Goal: Transaction & Acquisition: Purchase product/service

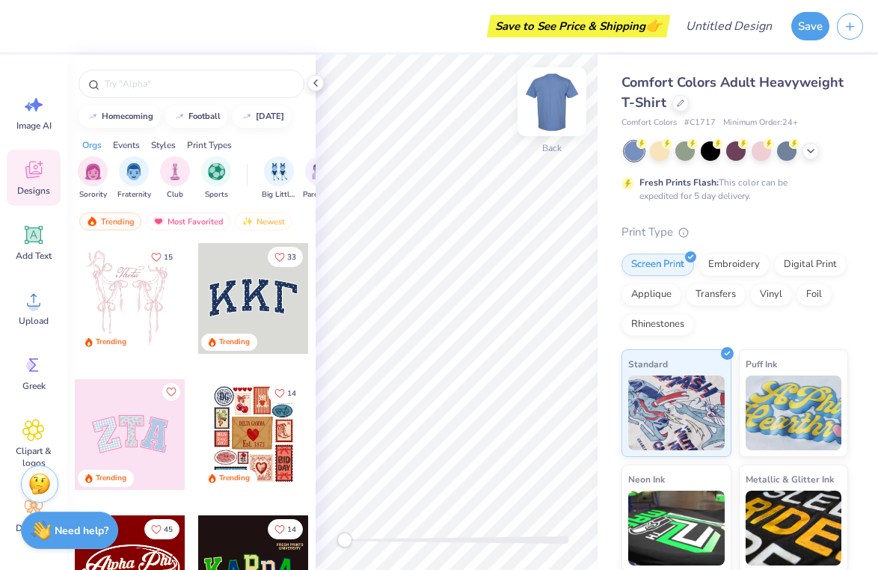
click at [544, 104] on img at bounding box center [552, 102] width 60 height 60
click at [552, 105] on img at bounding box center [552, 102] width 60 height 60
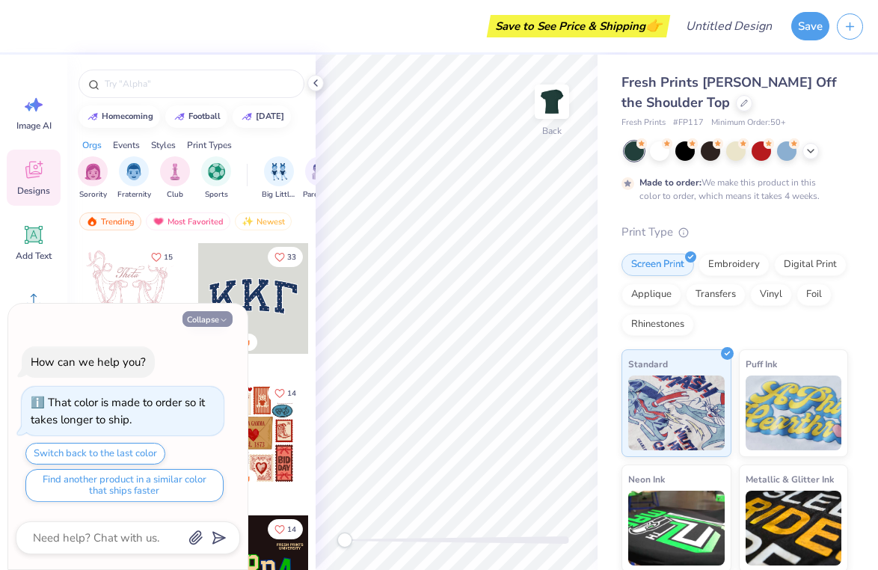
click at [202, 315] on button "Collapse" at bounding box center [207, 319] width 50 height 16
type textarea "x"
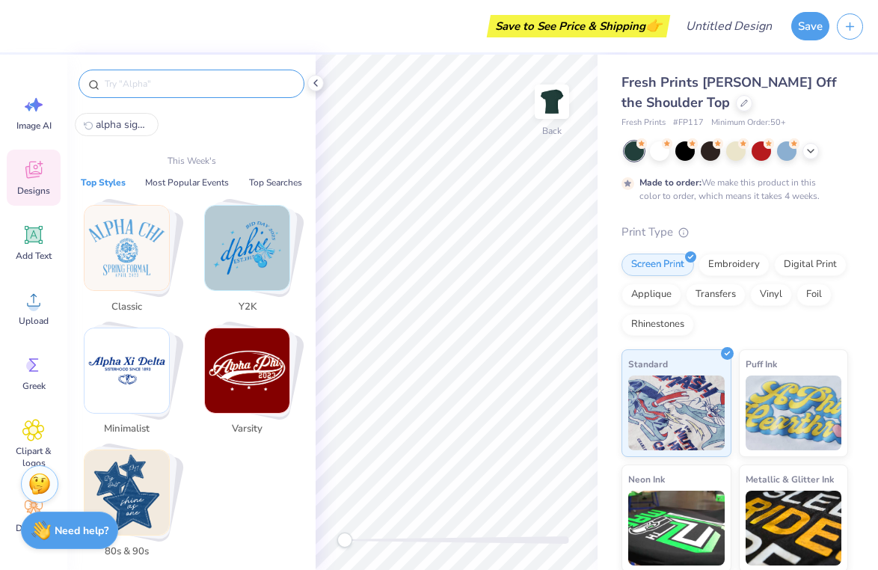
click at [129, 87] on input "text" at bounding box center [198, 83] width 191 height 15
click at [28, 374] on icon at bounding box center [33, 365] width 22 height 22
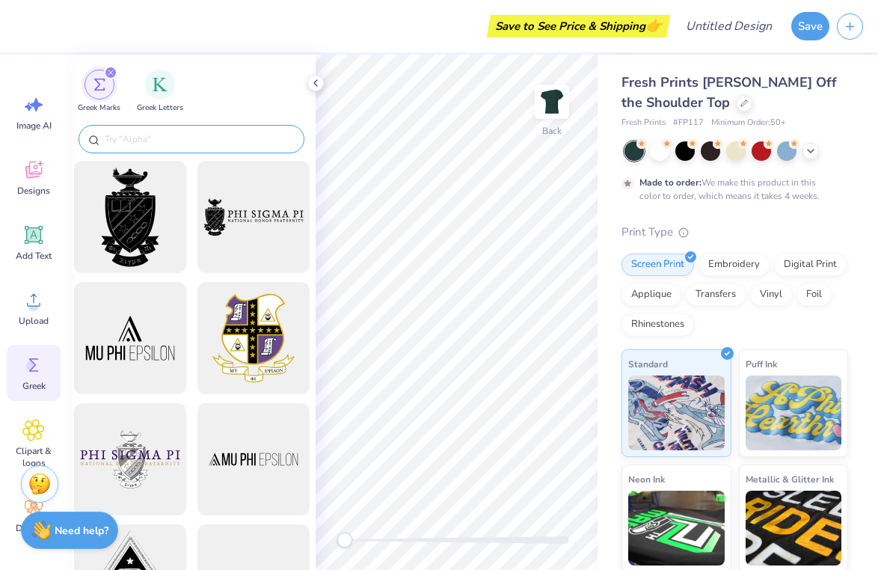
click at [174, 141] on input "text" at bounding box center [198, 139] width 191 height 15
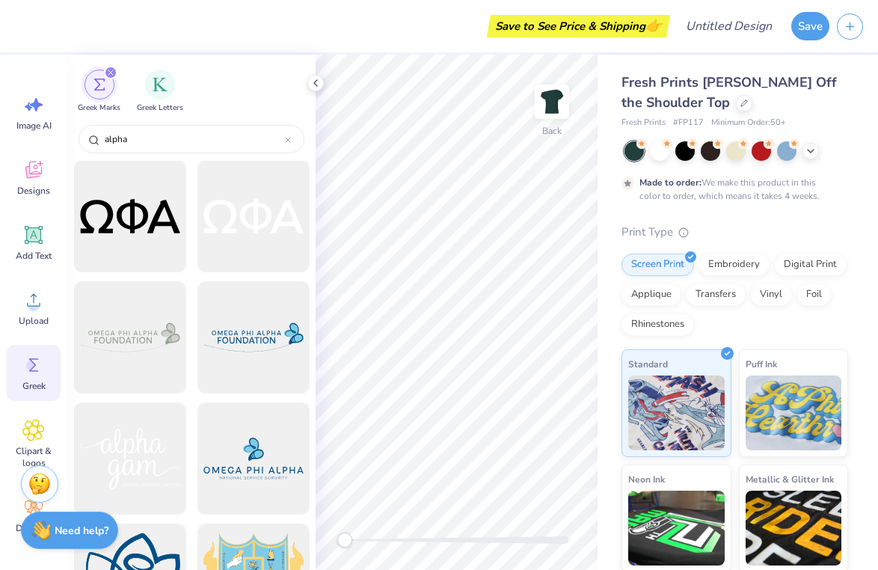
scroll to position [398, 0]
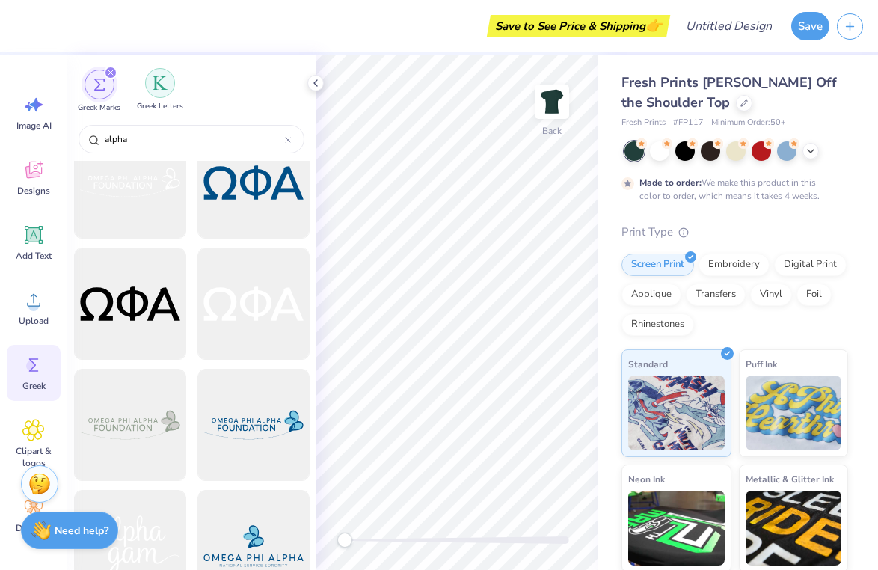
type input "alpha"
click at [159, 76] on img "filter for Greek Letters" at bounding box center [160, 83] width 15 height 15
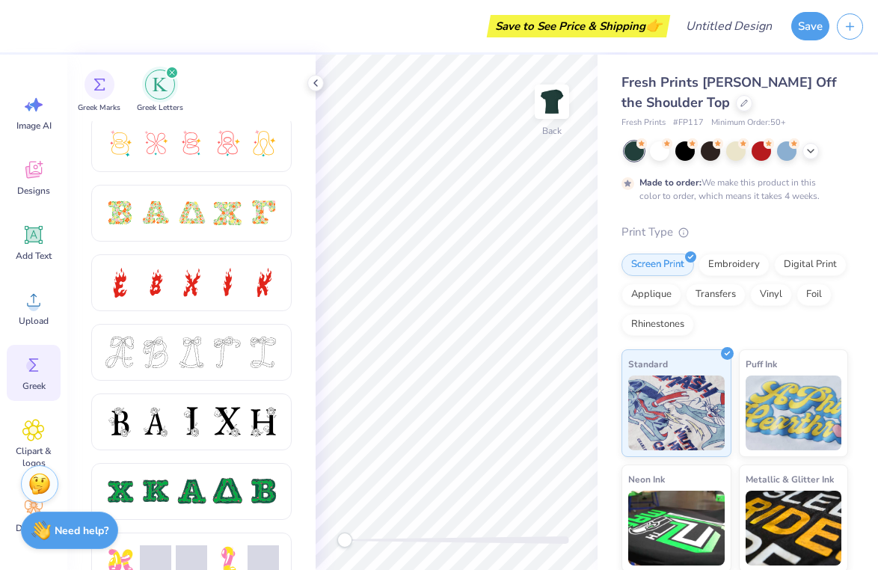
scroll to position [452, 0]
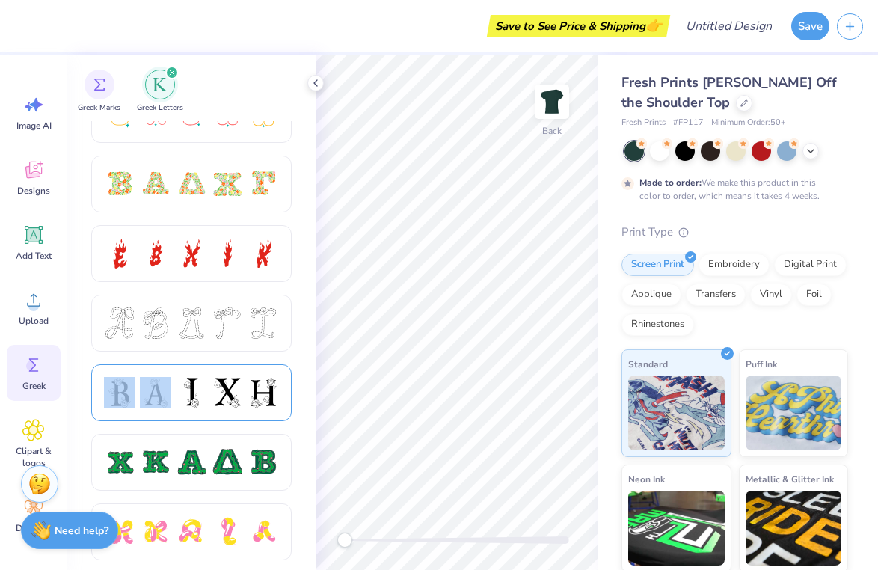
drag, startPoint x: 156, startPoint y: 400, endPoint x: 137, endPoint y: 390, distance: 22.1
click at [137, 390] on div at bounding box center [191, 392] width 175 height 31
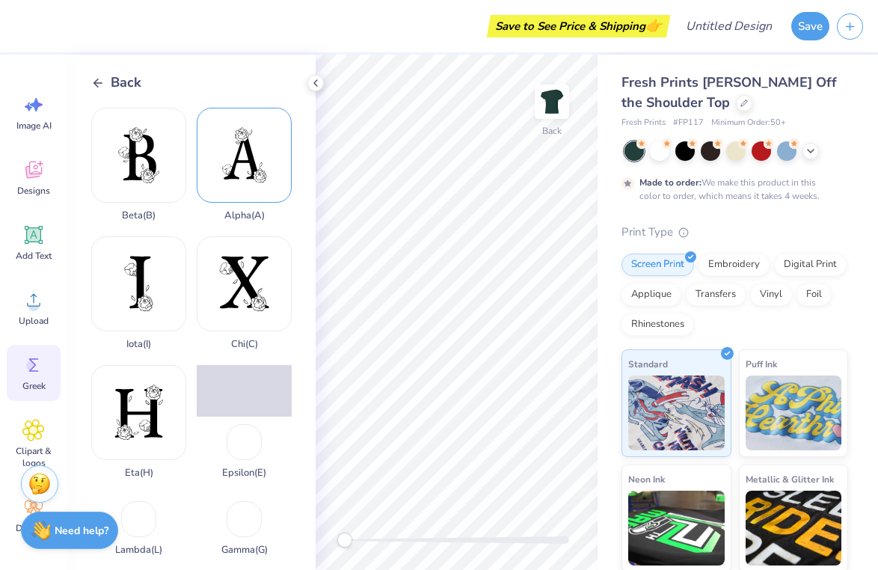
click at [246, 185] on div "Alpha ( A )" at bounding box center [244, 165] width 95 height 114
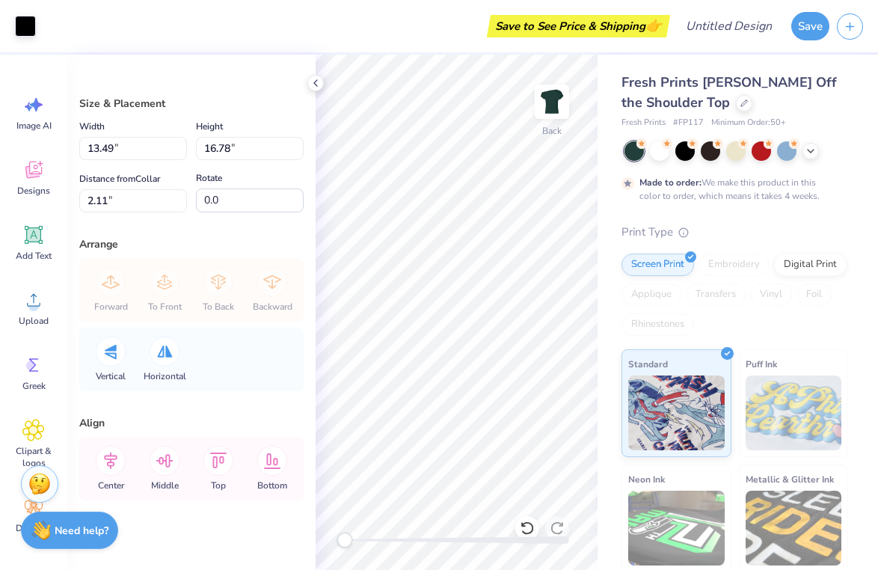
type input "4.28"
type input "5.33"
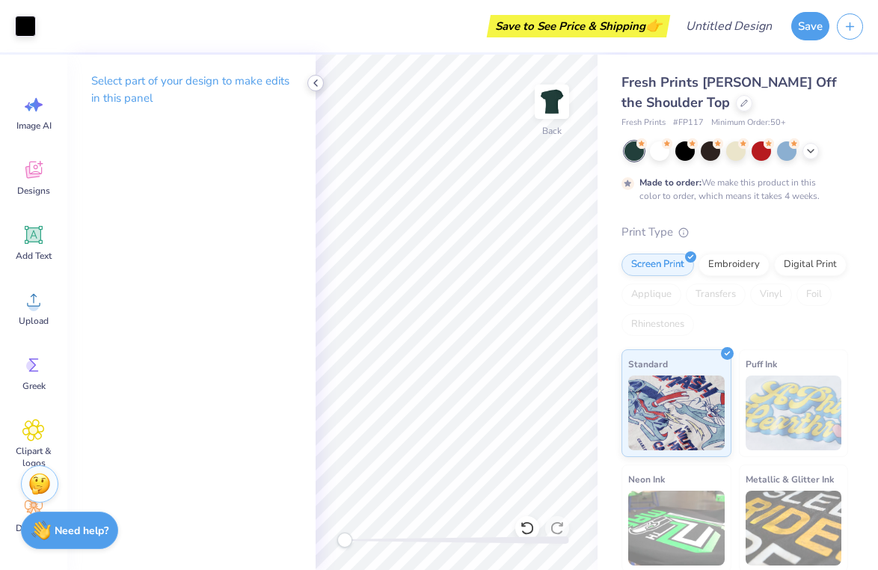
click at [312, 85] on icon at bounding box center [316, 83] width 12 height 12
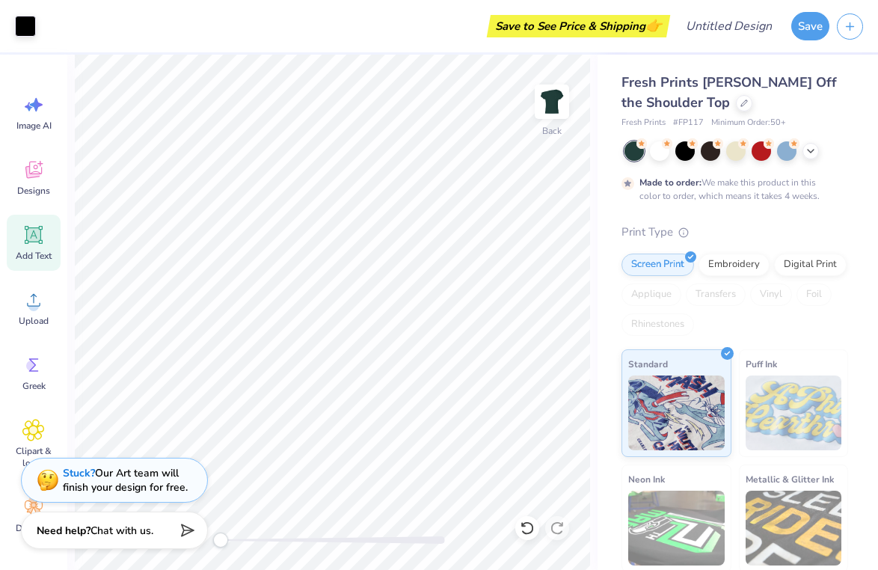
click at [31, 227] on icon at bounding box center [33, 235] width 22 height 22
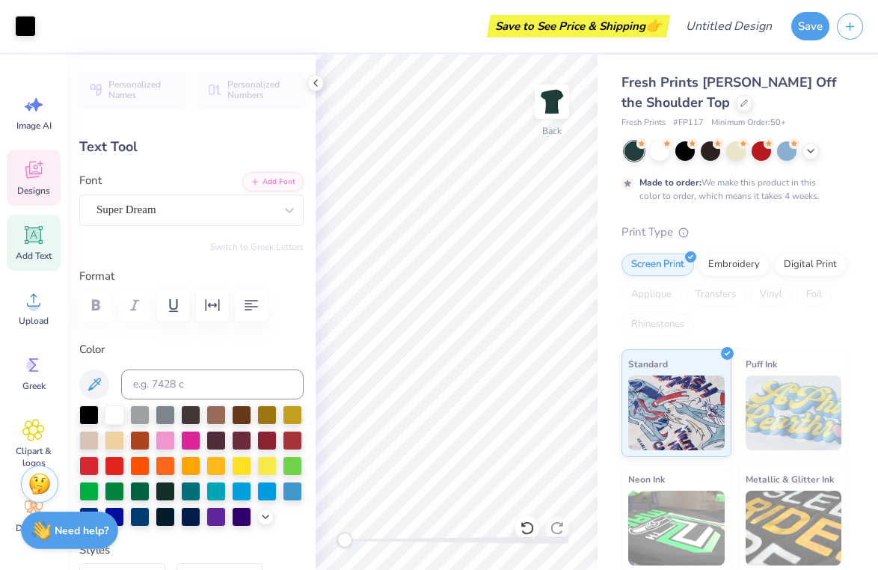
click at [28, 174] on icon at bounding box center [33, 172] width 14 height 12
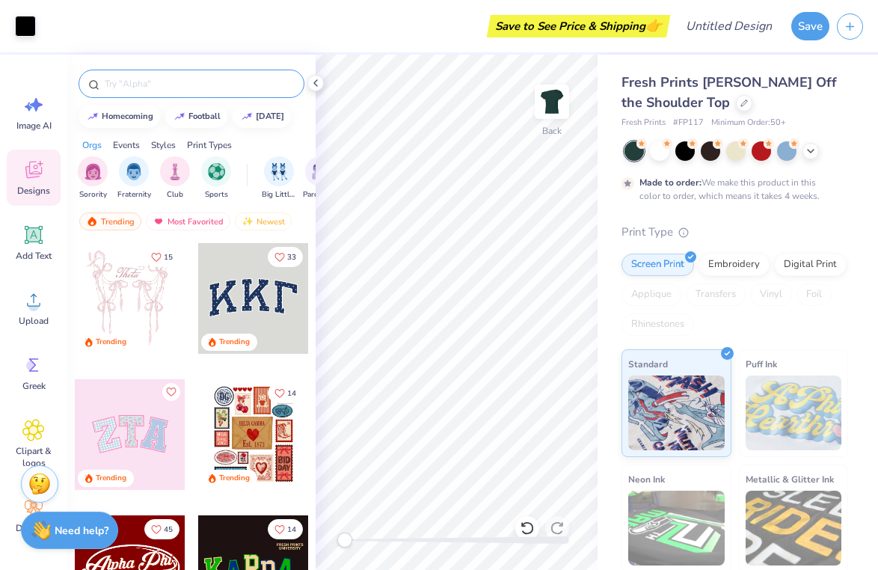
click at [155, 90] on input "text" at bounding box center [198, 83] width 191 height 15
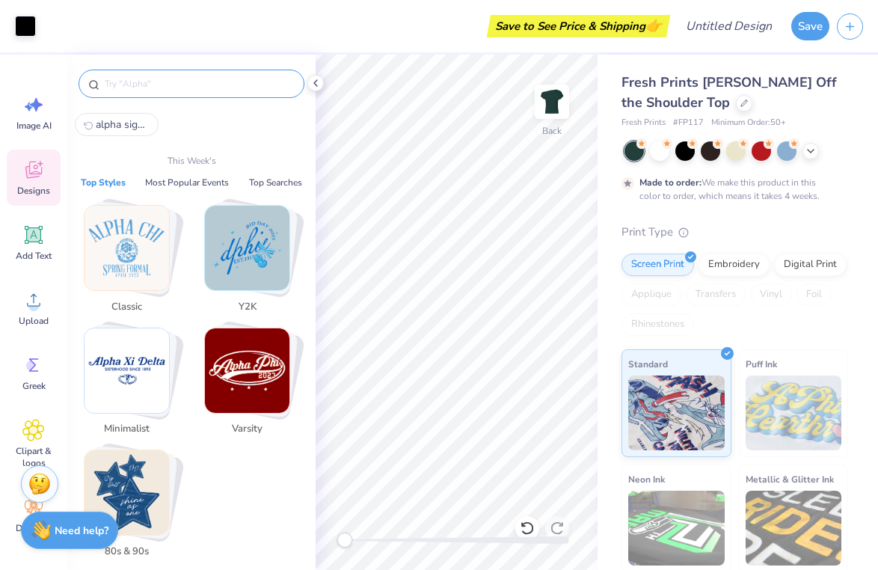
type input "s"
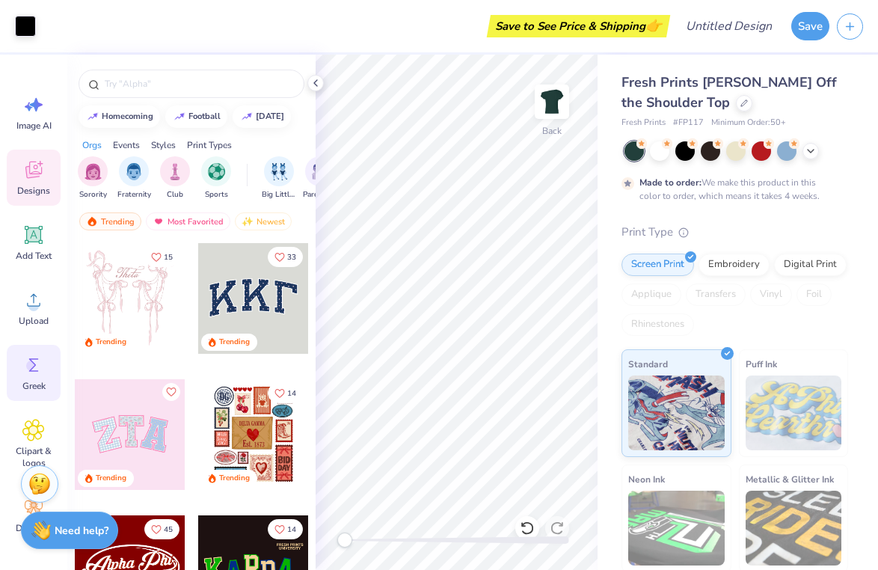
click at [43, 369] on icon at bounding box center [33, 365] width 22 height 22
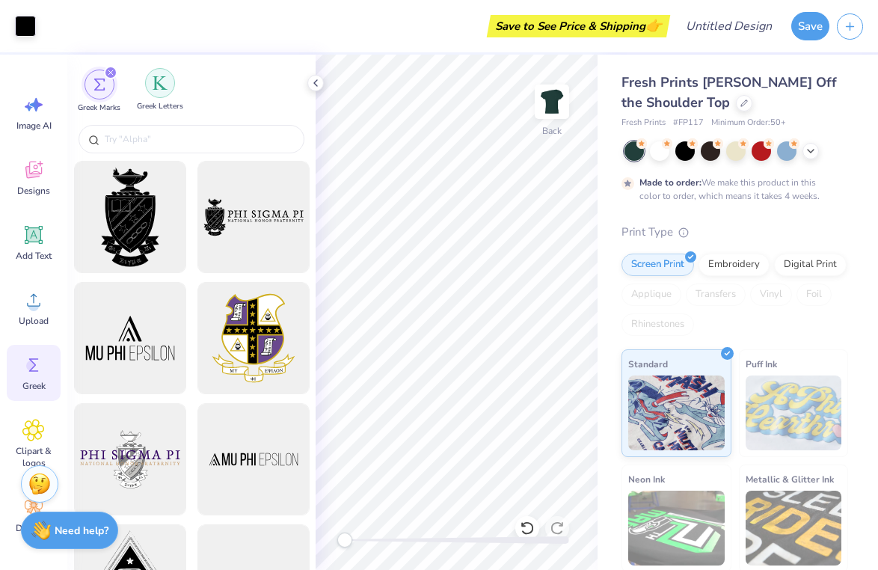
click at [156, 93] on div "filter for Greek Letters" at bounding box center [160, 83] width 30 height 30
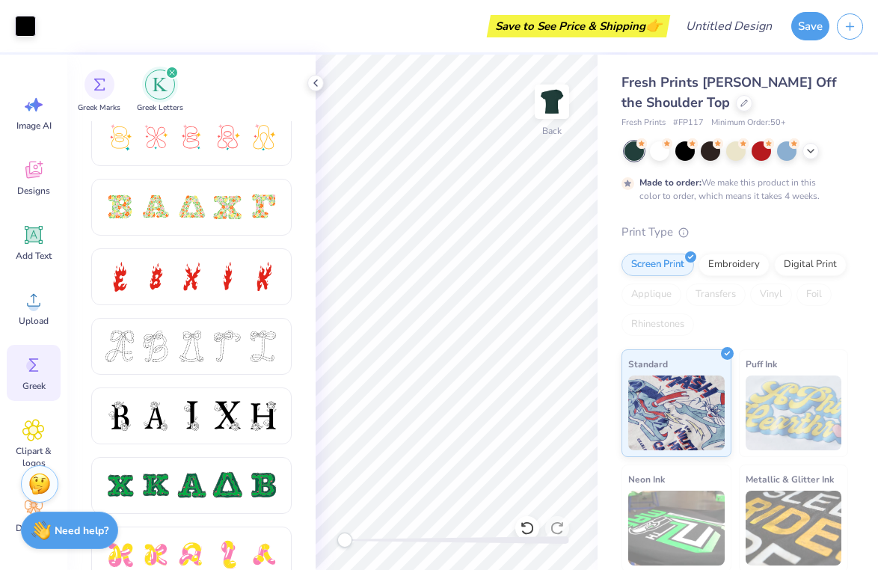
scroll to position [430, 0]
click at [182, 412] on div at bounding box center [191, 414] width 31 height 31
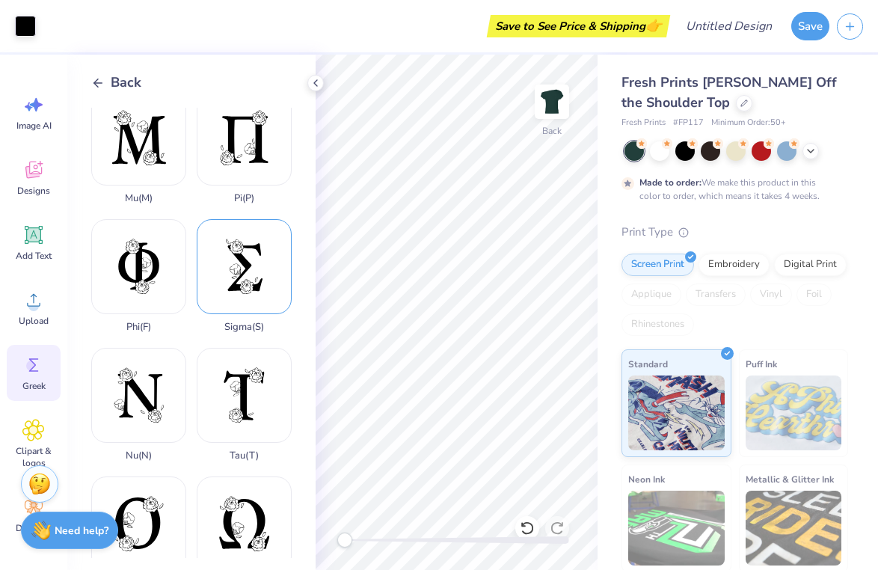
scroll to position [798, 0]
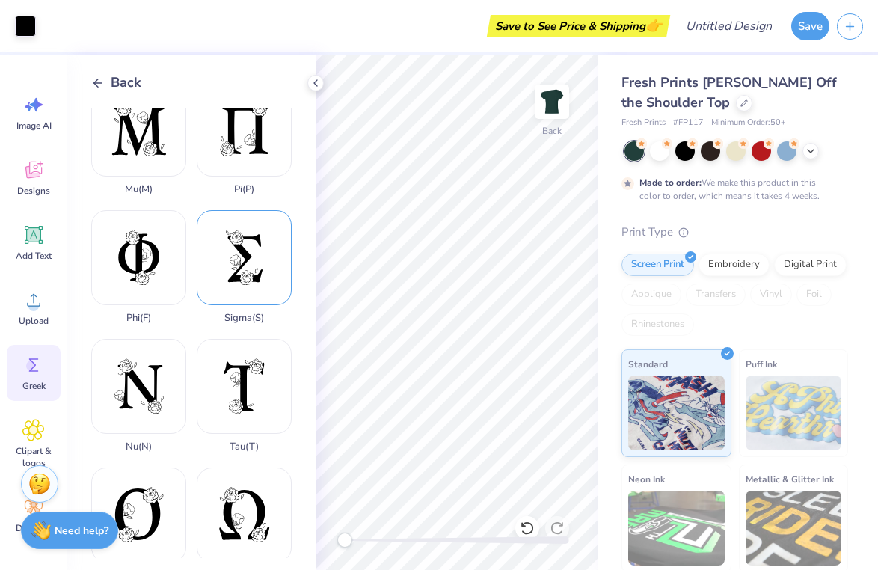
drag, startPoint x: 245, startPoint y: 277, endPoint x: 237, endPoint y: 259, distance: 19.1
click at [237, 259] on div "Sigma ( S )" at bounding box center [244, 267] width 95 height 114
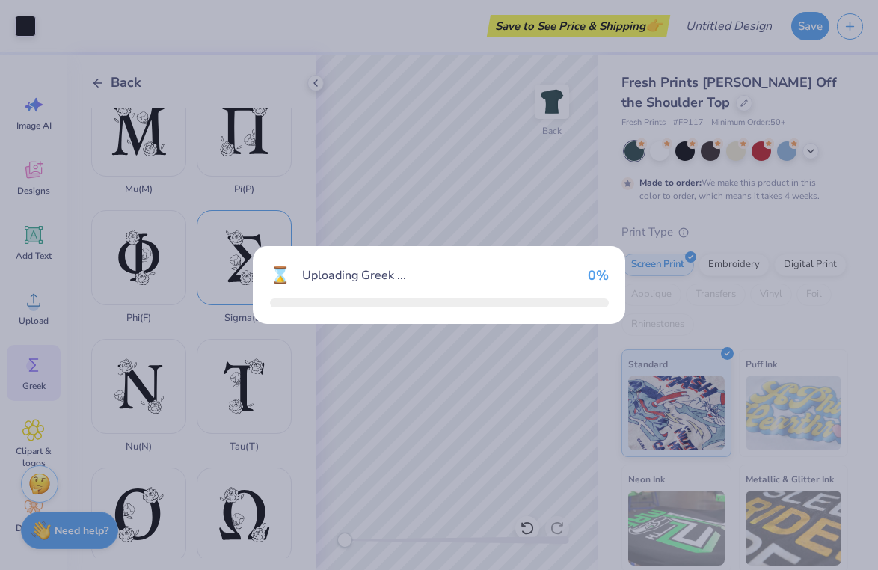
click at [237, 259] on div "⌛ Uploading Greek ... 0 %" at bounding box center [439, 285] width 878 height 570
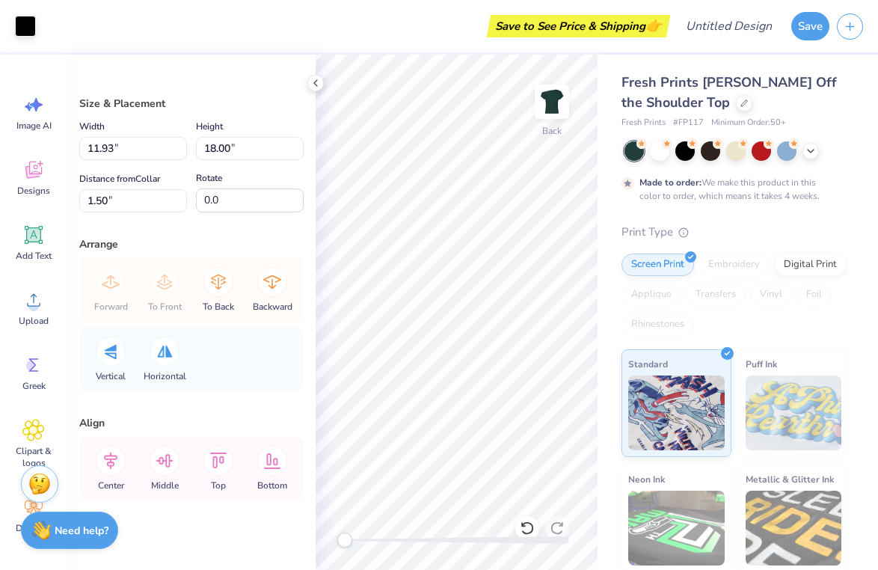
type input "3.35"
type input "5.06"
type input "4.28"
type input "5.33"
type input "2.11"
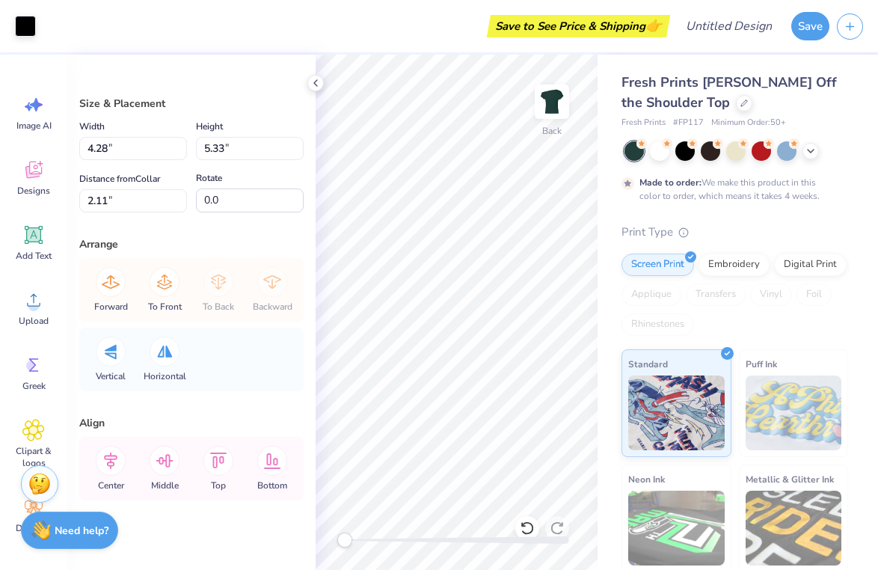
type input "3.35"
type input "5.06"
type input "1.50"
type input "3.45"
type input "5.21"
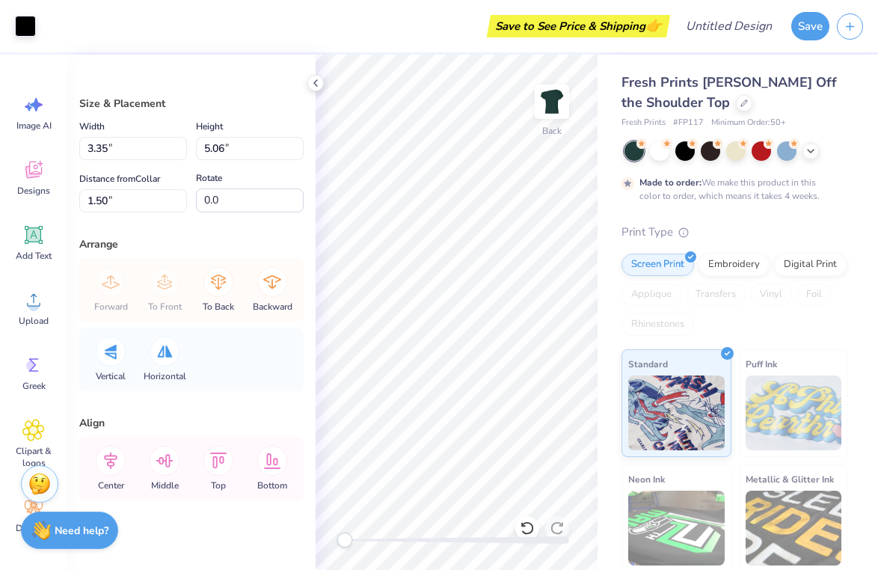
type input "2.23"
type input "4.28"
type input "5.33"
type input "2.11"
type input "3.45"
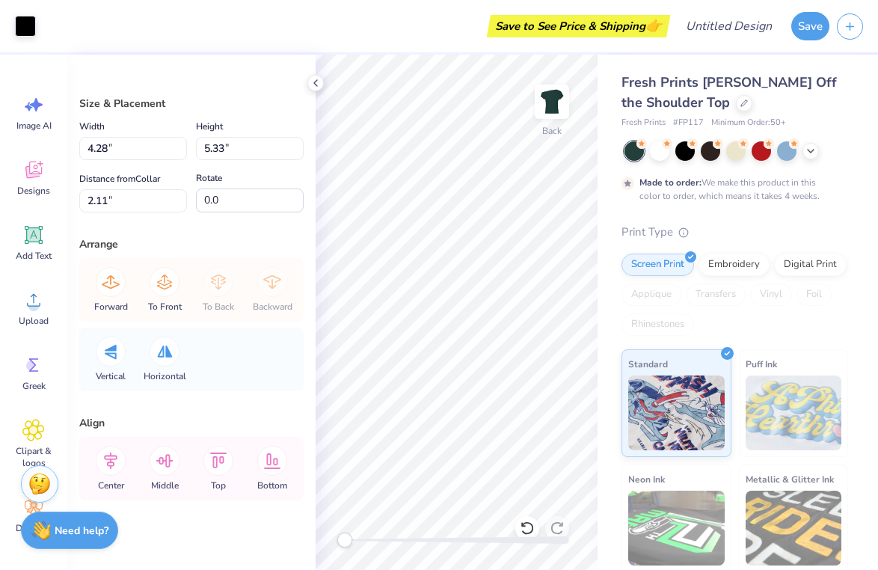
type input "5.21"
type input "2.61"
type input "2.77"
type input "4.18"
type input "3.76"
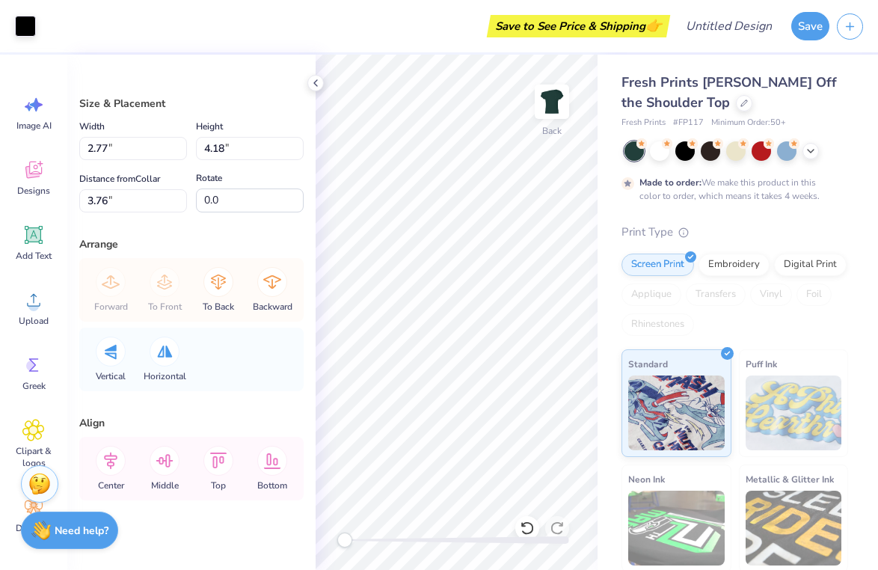
type input "4.28"
type input "5.33"
type input "2.11"
type input "3.94"
type input "4.90"
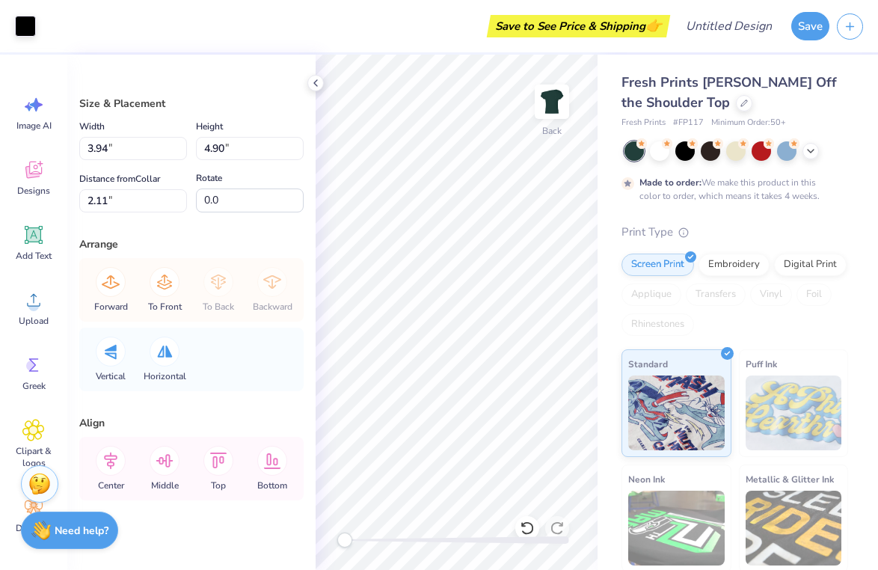
type input "2.77"
type input "4.18"
type input "3.26"
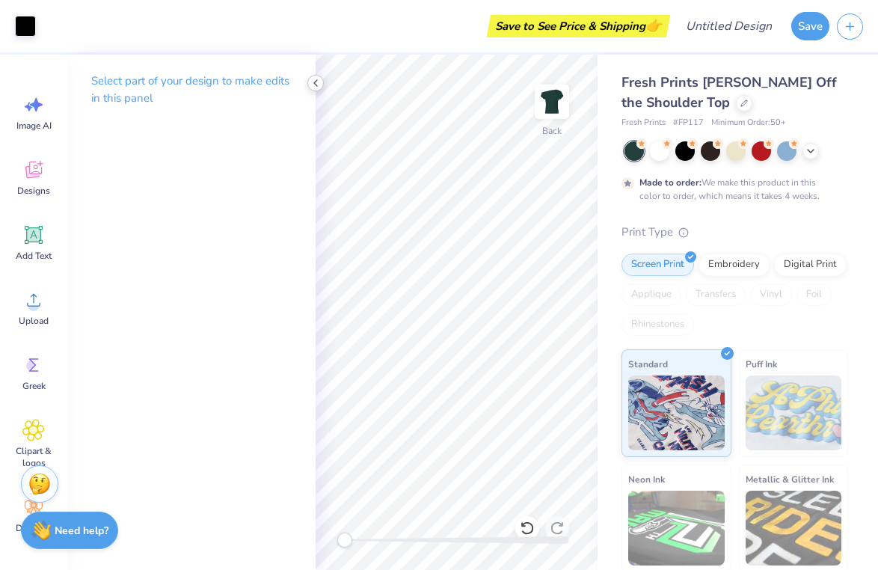
click at [313, 82] on icon at bounding box center [316, 83] width 12 height 12
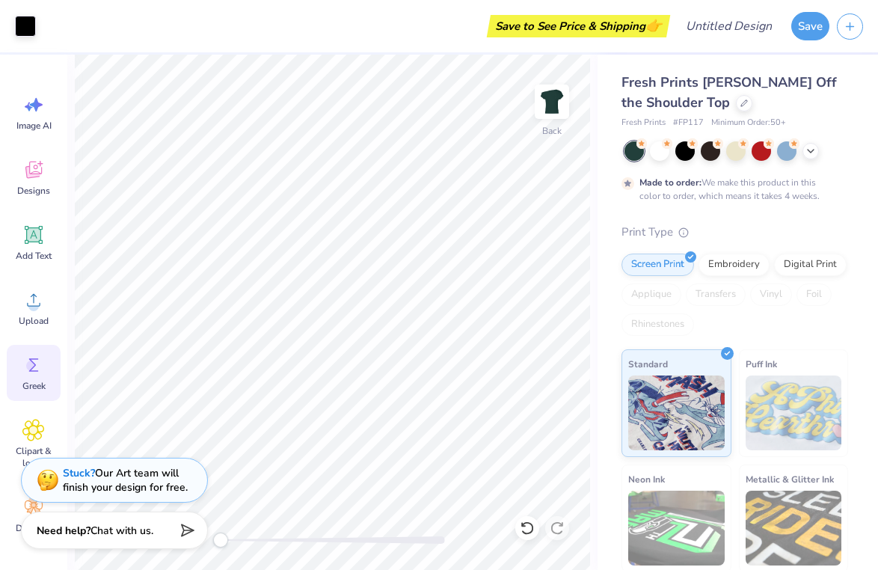
click at [22, 374] on div "Greek" at bounding box center [34, 373] width 54 height 56
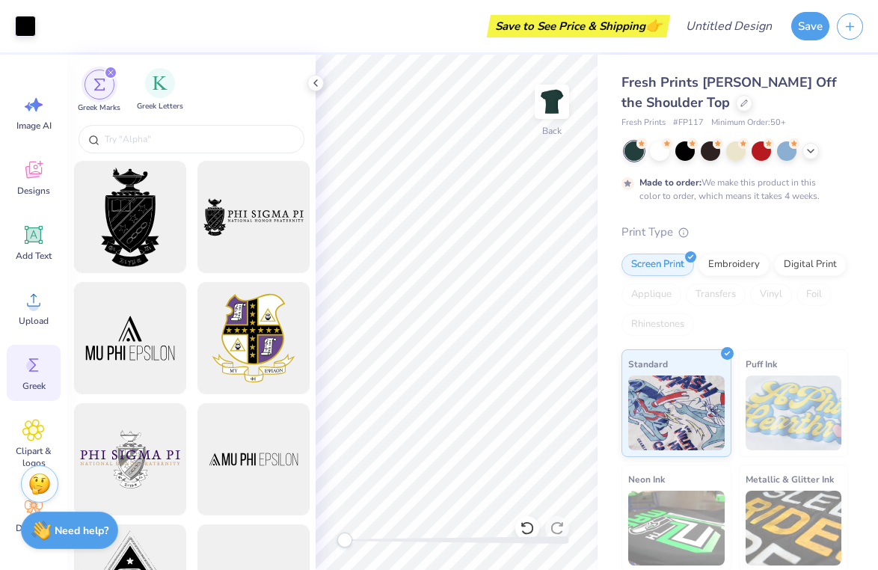
click at [164, 99] on div "Greek Letters" at bounding box center [160, 90] width 46 height 44
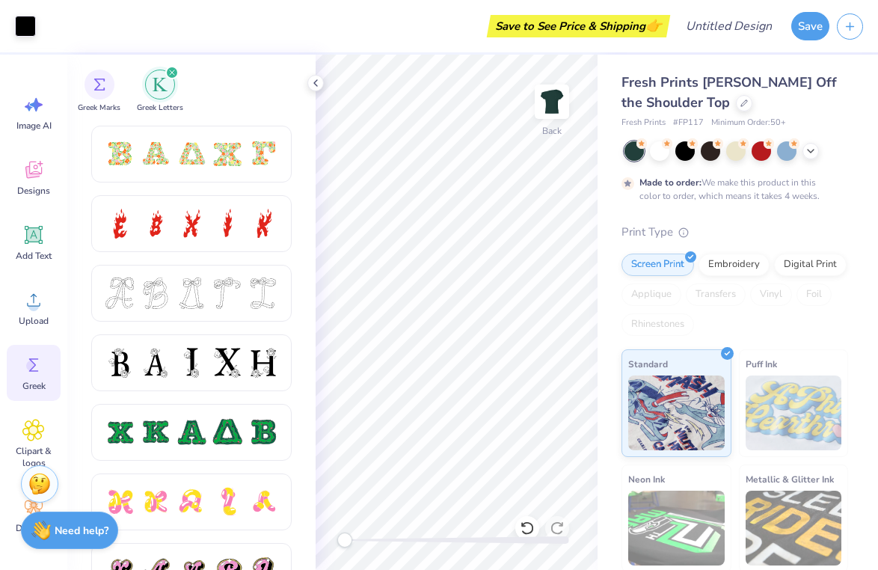
scroll to position [612, 0]
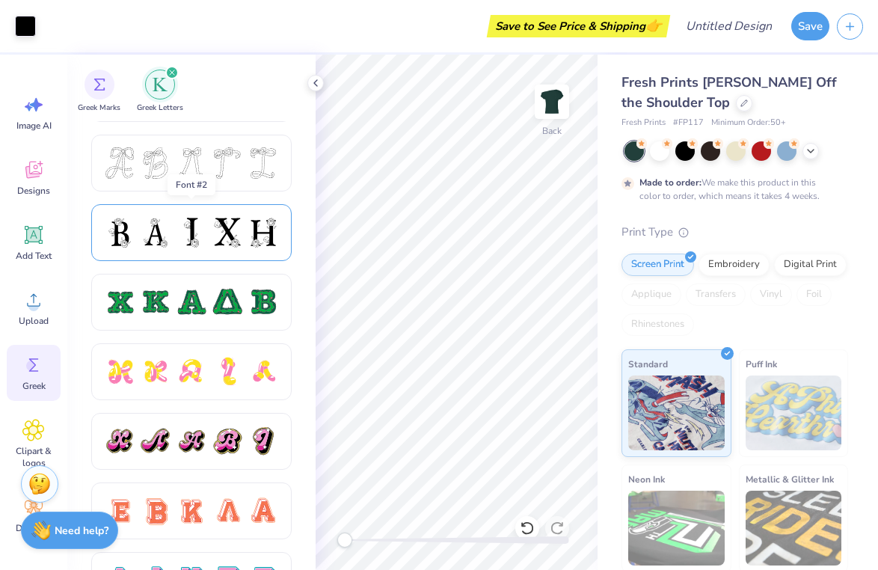
click at [260, 235] on div at bounding box center [262, 232] width 31 height 31
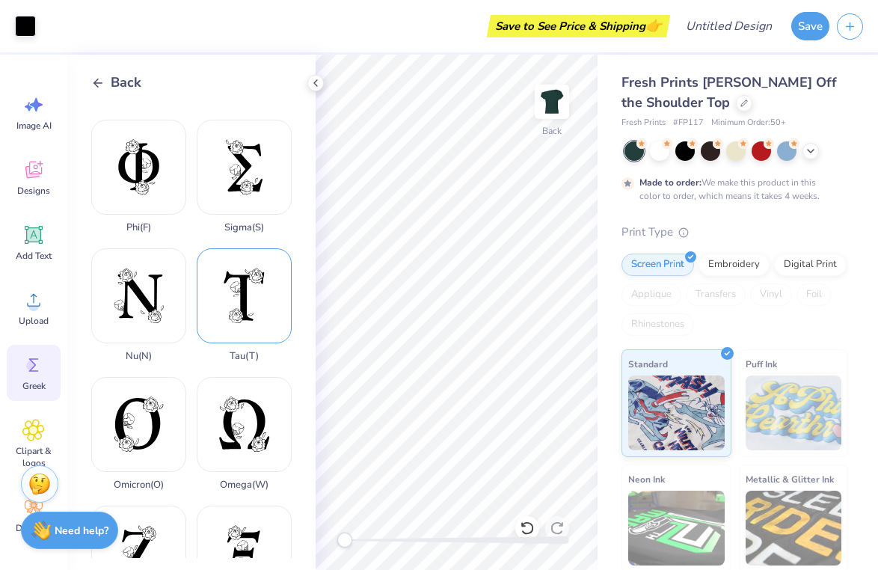
scroll to position [896, 0]
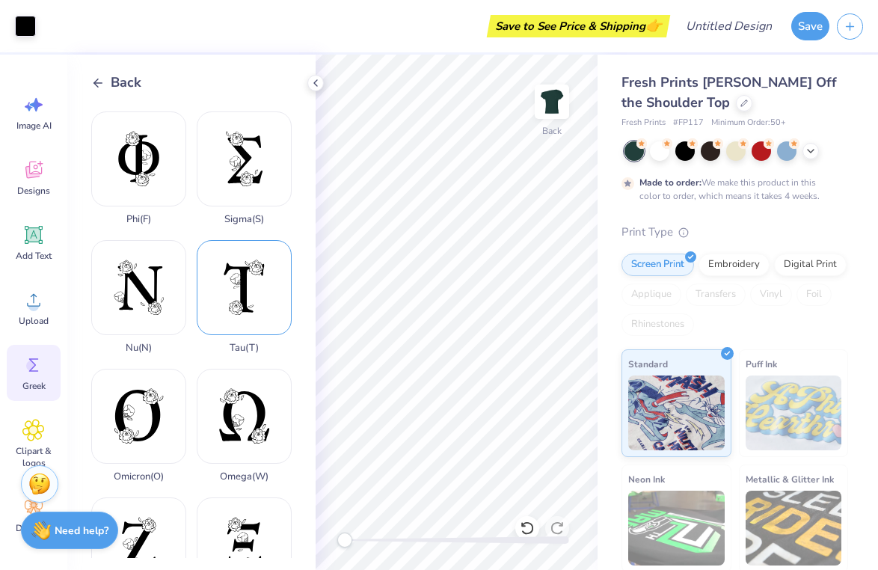
click at [232, 302] on div "Tau ( T )" at bounding box center [244, 297] width 95 height 114
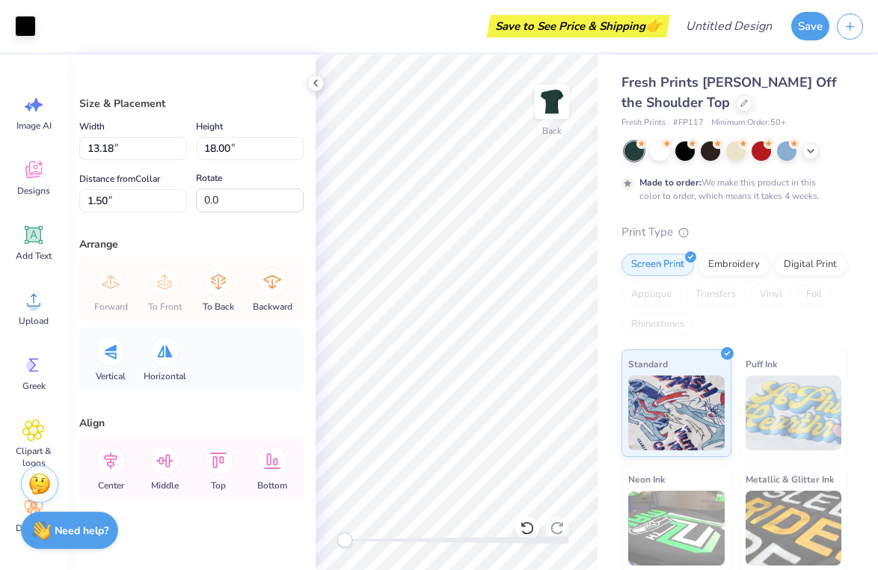
type input "3.85"
type input "5.26"
type input "3.15"
type input "4.30"
type input "3.00"
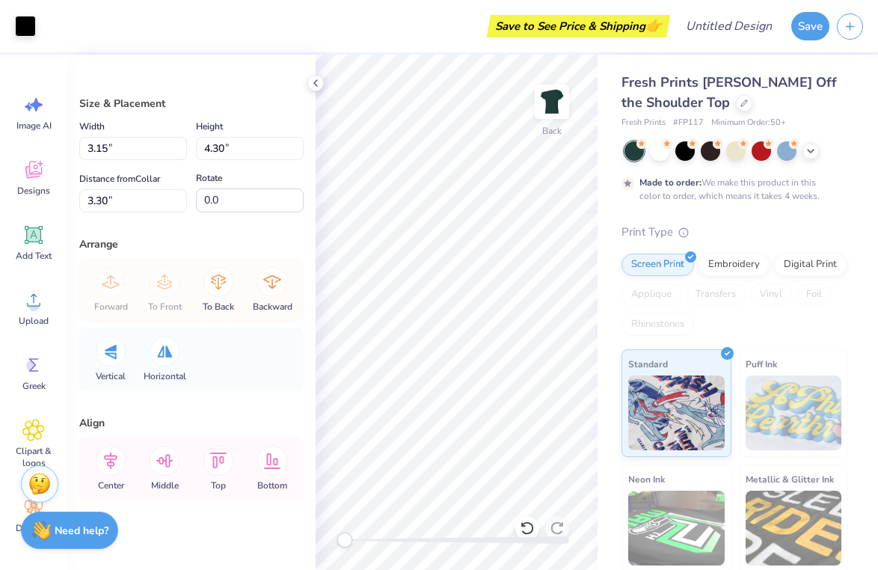
type input "3.49"
type input "4.77"
type input "3.13"
type input "3.22"
type input "4.40"
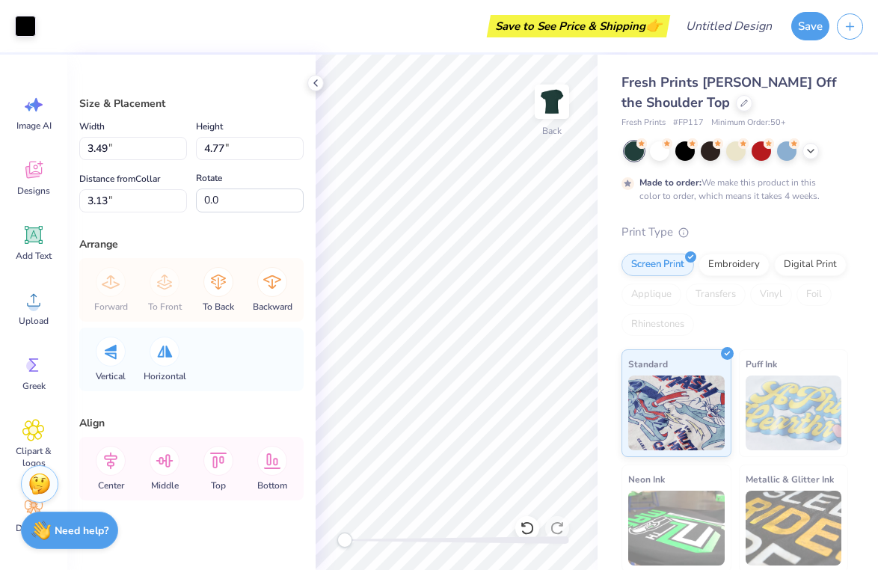
type input "3.50"
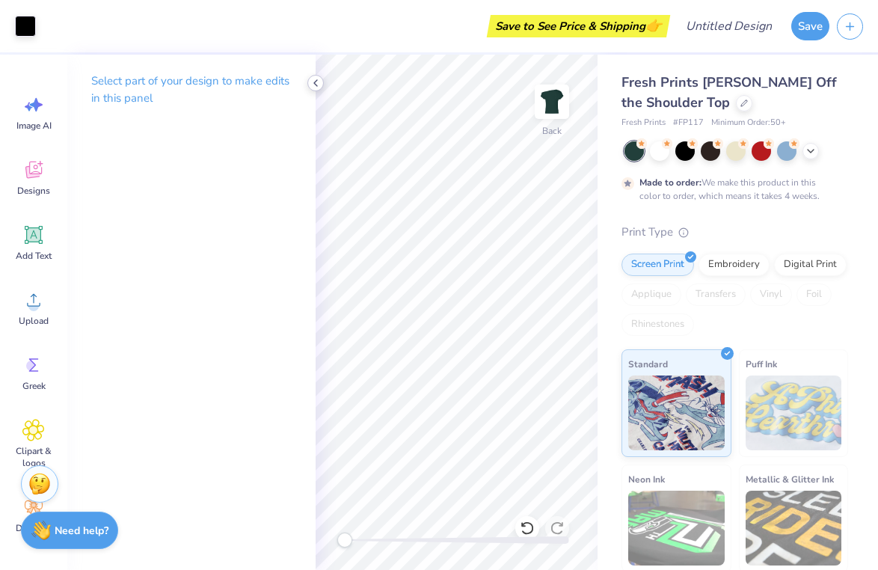
click at [313, 80] on icon at bounding box center [316, 83] width 12 height 12
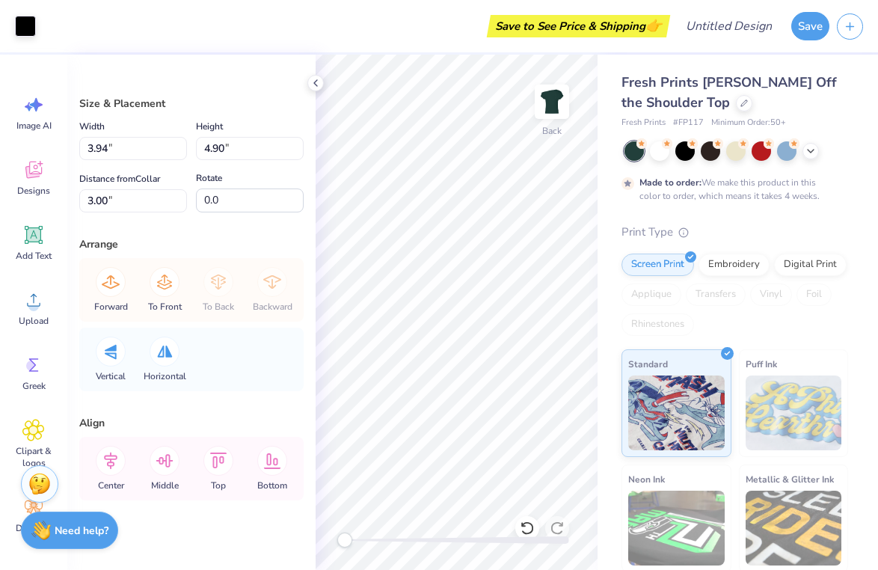
type input "2.77"
type input "4.18"
type input "4.83"
type input "3.94"
type input "4.90"
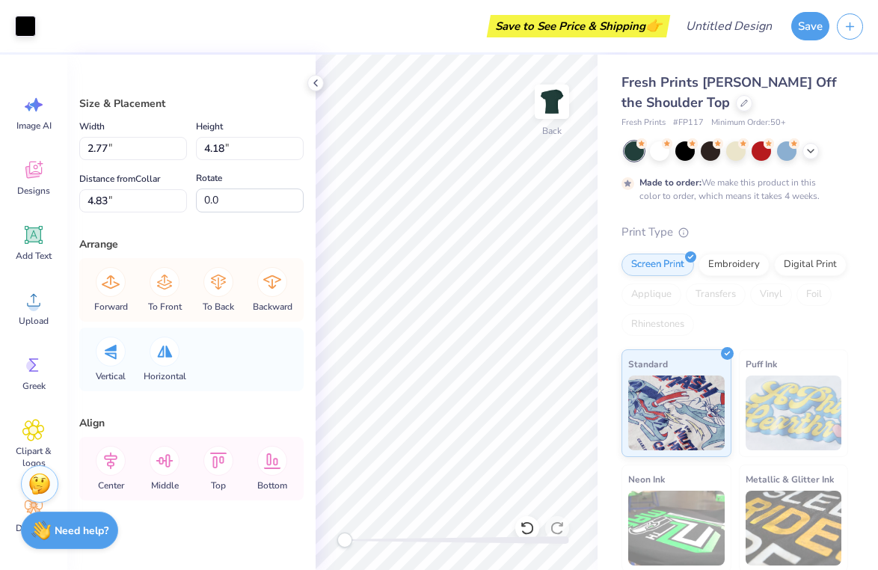
type input "3.00"
type input "2.77"
type input "4.18"
type input "4.83"
type input "3.22"
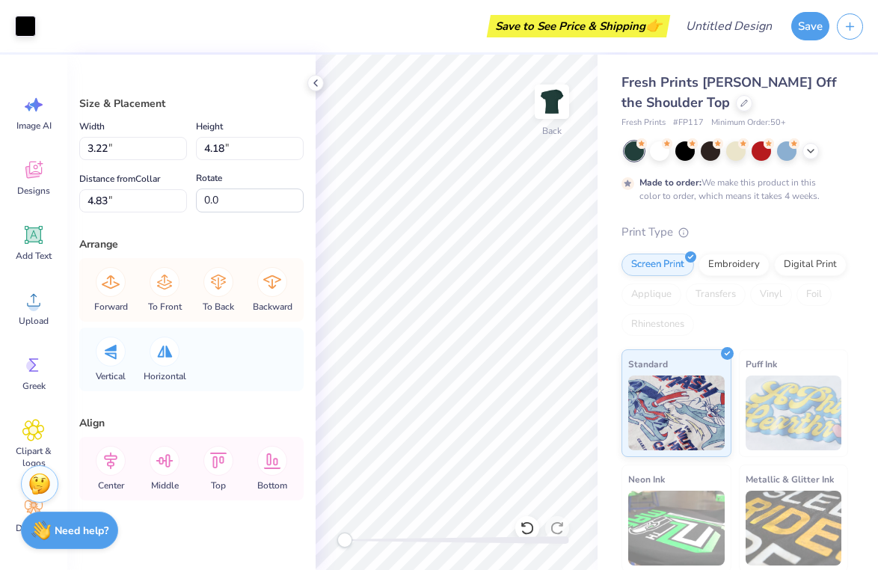
type input "4.40"
type input "3.40"
type input "3.94"
type input "4.90"
type input "3.00"
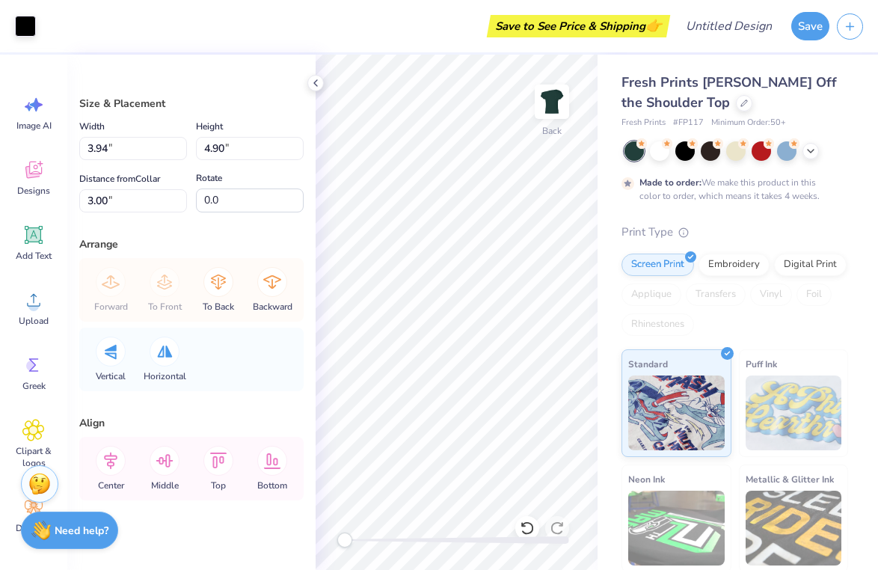
type input "3.22"
type input "4.40"
type input "3.40"
click at [115, 152] on input "3.22" at bounding box center [133, 148] width 108 height 23
type input "3.94"
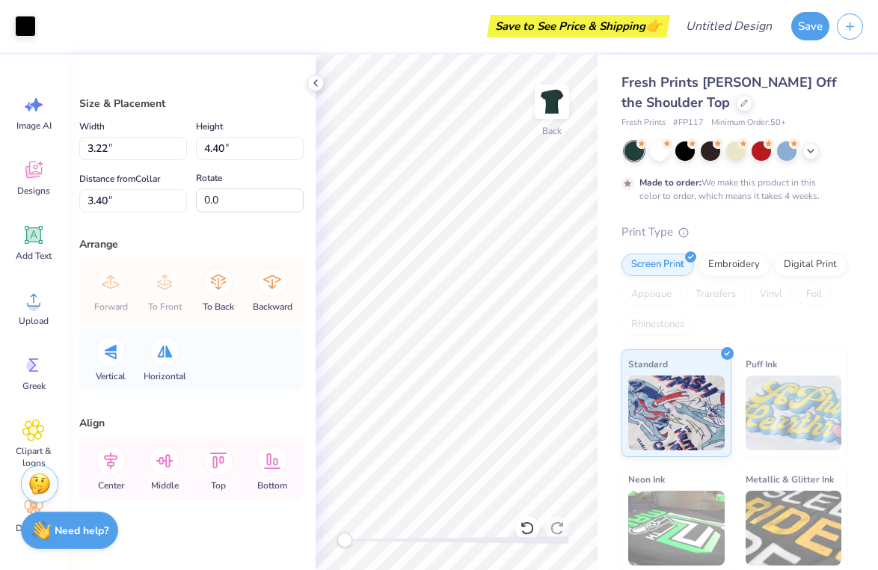
type input "4.90"
type input "3.00"
type input "3.22"
type input "4.40"
type input "3.40"
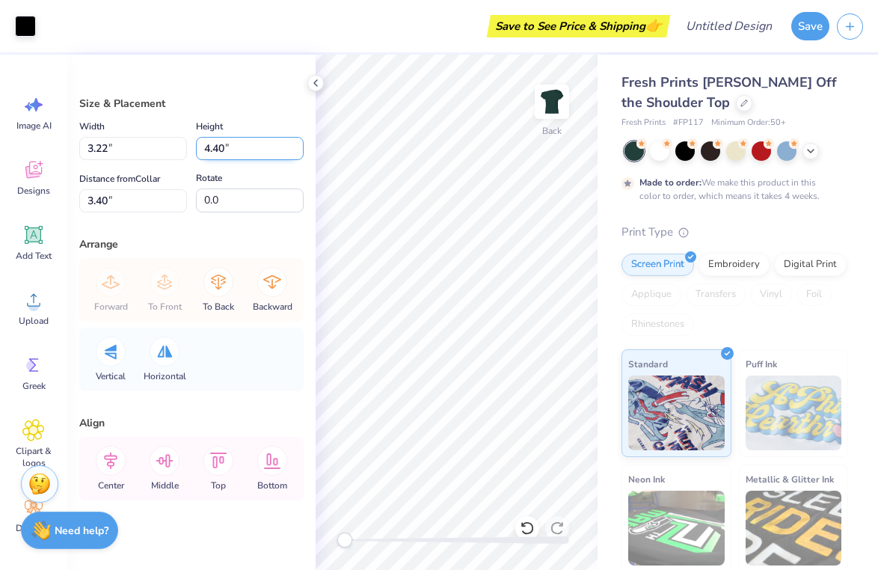
click at [220, 146] on input "4.40" at bounding box center [250, 148] width 108 height 23
type input "4.90"
type input "3.59"
type input "3.15"
type input "3.94"
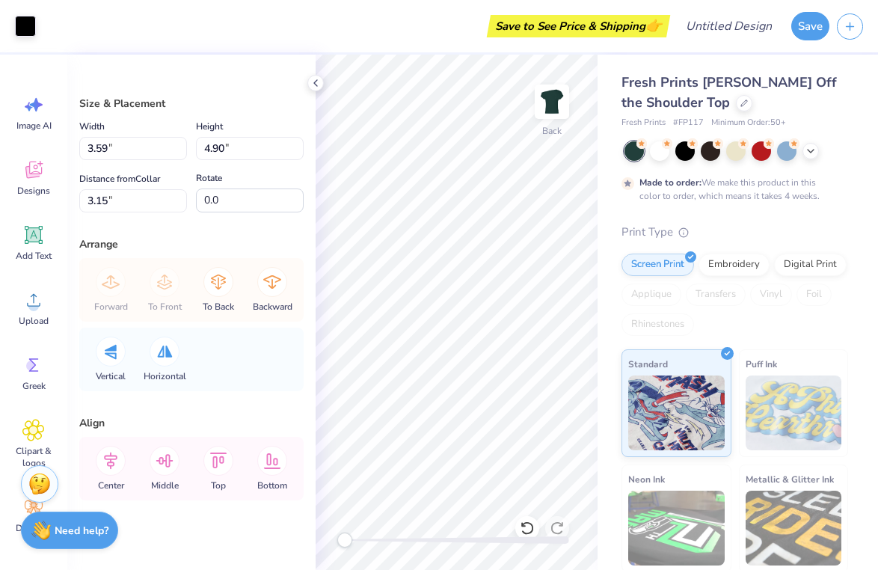
type input "3.00"
click at [219, 144] on input "4.90" at bounding box center [250, 148] width 108 height 23
type input "4.40"
type input "3.22"
type input "3.40"
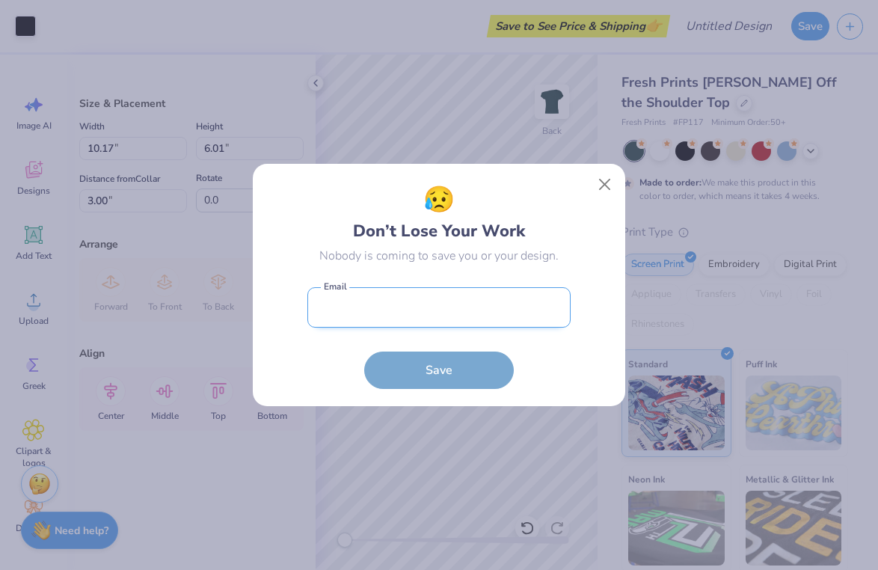
click at [401, 312] on input "email" at bounding box center [438, 307] width 263 height 41
type input "maddymarder1@gmail.com"
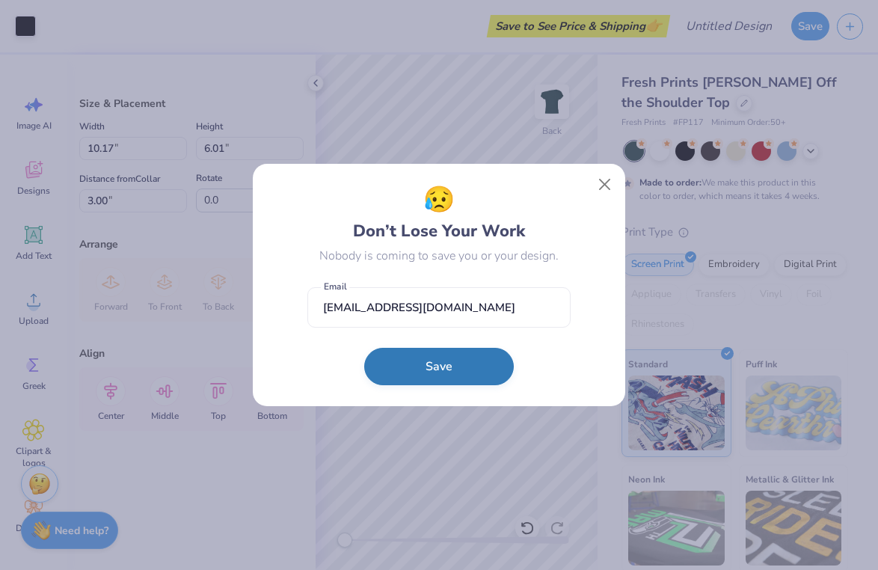
click at [409, 360] on button "Save" at bounding box center [439, 366] width 150 height 37
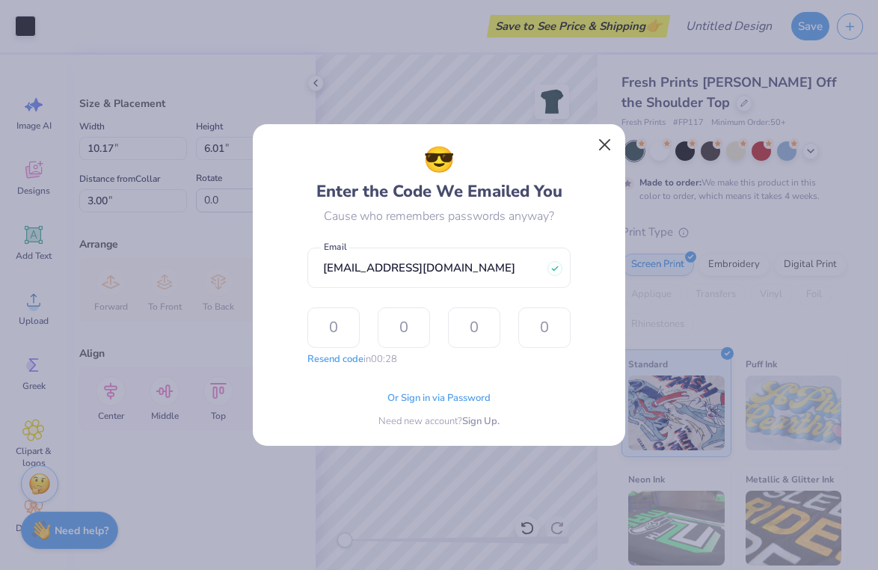
click at [603, 144] on button "Close" at bounding box center [605, 145] width 28 height 28
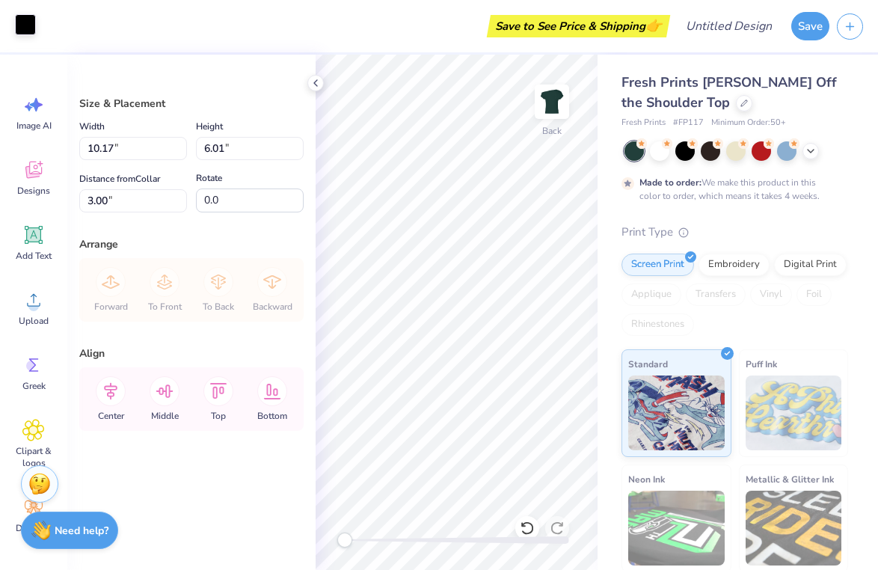
click at [24, 20] on div at bounding box center [25, 24] width 21 height 21
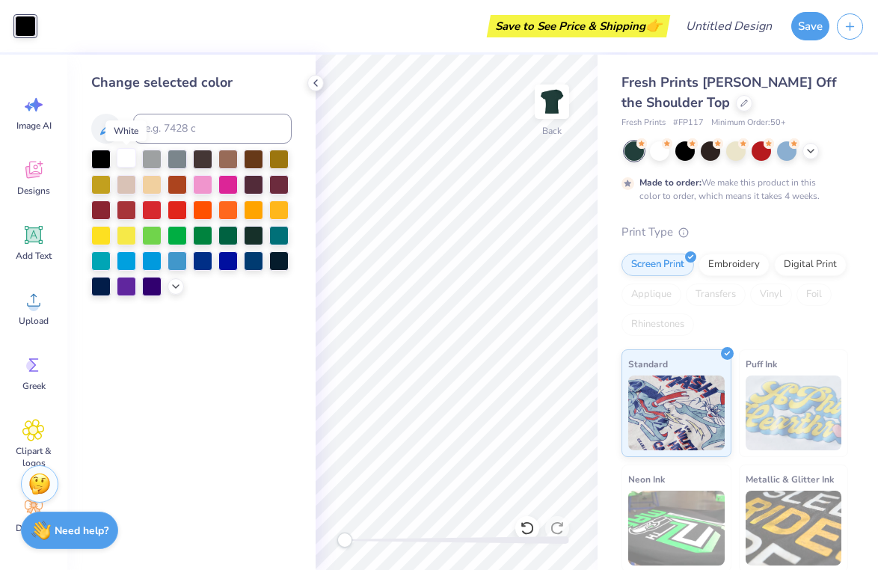
click at [124, 162] on div at bounding box center [126, 157] width 19 height 19
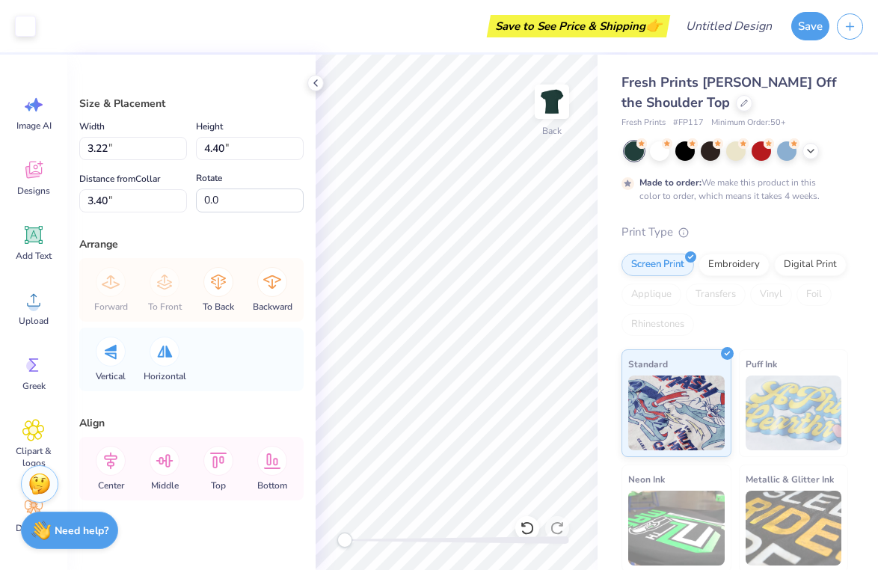
type input "2.75"
type input "3.75"
type input "3.94"
type input "4.90"
type input "3.00"
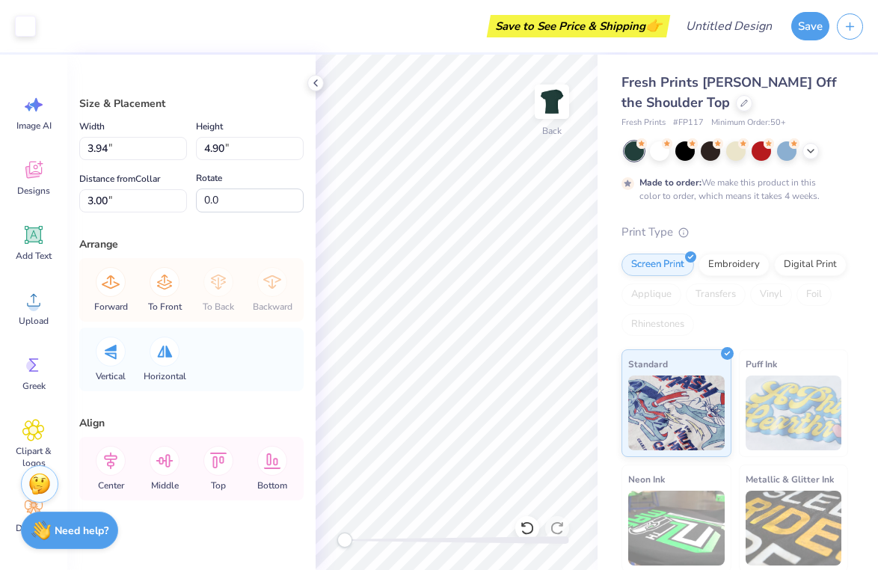
type input "3.06"
type input "3.81"
type input "3.23"
type input "4.02"
type input "2.75"
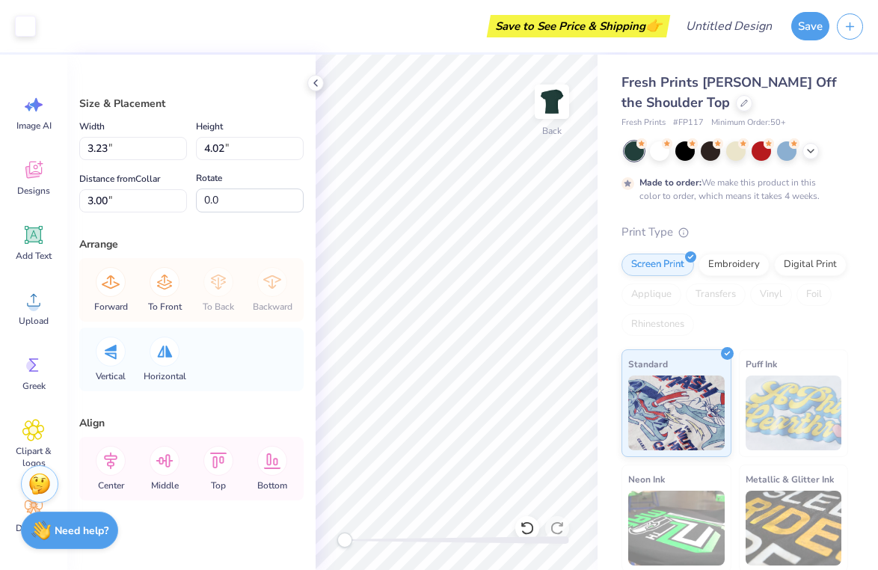
type input "3.75"
type input "3.40"
type input "3.23"
type input "4.02"
type input "3.00"
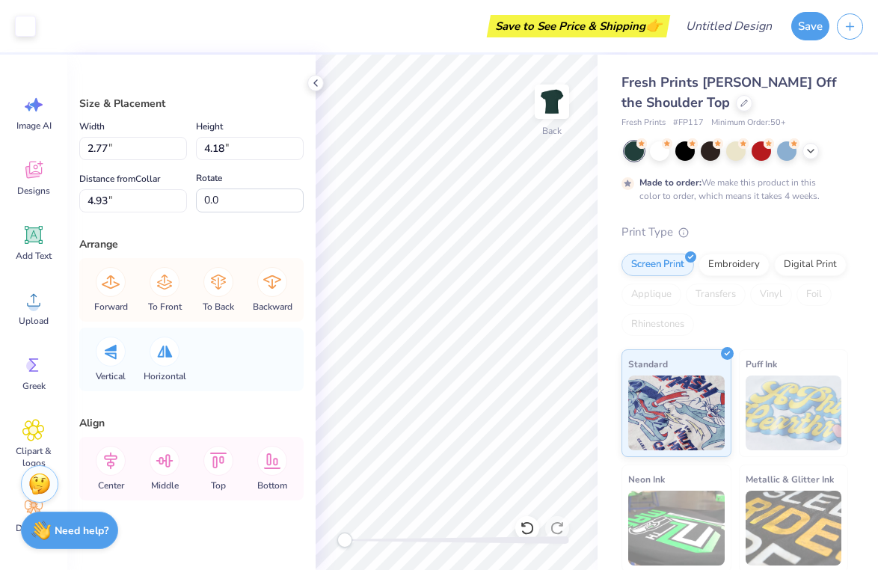
type input "2.40"
type input "3.62"
type input "2.75"
type input "3.75"
type input "3.27"
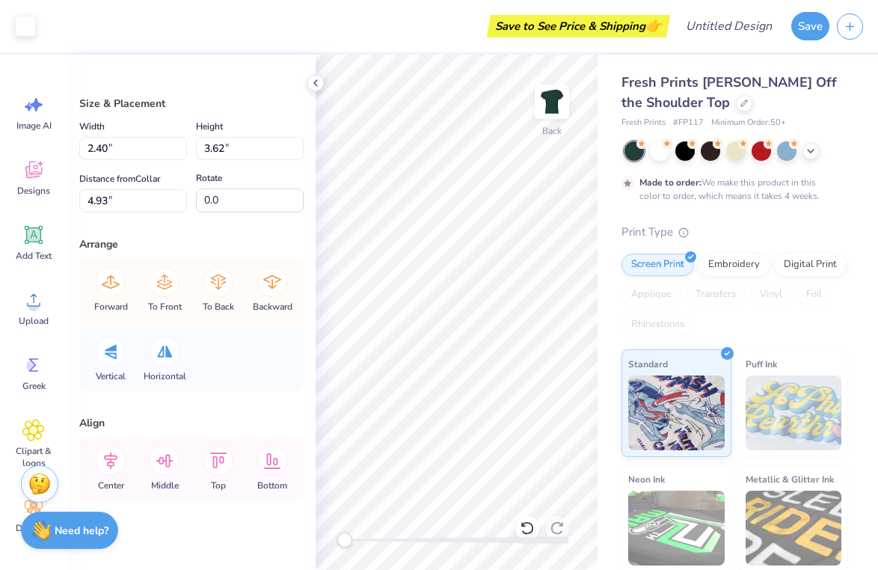
type input "3.23"
type input "4.02"
type input "3.00"
type input "3.23"
type input "4.02"
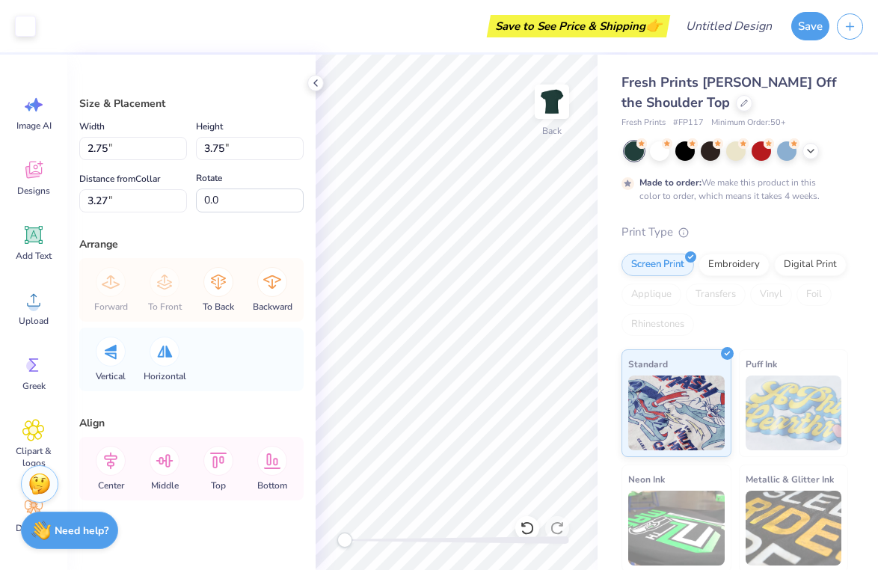
type input "3.00"
type input "2.40"
type input "3.62"
type input "5.01"
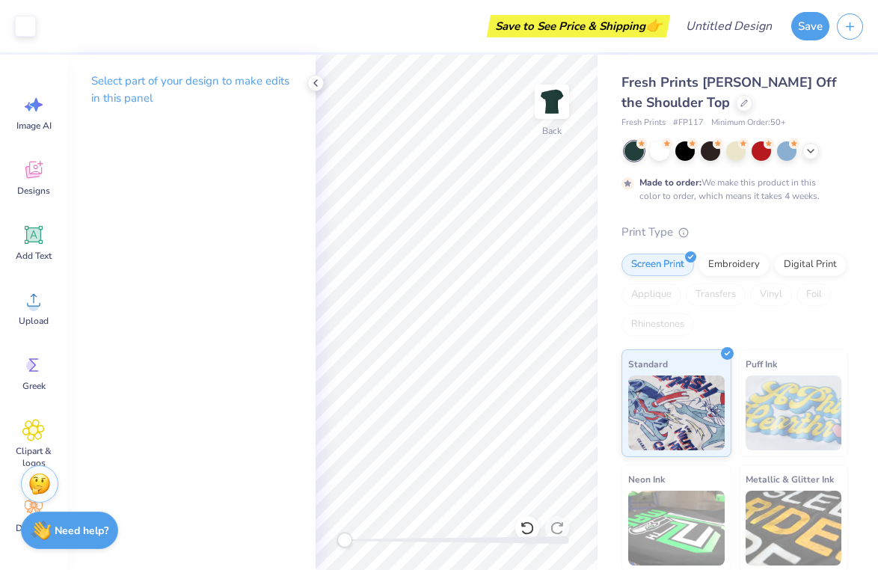
click at [601, 432] on div "Fresh Prints Chloe Off the Shoulder Top Fresh Prints # FP117 Minimum Order: 50 …" at bounding box center [737, 371] width 280 height 633
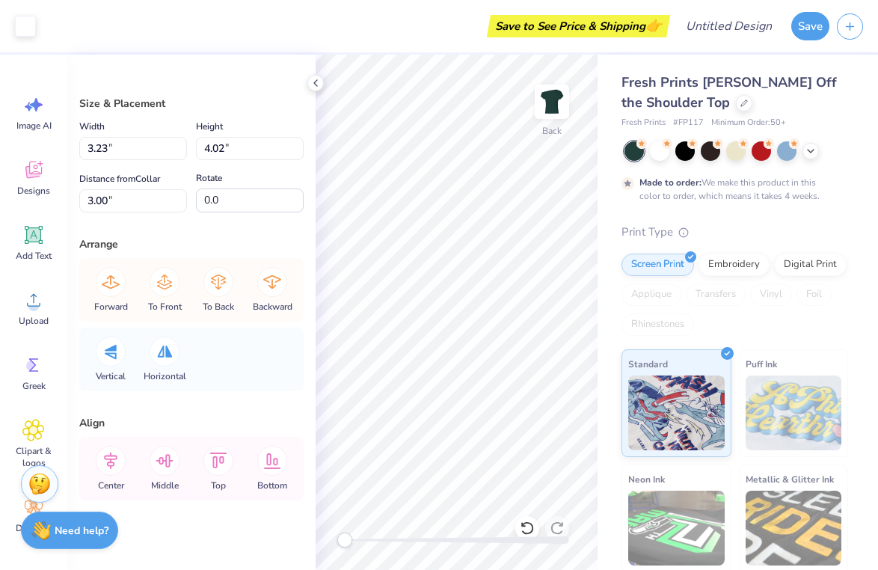
type input "2.40"
type input "3.62"
type input "5.01"
type input "2.75"
type input "3.75"
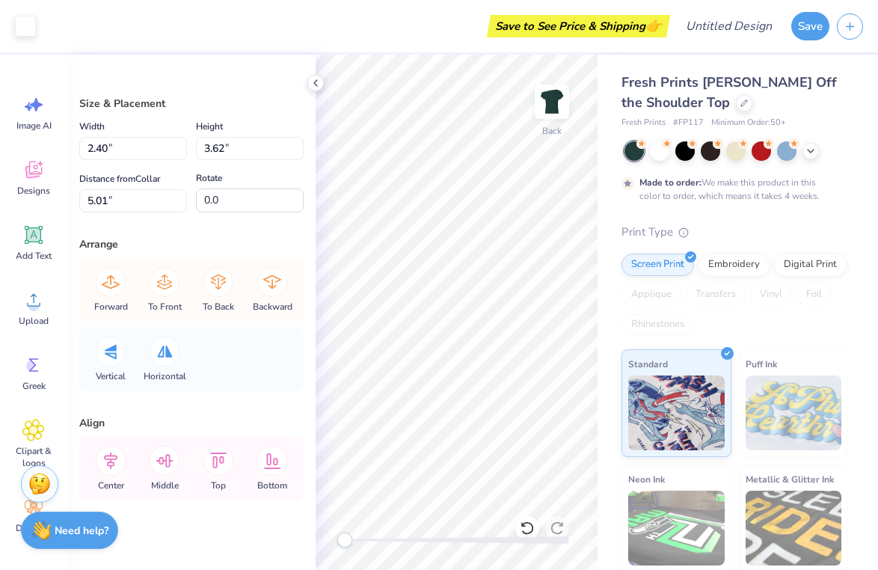
type input "3.27"
type input "3.23"
type input "4.02"
type input "3.00"
type input "2.75"
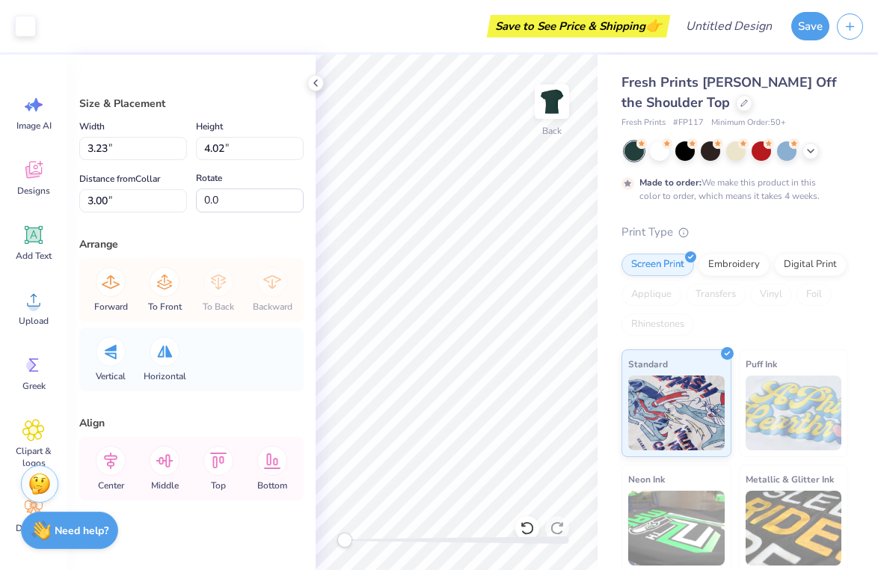
type input "3.75"
type input "3.37"
type input "3.23"
type input "4.02"
type input "3.00"
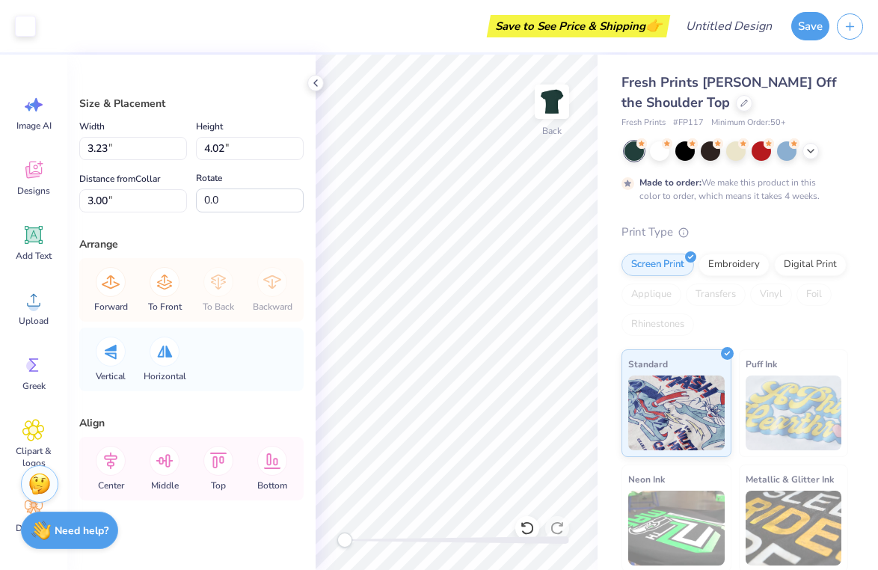
type input "2.40"
type input "3.62"
type input "5.01"
type input "2.75"
type input "3.75"
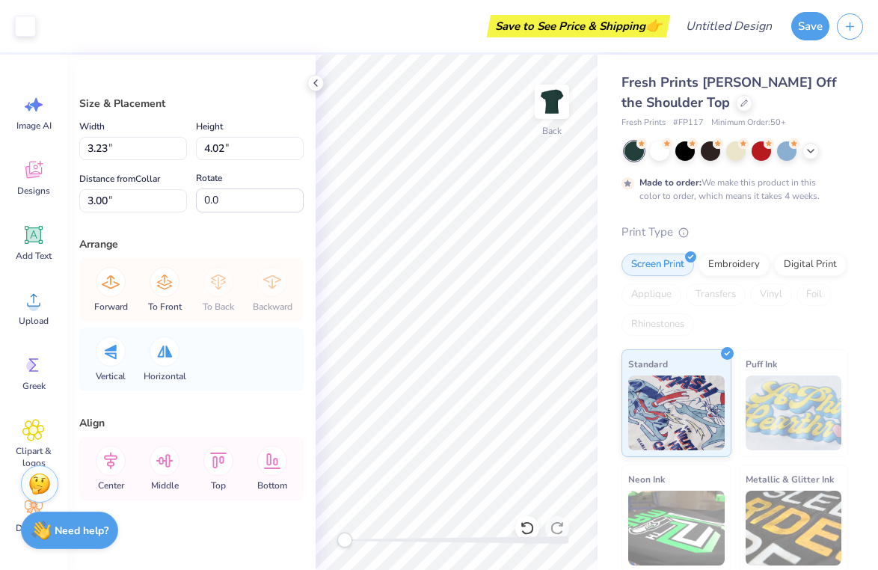
type input "3.07"
type input "2.75"
type input "3.75"
type input "3.37"
type input "2.87"
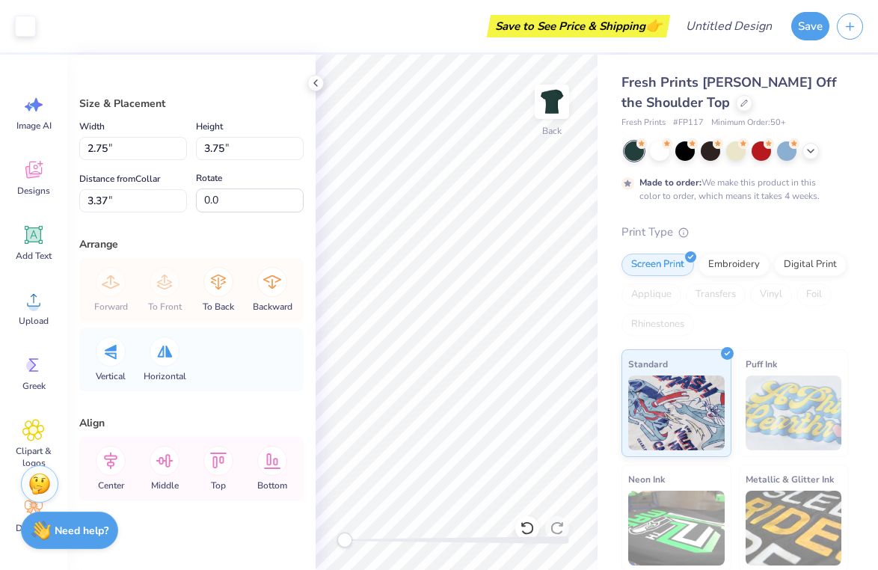
type input "3.92"
type input "3.21"
type input "2.40"
type input "3.62"
type input "3.37"
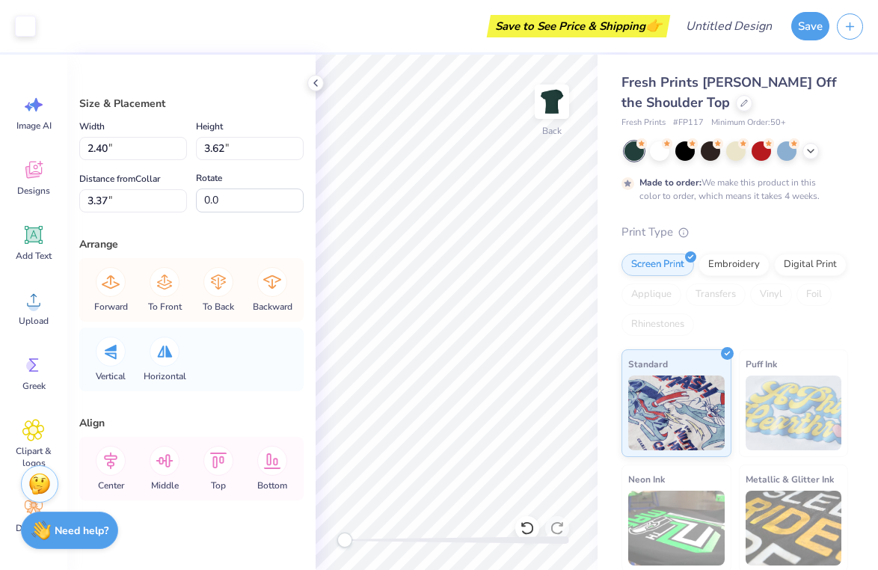
type input "2.51"
type input "3.79"
type input "3.19"
type input "2.87"
type input "3.92"
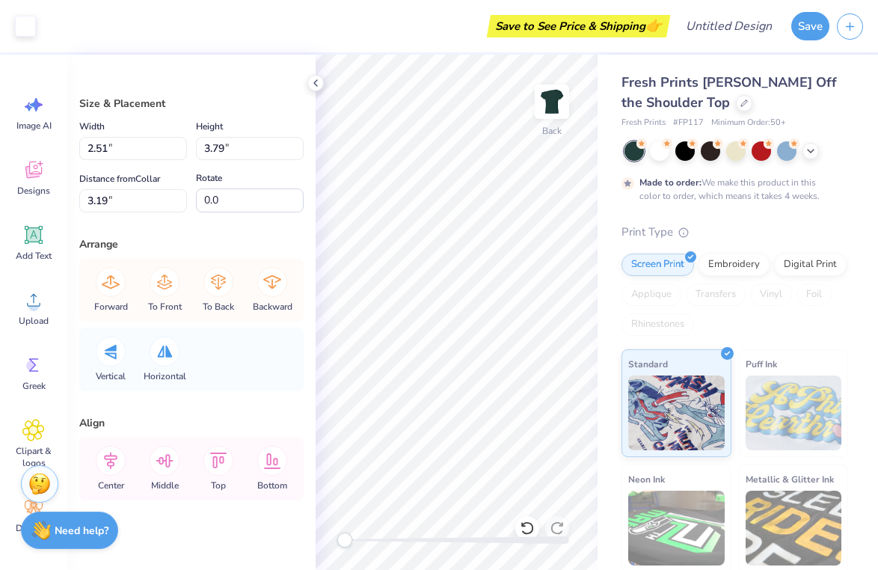
type input "3.21"
type input "2.51"
type input "3.79"
type input "2.99"
type input "2.87"
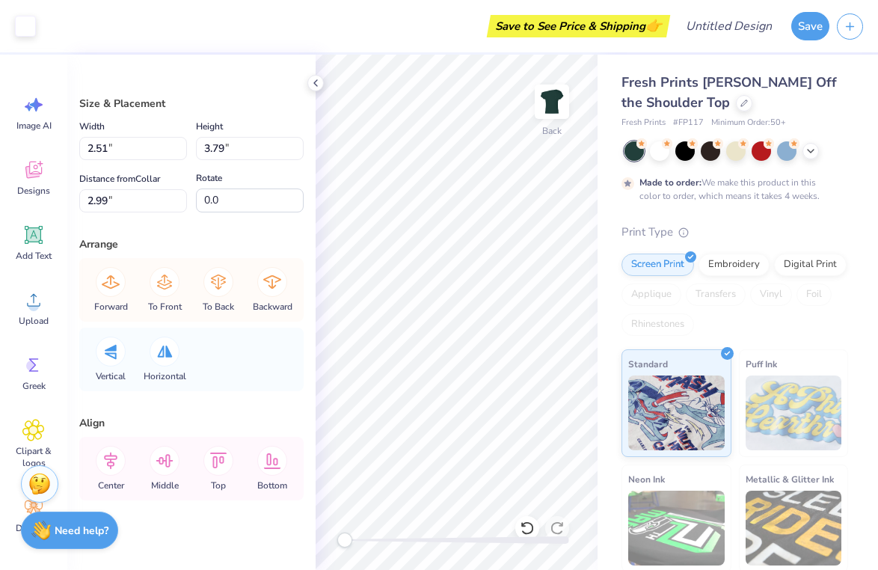
type input "3.92"
type input "3.01"
type input "2.81"
type input "3.83"
type input "3.19"
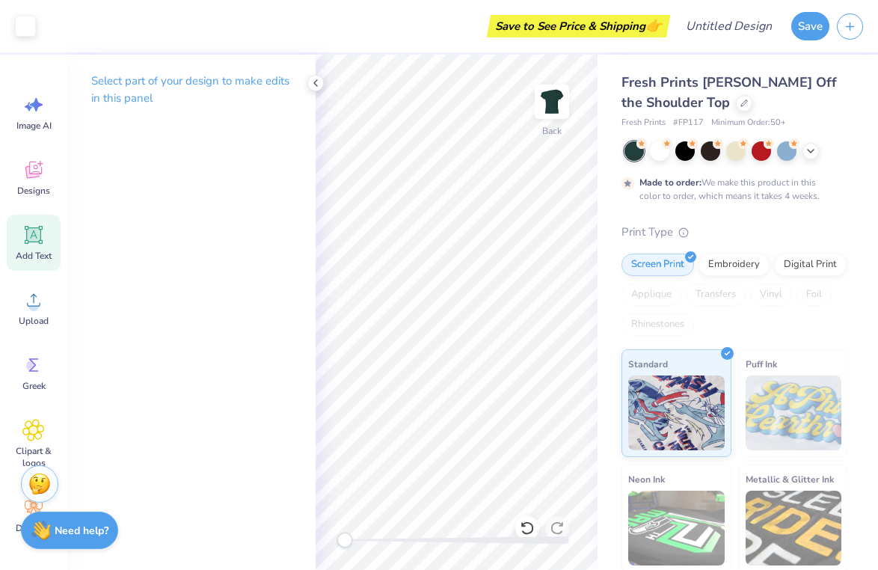
click at [28, 250] on span "Add Text" at bounding box center [34, 256] width 36 height 12
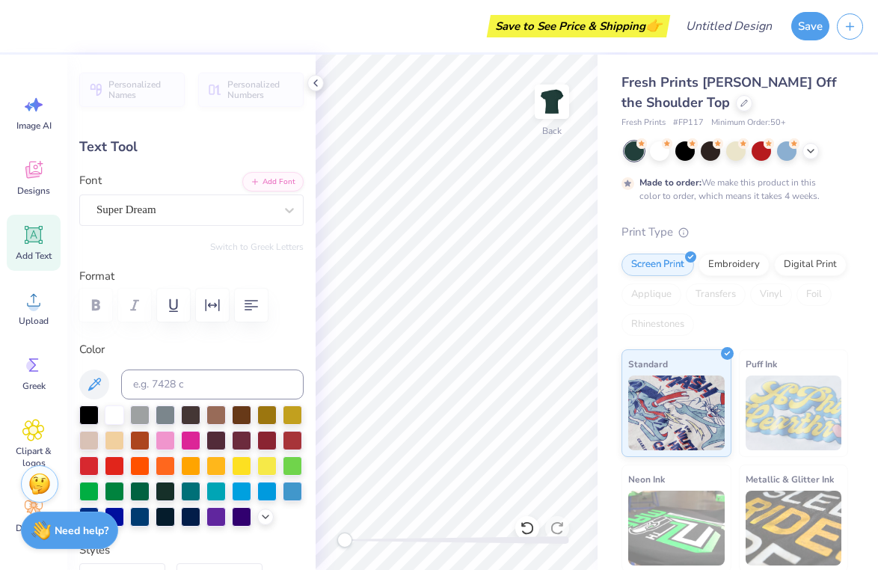
type textarea "T"
type textarea "Delta Phi"
type input "9.10"
type input "1.56"
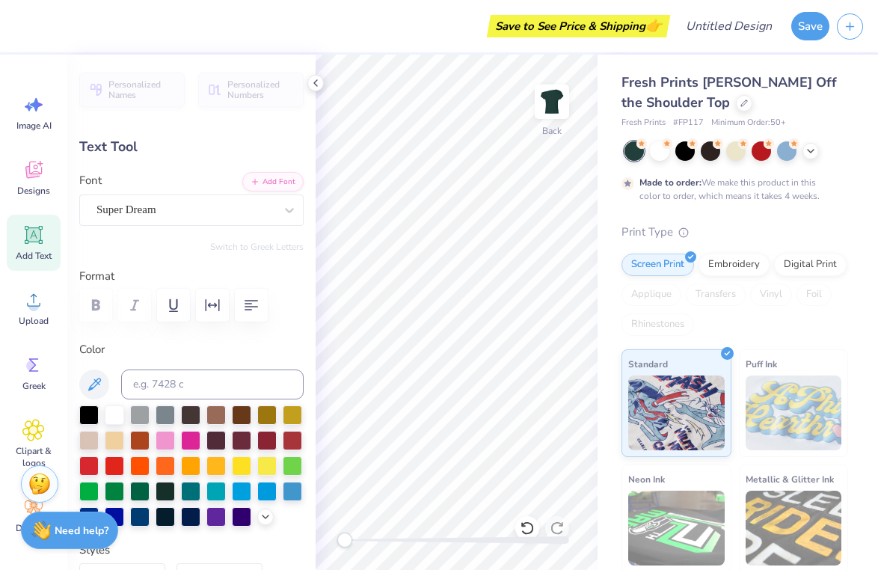
type input "5.81"
type input "0.99"
type textarea "Delta Phi Chapter"
type input "11.51"
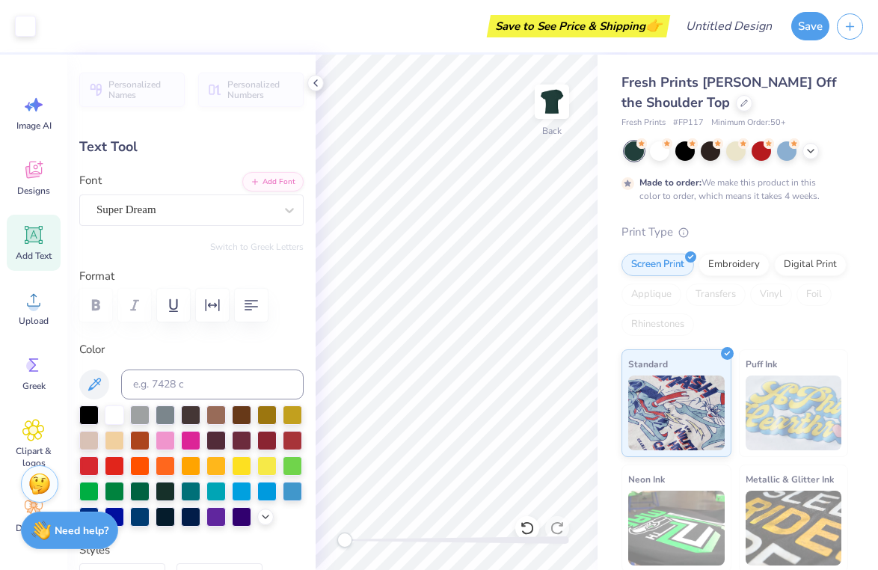
type input "1.31"
type input "9.56"
click at [157, 198] on div "Super Dream" at bounding box center [185, 209] width 181 height 23
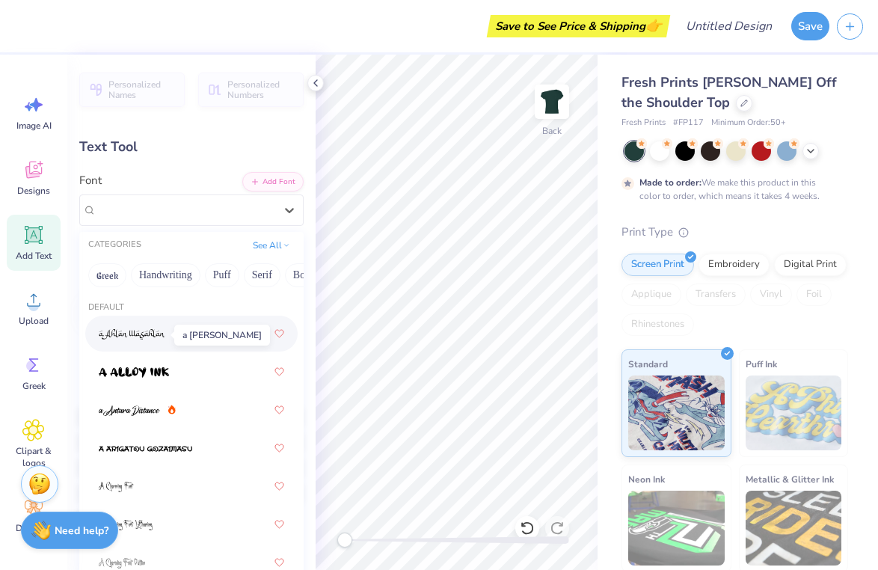
click at [151, 334] on img at bounding box center [132, 334] width 67 height 10
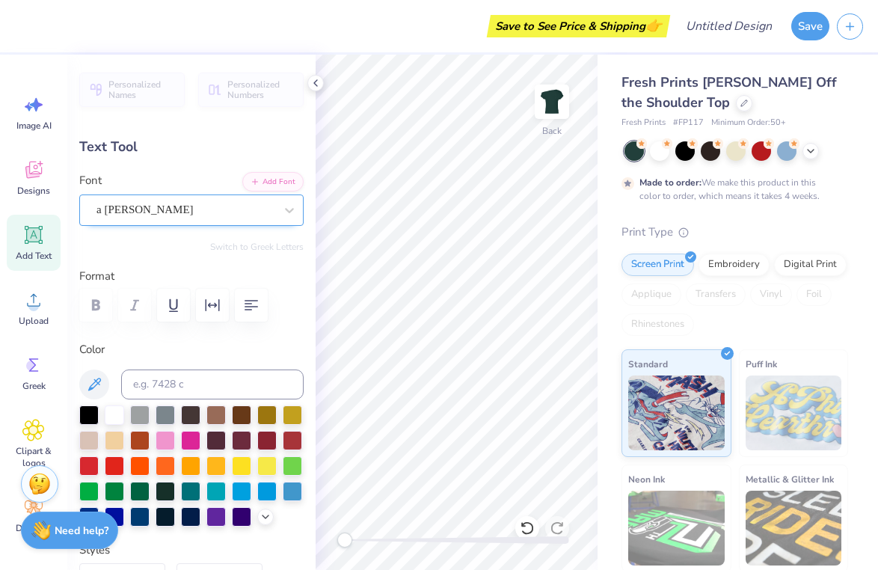
click at [153, 206] on span "a Ahlan Wasahlan" at bounding box center [144, 209] width 97 height 17
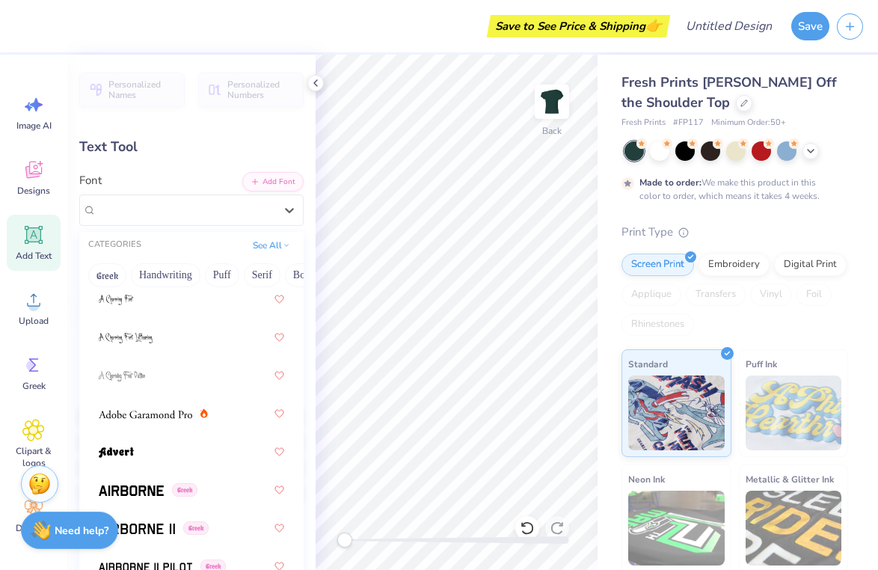
scroll to position [188, 0]
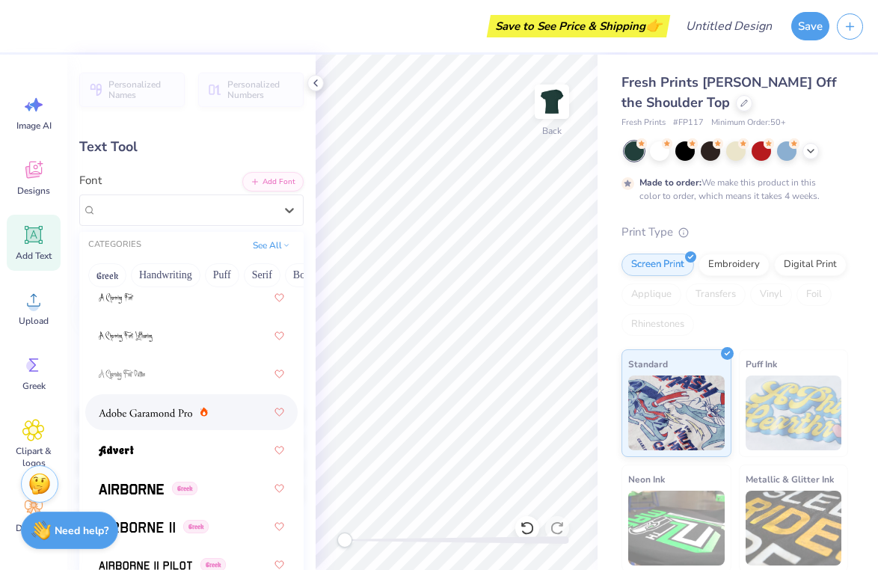
click at [151, 422] on div at bounding box center [191, 412] width 185 height 27
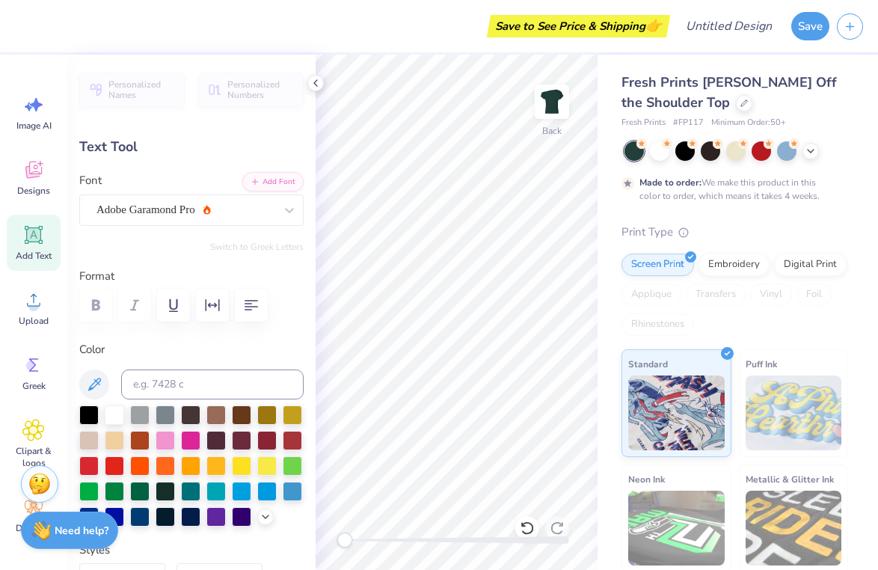
type input "8.45"
type input "1.17"
type input "7.50"
click at [182, 213] on span "Adobe Garamond Pro" at bounding box center [145, 209] width 99 height 17
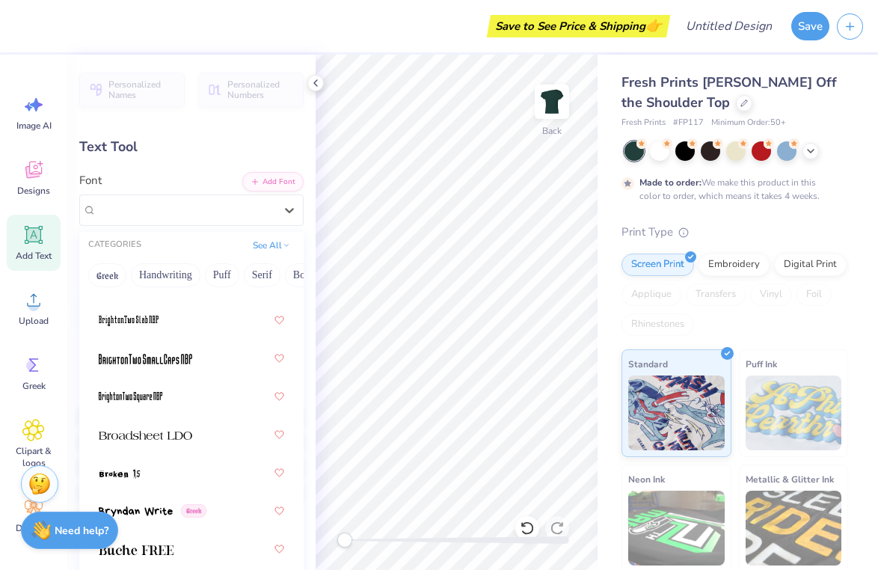
scroll to position [1767, 0]
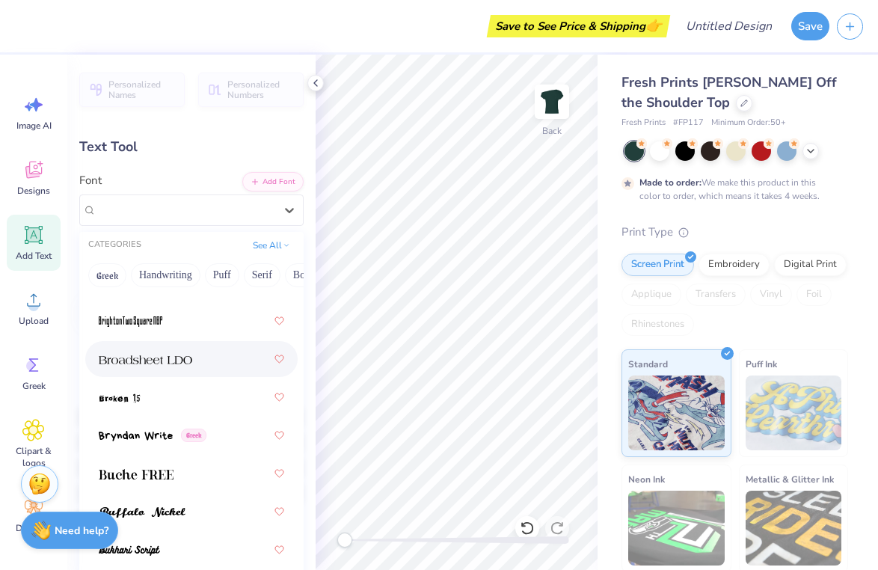
click at [164, 358] on img at bounding box center [145, 359] width 93 height 10
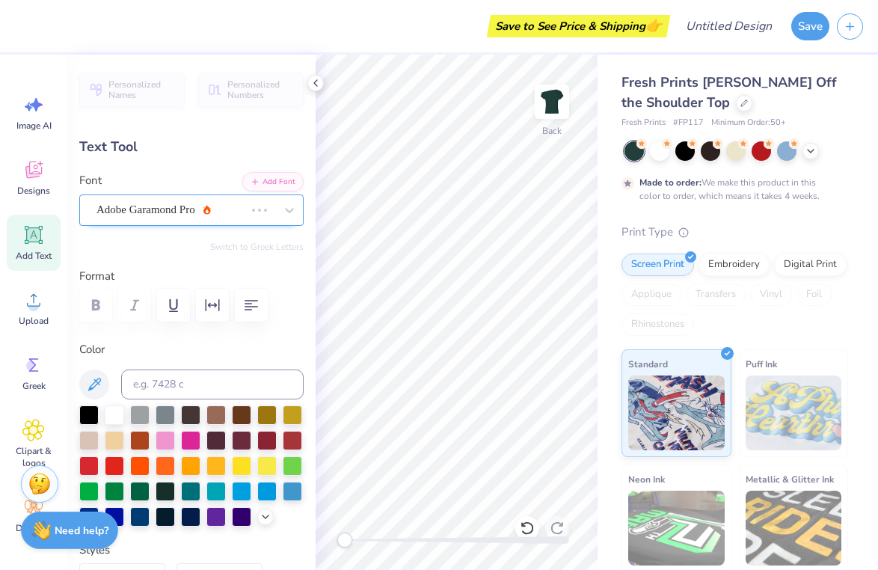
click at [221, 206] on div "Adobe Garamond Pro" at bounding box center [170, 209] width 151 height 23
type input "9.68"
type input "1.11"
type input "7.52"
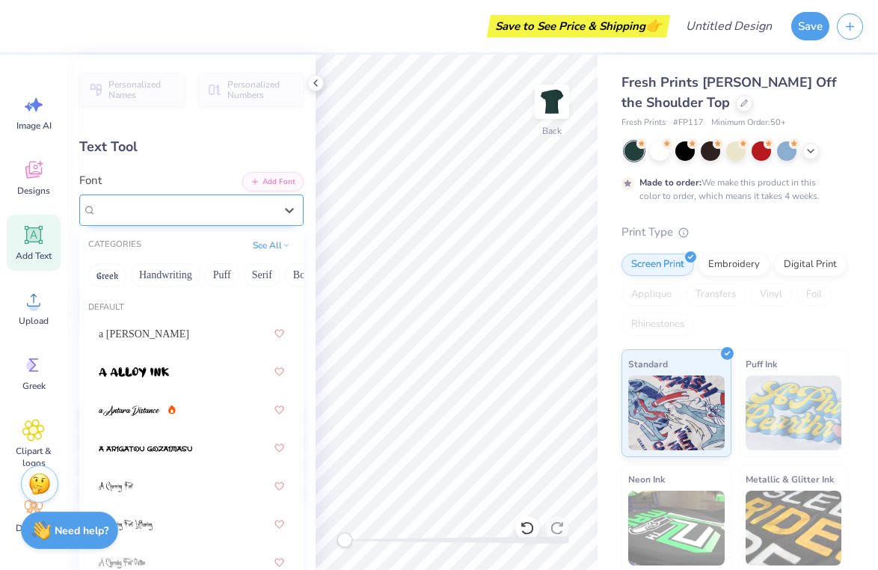
click at [207, 212] on div "Broadsheet LDO" at bounding box center [185, 209] width 181 height 23
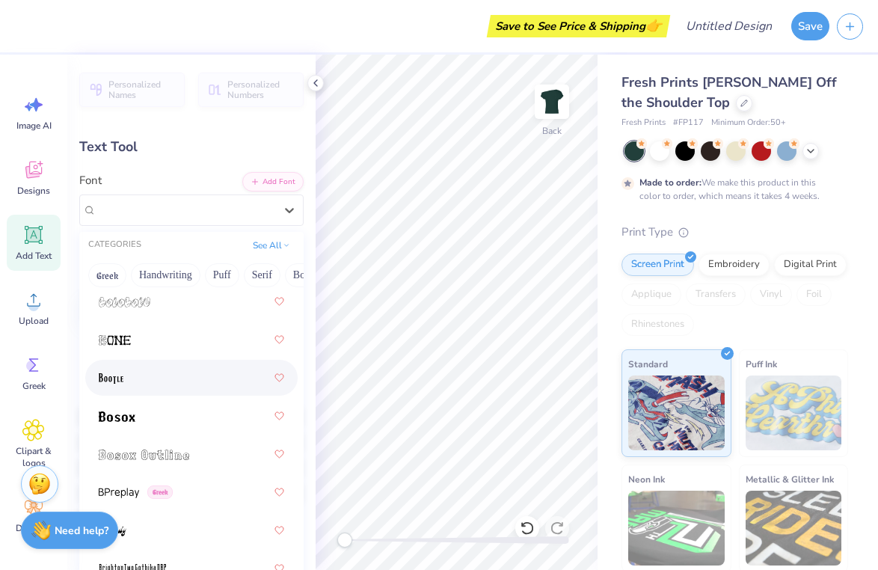
scroll to position [1349, 0]
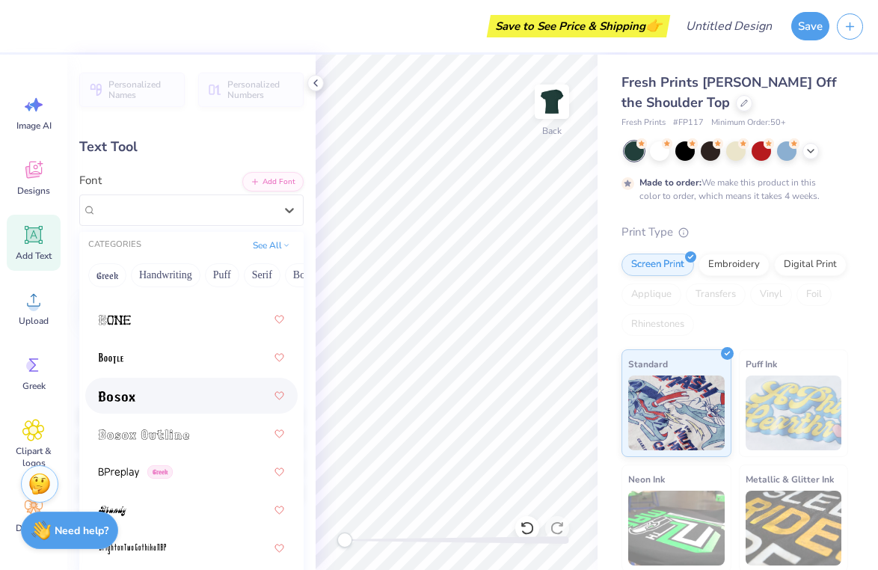
click at [179, 407] on div at bounding box center [191, 395] width 185 height 27
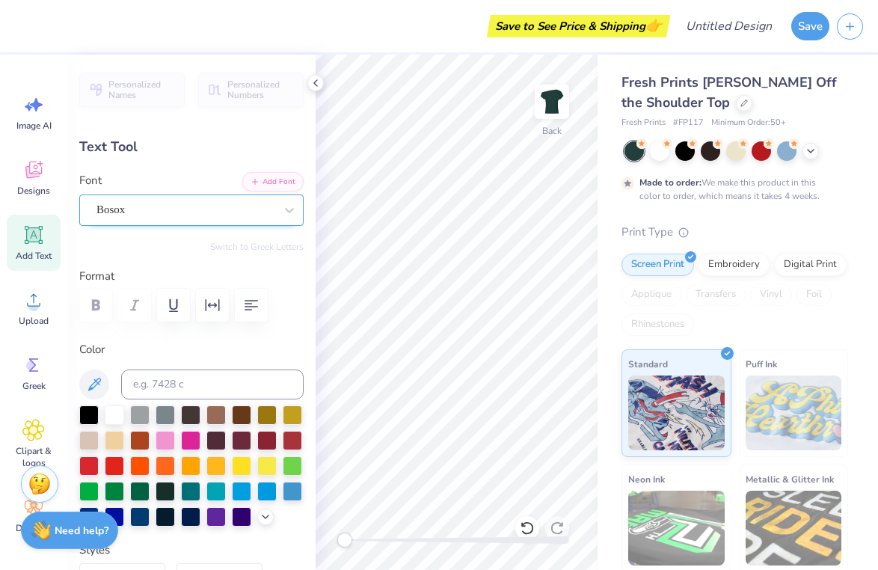
click at [164, 212] on div "Bosox" at bounding box center [185, 209] width 181 height 23
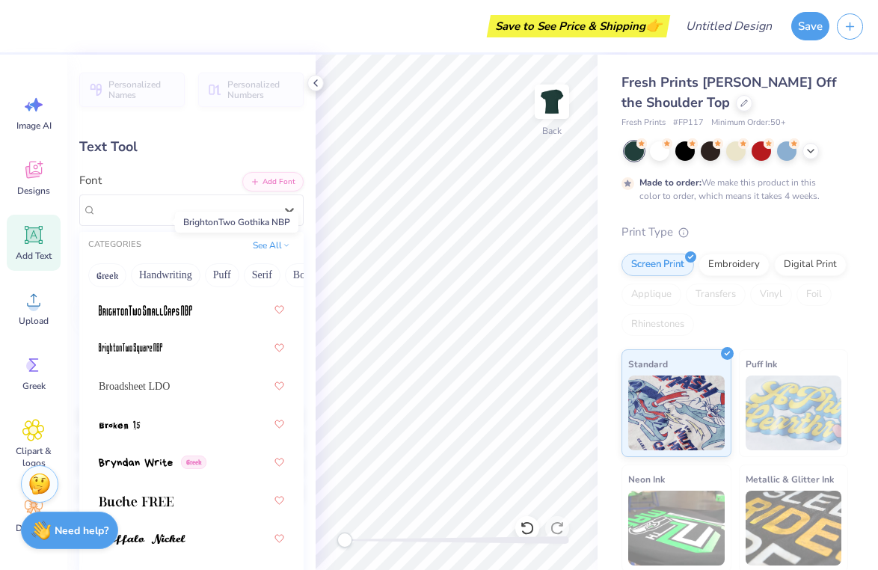
scroll to position [1741, 0]
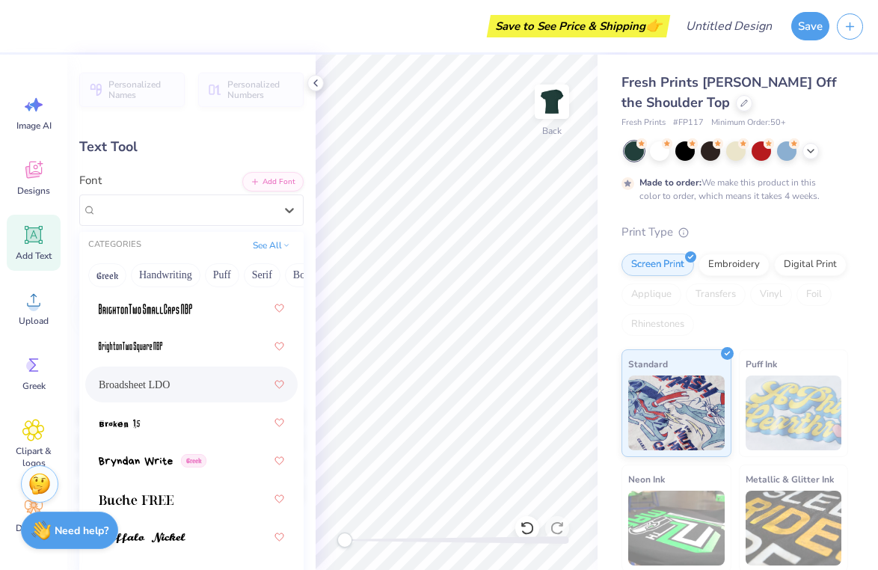
click at [144, 396] on div "Broadsheet LDO" at bounding box center [191, 384] width 185 height 27
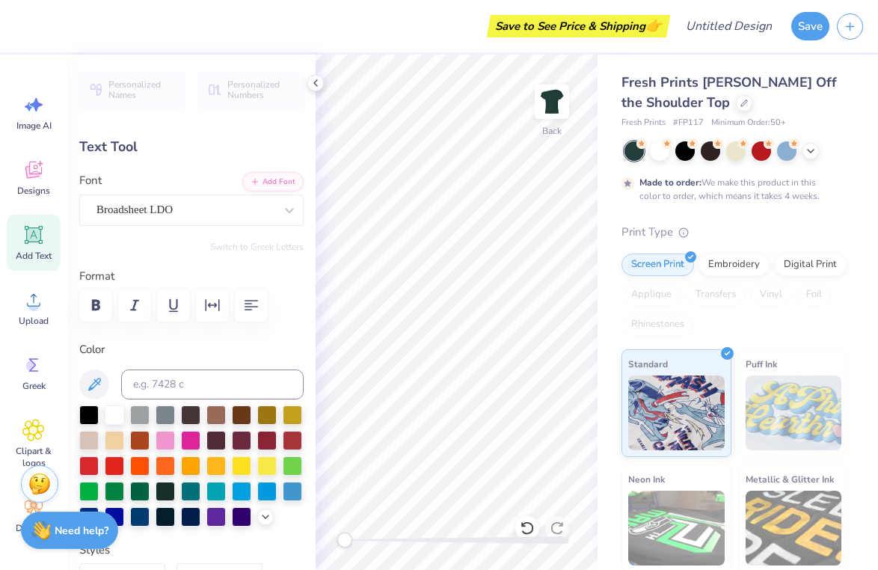
type input "7.97"
type input "0.91"
type textarea "Delta Phi"
type input "4.06"
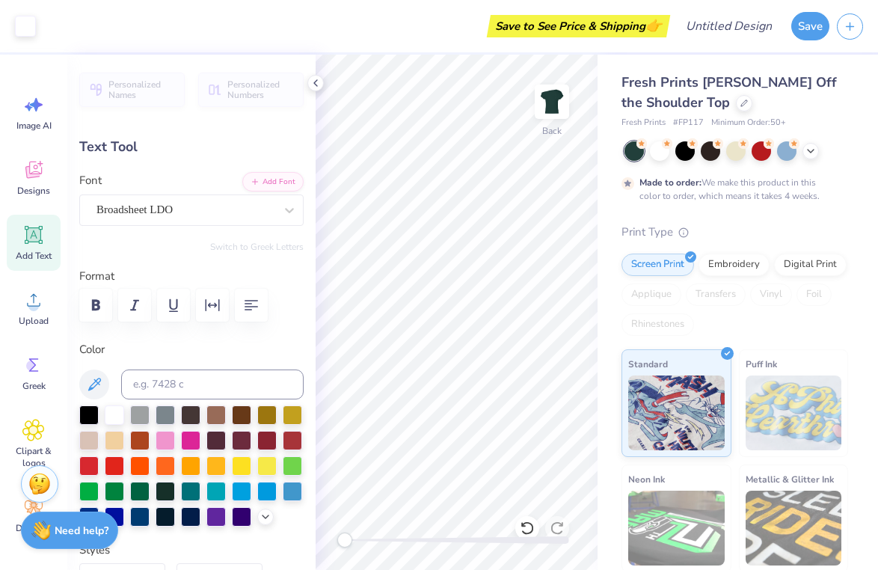
type input "0.73"
type input "7.61"
click at [232, 209] on div "Broadsheet LDO" at bounding box center [185, 209] width 181 height 23
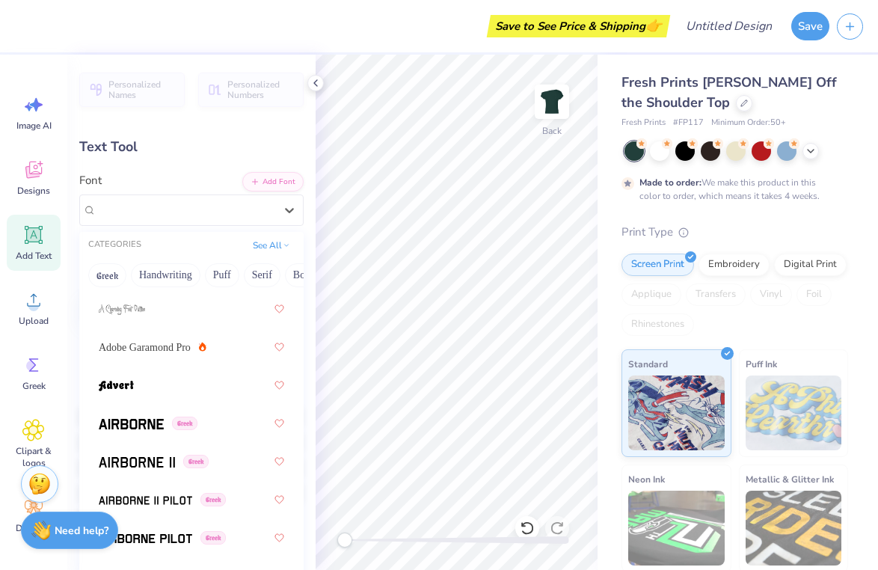
scroll to position [262, 0]
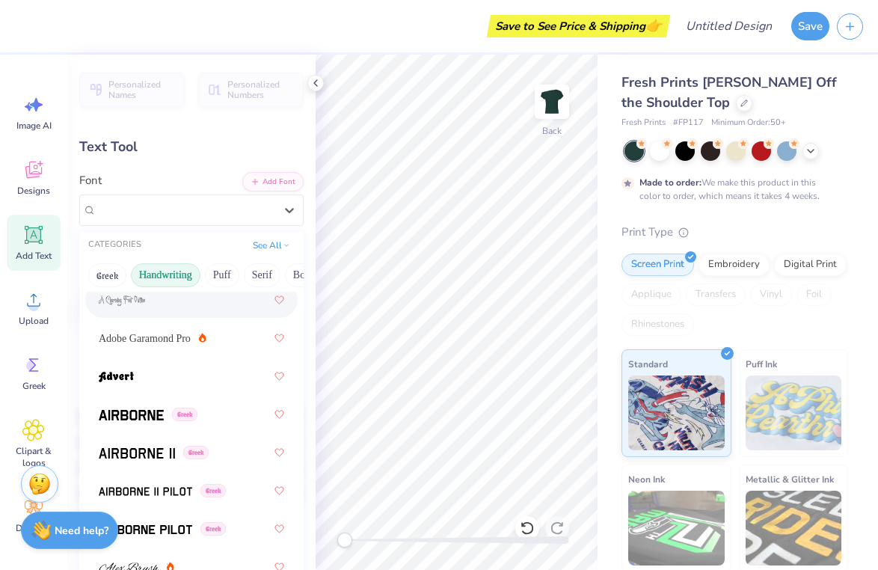
click at [156, 277] on button "Handwriting" at bounding box center [166, 275] width 70 height 24
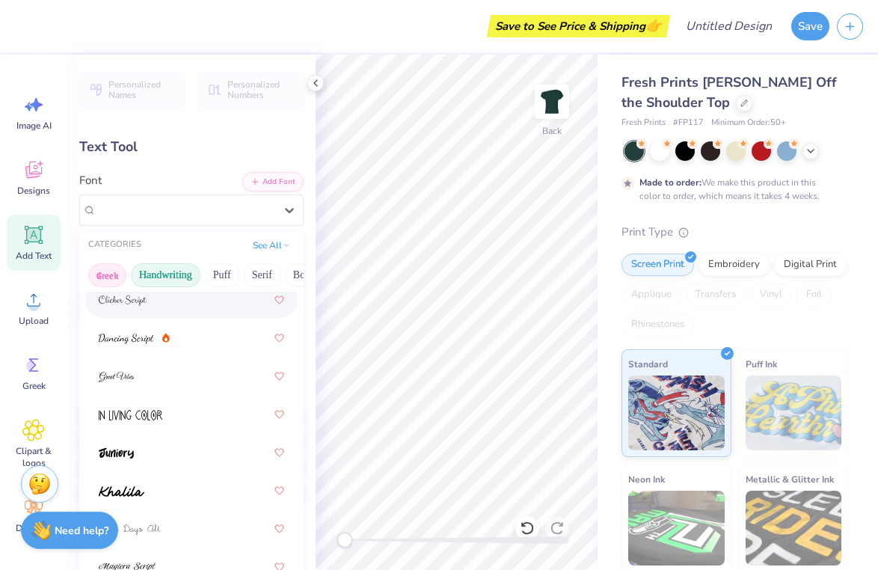
click at [110, 271] on button "Greek" at bounding box center [107, 275] width 38 height 24
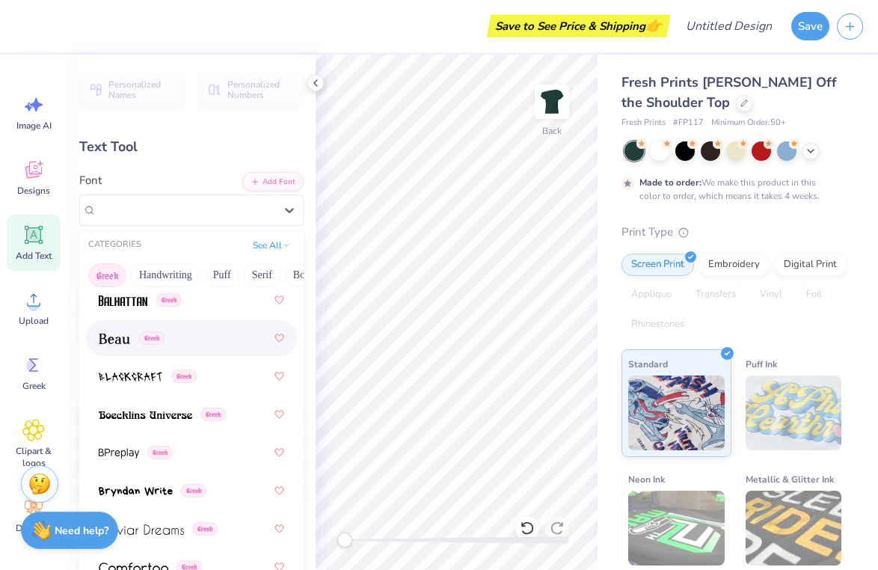
click at [108, 333] on span at bounding box center [114, 338] width 31 height 16
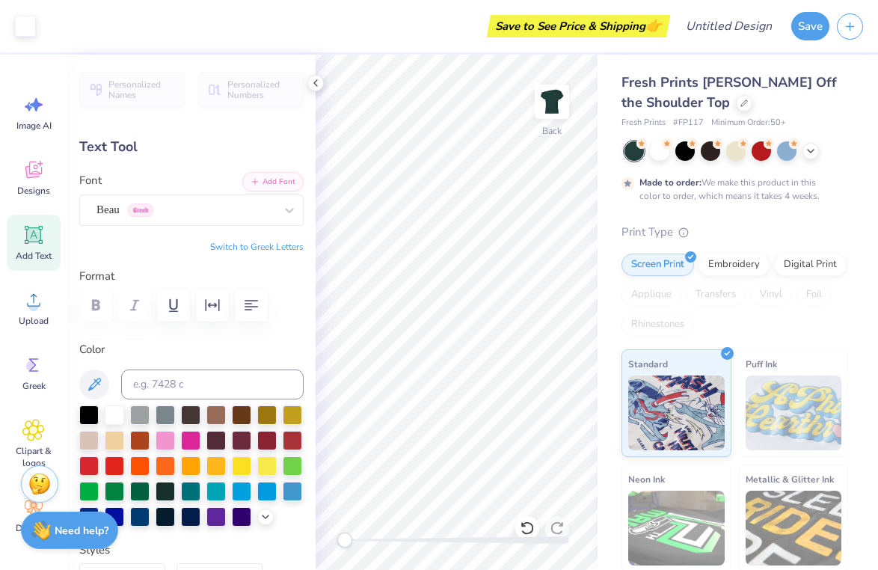
type input "3.77"
type input "0.72"
type input "7.62"
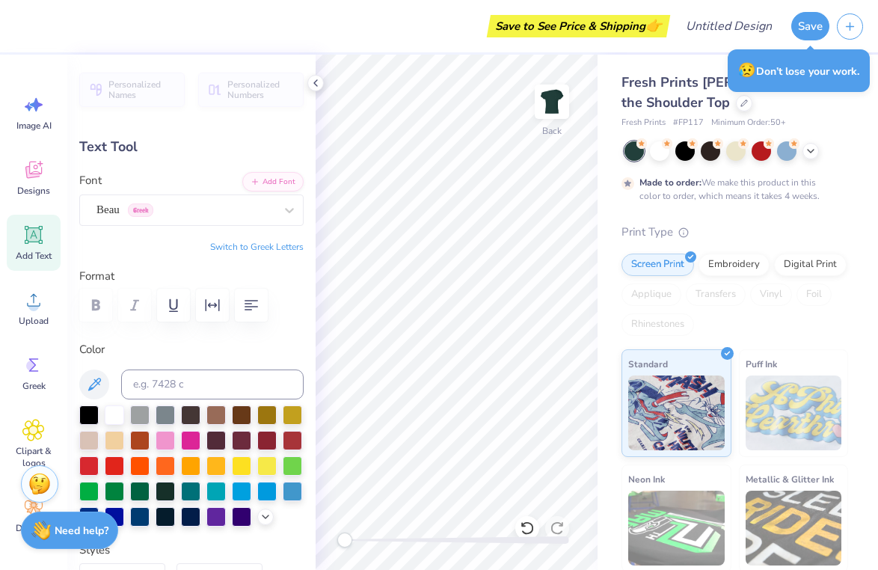
scroll to position [0, 5]
type textarea "Delta Phi - est. 1988"
type input "8.51"
type input "0.85"
type input "7.56"
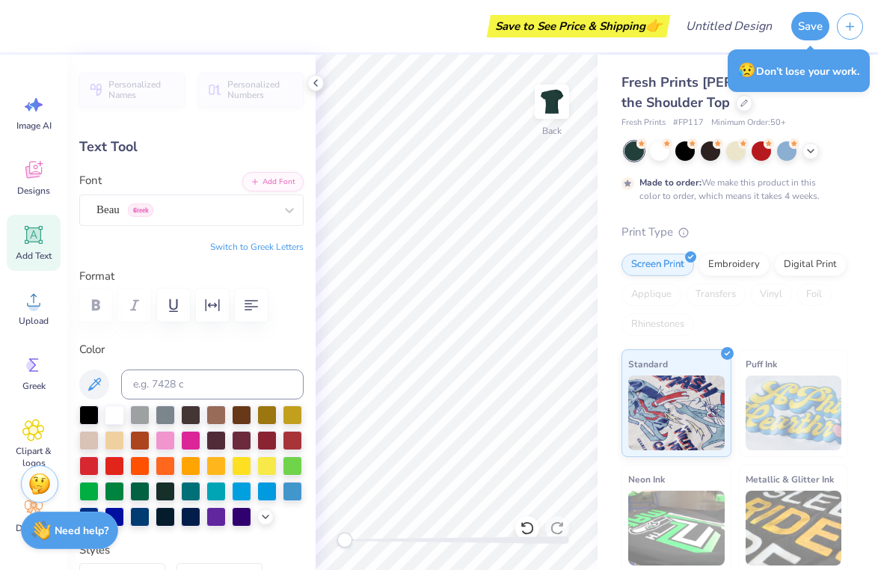
scroll to position [0, 1]
type textarea "Delta Phi est. 1988"
type input "3.82"
type input "2.03"
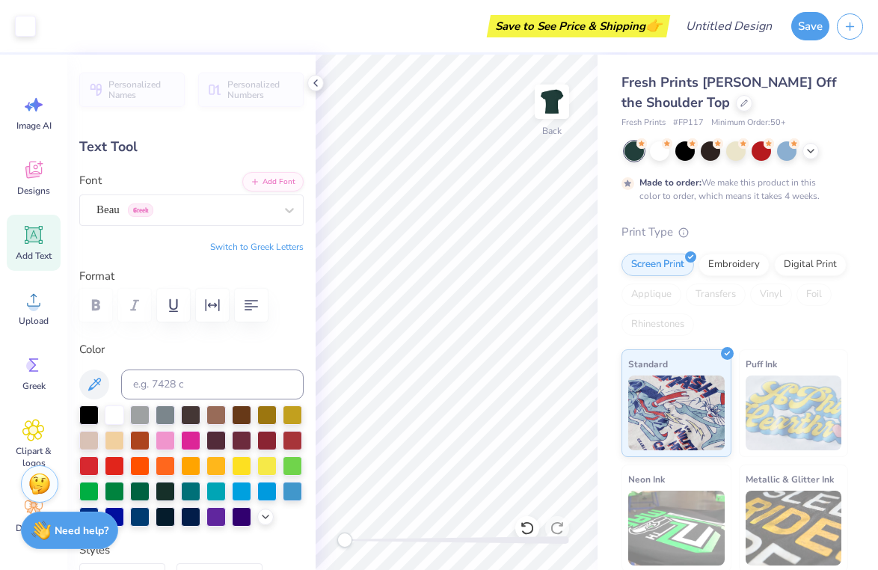
type input "7.52"
type textarea "Delta Phi"
type input "3.77"
type input "0.72"
type input "7.58"
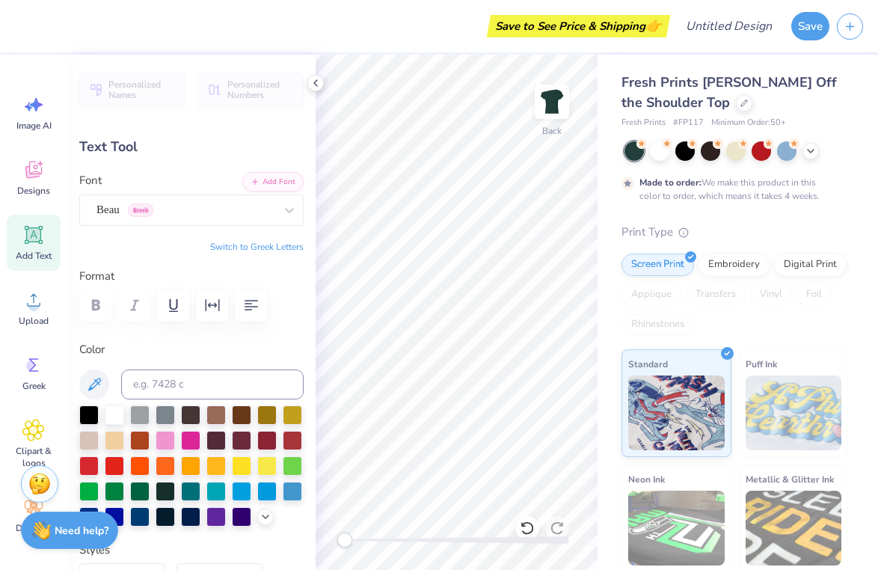
type input "4.53"
type input "0.86"
click at [268, 183] on button "Add Font" at bounding box center [272, 179] width 61 height 19
click at [169, 198] on div "Beau Greek" at bounding box center [185, 209] width 181 height 23
type textarea "Delta Phi Chapter"
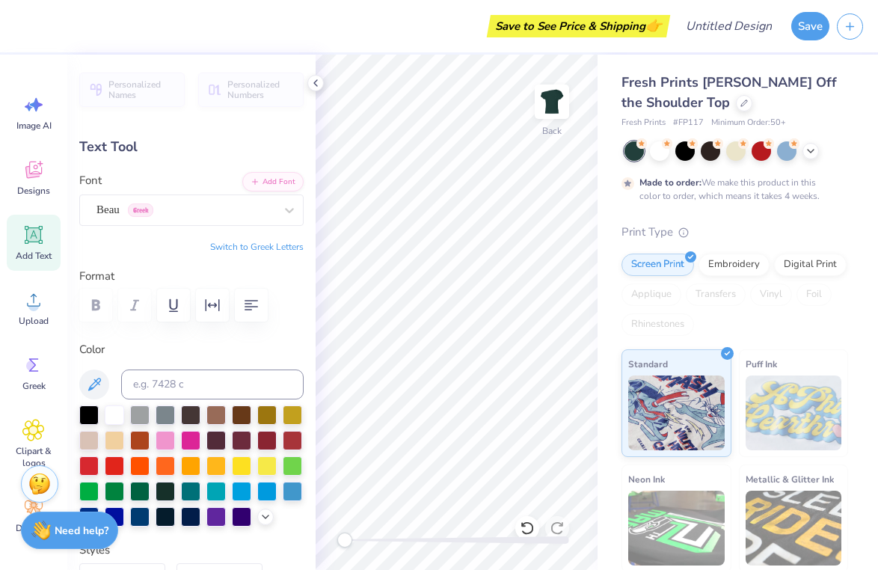
scroll to position [0, 4]
type input "8.91"
type input "1.10"
type input "7.42"
type input "7.76"
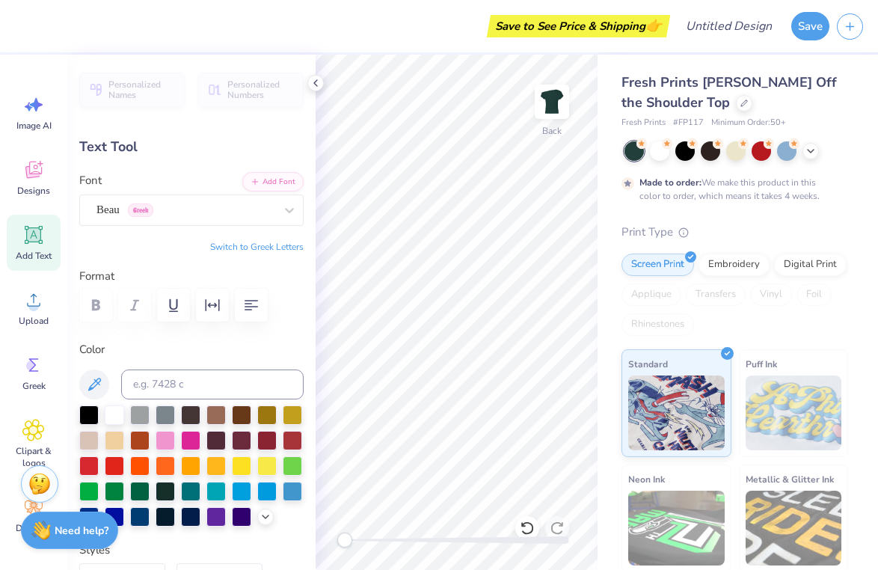
type input "0.96"
type input "7.55"
type input "7.21"
type input "0.89"
click at [716, 269] on div "Embroidery" at bounding box center [733, 262] width 71 height 22
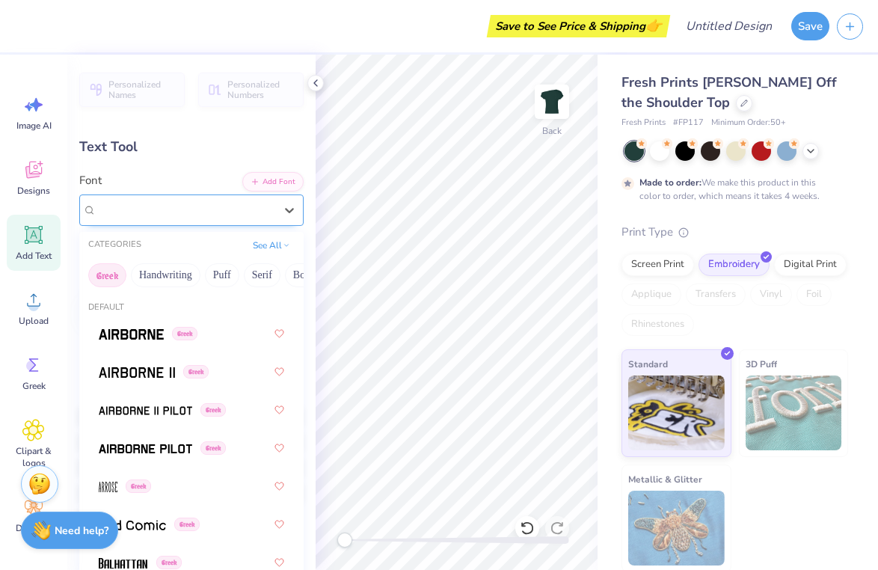
click at [140, 204] on span "Greek" at bounding box center [140, 209] width 25 height 13
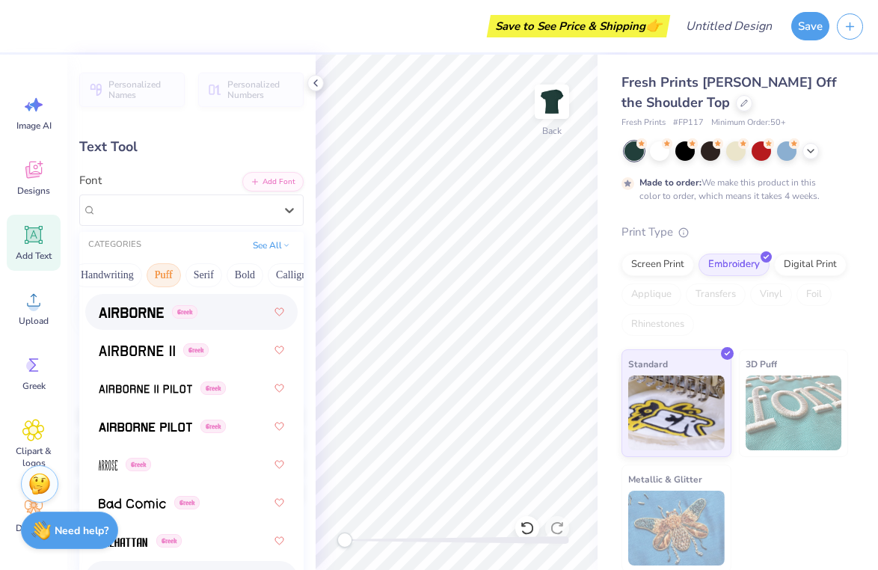
scroll to position [0, 60]
click at [208, 272] on button "Serif" at bounding box center [202, 275] width 37 height 24
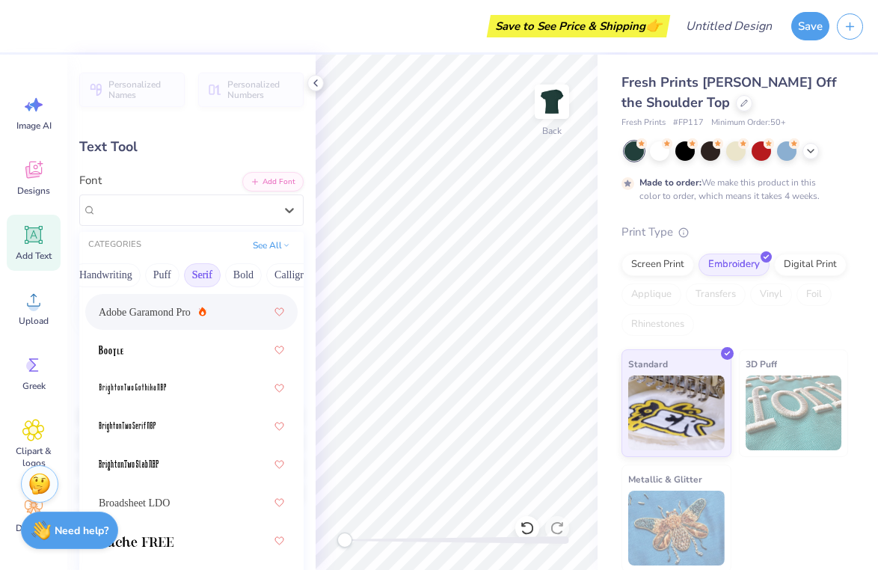
click at [144, 319] on span "Adobe Garamond Pro" at bounding box center [145, 312] width 92 height 16
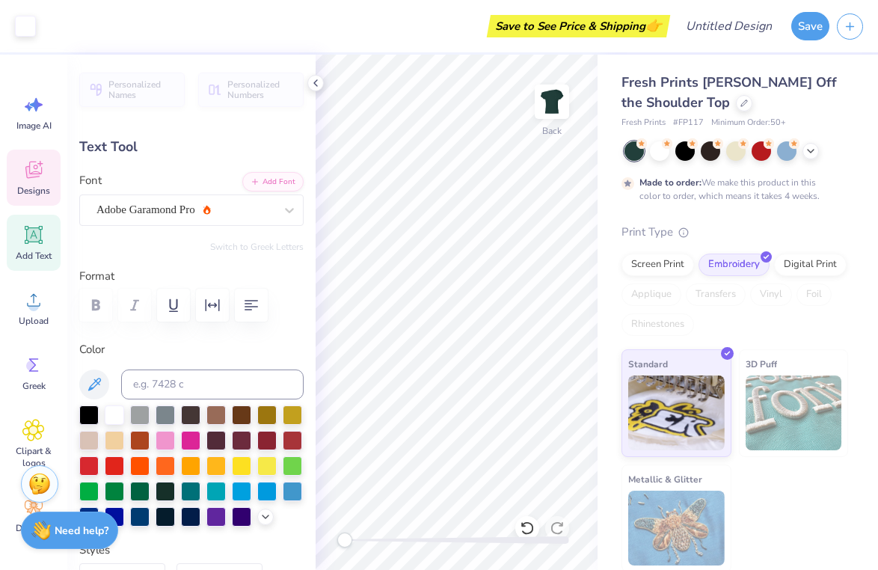
click at [36, 185] on span "Designs" at bounding box center [33, 191] width 33 height 12
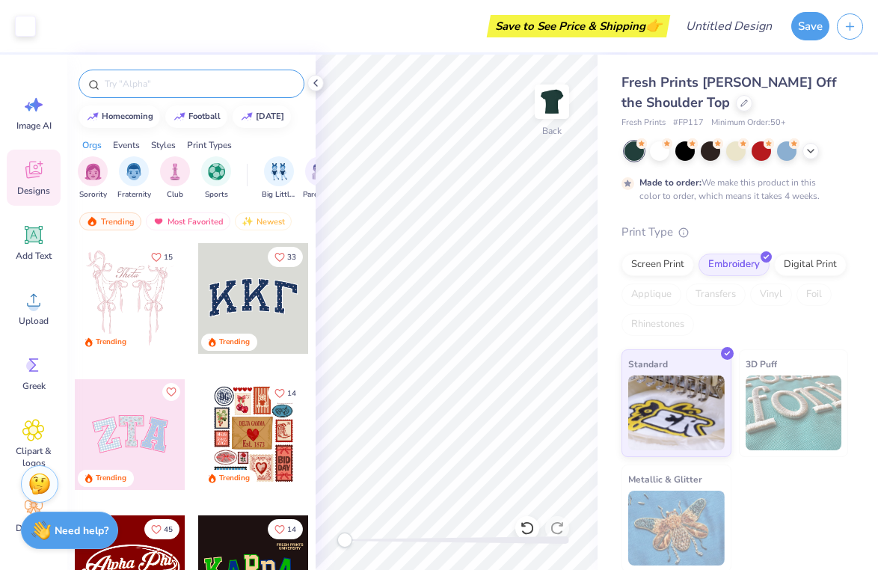
click at [126, 89] on input "text" at bounding box center [198, 83] width 191 height 15
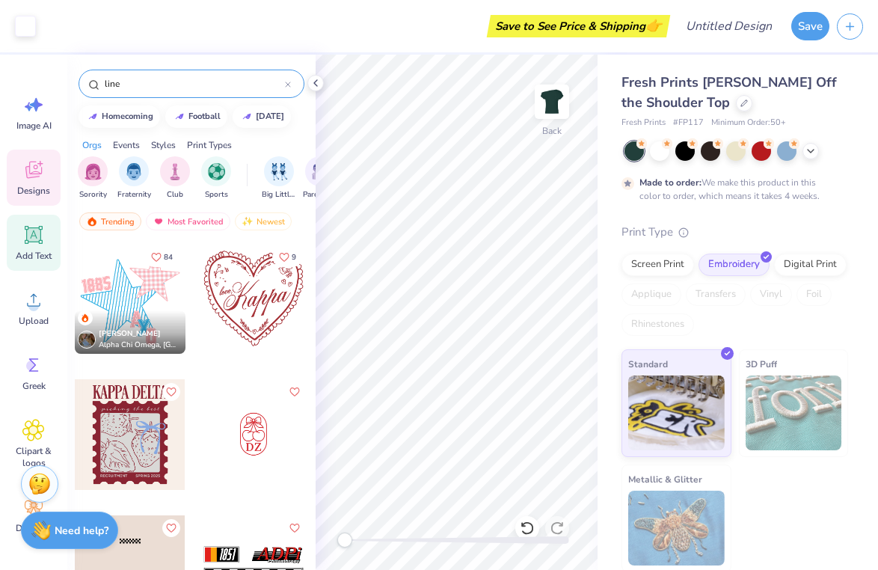
click at [28, 260] on span "Add Text" at bounding box center [34, 256] width 36 height 12
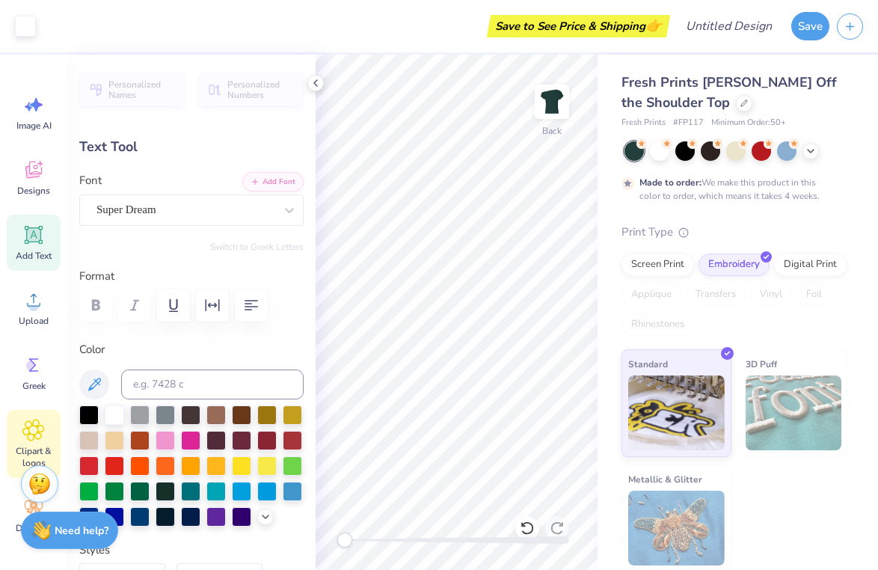
click at [34, 438] on icon at bounding box center [33, 429] width 21 height 21
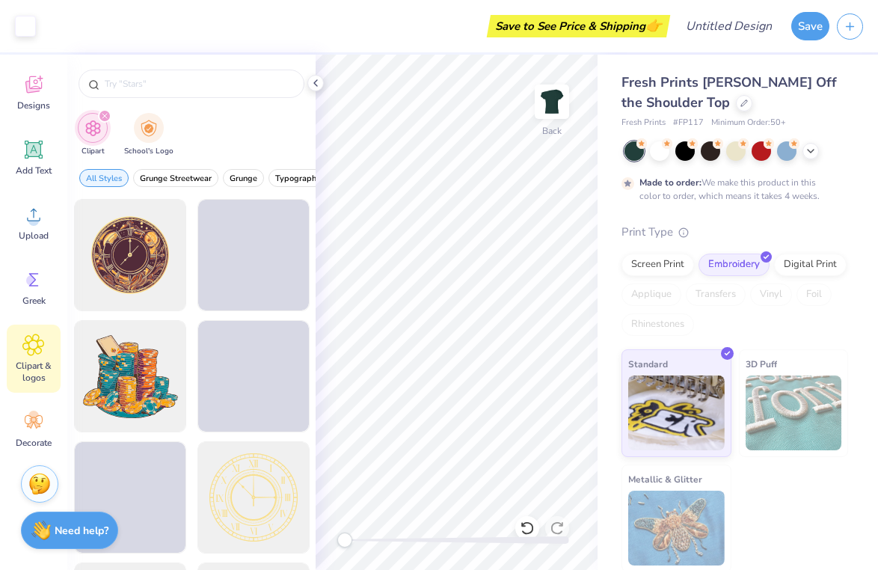
scroll to position [85, 0]
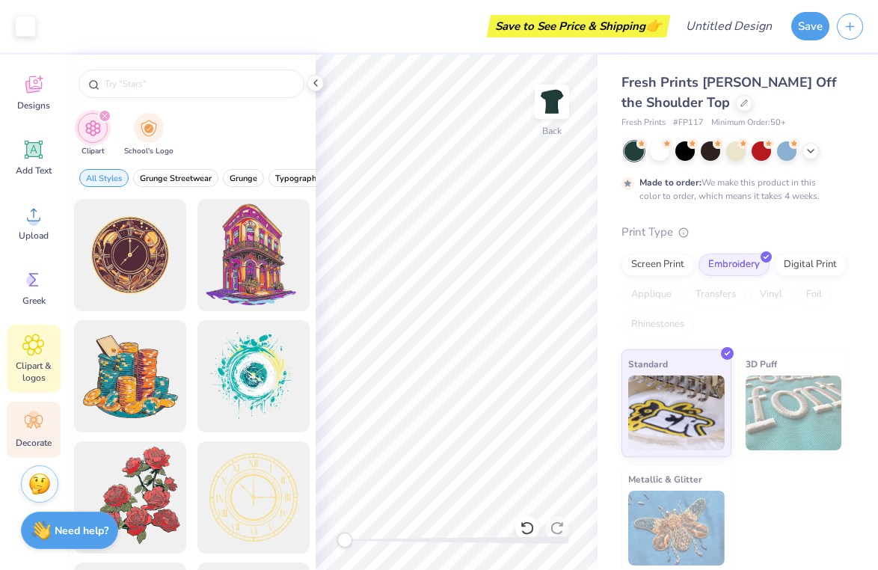
click at [26, 418] on icon at bounding box center [33, 421] width 22 height 22
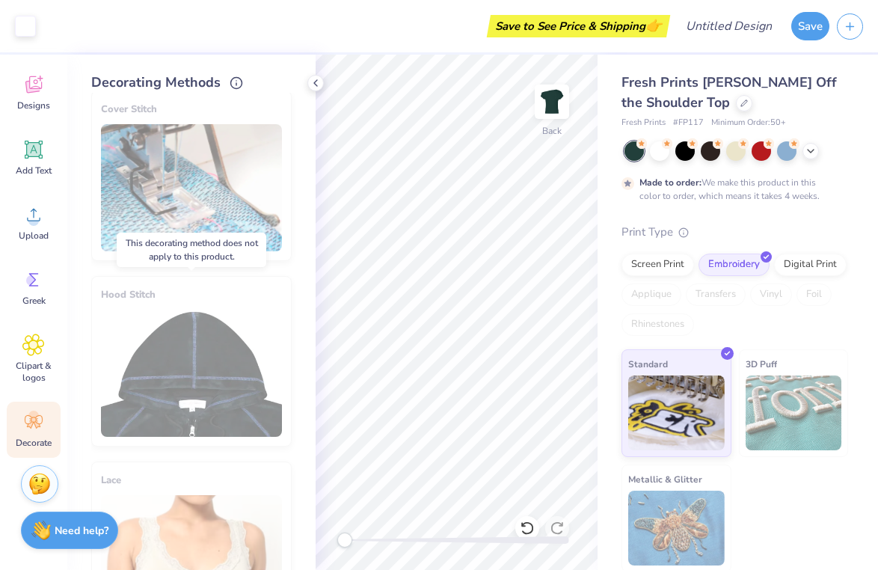
scroll to position [15, 0]
click at [677, 266] on div "Screen Print" at bounding box center [657, 262] width 73 height 22
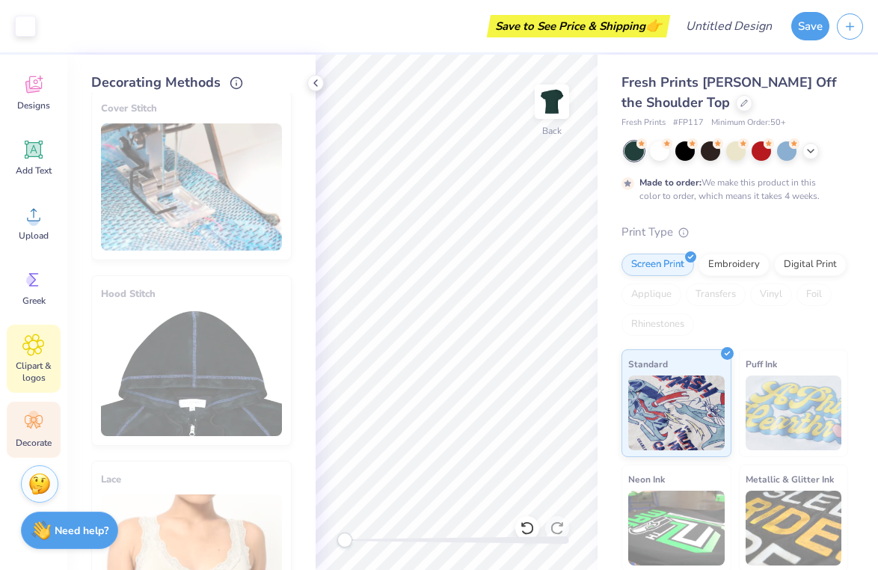
click at [27, 375] on span "Clipart & logos" at bounding box center [33, 372] width 49 height 24
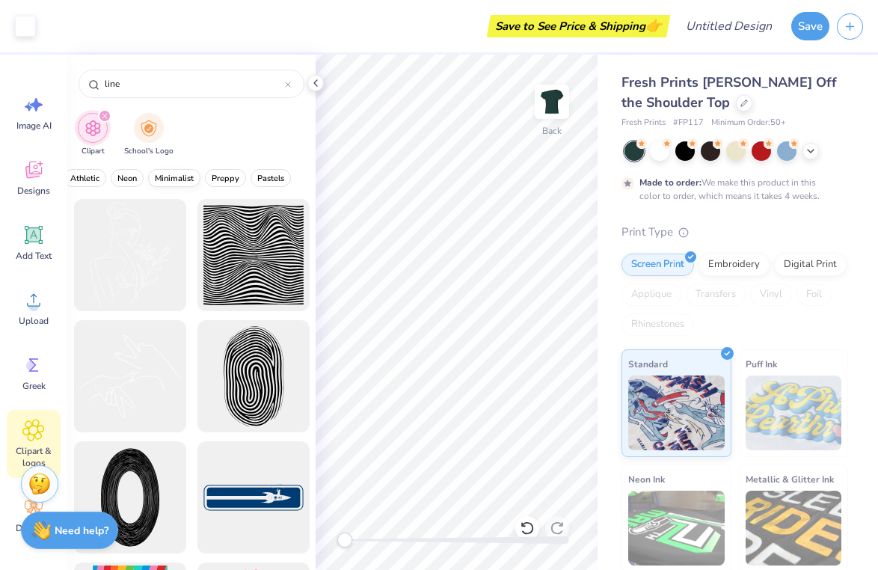
scroll to position [0, 588]
click at [197, 177] on span "Minimalist" at bounding box center [206, 178] width 39 height 11
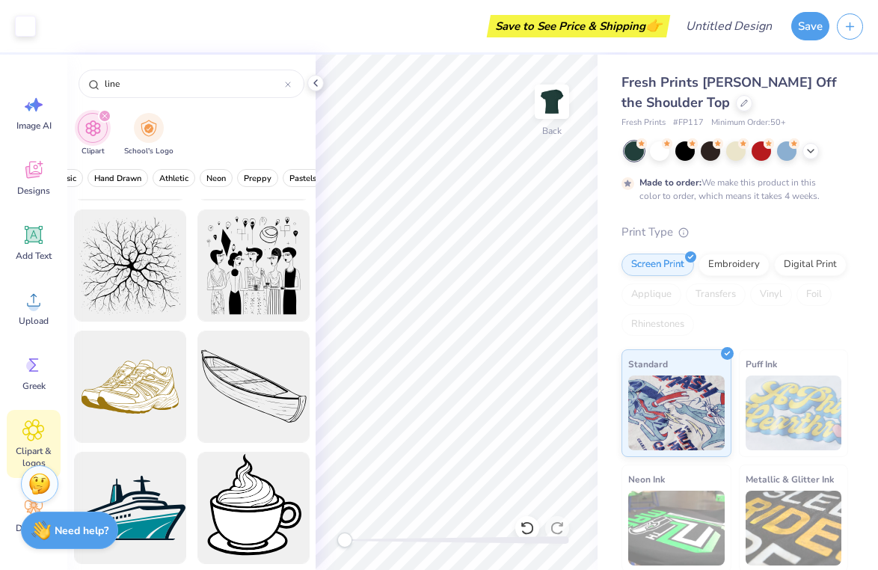
scroll to position [440, 0]
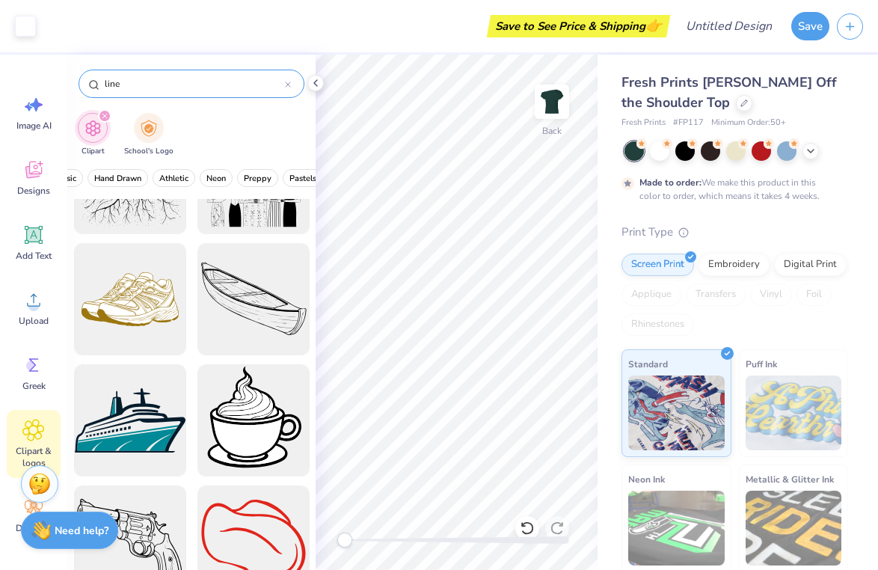
click at [289, 82] on icon at bounding box center [288, 84] width 6 height 6
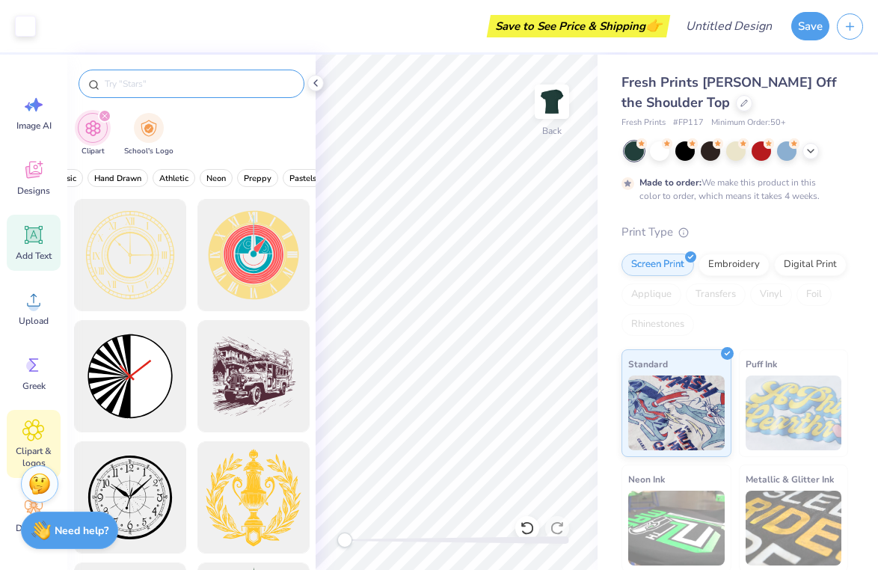
click at [39, 237] on icon at bounding box center [34, 235] width 14 height 14
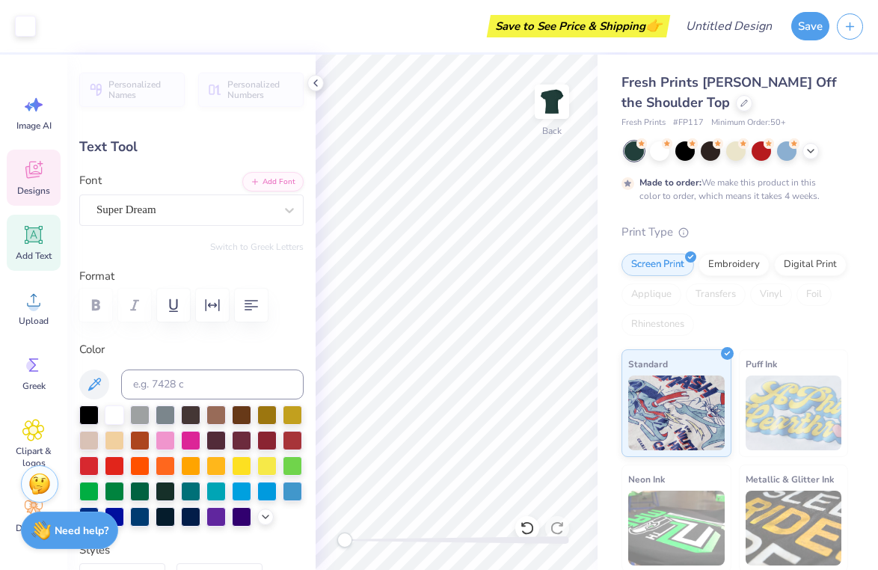
click at [30, 175] on icon at bounding box center [33, 172] width 14 height 12
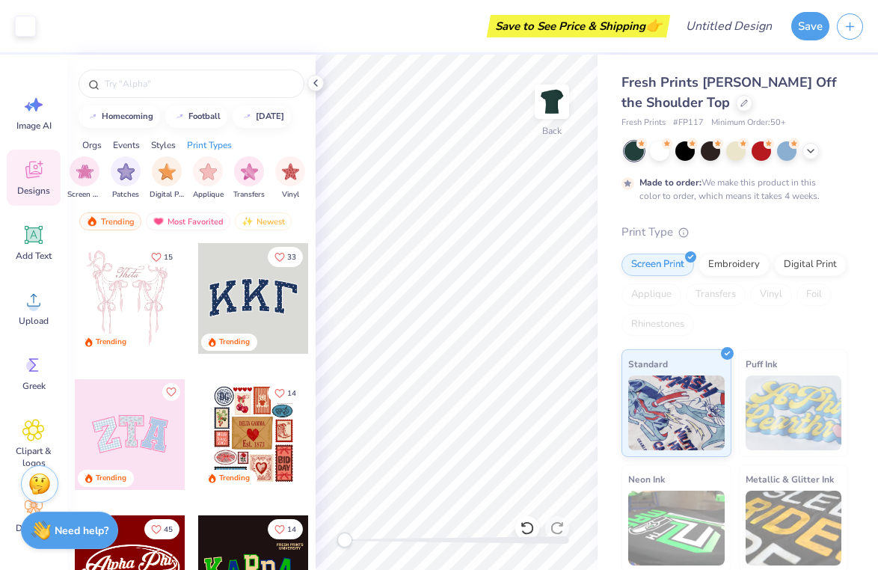
scroll to position [0, 1266]
click at [116, 165] on div "filter for Patches" at bounding box center [126, 170] width 30 height 30
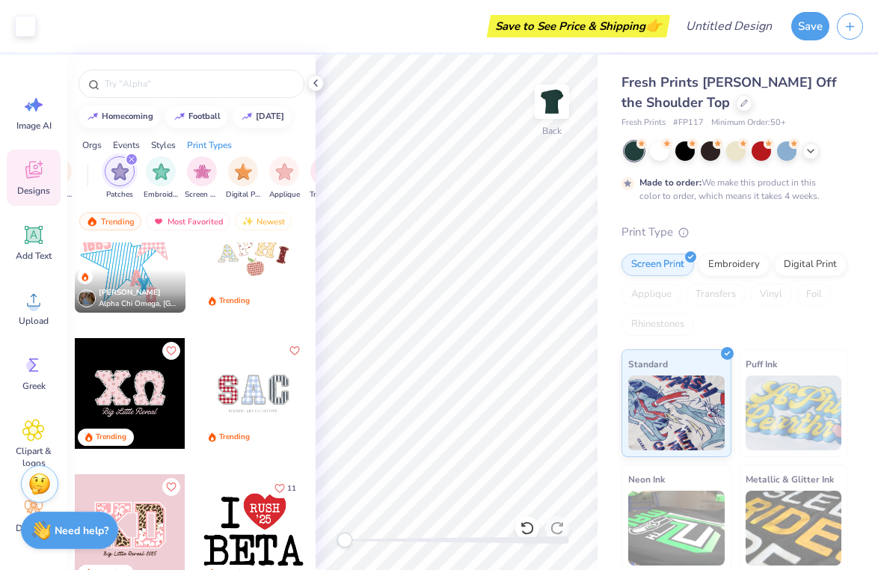
scroll to position [316, 0]
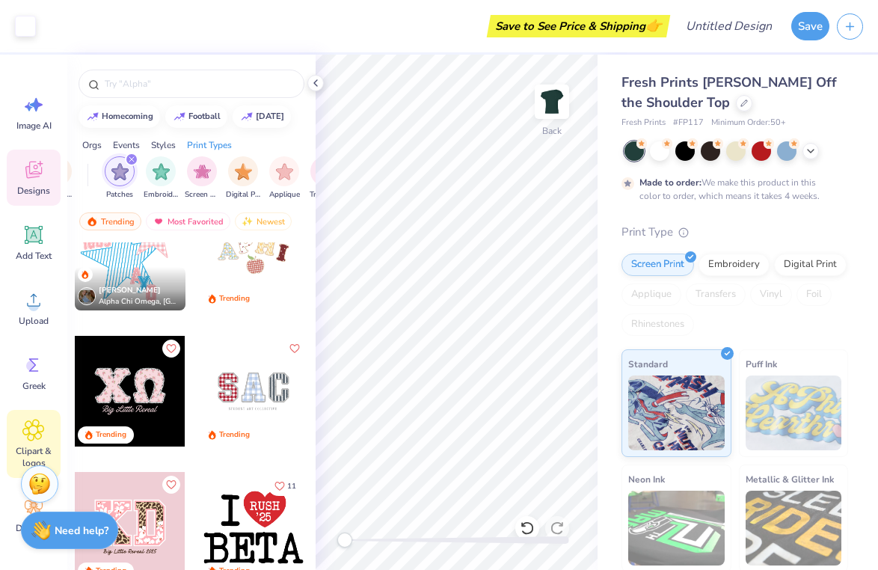
click at [29, 431] on icon at bounding box center [33, 429] width 9 height 9
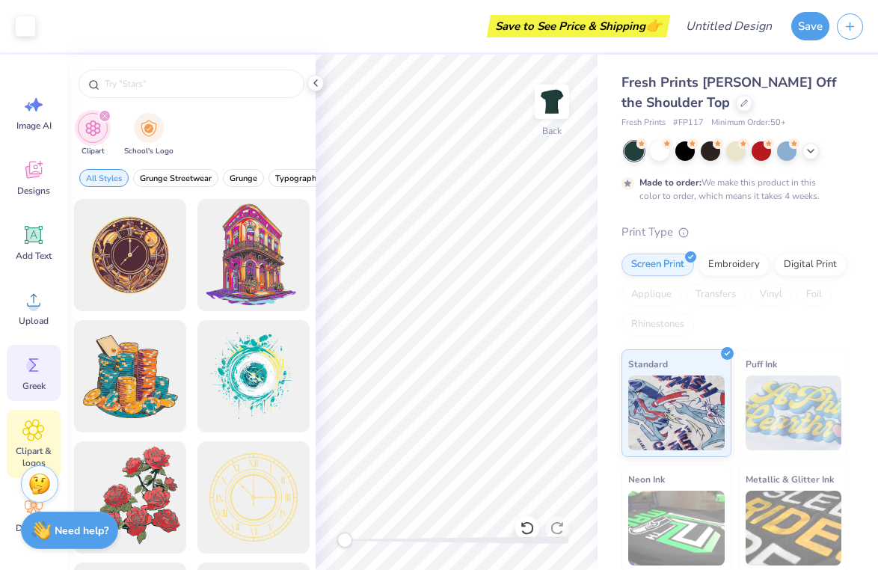
click at [29, 381] on span "Greek" at bounding box center [33, 386] width 23 height 12
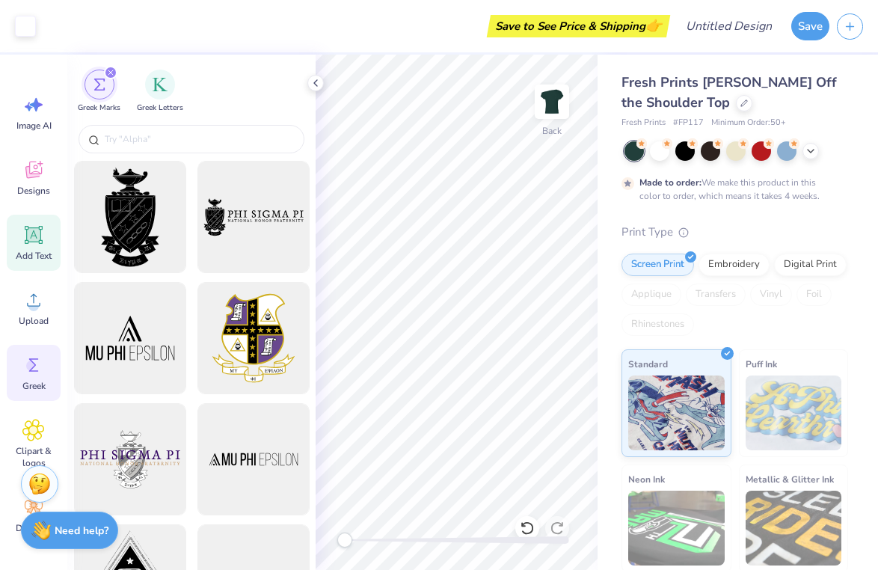
click at [27, 241] on icon at bounding box center [34, 235] width 14 height 14
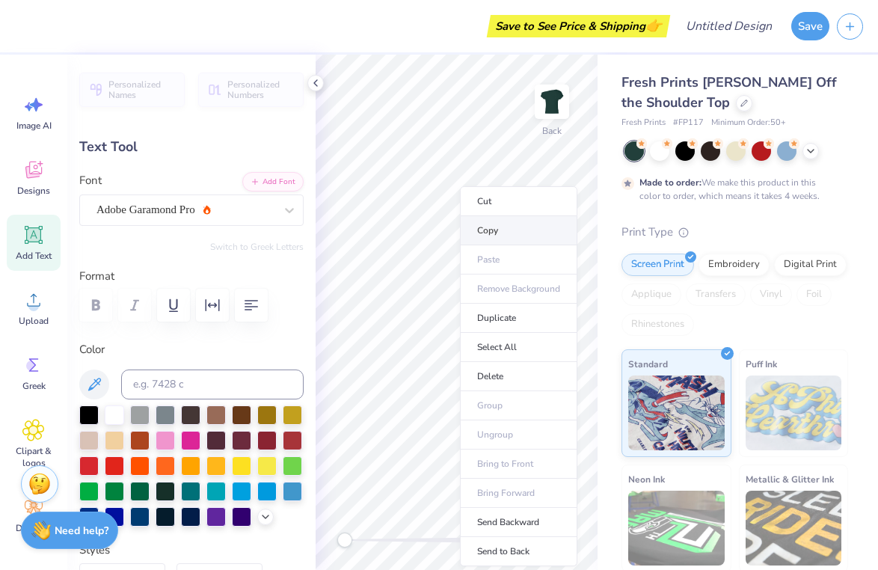
click at [481, 224] on li "Copy" at bounding box center [518, 230] width 117 height 29
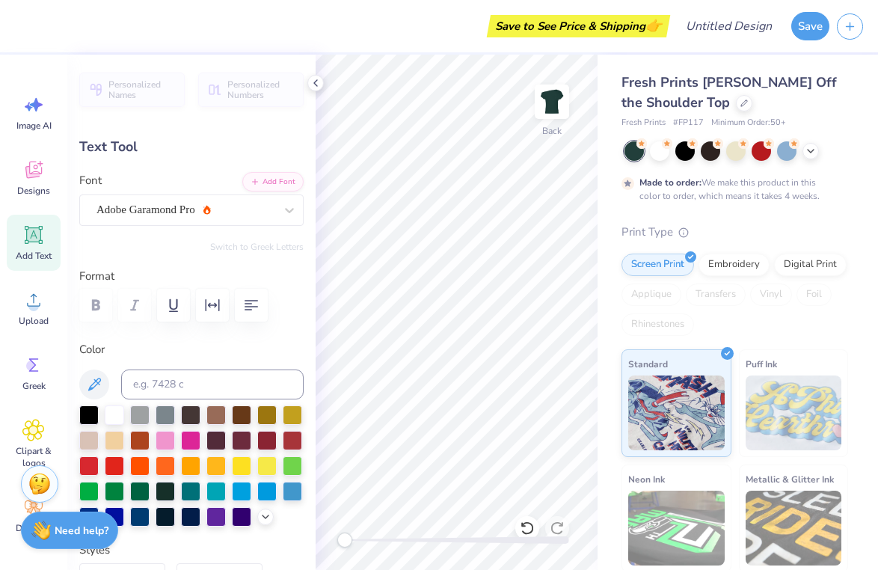
scroll to position [0, 1]
click at [316, 86] on icon at bounding box center [316, 83] width 12 height 12
click at [101, 312] on div at bounding box center [191, 305] width 224 height 33
click at [141, 215] on span "Adobe Garamond Pro" at bounding box center [145, 209] width 99 height 17
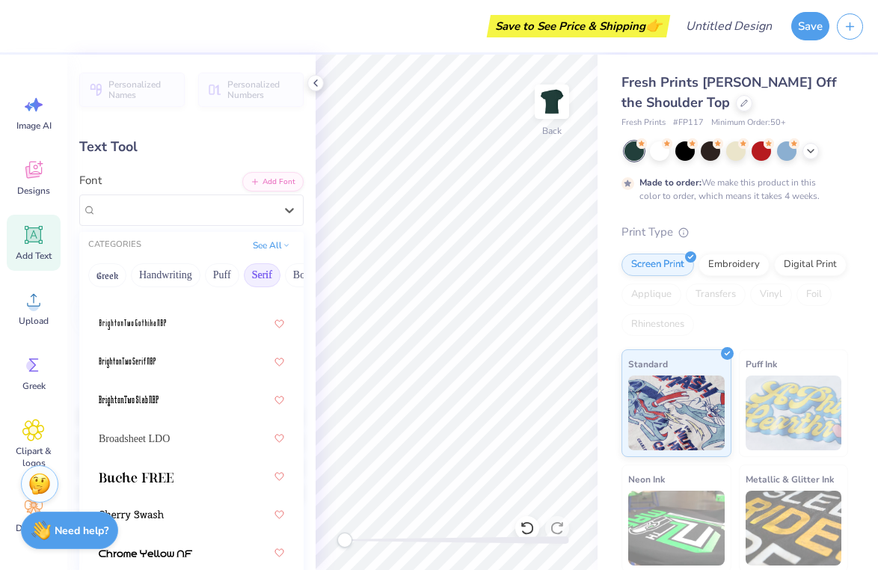
scroll to position [105, 0]
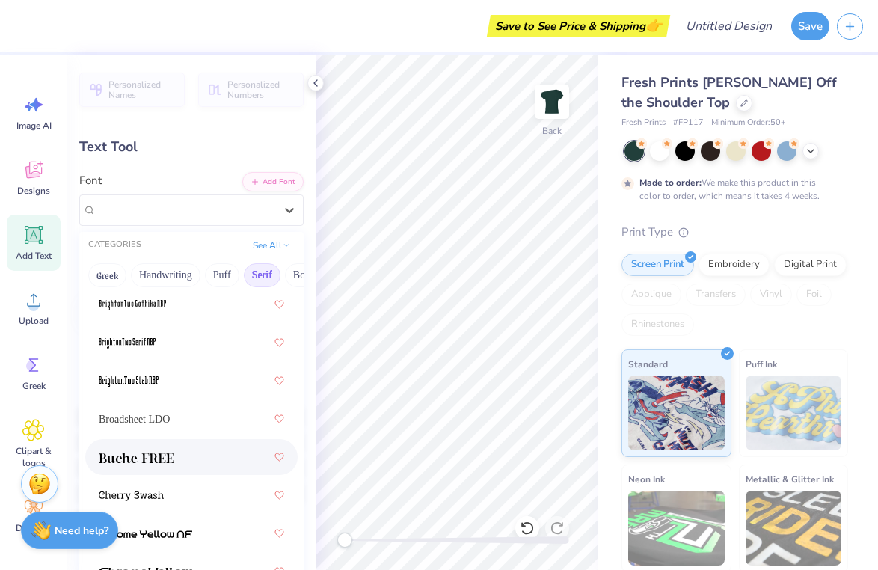
click at [130, 449] on div at bounding box center [191, 456] width 185 height 27
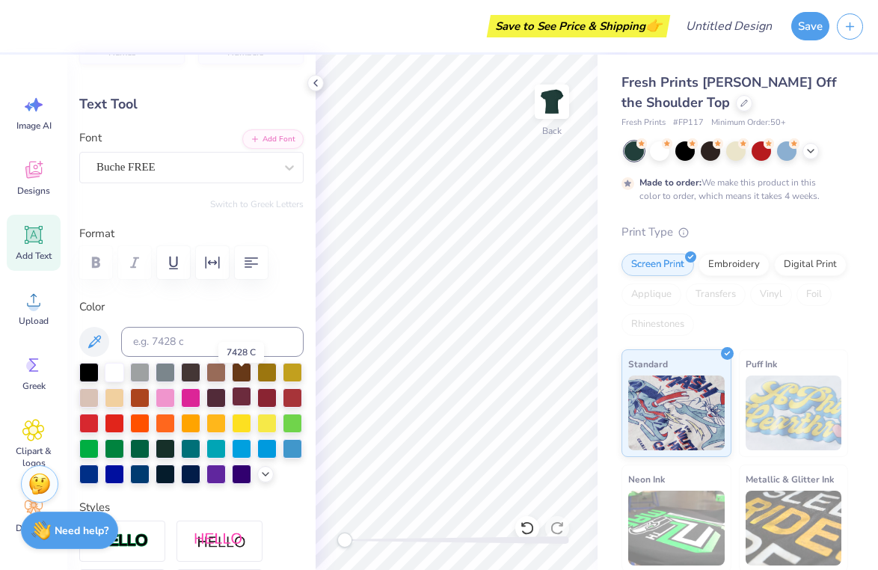
scroll to position [58, 0]
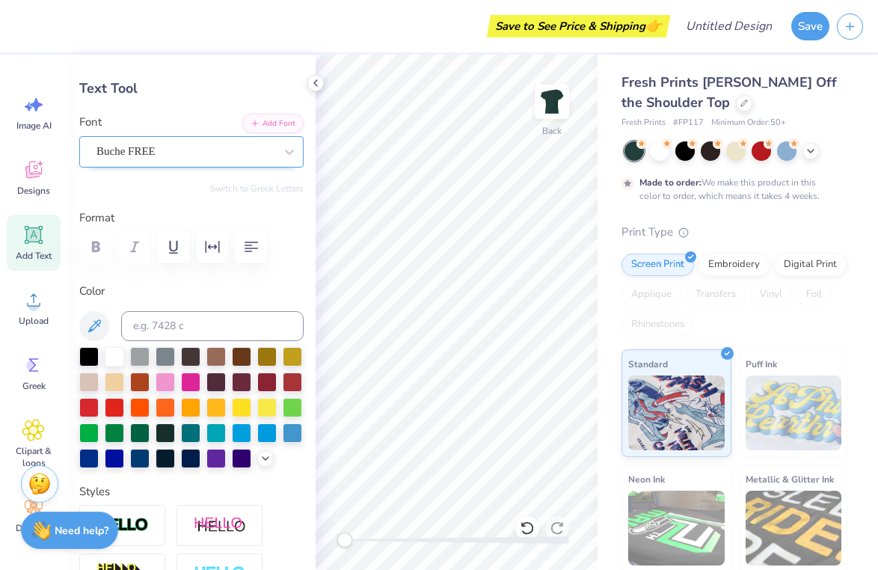
click at [164, 157] on div "Buche FREE" at bounding box center [185, 151] width 181 height 23
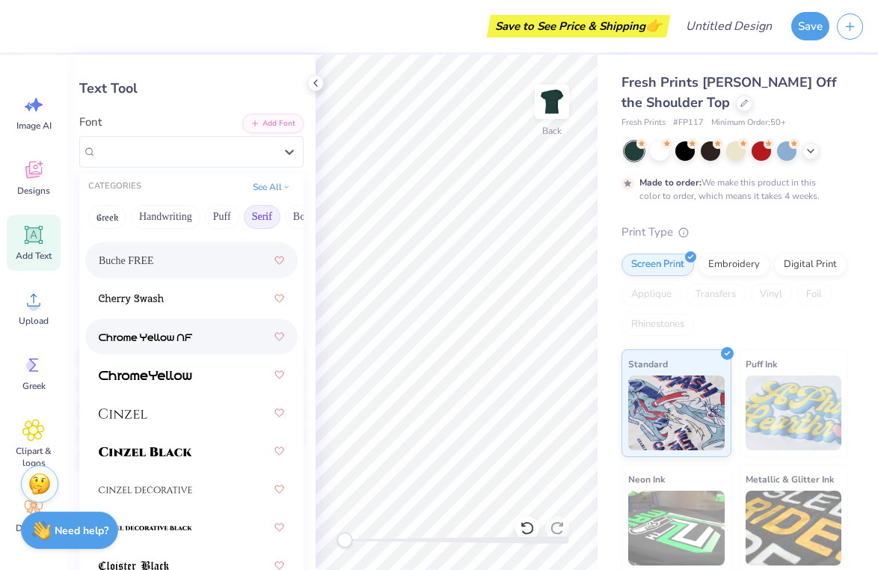
scroll to position [259, 0]
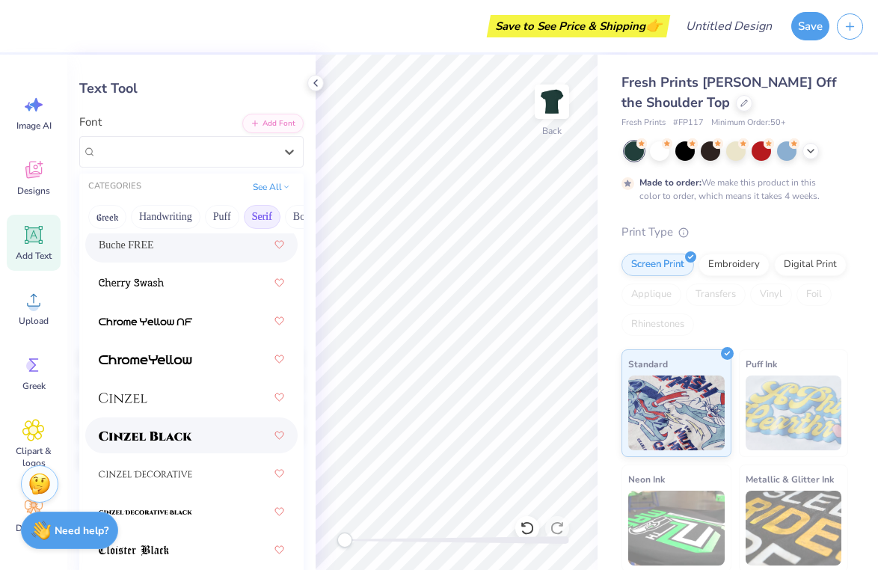
click at [217, 443] on div at bounding box center [191, 435] width 185 height 27
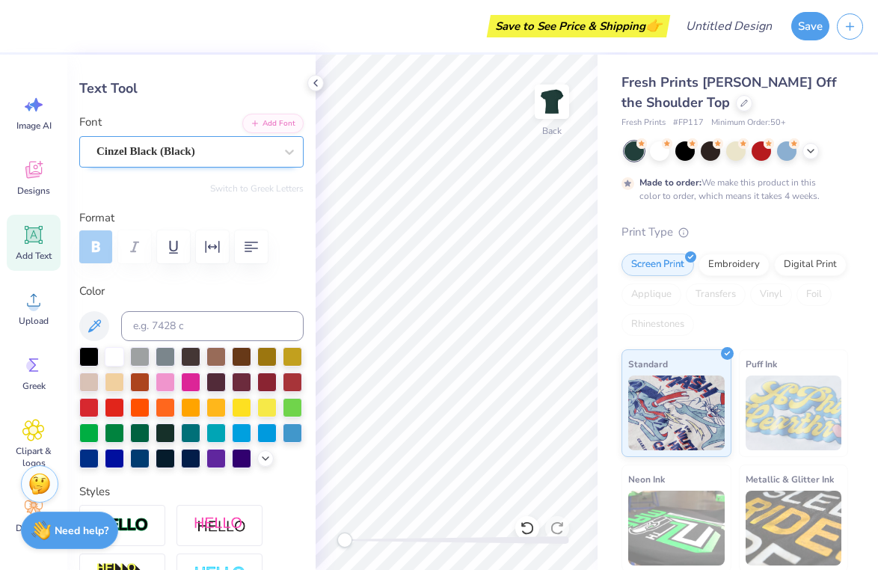
click at [151, 157] on span "Cinzel Black (Black)" at bounding box center [145, 151] width 99 height 17
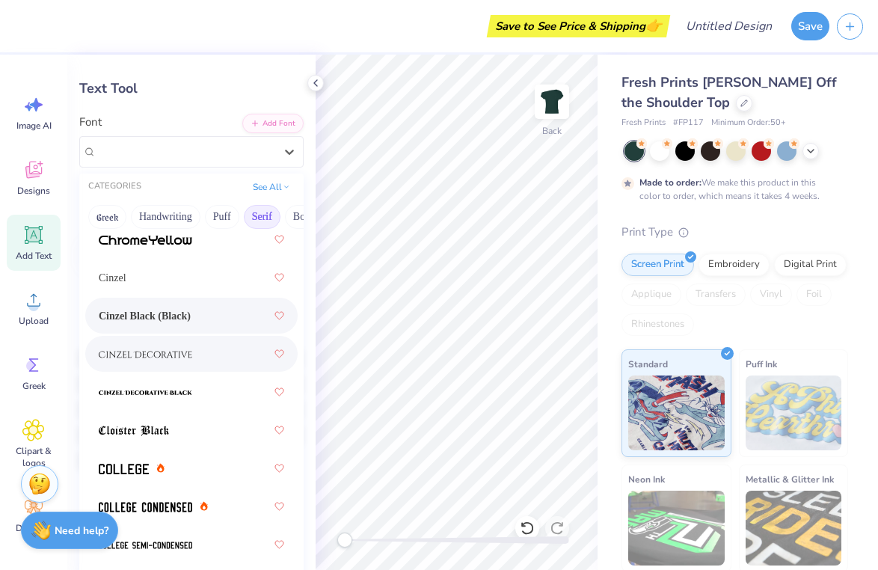
scroll to position [379, 0]
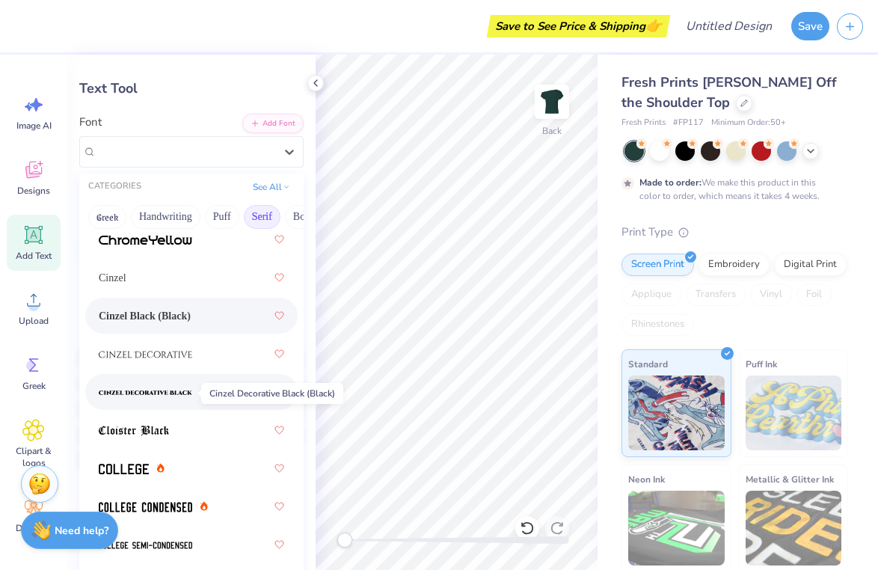
click at [179, 400] on span at bounding box center [145, 392] width 93 height 16
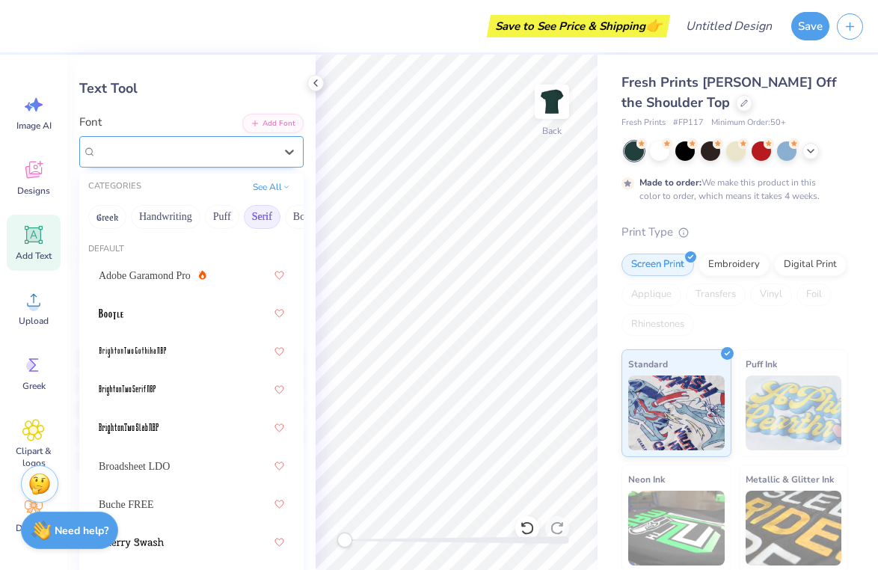
click at [150, 150] on span "Cinzel Decorative Black (Black)" at bounding box center [172, 151] width 153 height 17
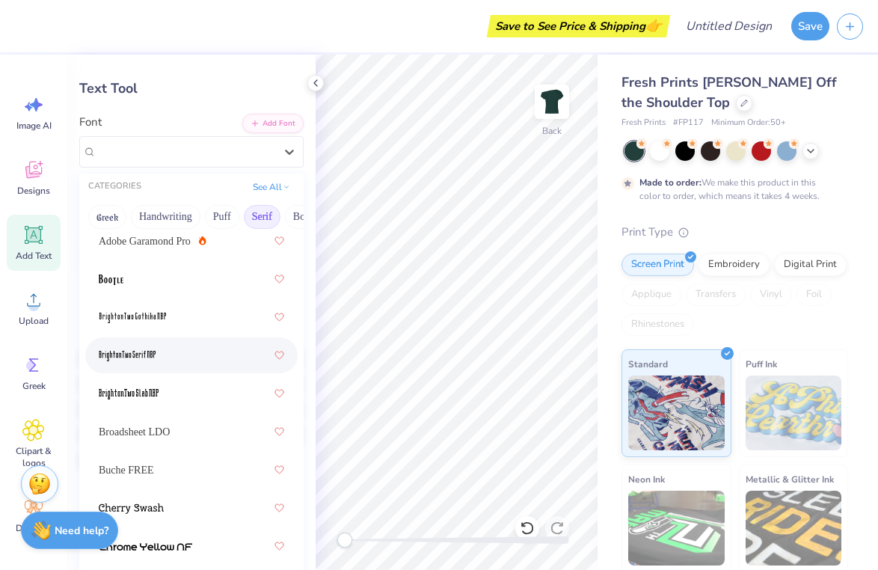
scroll to position [42, 0]
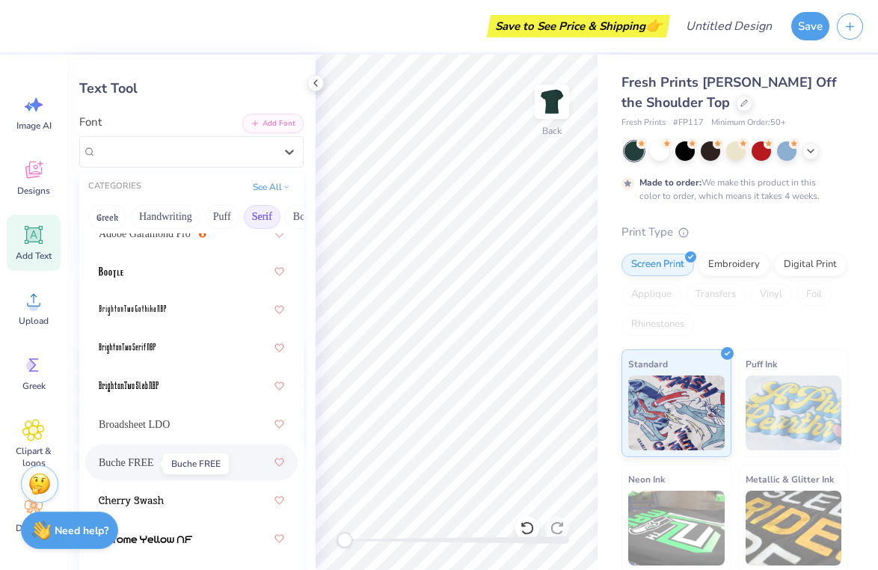
click at [153, 464] on span "Buche FREE" at bounding box center [126, 463] width 55 height 16
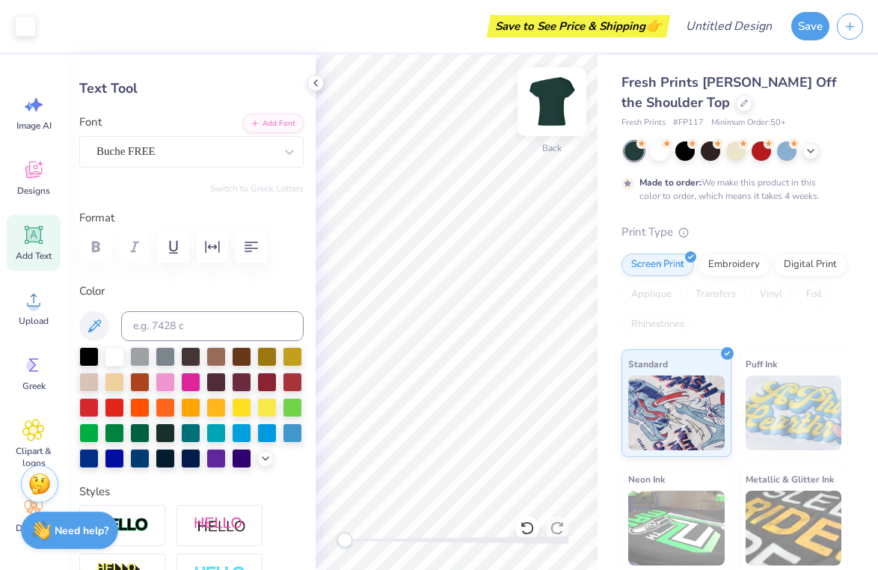
click at [545, 91] on img at bounding box center [552, 102] width 60 height 60
click at [547, 101] on img at bounding box center [552, 102] width 60 height 60
click at [557, 106] on img at bounding box center [552, 102] width 60 height 60
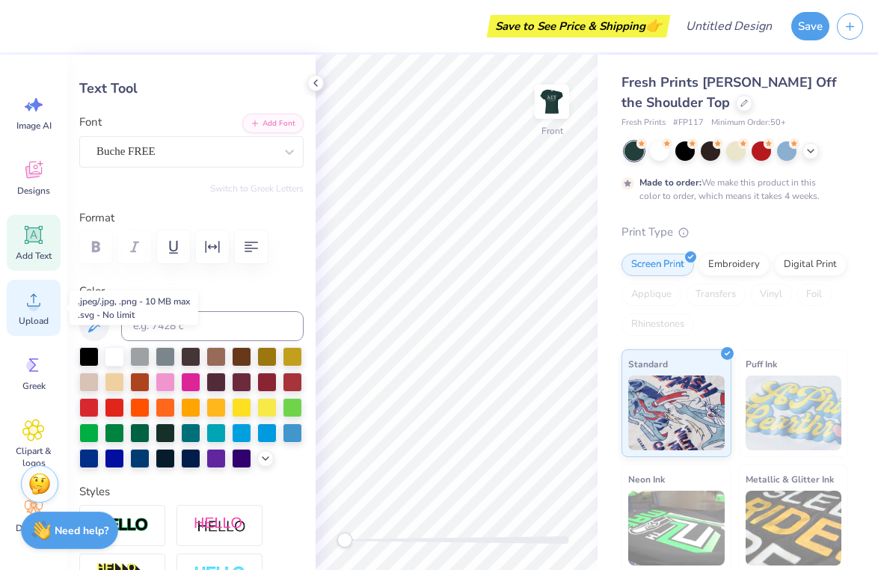
click at [20, 307] on div "Upload" at bounding box center [34, 308] width 54 height 56
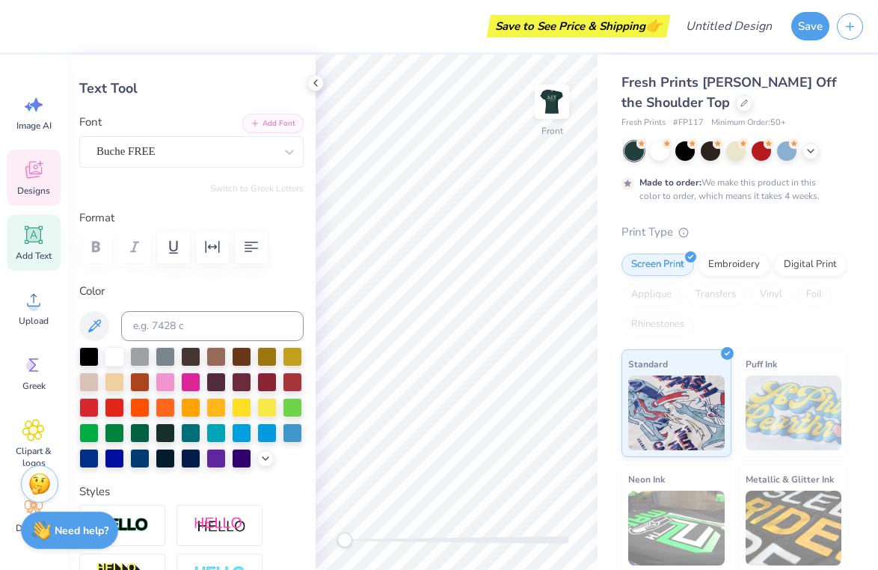
click at [36, 173] on icon at bounding box center [33, 170] width 22 height 22
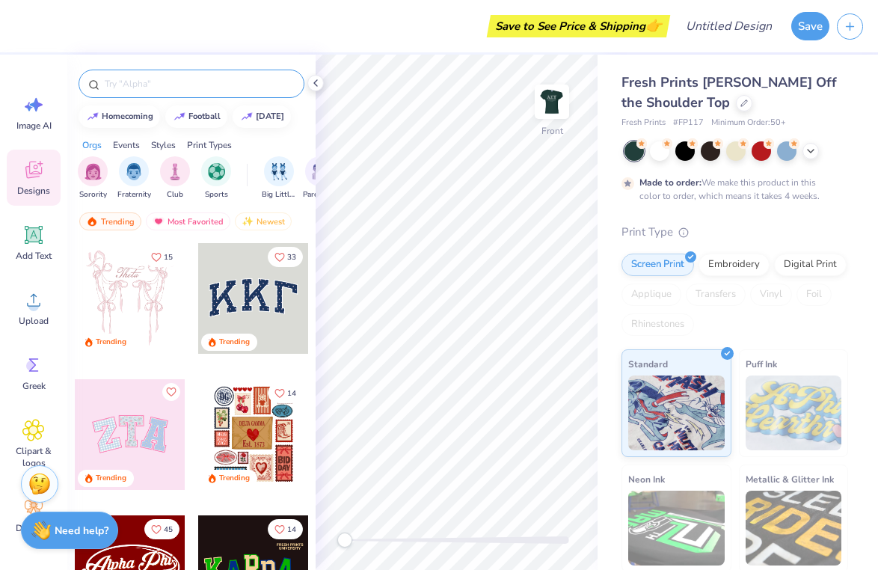
click at [136, 87] on input "text" at bounding box center [198, 83] width 191 height 15
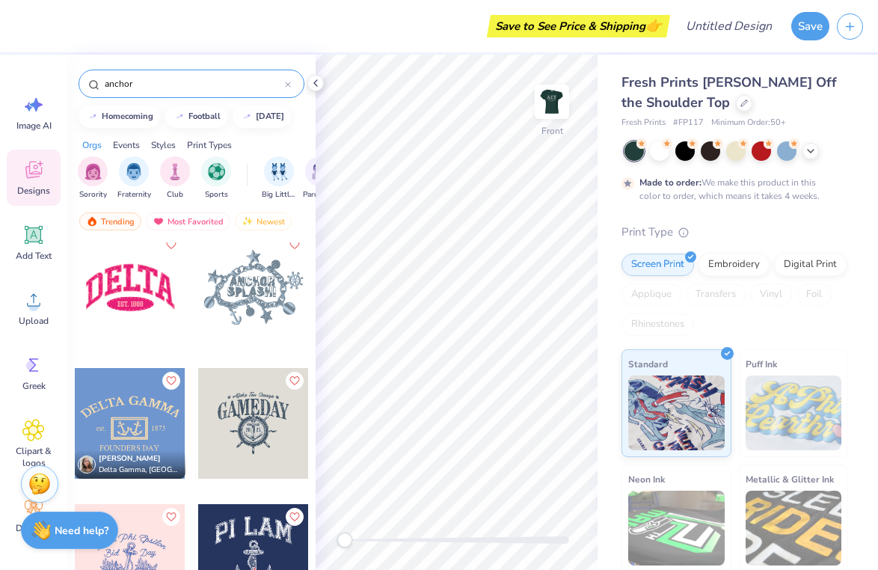
scroll to position [704, 0]
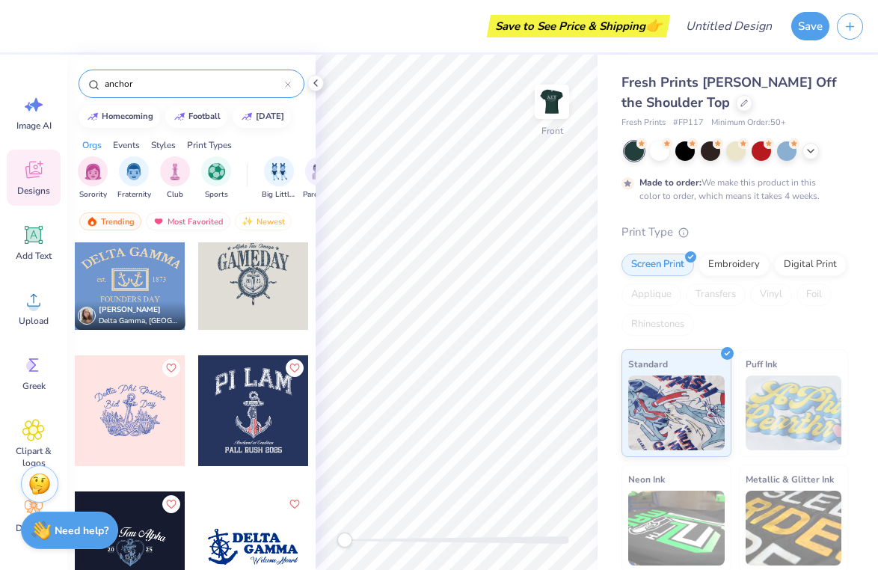
click at [284, 85] on input "anchor" at bounding box center [194, 83] width 182 height 15
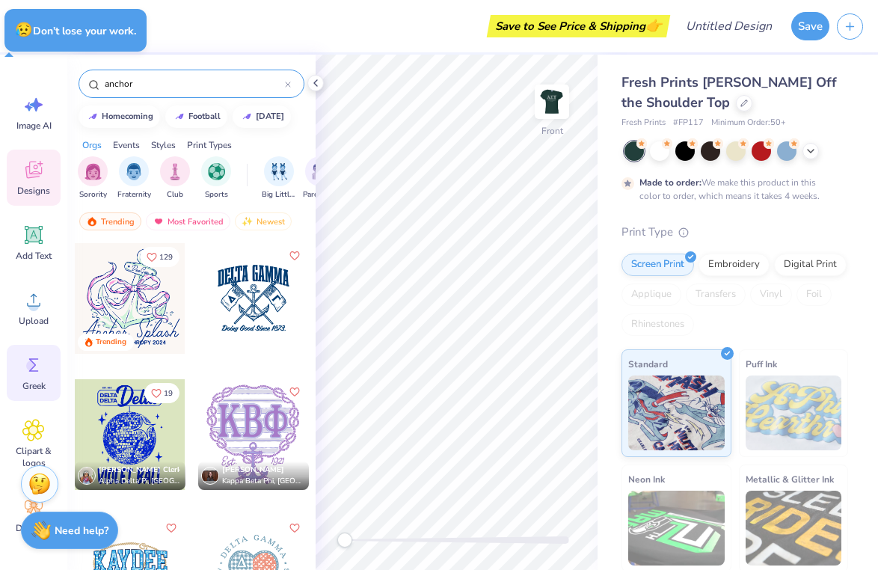
click at [32, 378] on div "Greek" at bounding box center [34, 373] width 54 height 56
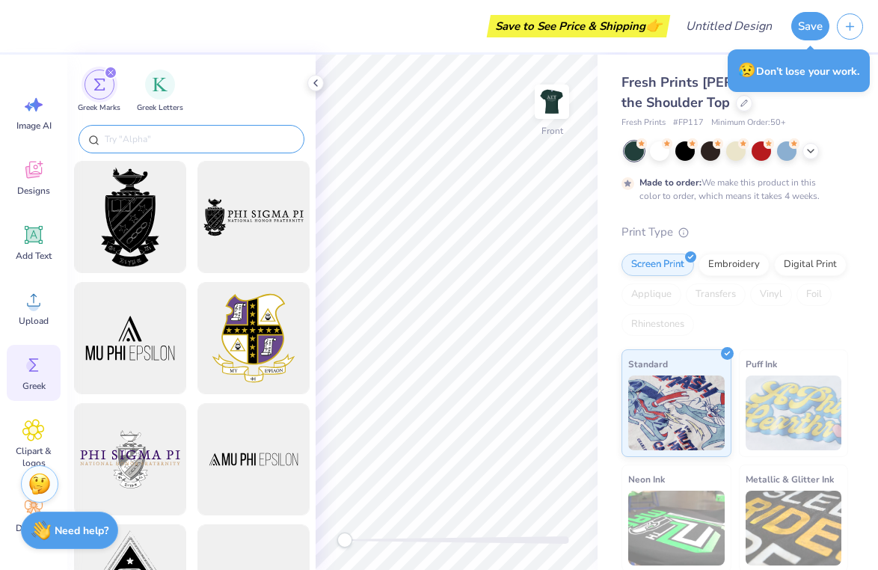
click at [114, 129] on div at bounding box center [192, 139] width 226 height 28
click at [120, 137] on input "text" at bounding box center [198, 139] width 191 height 15
click at [33, 447] on span "Clipart & logos" at bounding box center [33, 457] width 49 height 24
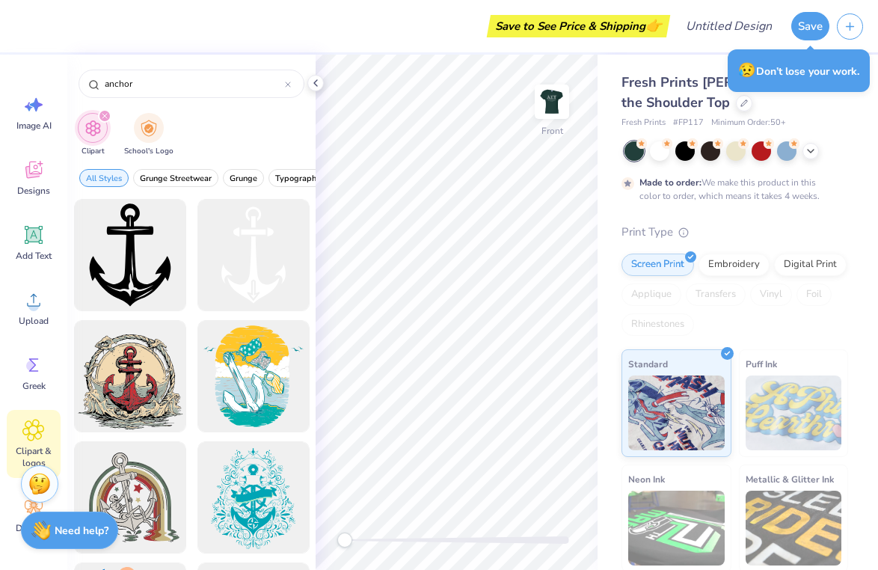
click at [110, 272] on div at bounding box center [191, 384] width 248 height 371
click at [139, 270] on div at bounding box center [129, 255] width 123 height 123
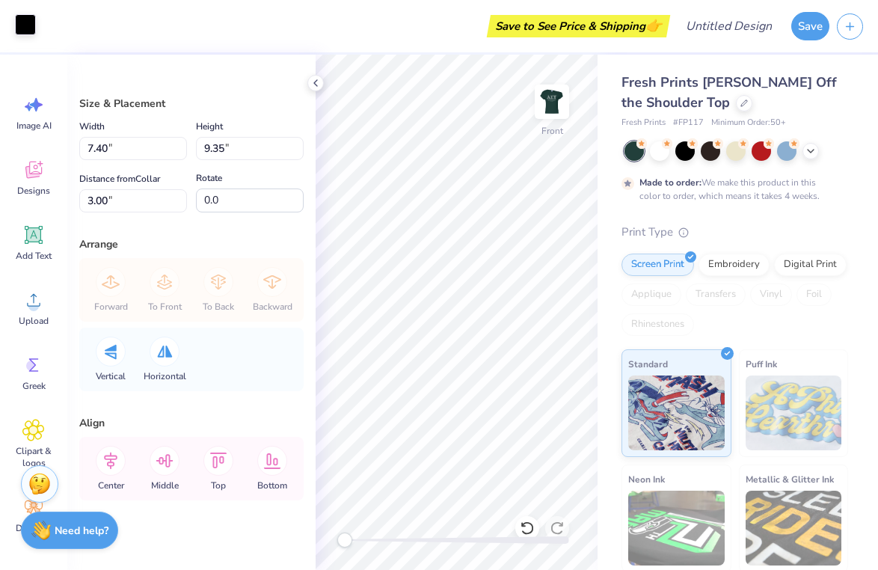
click at [25, 25] on div at bounding box center [25, 24] width 21 height 21
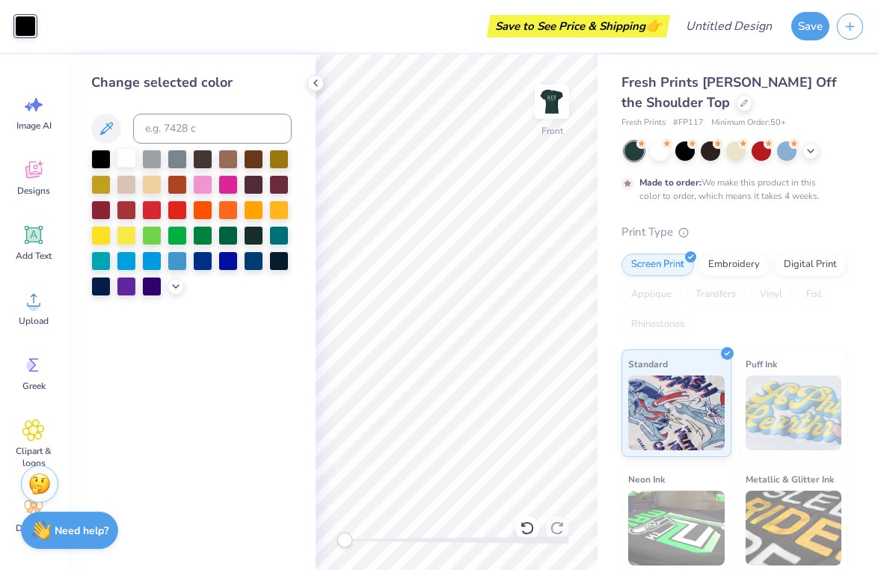
click at [126, 159] on div at bounding box center [126, 157] width 19 height 19
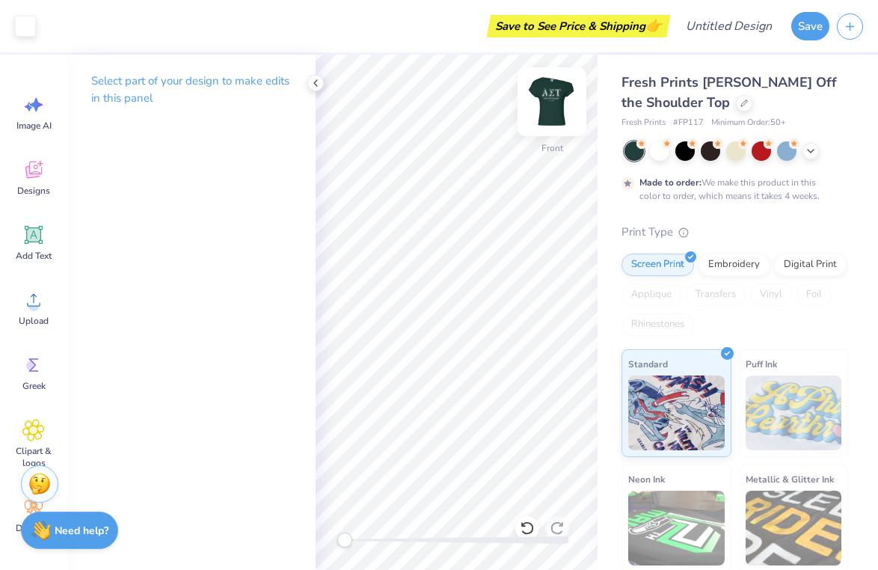
click at [550, 99] on img at bounding box center [552, 102] width 60 height 60
click at [550, 99] on div at bounding box center [552, 101] width 34 height 34
click at [549, 116] on img at bounding box center [552, 102] width 30 height 30
click at [551, 96] on img at bounding box center [552, 102] width 60 height 60
click at [30, 381] on span "Greek" at bounding box center [33, 386] width 23 height 12
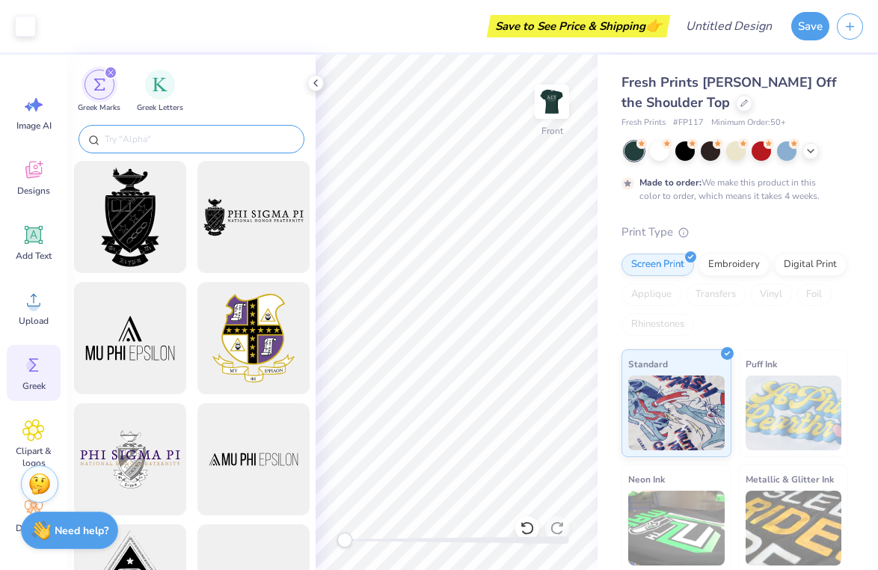
click at [130, 138] on input "text" at bounding box center [198, 139] width 191 height 15
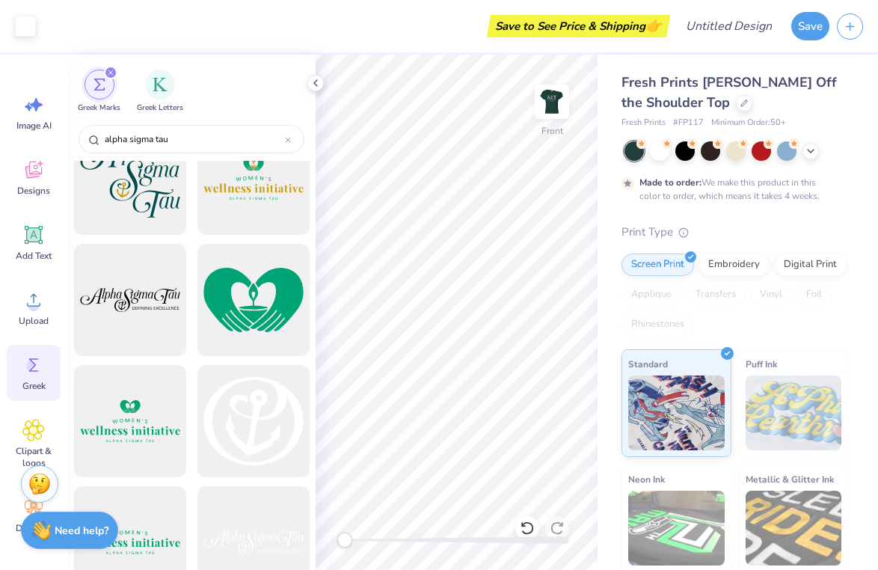
scroll to position [770, 0]
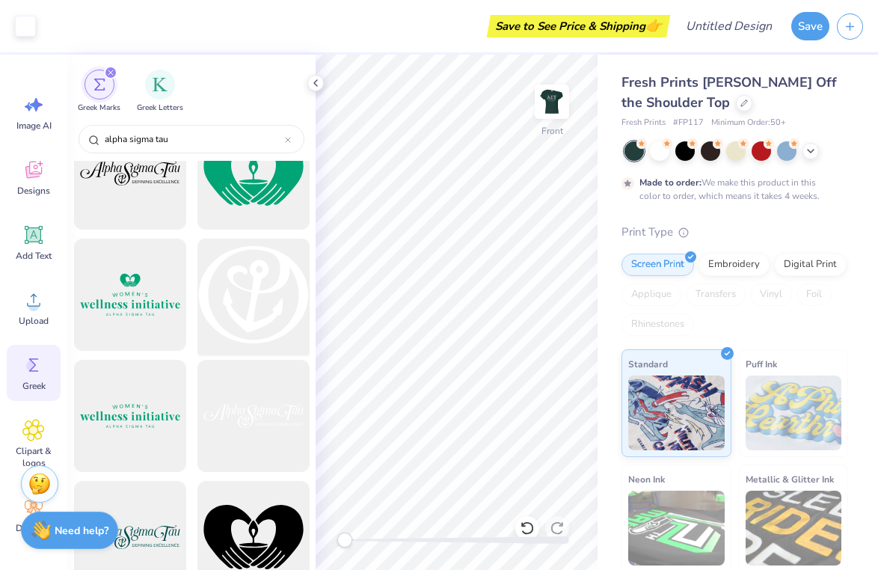
click at [256, 286] on div at bounding box center [252, 294] width 123 height 123
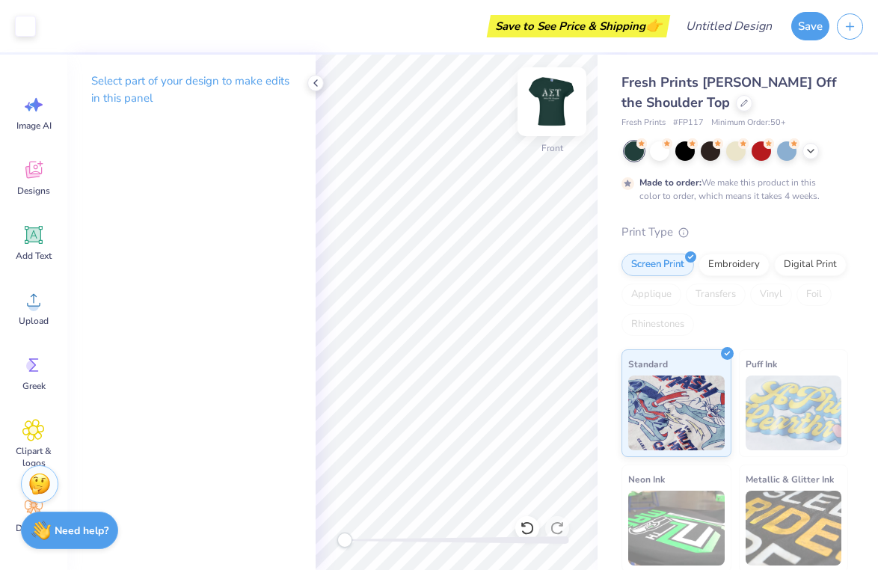
click at [553, 116] on img at bounding box center [552, 102] width 60 height 60
click at [727, 261] on div "Embroidery" at bounding box center [733, 262] width 71 height 22
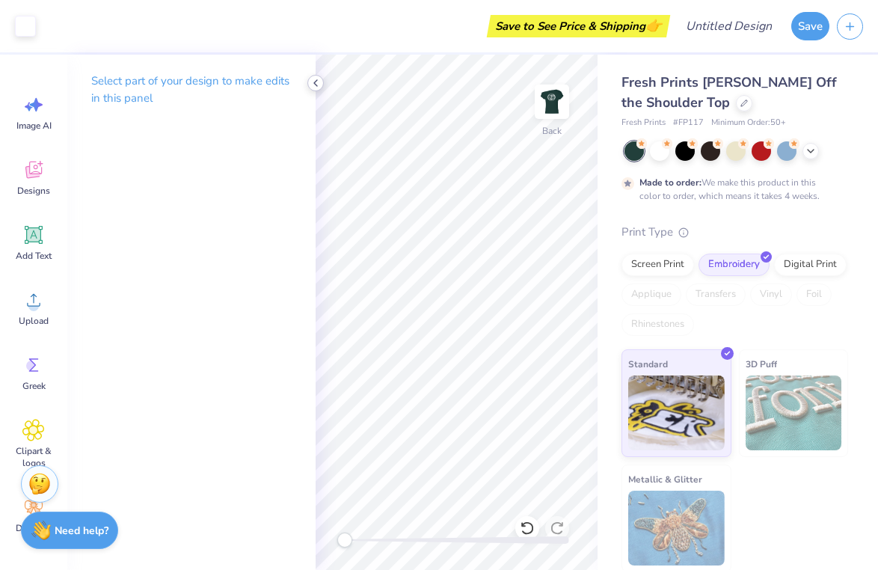
click at [315, 85] on icon at bounding box center [316, 83] width 12 height 12
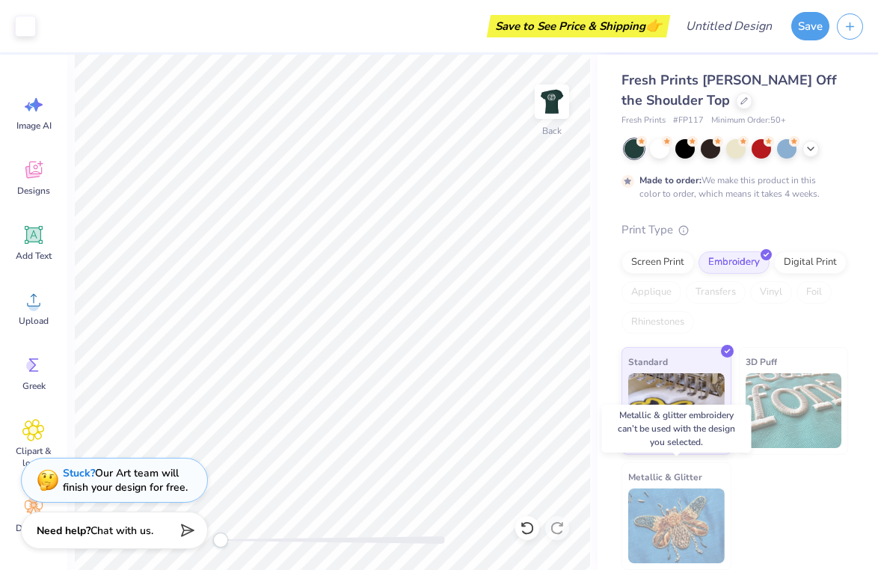
scroll to position [1, 0]
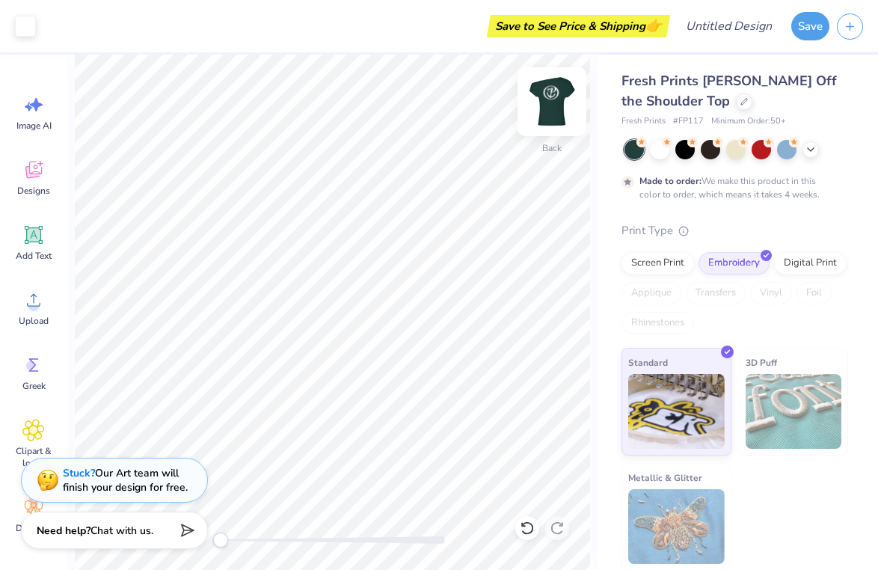
click at [547, 96] on img at bounding box center [552, 102] width 60 height 60
click at [559, 96] on img at bounding box center [552, 102] width 60 height 60
click at [558, 96] on img at bounding box center [552, 102] width 60 height 60
click at [25, 416] on div "Clipart & logos" at bounding box center [34, 444] width 54 height 68
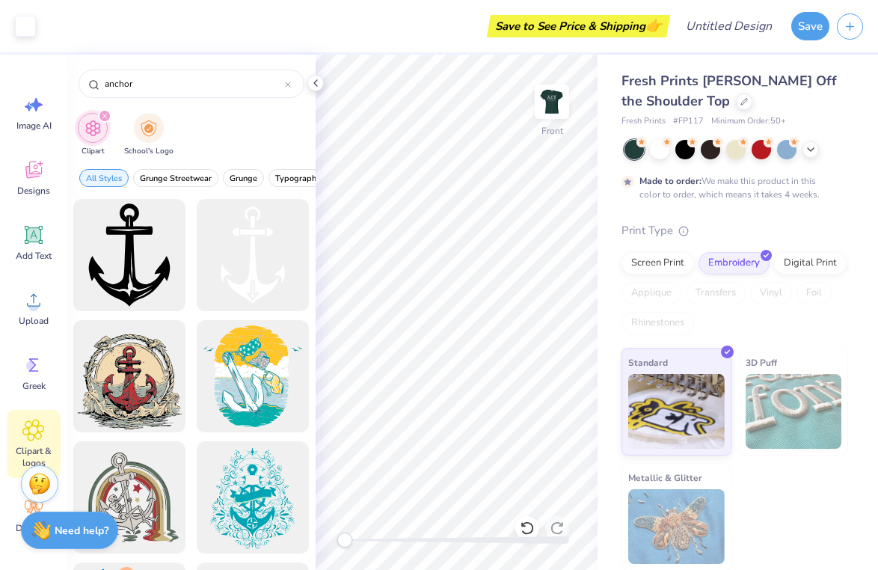
scroll to position [0, 0]
drag, startPoint x: 208, startPoint y: 82, endPoint x: 55, endPoint y: 82, distance: 152.5
click at [55, 82] on div "Art colors Save to See Price & Shipping 👉 Design Title Save Image AI Designs Ad…" at bounding box center [439, 285] width 878 height 570
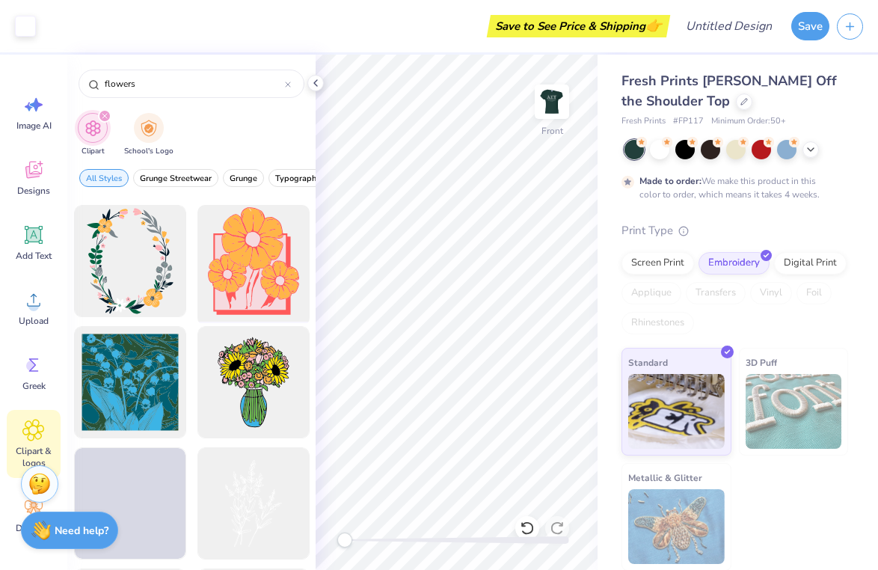
scroll to position [900, 0]
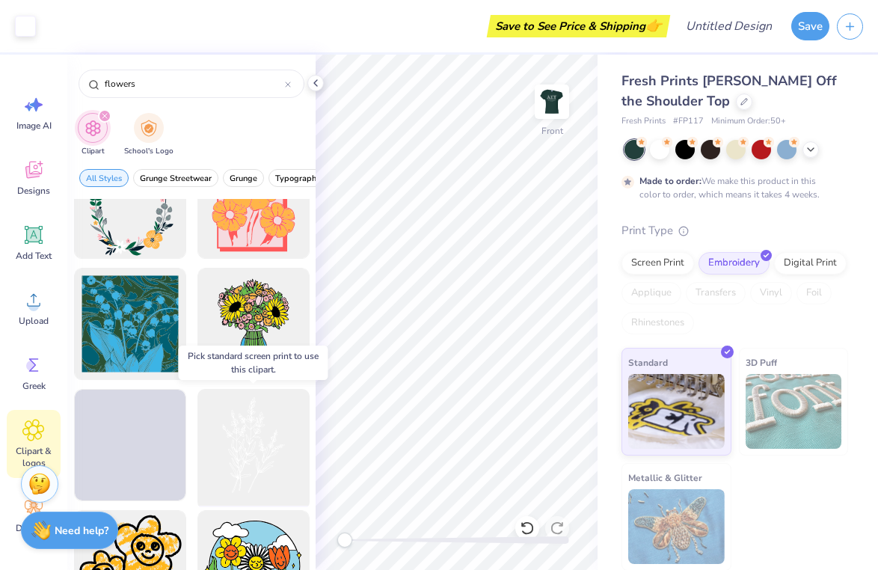
click at [256, 461] on div at bounding box center [252, 445] width 123 height 123
drag, startPoint x: 256, startPoint y: 442, endPoint x: 199, endPoint y: 427, distance: 58.8
click at [199, 427] on div at bounding box center [252, 445] width 123 height 123
click at [234, 428] on div at bounding box center [252, 445] width 123 height 123
click at [253, 450] on div at bounding box center [252, 445] width 123 height 123
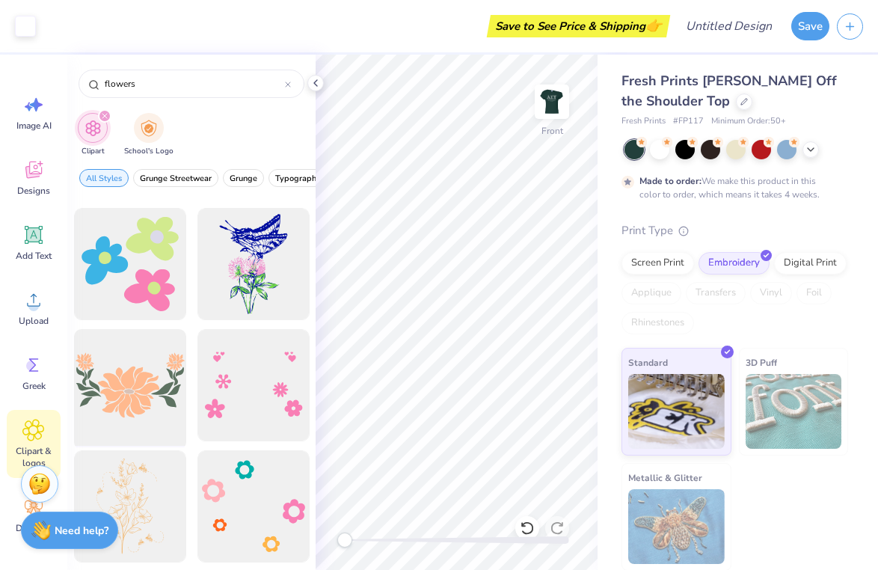
scroll to position [1643, 0]
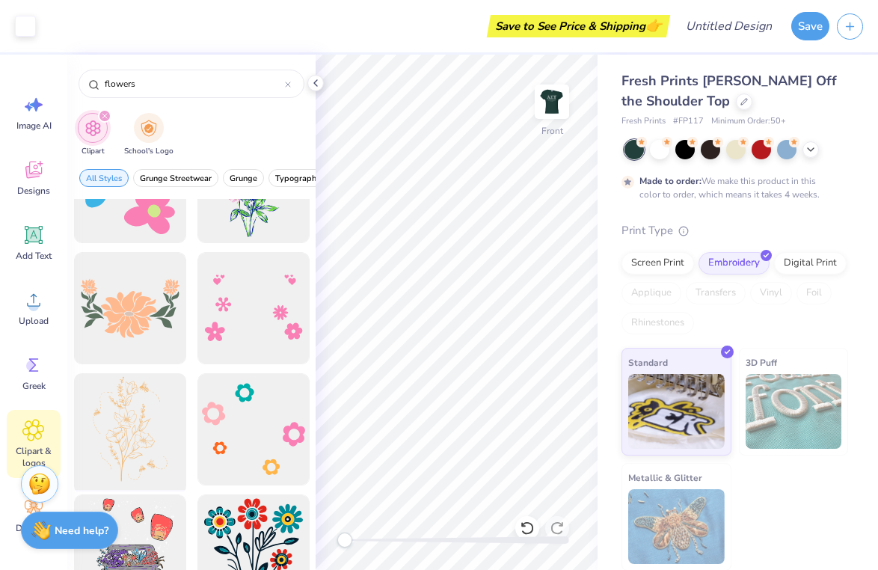
click at [133, 409] on div at bounding box center [129, 429] width 123 height 123
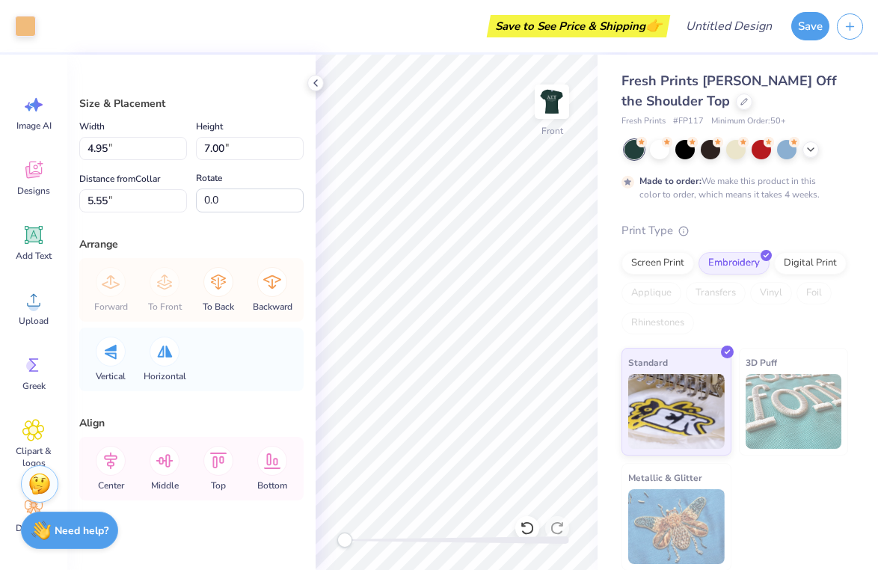
click at [597, 186] on div "Art colors Save to See Price & Shipping 👉 Design Title Save Image AI Designs Ad…" at bounding box center [439, 285] width 878 height 570
click at [28, 24] on div at bounding box center [25, 24] width 21 height 21
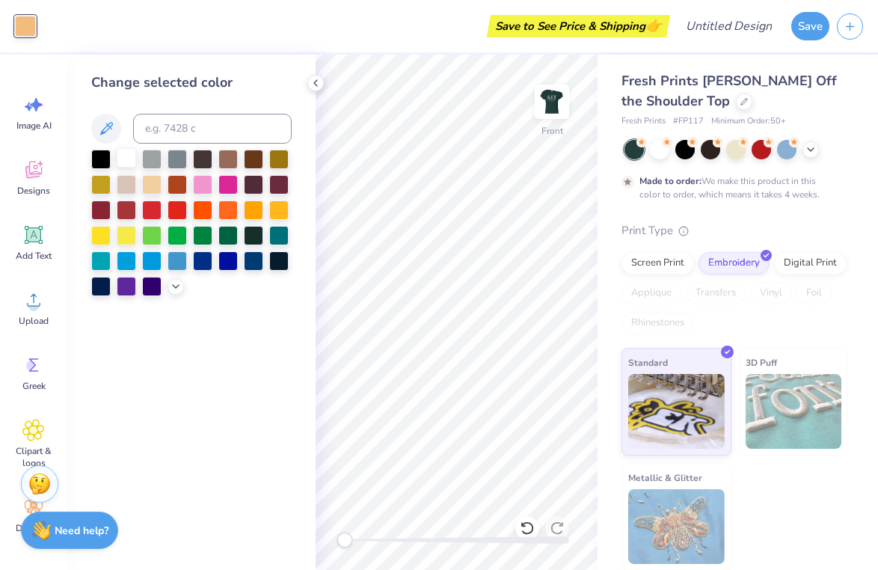
click at [126, 162] on div at bounding box center [126, 157] width 19 height 19
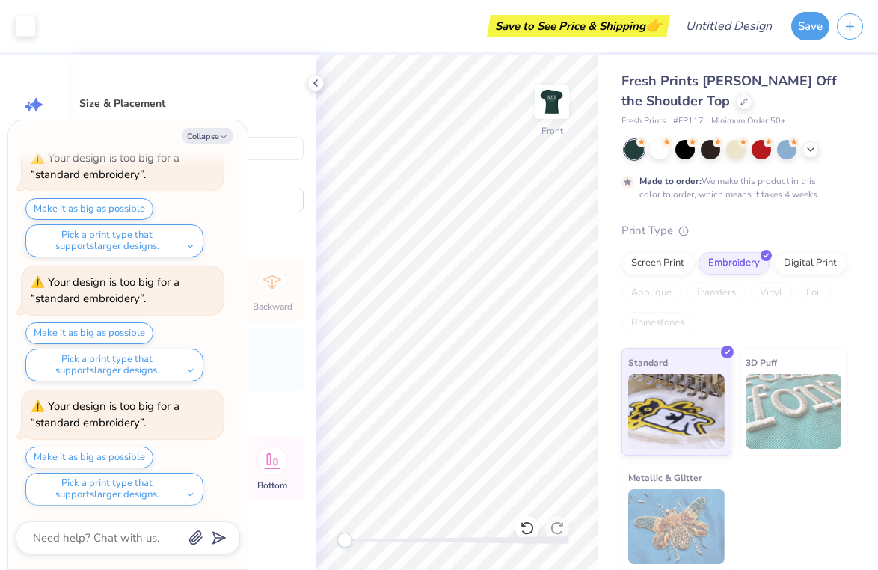
scroll to position [310, 0]
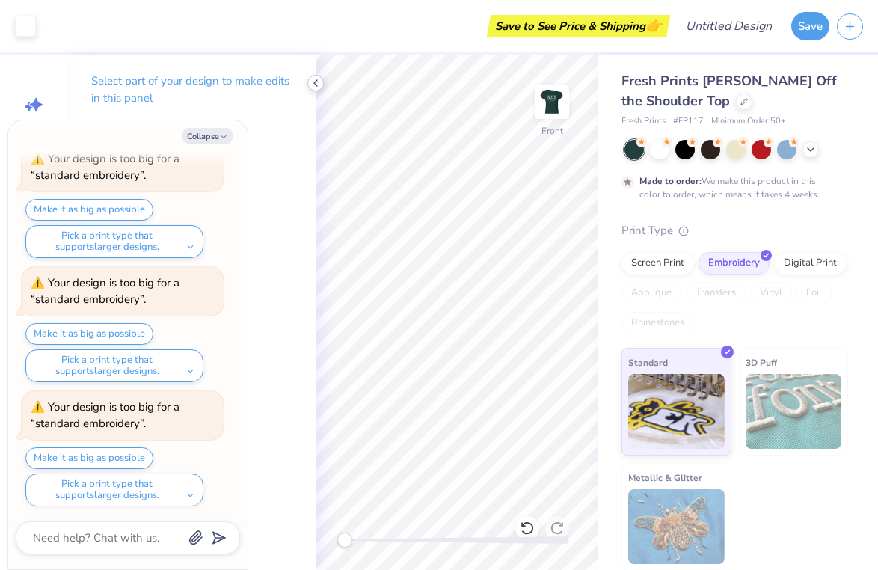
click at [313, 87] on icon at bounding box center [316, 83] width 12 height 12
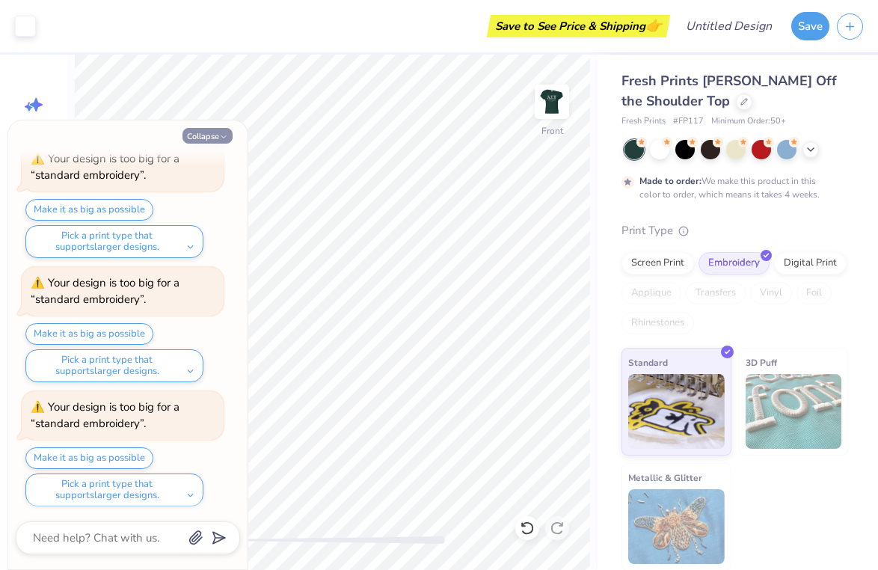
click at [197, 136] on button "Collapse" at bounding box center [207, 136] width 50 height 16
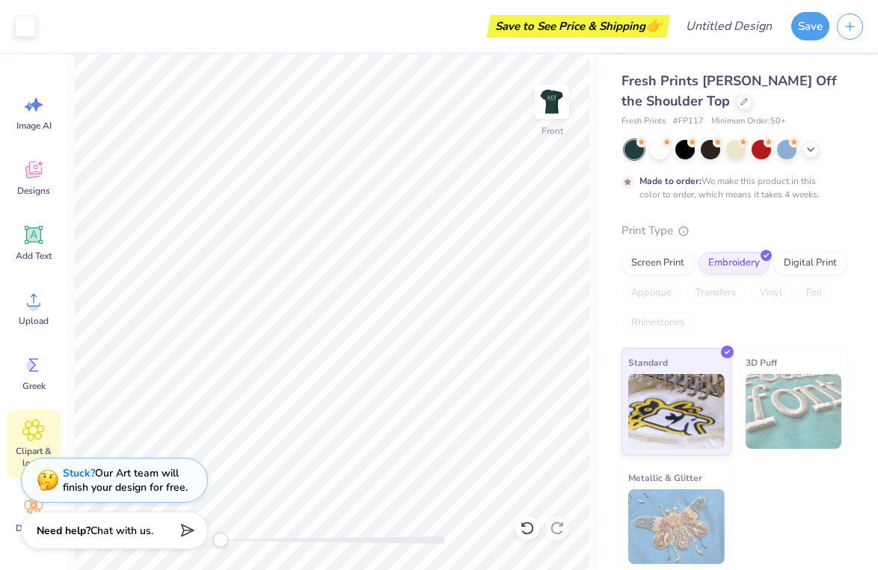
click at [38, 427] on icon at bounding box center [33, 429] width 21 height 21
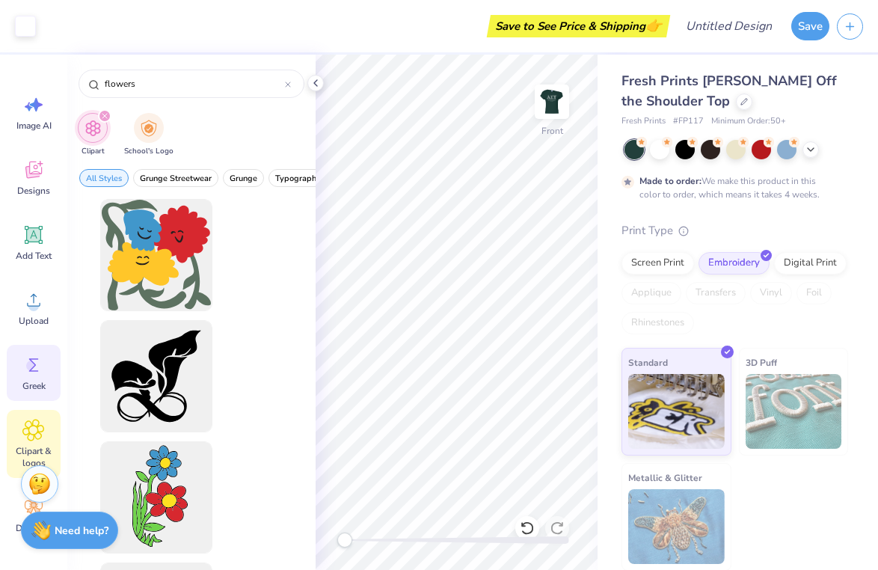
scroll to position [0, 0]
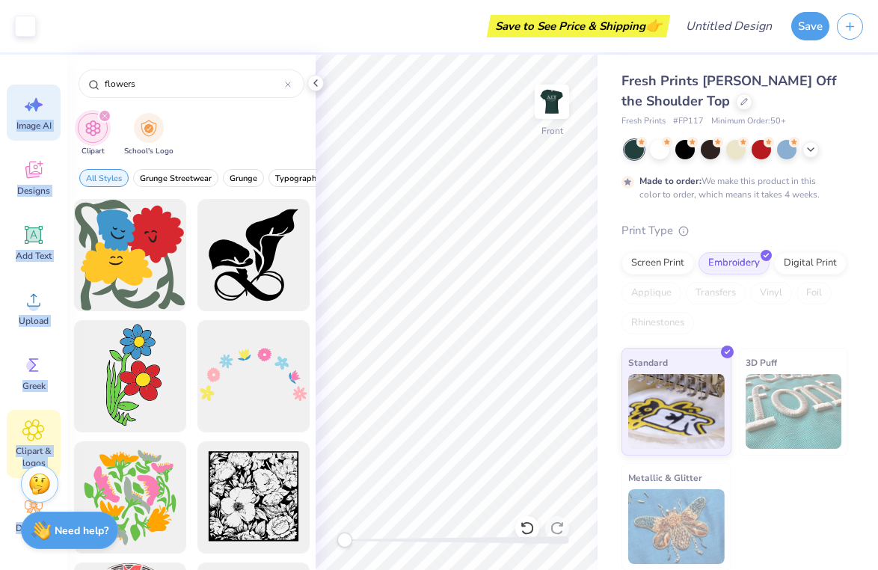
drag, startPoint x: 170, startPoint y: 91, endPoint x: 53, endPoint y: 87, distance: 117.4
click at [53, 87] on div "Art colors Save to See Price & Shipping 👉 Design Title Save Image AI Designs Ad…" at bounding box center [439, 285] width 878 height 570
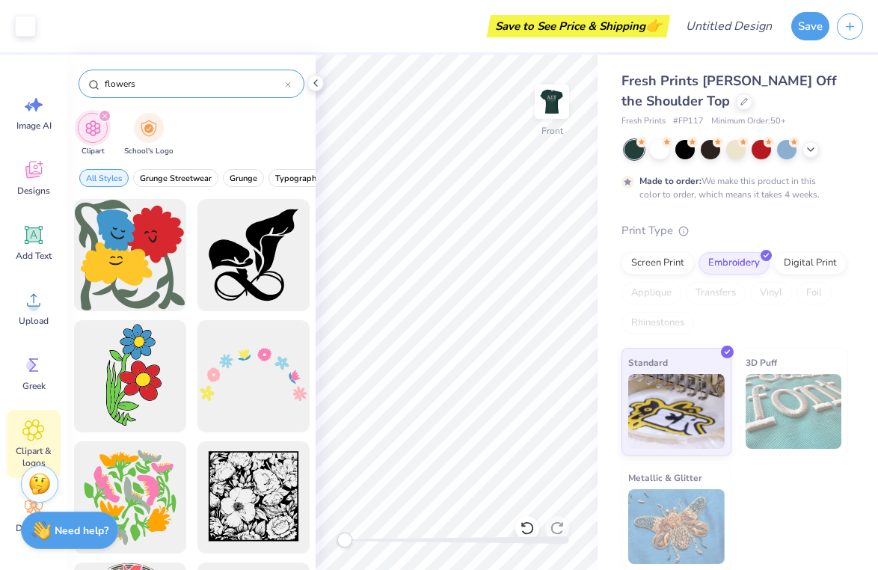
click at [141, 76] on input "flowers" at bounding box center [194, 83] width 182 height 15
click at [122, 79] on input "flowers" at bounding box center [194, 83] width 182 height 15
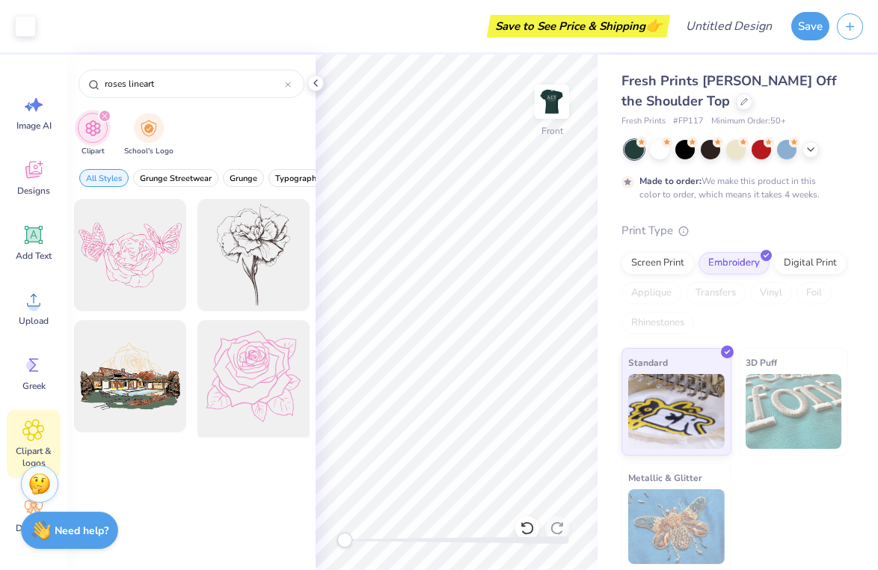
click at [229, 368] on div at bounding box center [252, 376] width 123 height 123
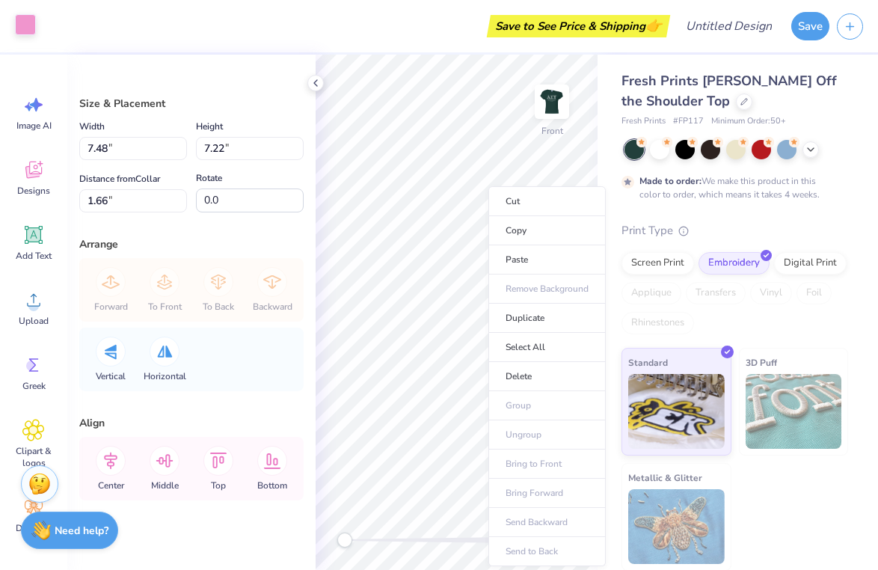
click at [24, 25] on div at bounding box center [25, 24] width 21 height 21
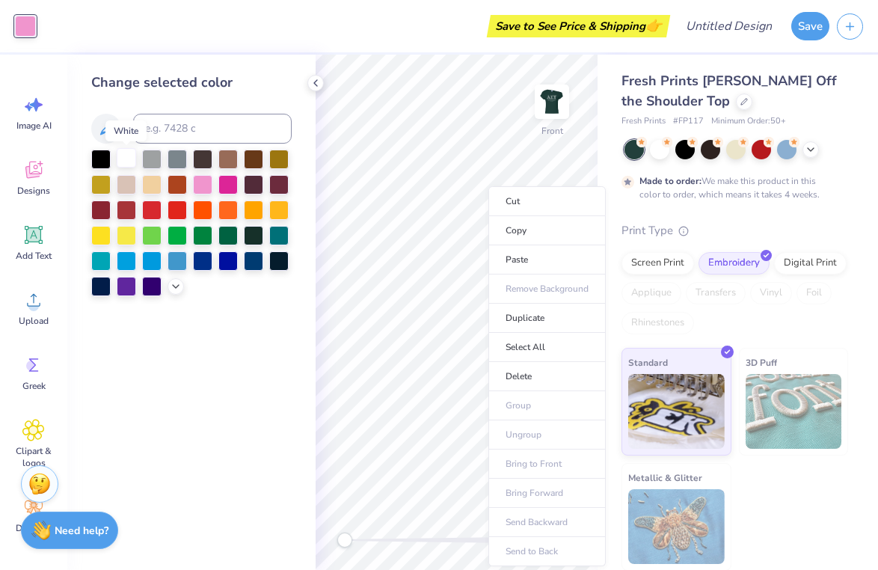
click at [121, 161] on div at bounding box center [126, 157] width 19 height 19
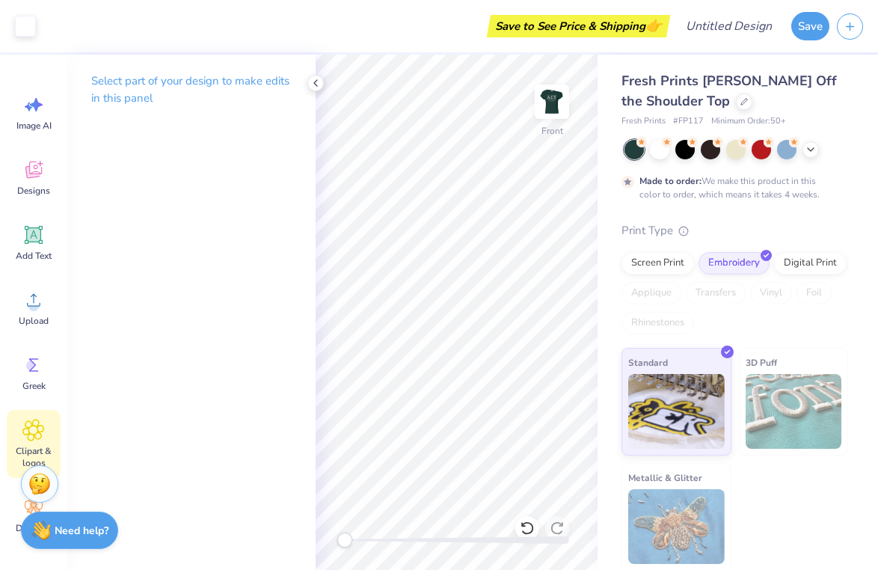
click at [31, 433] on icon at bounding box center [33, 429] width 9 height 9
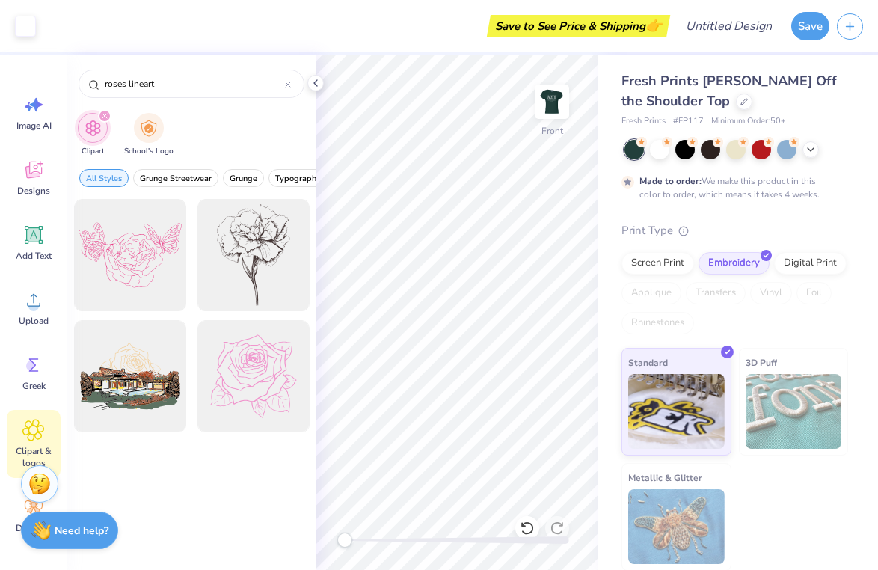
drag, startPoint x: 196, startPoint y: 86, endPoint x: 64, endPoint y: 86, distance: 131.6
click at [64, 86] on div "Art colors Save to See Price & Shipping 👉 Design Title Save Image AI Designs Ad…" at bounding box center [439, 285] width 878 height 570
click at [22, 378] on div "Greek" at bounding box center [34, 373] width 54 height 56
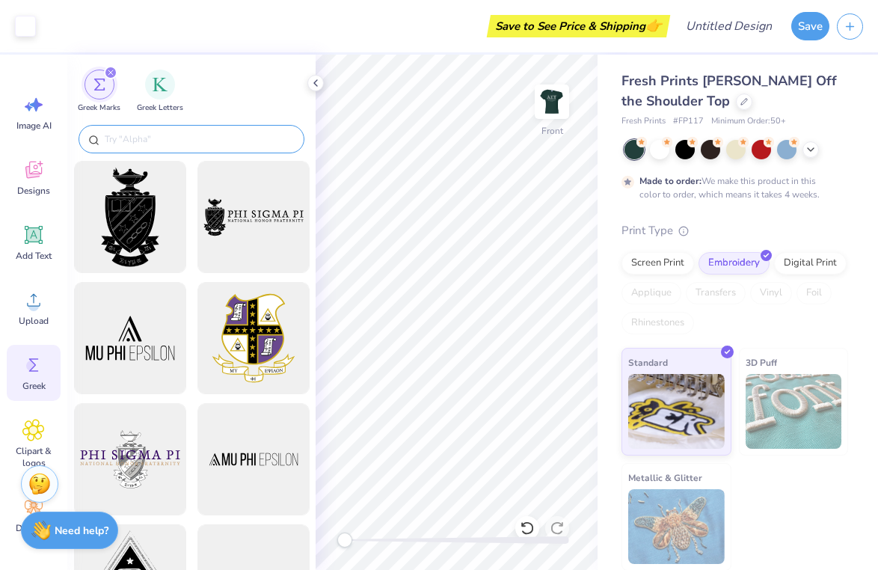
click at [127, 141] on input "text" at bounding box center [198, 139] width 191 height 15
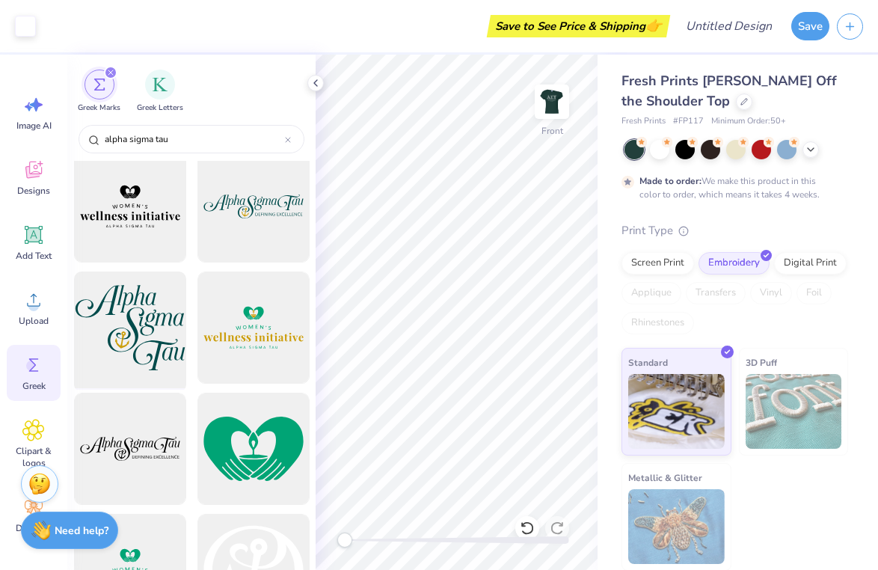
scroll to position [521, 0]
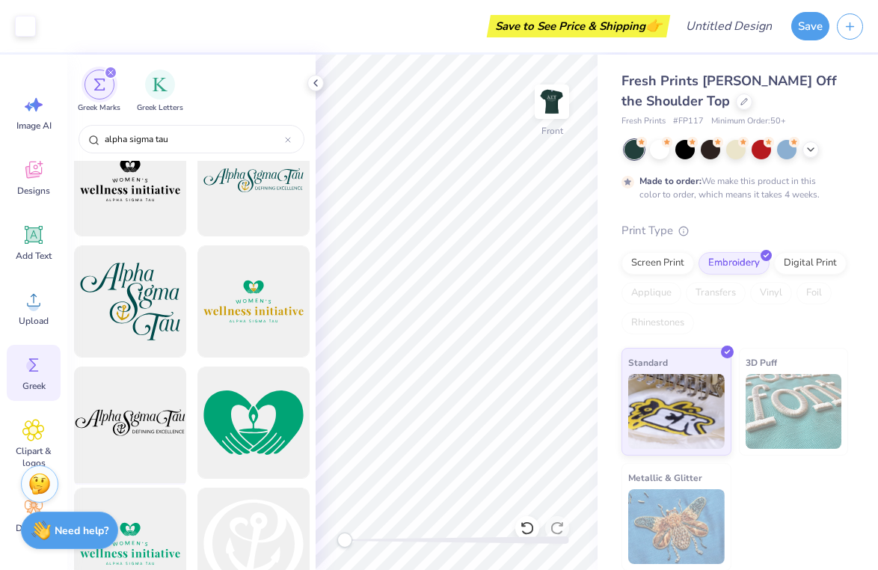
click at [129, 419] on div at bounding box center [129, 422] width 123 height 123
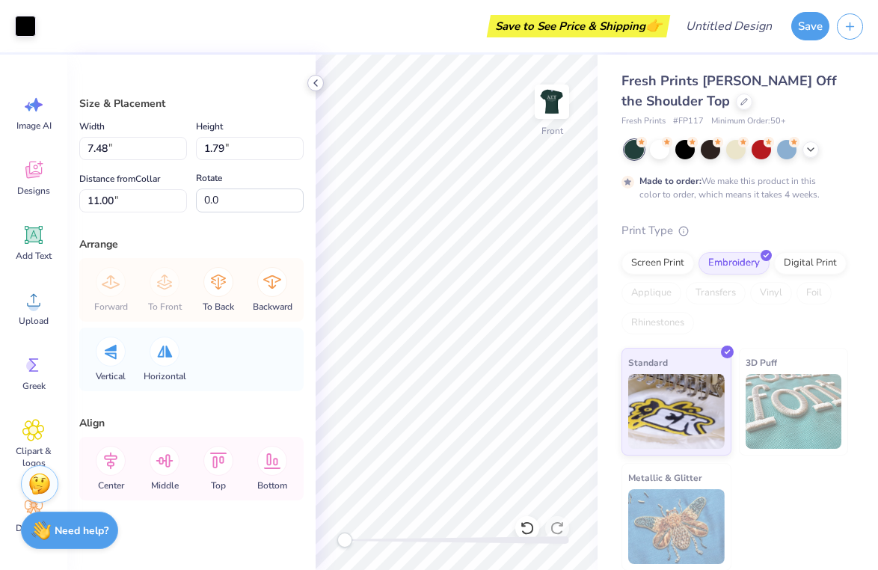
click at [312, 77] on icon at bounding box center [316, 83] width 12 height 12
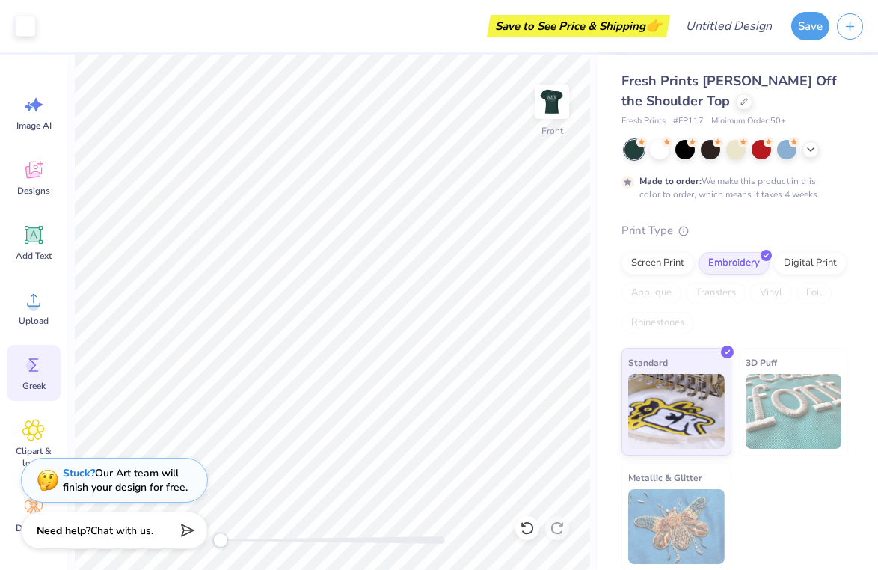
click at [32, 364] on circle at bounding box center [31, 365] width 10 height 10
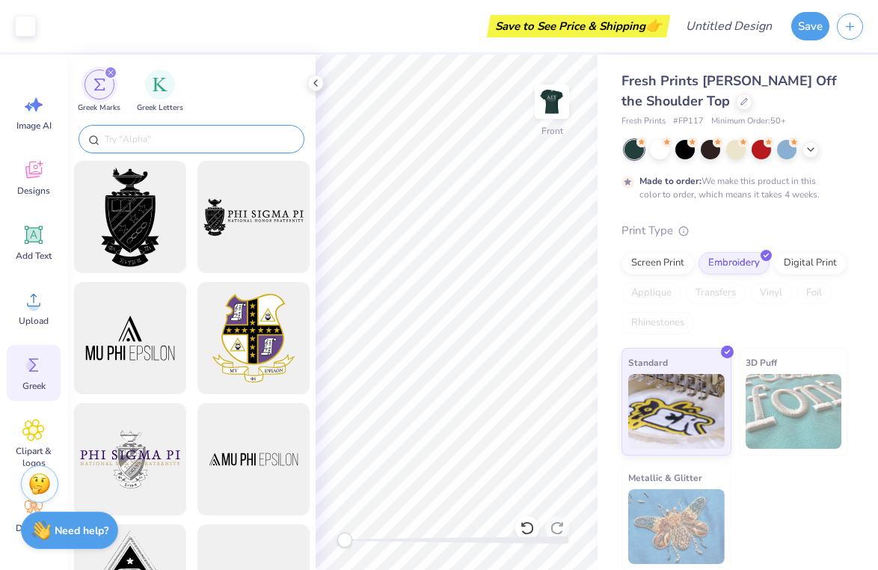
click at [164, 144] on input "text" at bounding box center [198, 139] width 191 height 15
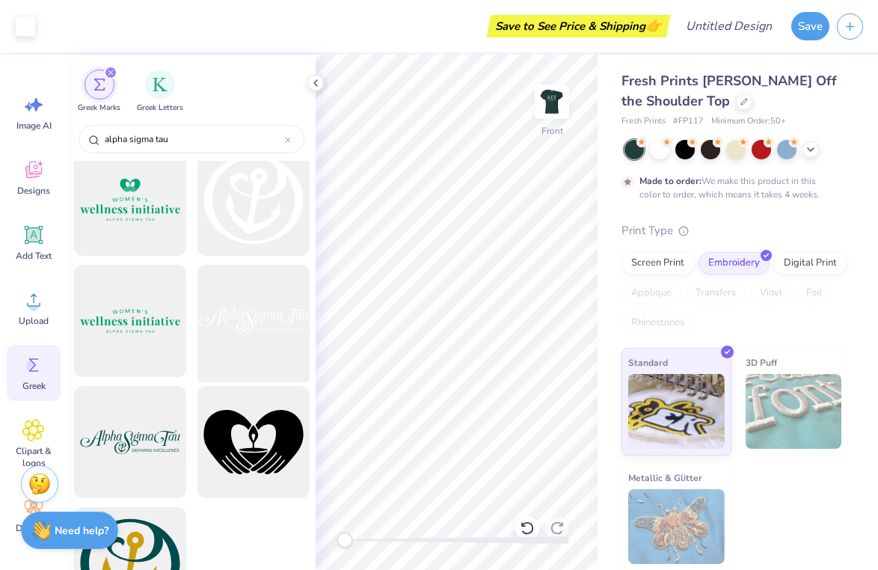
scroll to position [923, 0]
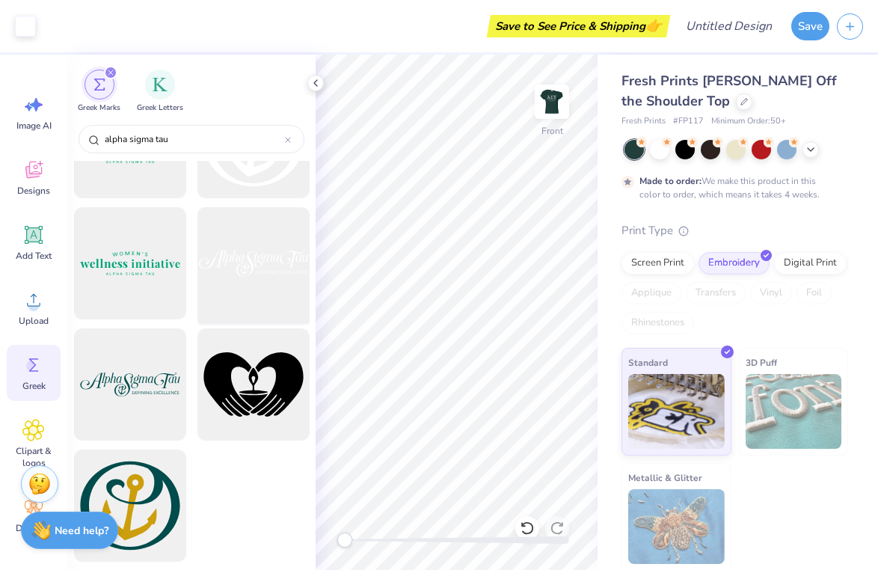
click at [250, 253] on div at bounding box center [252, 263] width 123 height 123
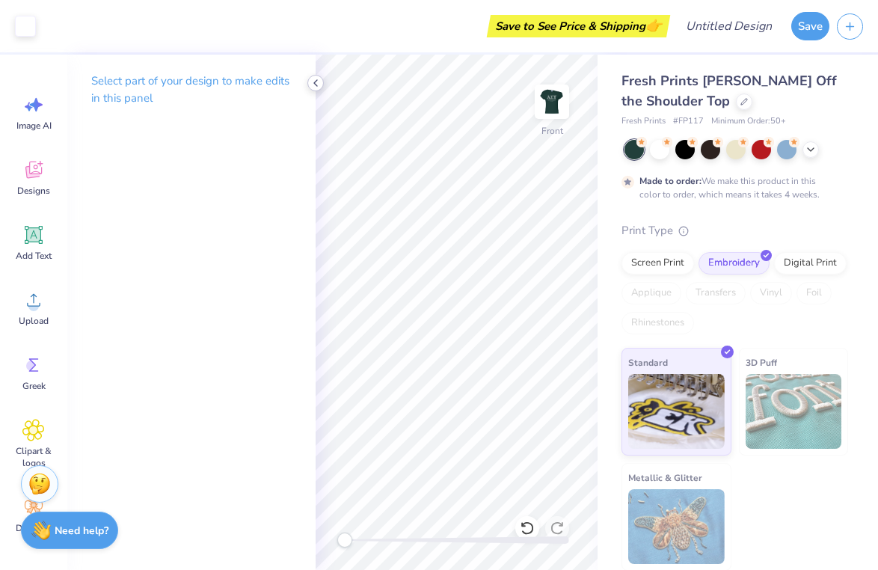
click at [316, 81] on polyline at bounding box center [315, 83] width 3 height 6
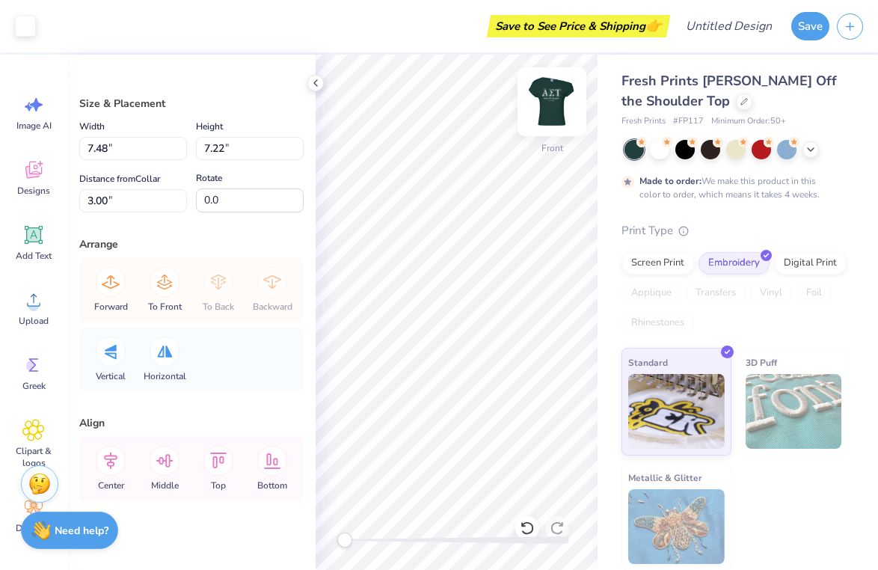
click at [550, 96] on img at bounding box center [552, 102] width 60 height 60
click at [553, 103] on img at bounding box center [552, 102] width 60 height 60
click at [551, 99] on img at bounding box center [552, 102] width 60 height 60
click at [313, 81] on icon at bounding box center [316, 83] width 12 height 12
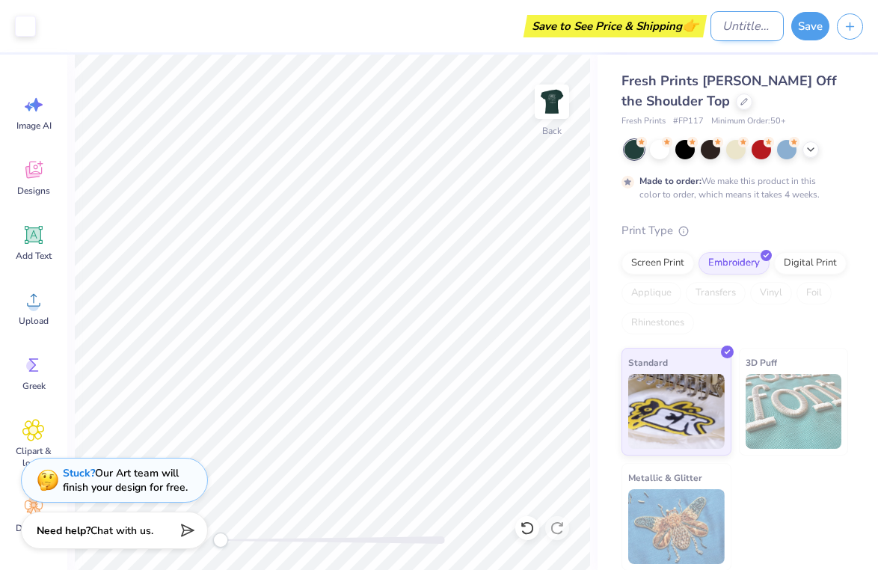
click at [727, 28] on input "Design Title" at bounding box center [746, 26] width 73 height 30
click at [797, 10] on div "Save" at bounding box center [834, 26] width 87 height 52
click at [798, 24] on button "Save" at bounding box center [810, 24] width 38 height 28
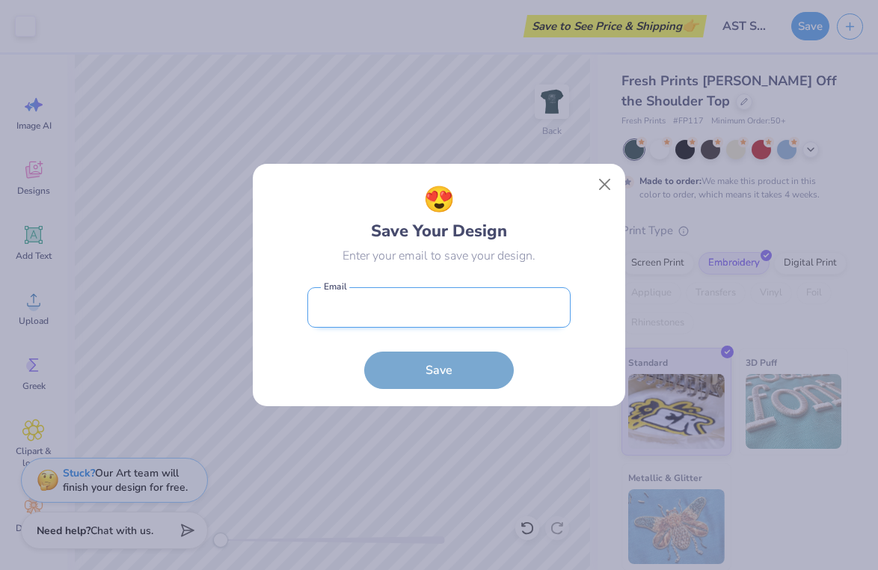
click at [372, 324] on input "email" at bounding box center [438, 307] width 263 height 41
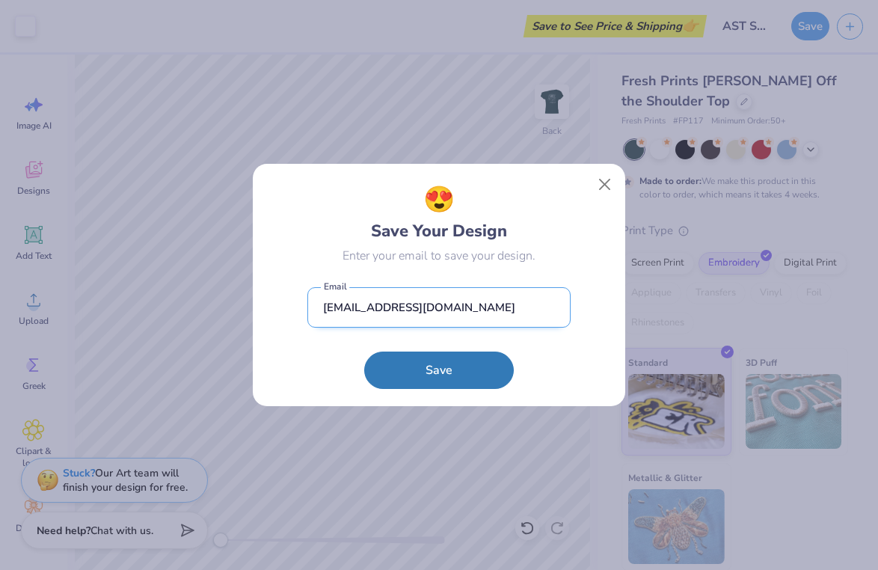
click at [439, 370] on button "Save" at bounding box center [439, 369] width 150 height 37
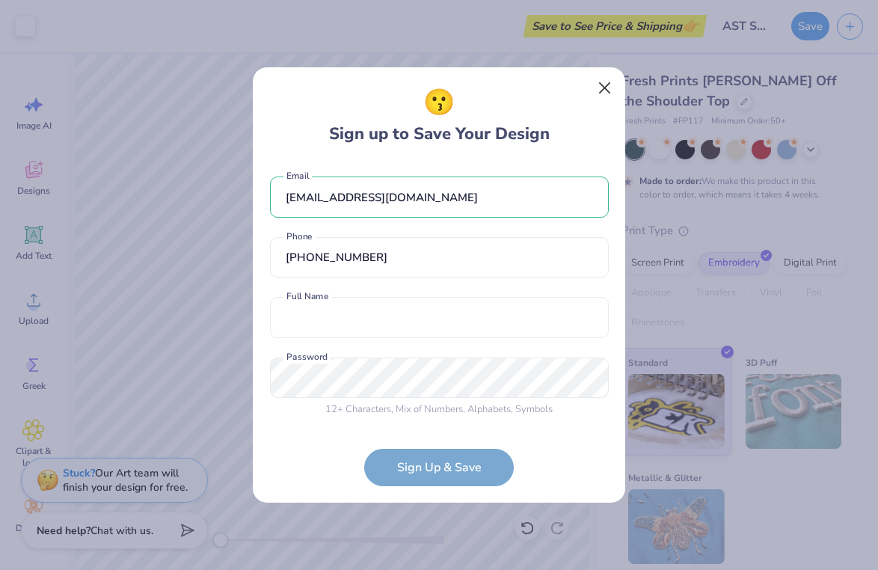
click at [597, 82] on button "Close" at bounding box center [605, 88] width 28 height 28
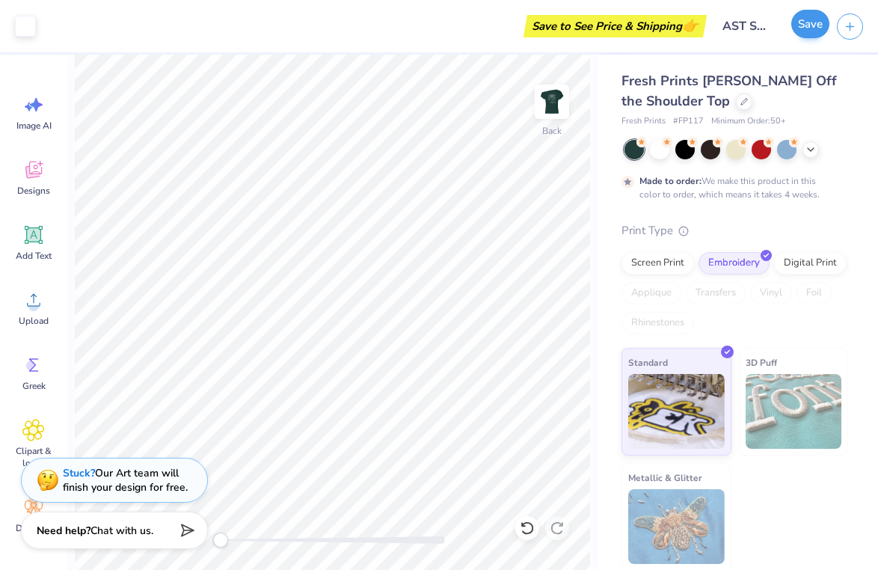
click at [804, 25] on button "Save" at bounding box center [810, 24] width 38 height 28
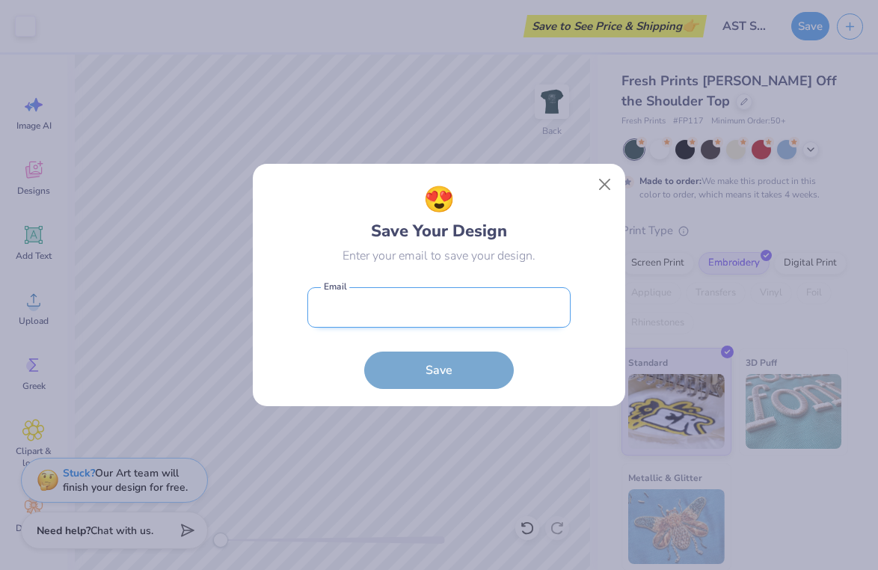
click at [328, 313] on input "email" at bounding box center [438, 307] width 263 height 41
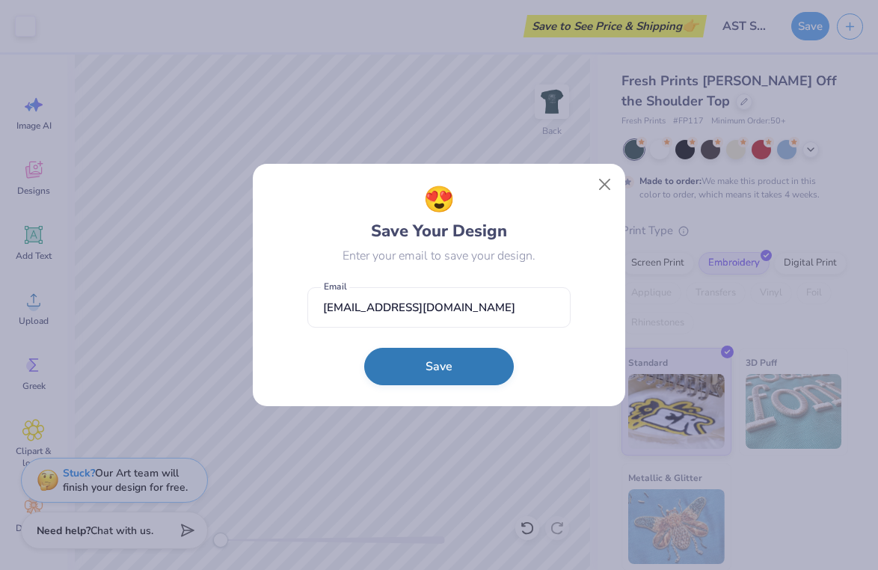
click at [393, 365] on button "Save" at bounding box center [439, 366] width 150 height 37
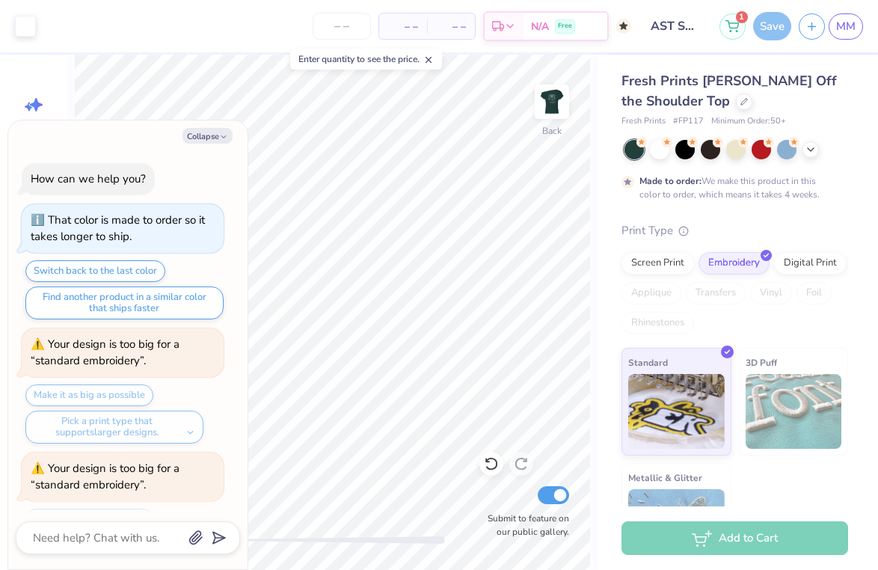
scroll to position [433, 0]
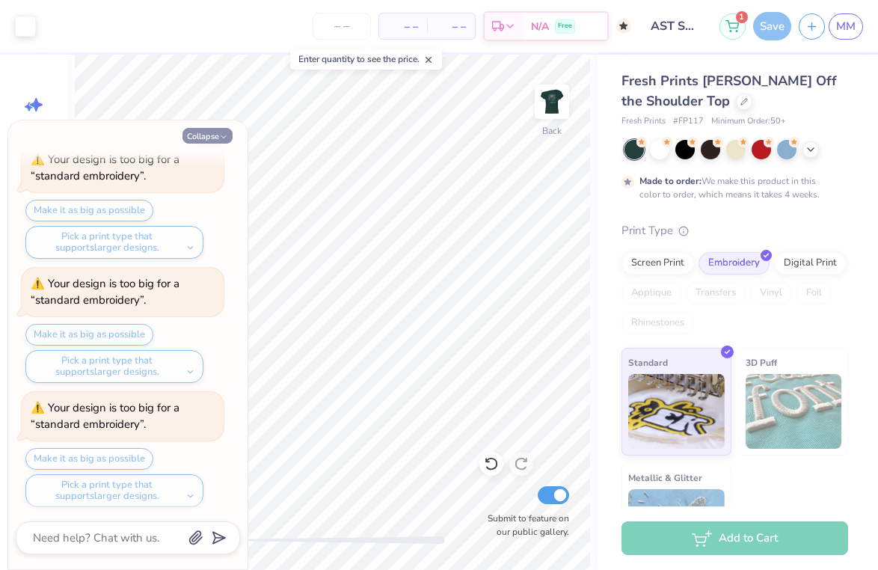
click at [209, 135] on button "Collapse" at bounding box center [207, 136] width 50 height 16
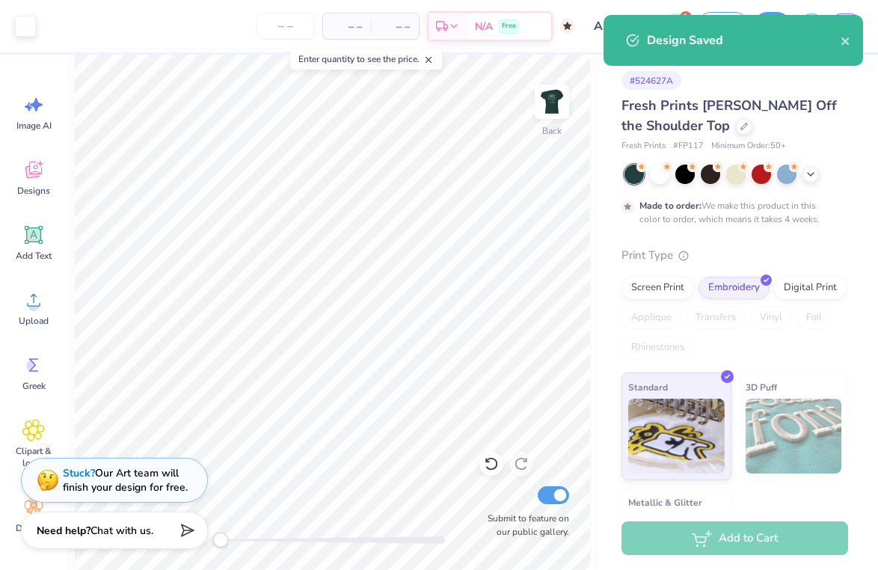
click at [373, 32] on div "– – Total" at bounding box center [395, 25] width 48 height 25
click at [310, 31] on input "number" at bounding box center [285, 26] width 58 height 27
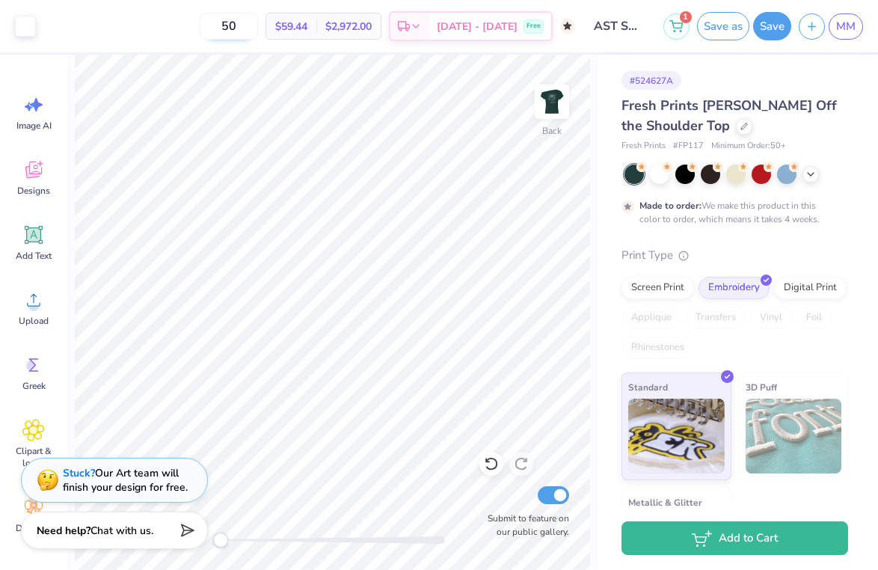
click at [258, 28] on input "50" at bounding box center [229, 26] width 58 height 27
click at [255, 25] on input "50" at bounding box center [229, 26] width 58 height 27
click at [250, 25] on input "50" at bounding box center [229, 26] width 58 height 27
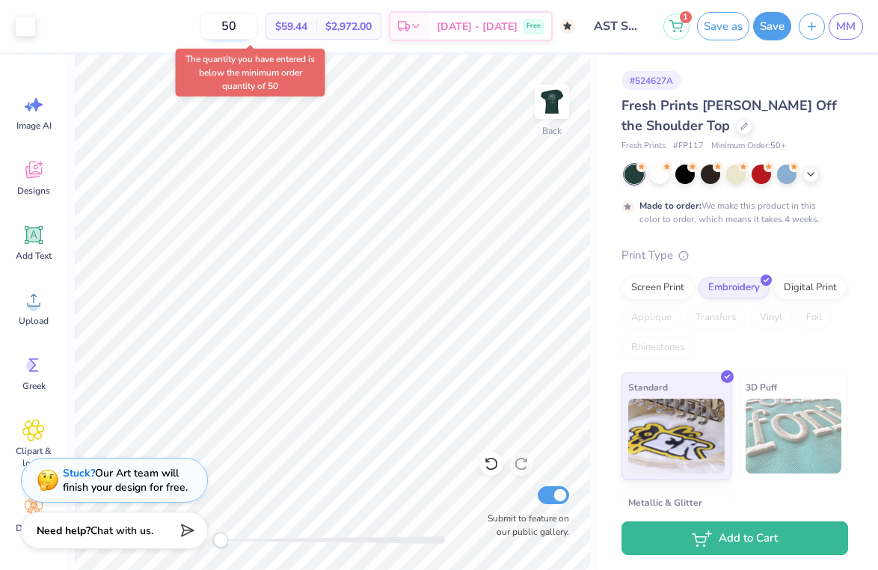
click at [258, 30] on input "50" at bounding box center [229, 26] width 58 height 27
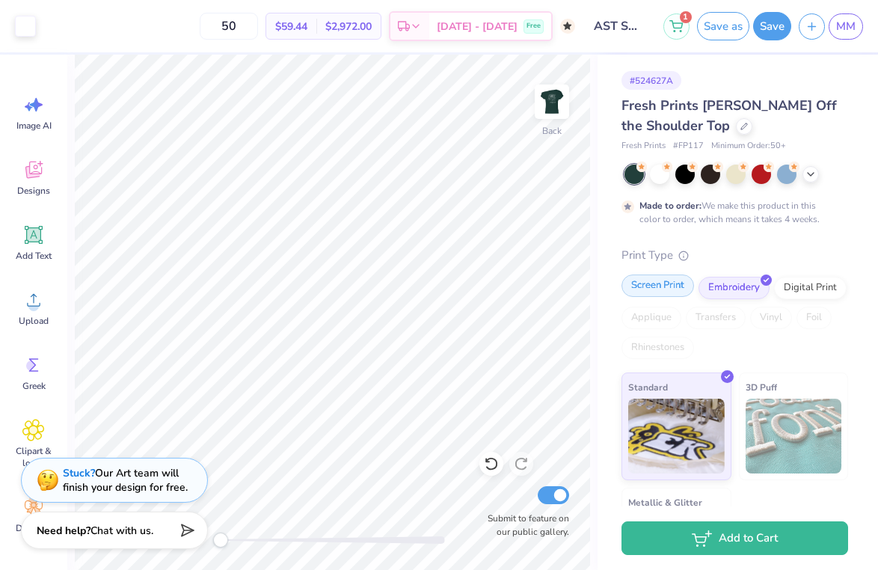
click at [650, 284] on div "Screen Print" at bounding box center [657, 285] width 73 height 22
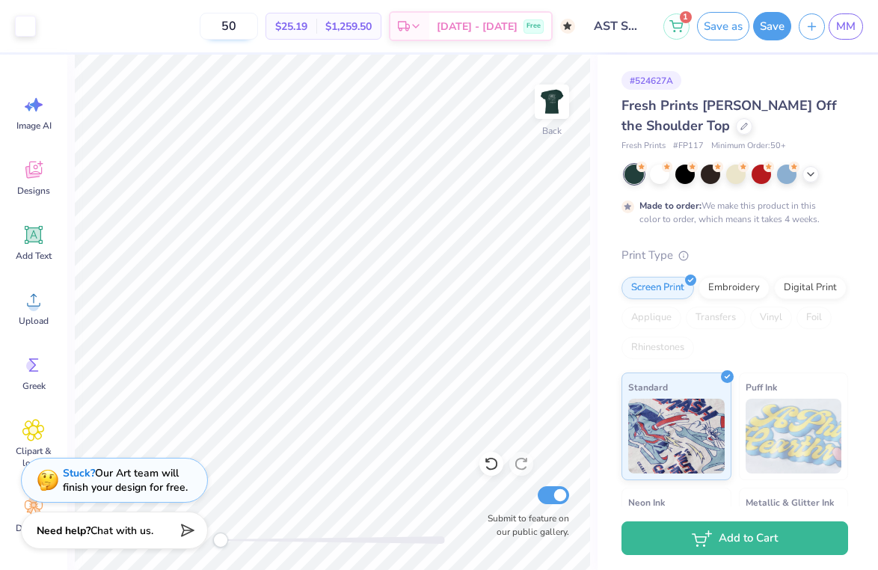
click at [258, 22] on input "50" at bounding box center [229, 26] width 58 height 27
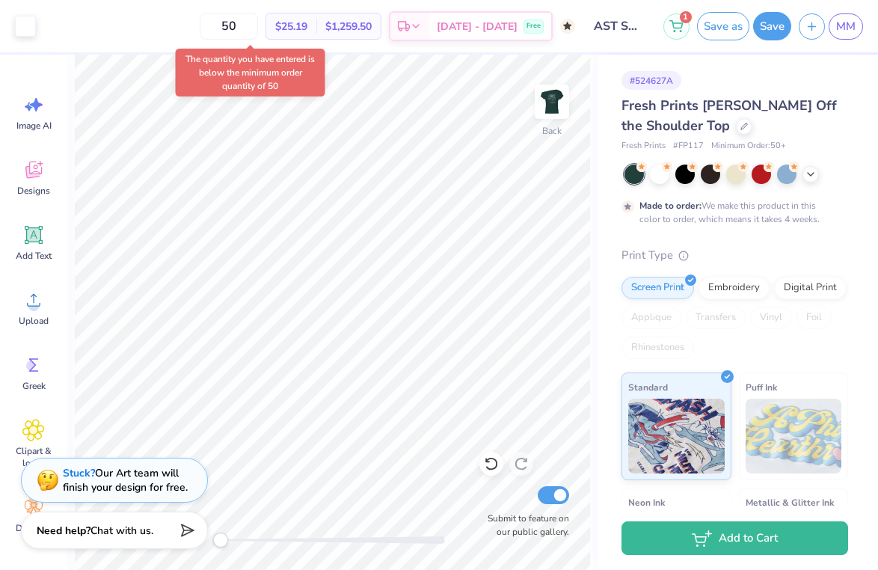
click at [701, 229] on div "Fresh Prints Chloe Off the Shoulder Top Fresh Prints # FP117 Minimum Order: 50 …" at bounding box center [734, 403] width 227 height 615
click at [697, 220] on div "Made to order: We make this product in this color to order, which means it take…" at bounding box center [731, 212] width 184 height 27
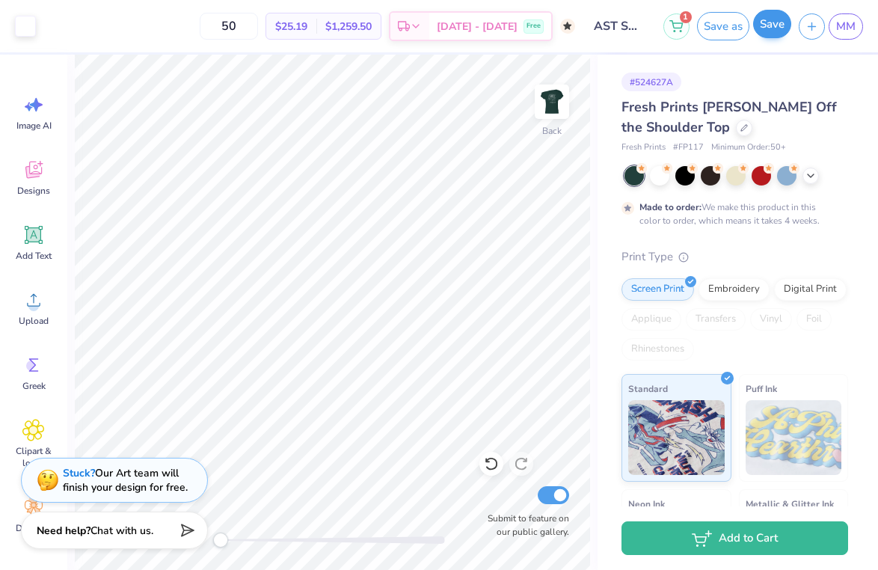
click at [768, 28] on button "Save" at bounding box center [772, 24] width 38 height 28
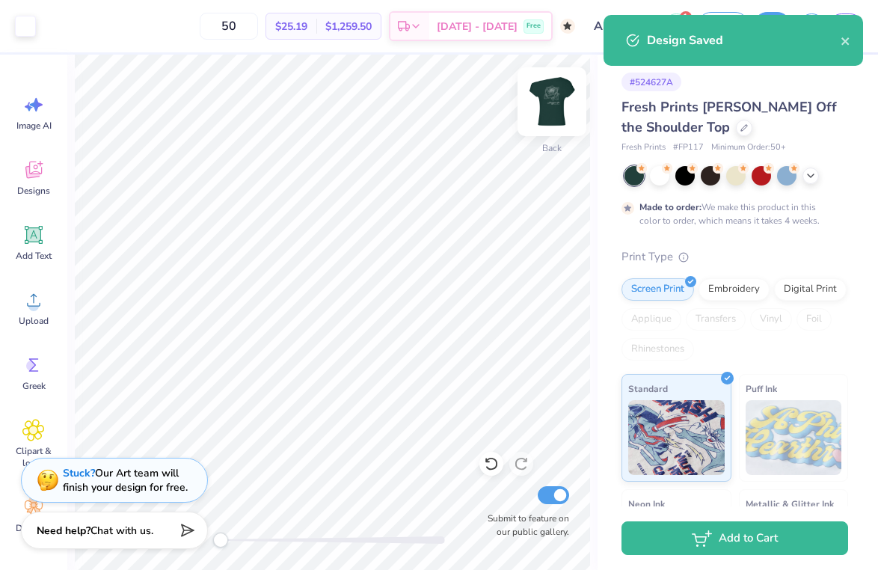
click at [549, 104] on img at bounding box center [552, 102] width 60 height 60
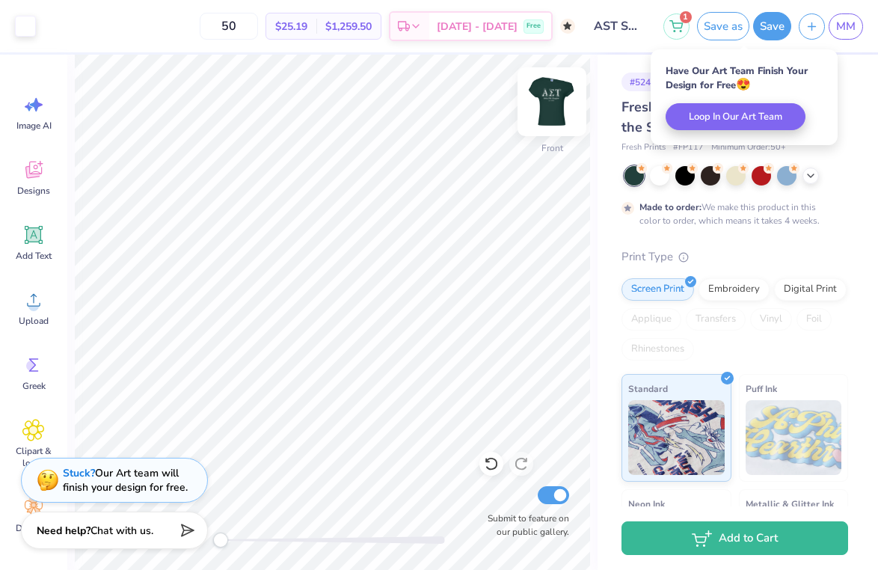
click at [553, 111] on img at bounding box center [552, 102] width 60 height 60
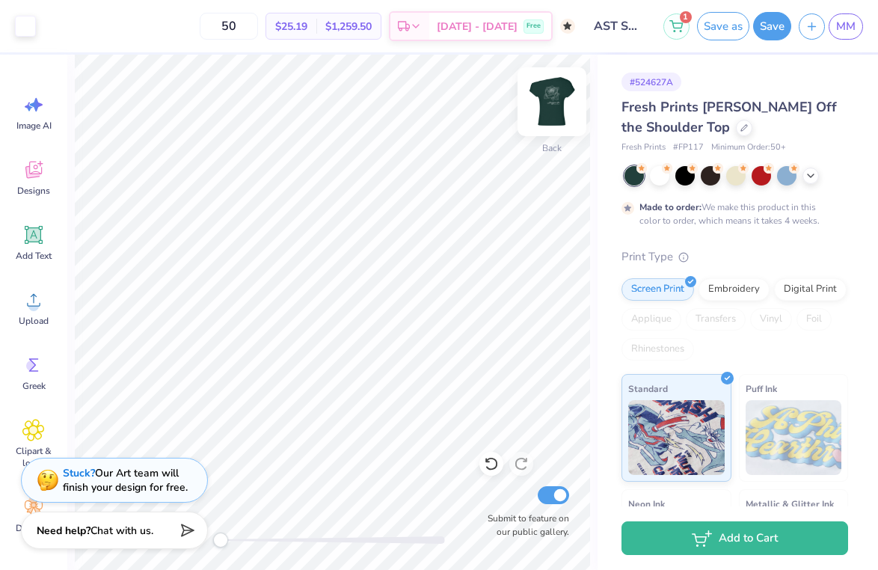
click at [547, 105] on img at bounding box center [552, 102] width 60 height 60
click at [547, 105] on img at bounding box center [552, 102] width 30 height 30
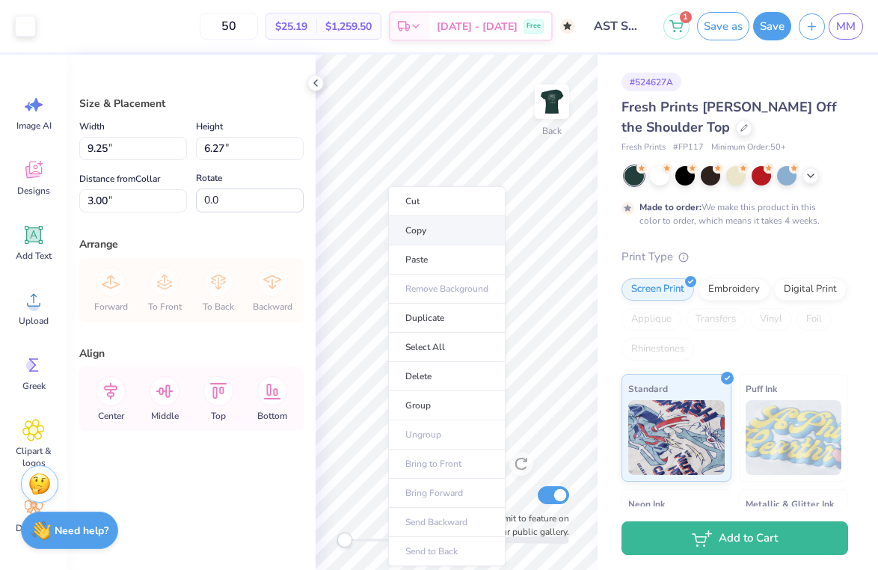
click at [416, 229] on li "Copy" at bounding box center [446, 230] width 117 height 29
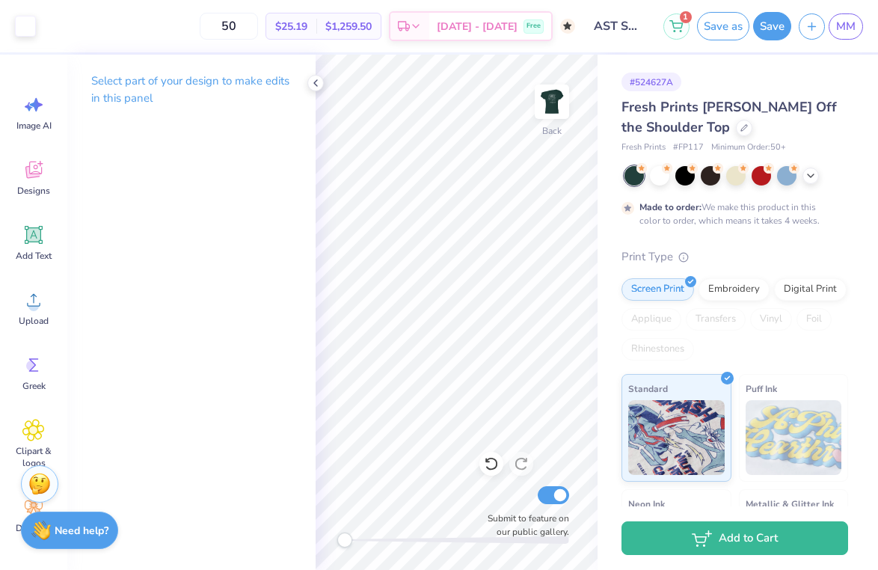
click at [638, 99] on span "Fresh Prints Chloe Off the Shoulder Top" at bounding box center [728, 117] width 215 height 38
click at [736, 123] on div at bounding box center [744, 126] width 16 height 16
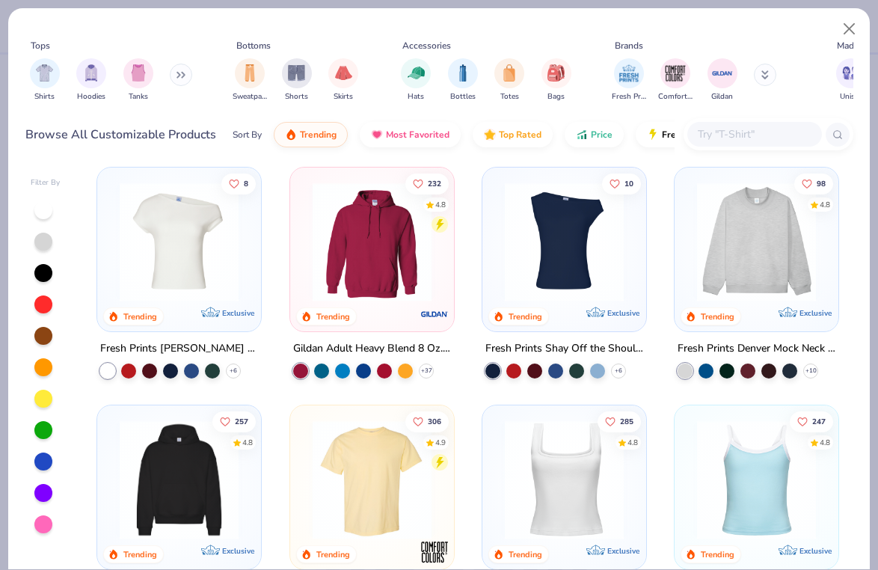
click at [185, 76] on icon at bounding box center [183, 75] width 2 height 5
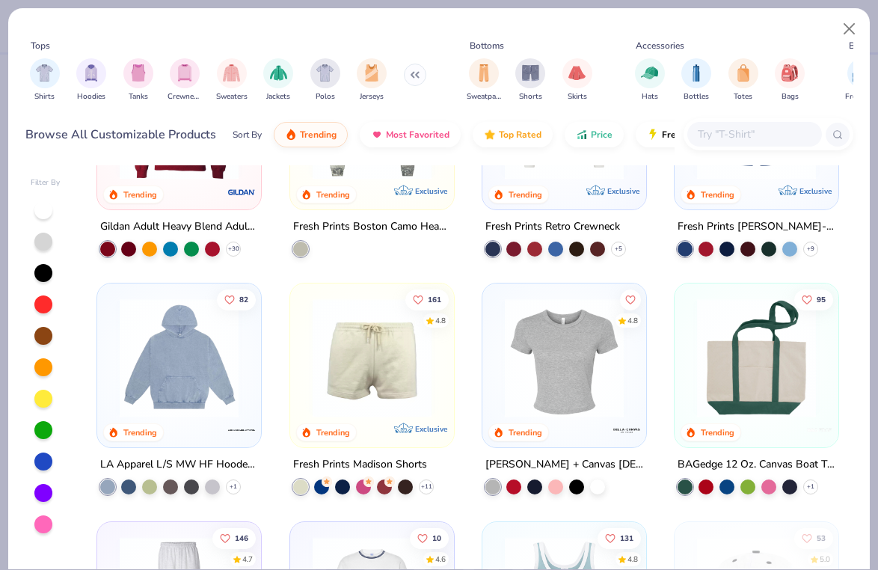
scroll to position [1080, 0]
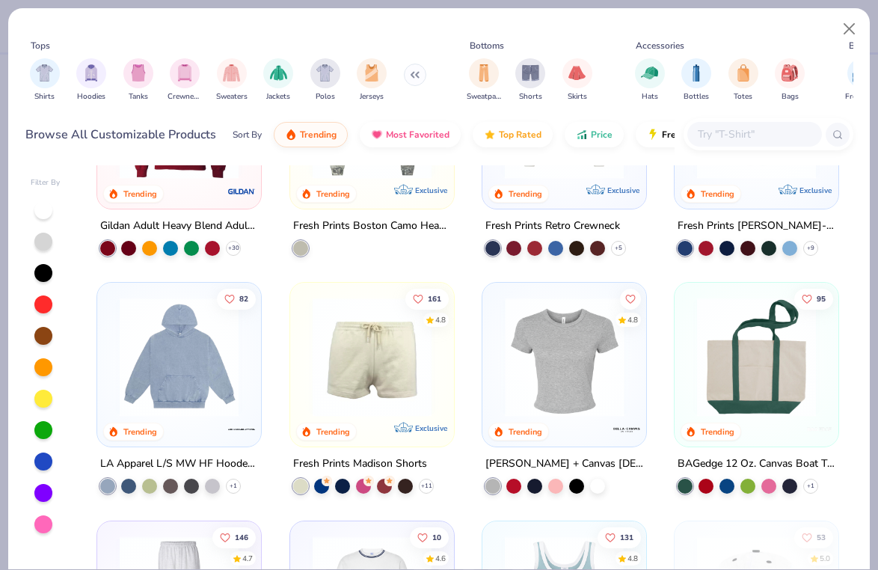
click at [584, 382] on div at bounding box center [430, 357] width 402 height 119
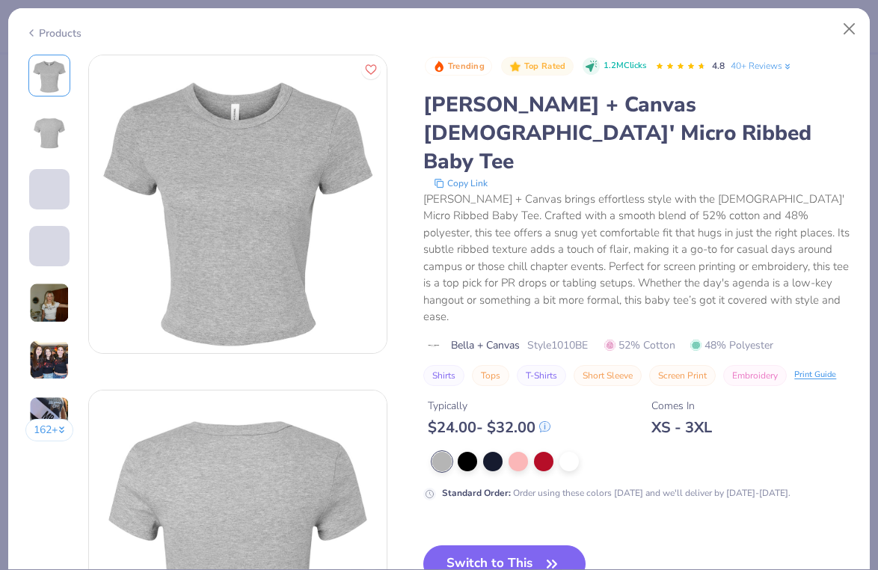
scroll to position [10, 0]
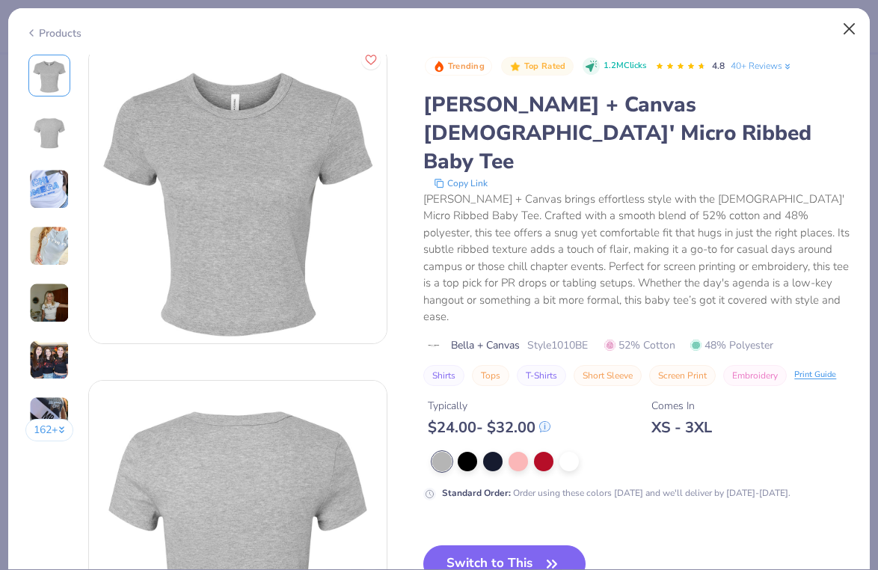
click at [845, 28] on button "Close" at bounding box center [849, 29] width 28 height 28
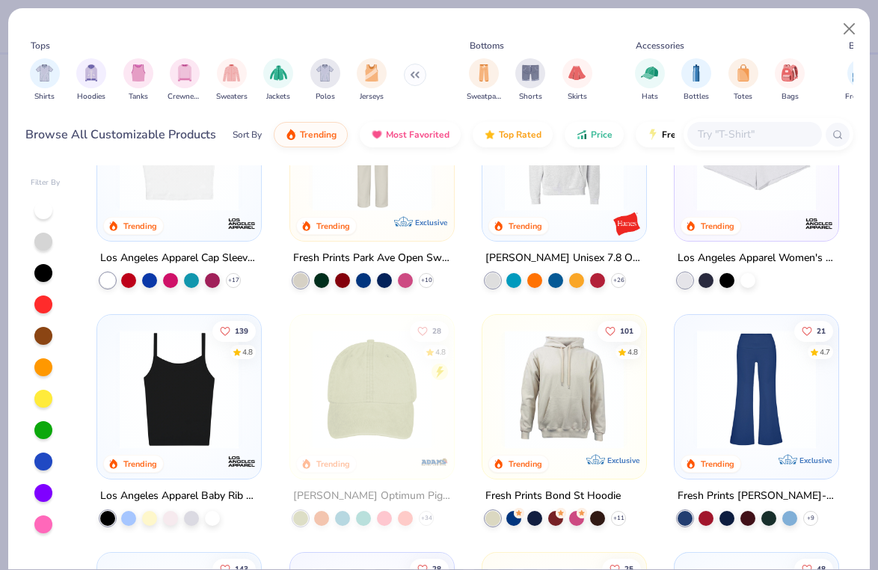
scroll to position [1569, 0]
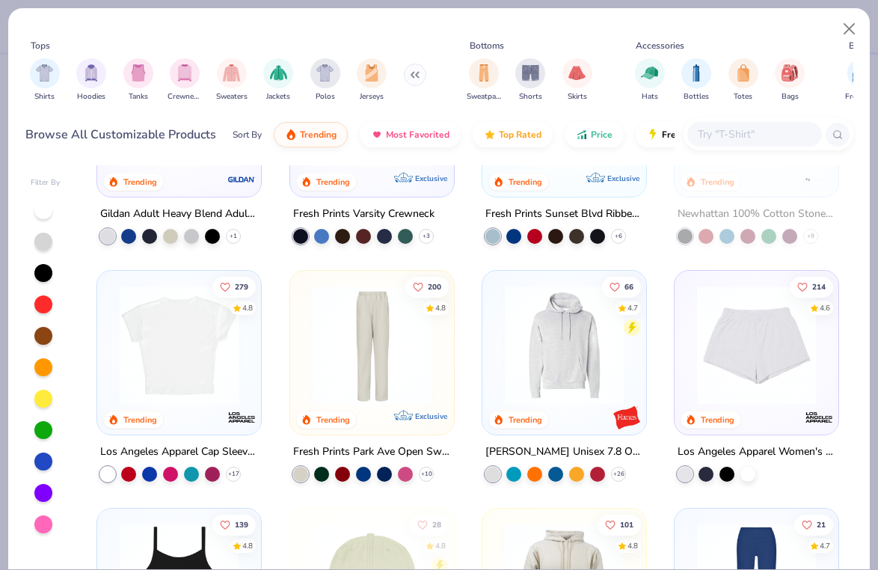
click at [223, 358] on img at bounding box center [179, 345] width 134 height 119
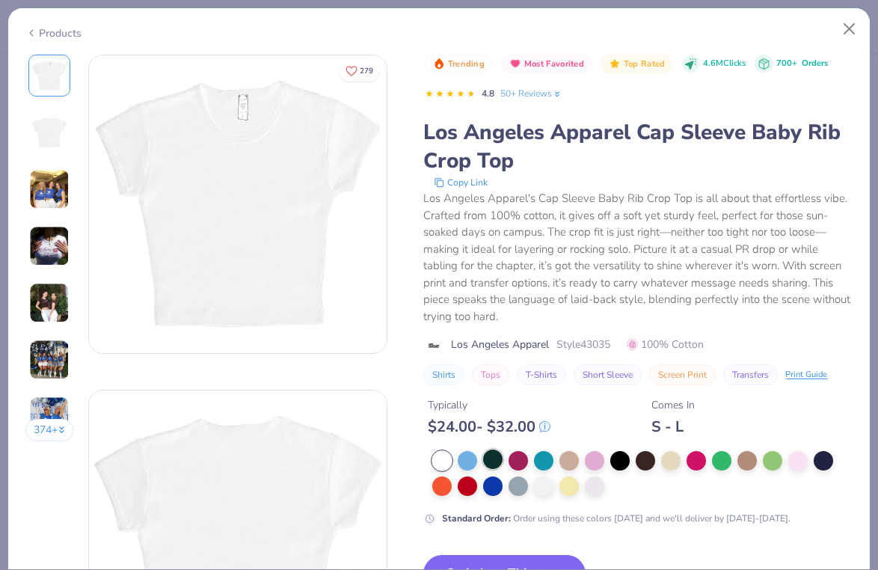
click at [489, 461] on div at bounding box center [492, 458] width 19 height 19
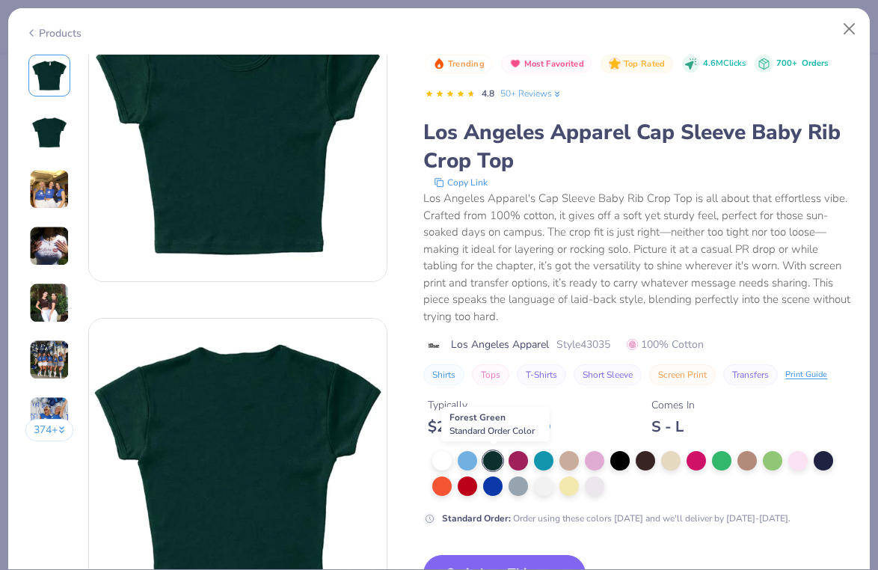
scroll to position [73, 0]
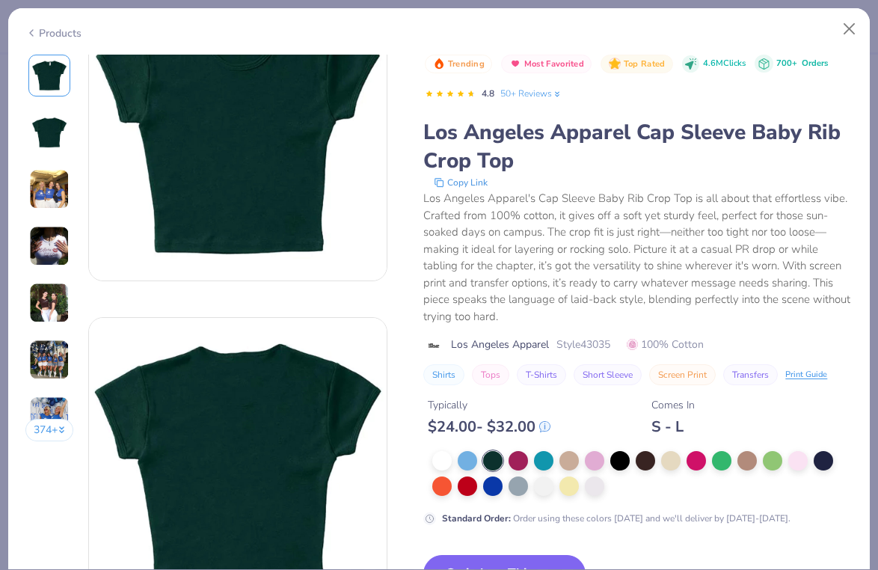
click at [46, 295] on img at bounding box center [49, 303] width 40 height 40
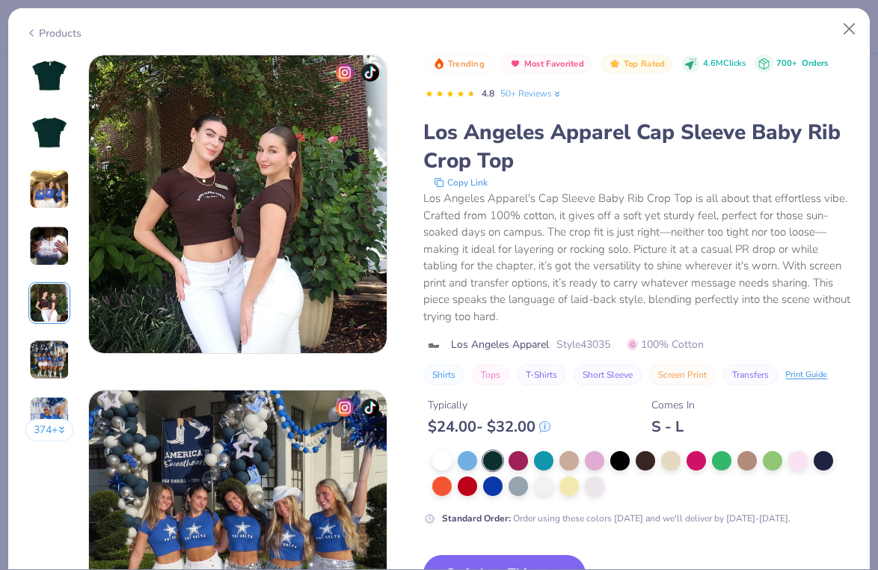
click at [43, 257] on img at bounding box center [49, 246] width 40 height 40
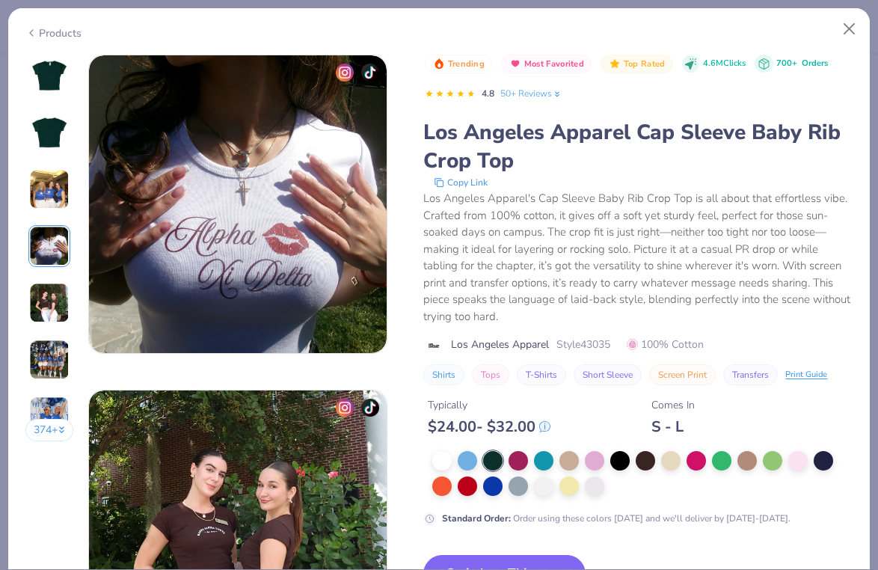
click at [44, 209] on div at bounding box center [49, 189] width 42 height 42
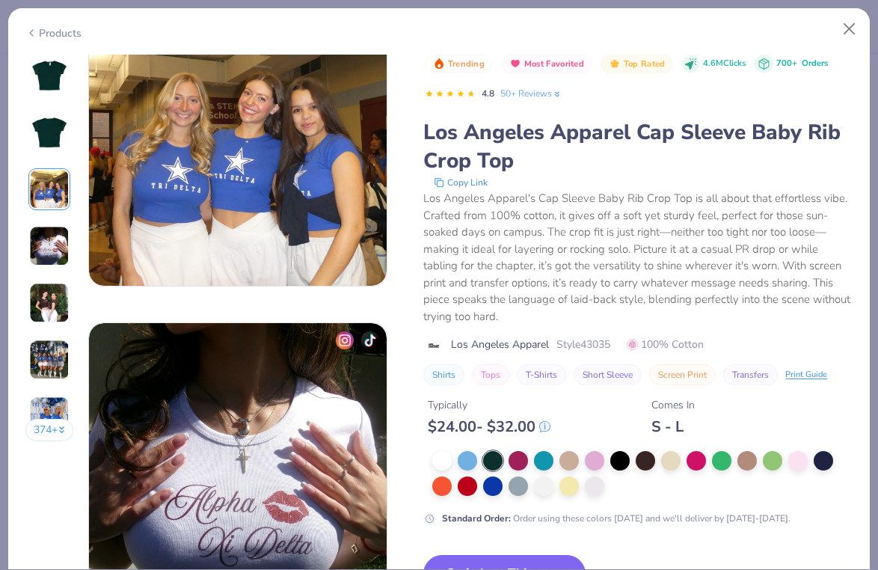
scroll to position [670, 0]
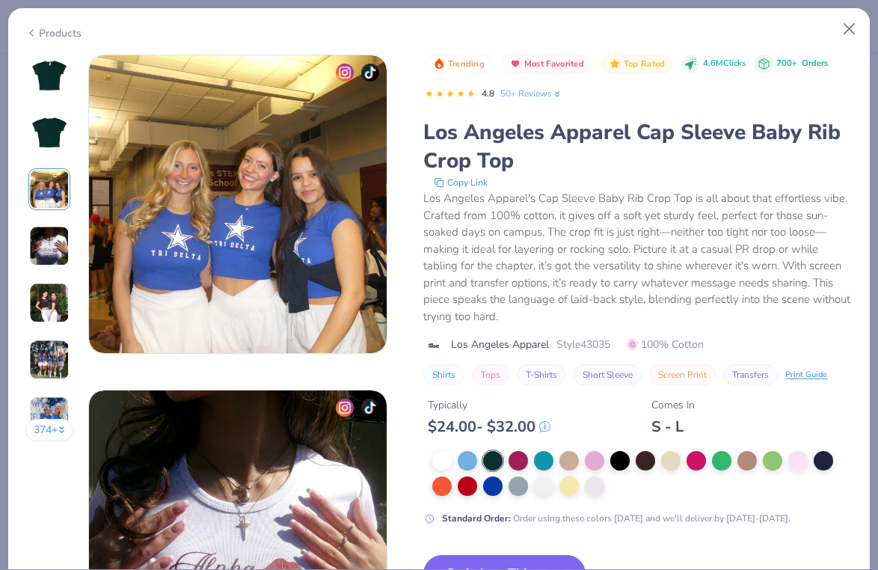
click at [49, 141] on img at bounding box center [49, 132] width 36 height 36
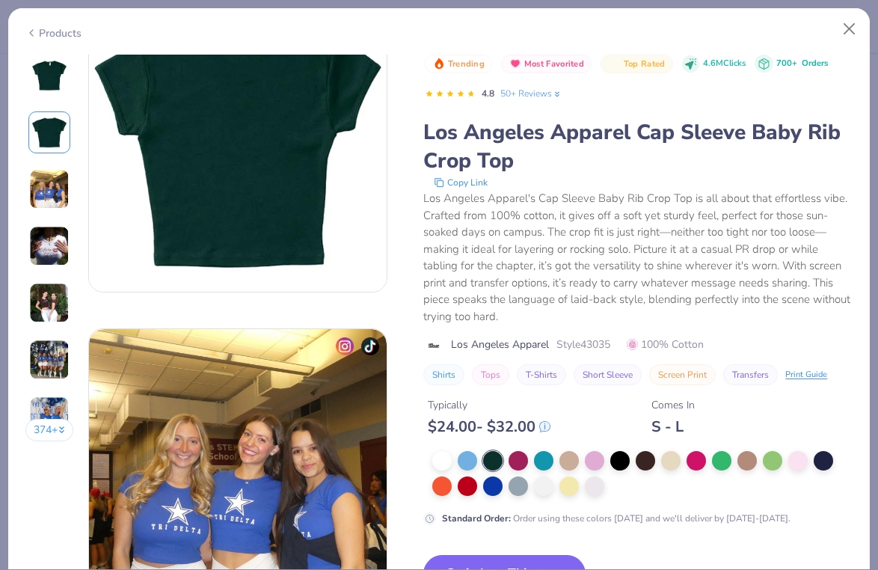
scroll to position [335, 0]
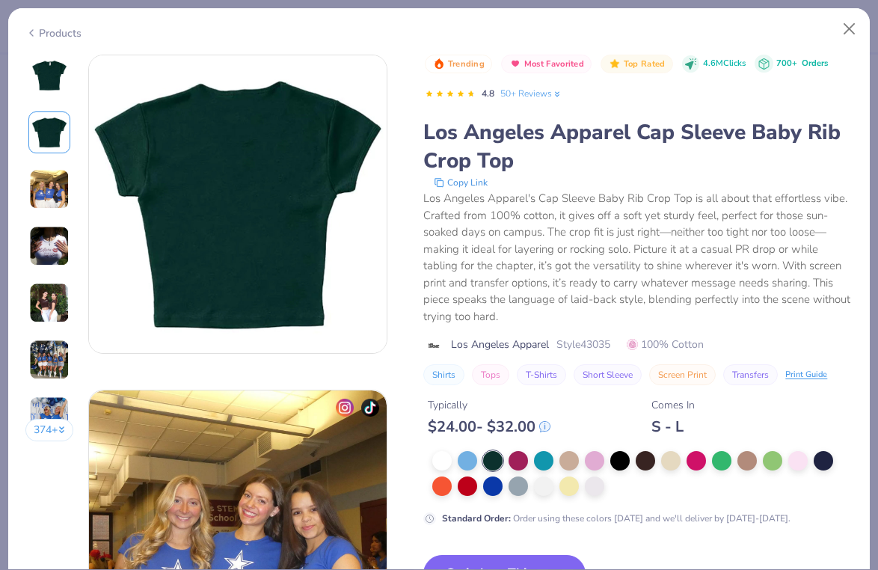
click at [47, 77] on img at bounding box center [49, 76] width 36 height 36
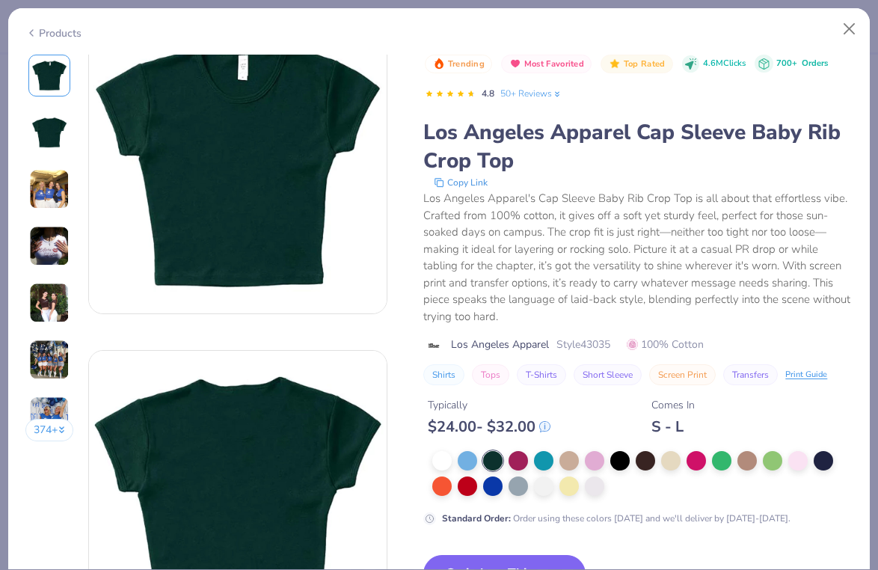
scroll to position [46, 0]
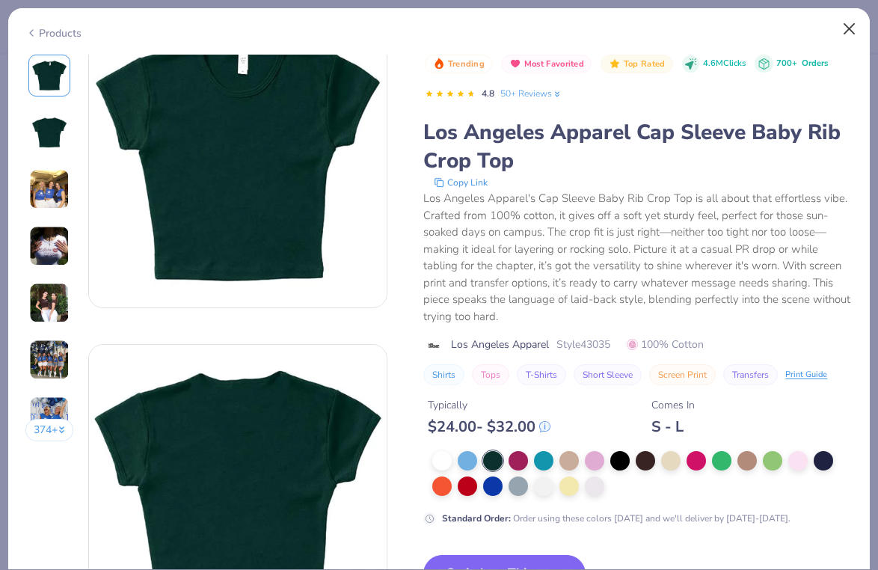
click at [840, 34] on button "Close" at bounding box center [849, 29] width 28 height 28
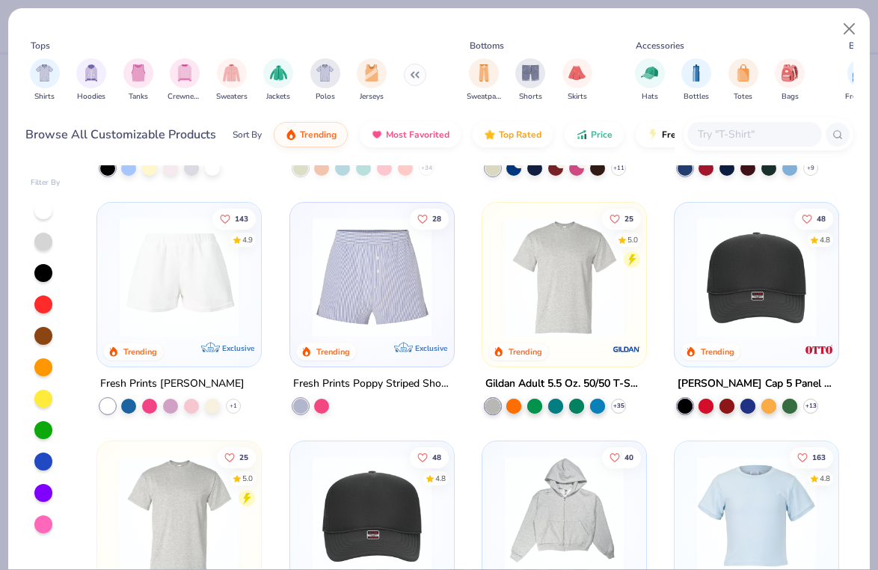
scroll to position [2113, 0]
click at [46, 79] on img "filter for Shirts" at bounding box center [44, 71] width 17 height 17
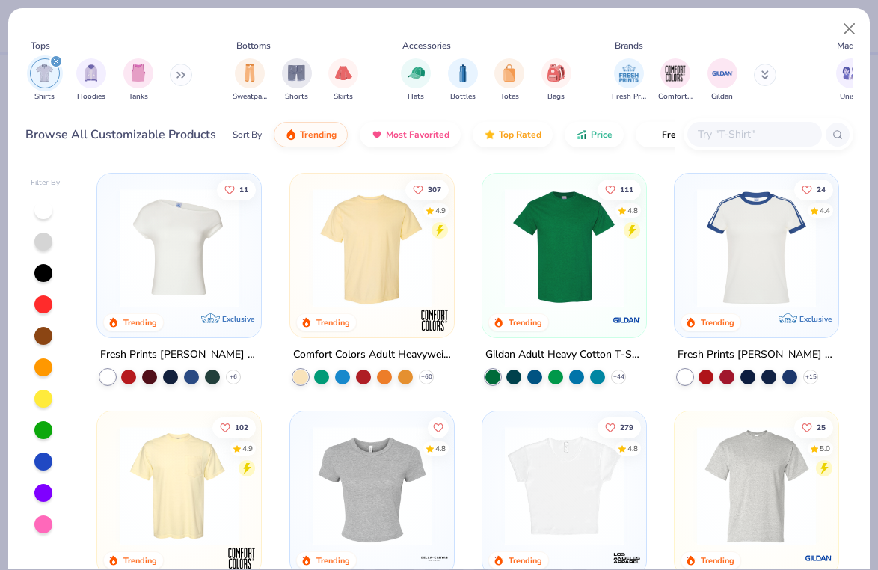
click at [189, 241] on img at bounding box center [179, 247] width 134 height 119
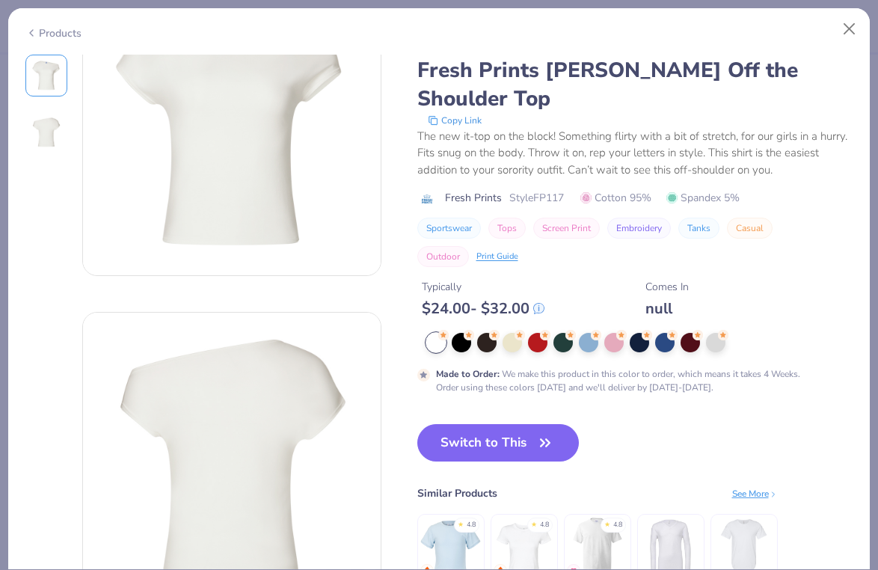
scroll to position [78, 0]
click at [575, 336] on icon at bounding box center [570, 333] width 10 height 10
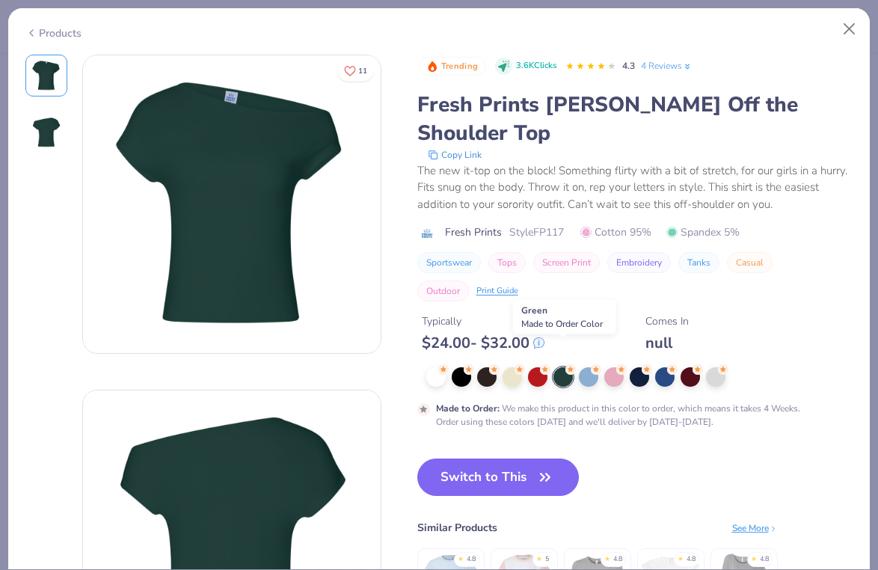
scroll to position [-4, 0]
click at [847, 22] on button "Close" at bounding box center [849, 29] width 28 height 28
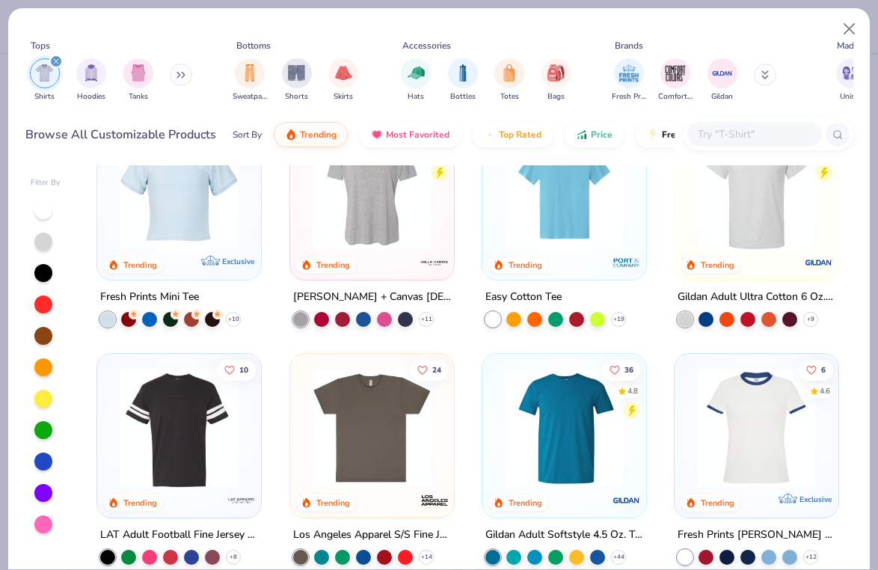
scroll to position [614, 0]
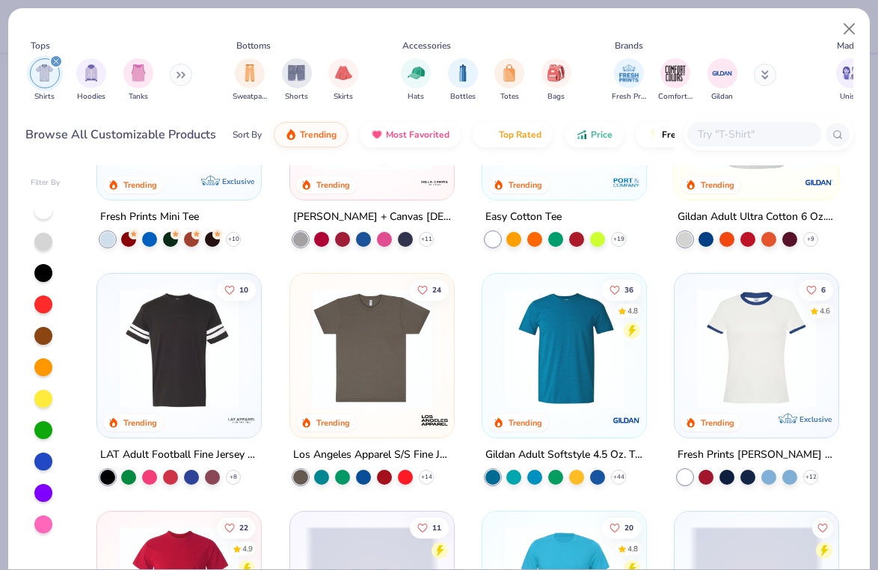
click at [708, 369] on img at bounding box center [756, 348] width 134 height 119
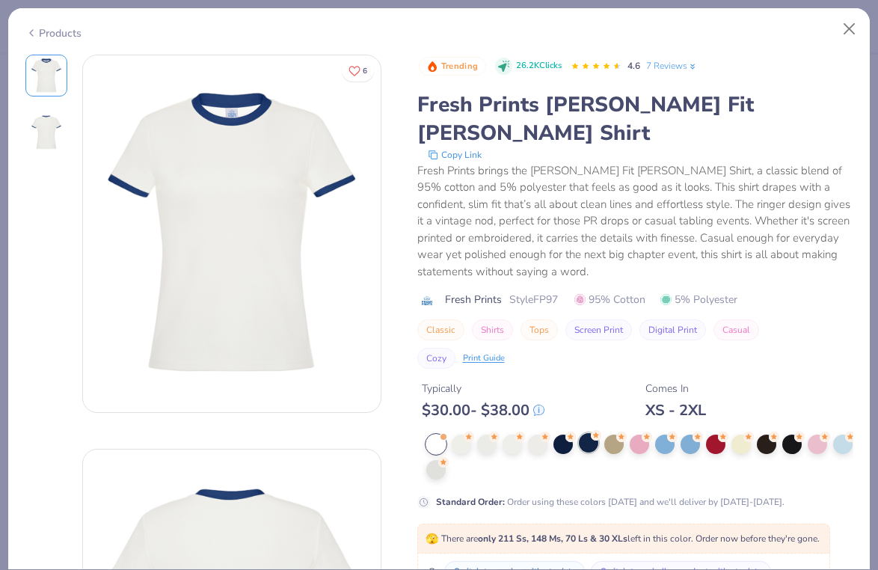
click at [585, 433] on div at bounding box center [588, 442] width 19 height 19
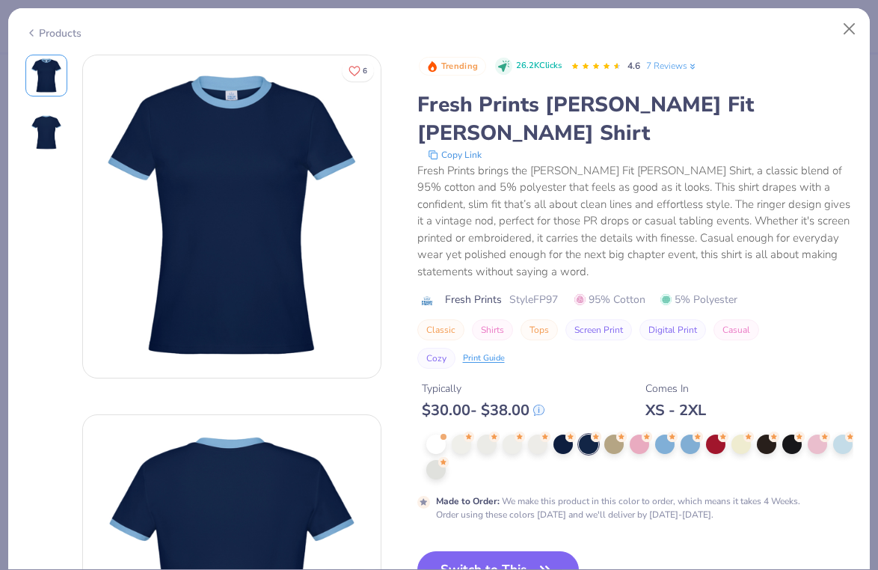
click at [575, 434] on div at bounding box center [639, 456] width 427 height 45
click at [570, 433] on div at bounding box center [562, 442] width 19 height 19
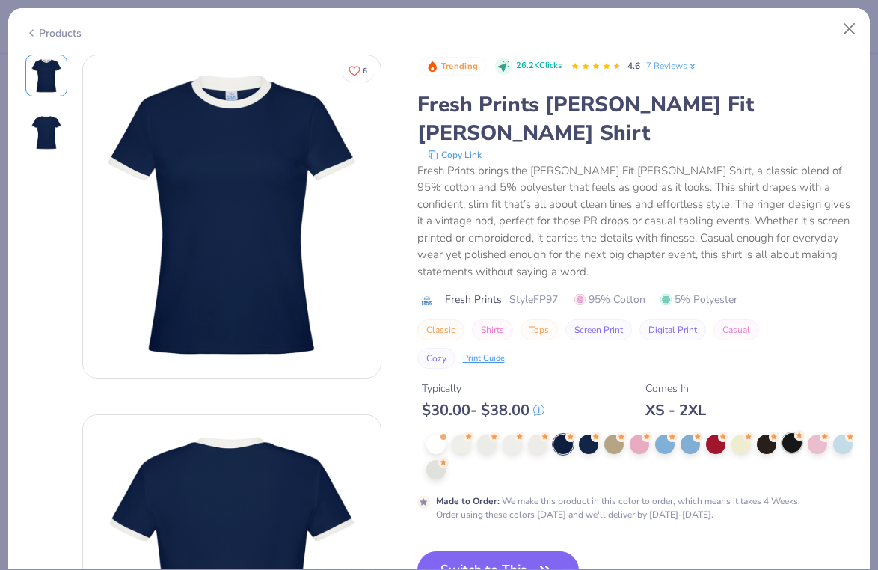
click at [799, 433] on div at bounding box center [791, 442] width 19 height 19
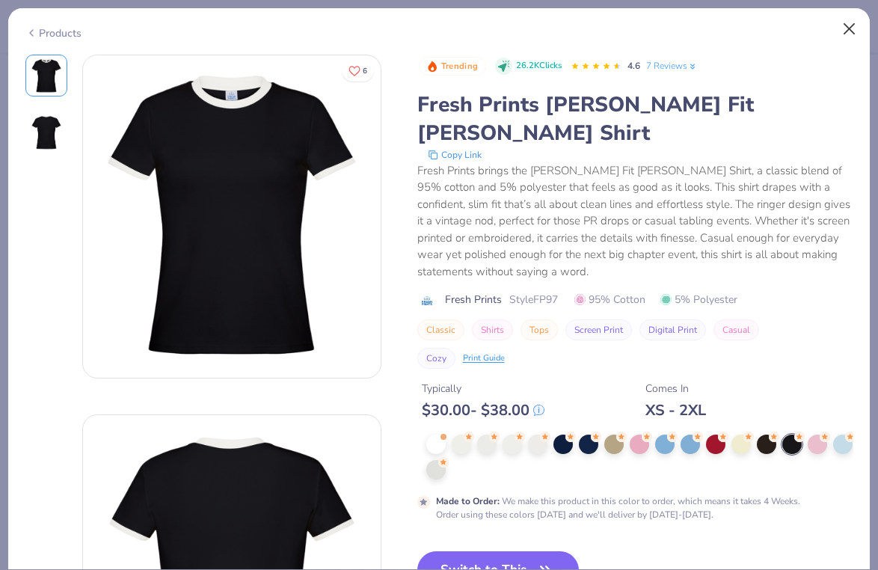
click at [848, 30] on button "Close" at bounding box center [849, 29] width 28 height 28
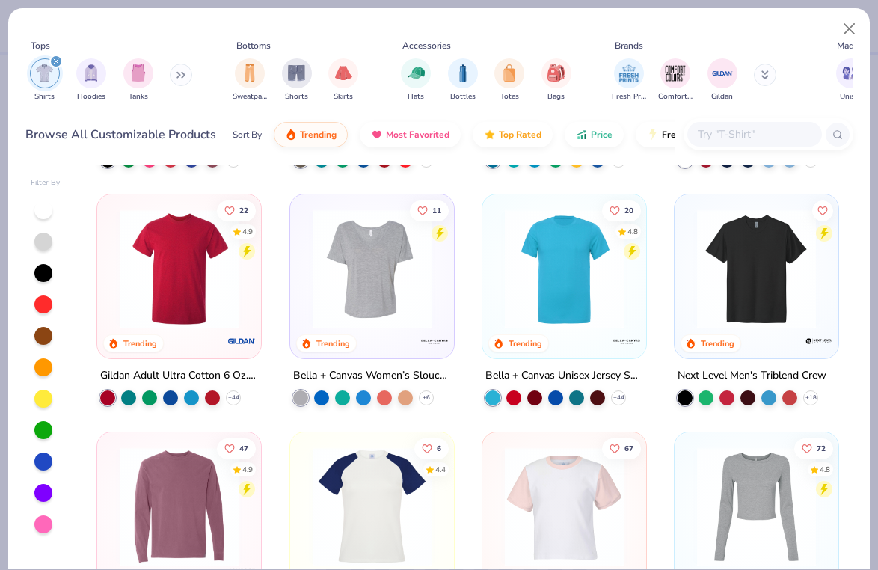
scroll to position [980, 0]
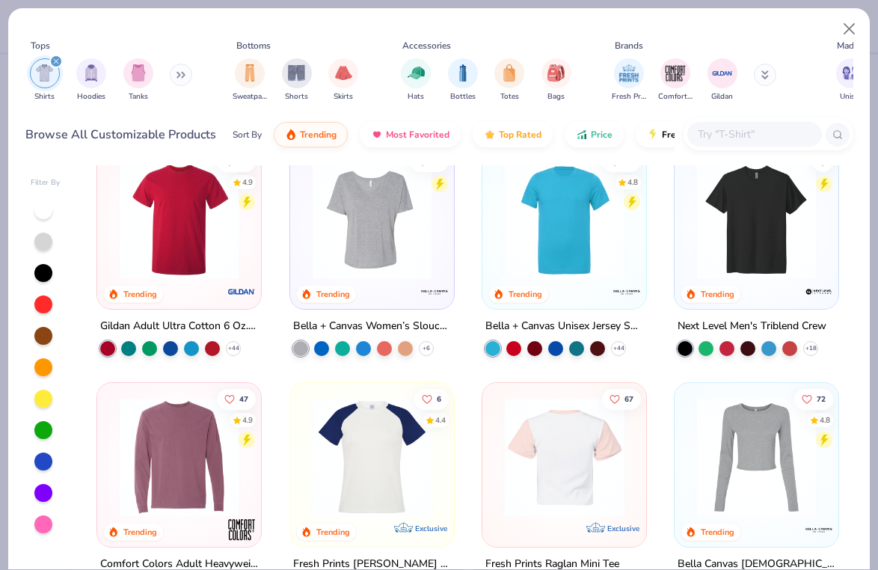
click at [497, 471] on img at bounding box center [430, 457] width 134 height 119
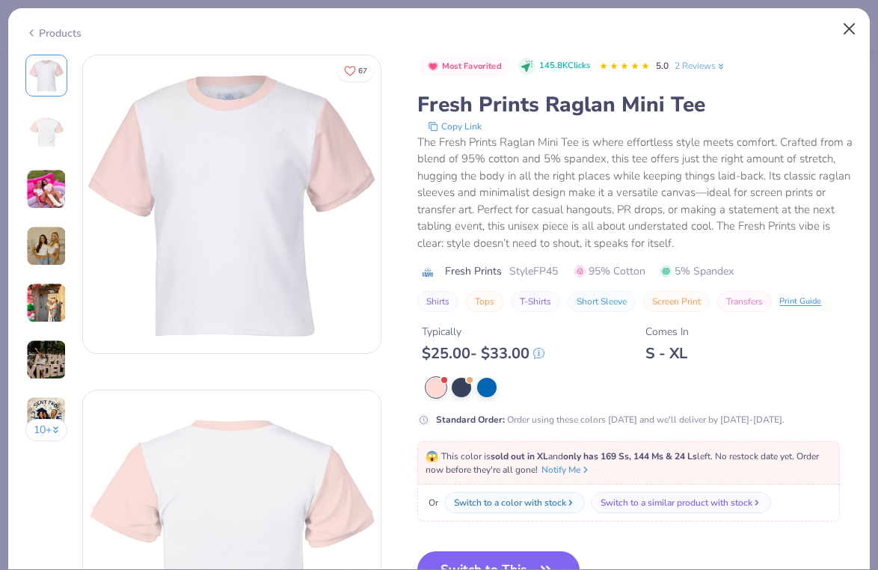
click at [856, 22] on button "Close" at bounding box center [849, 29] width 28 height 28
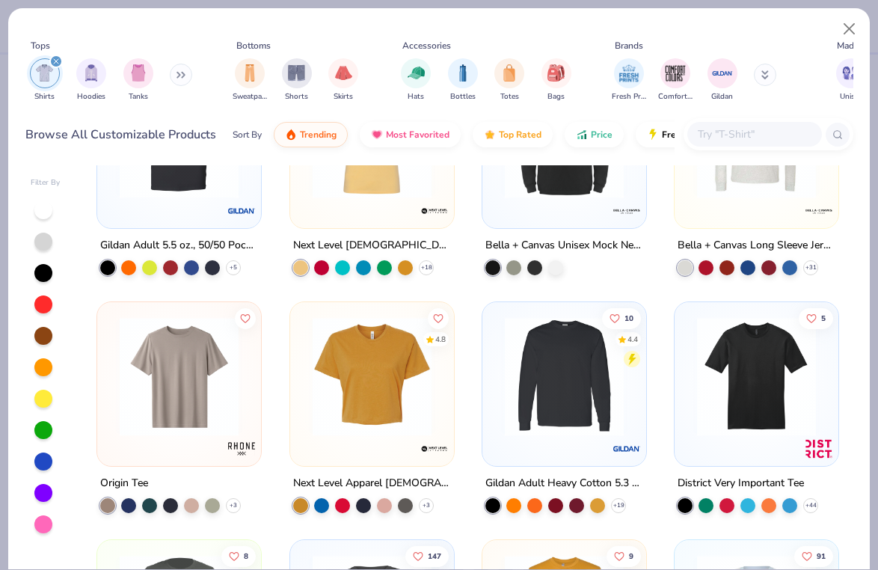
scroll to position [1787, 0]
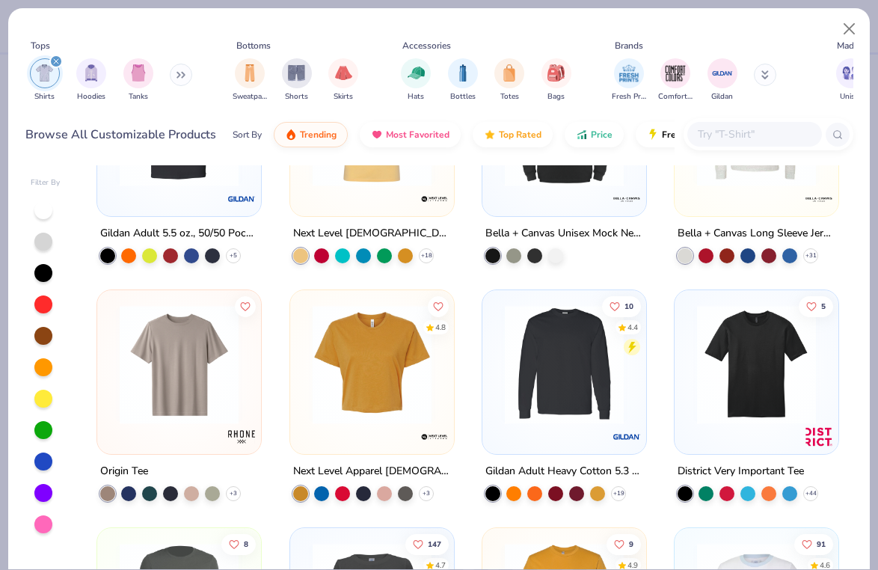
click at [384, 393] on img at bounding box center [372, 364] width 134 height 119
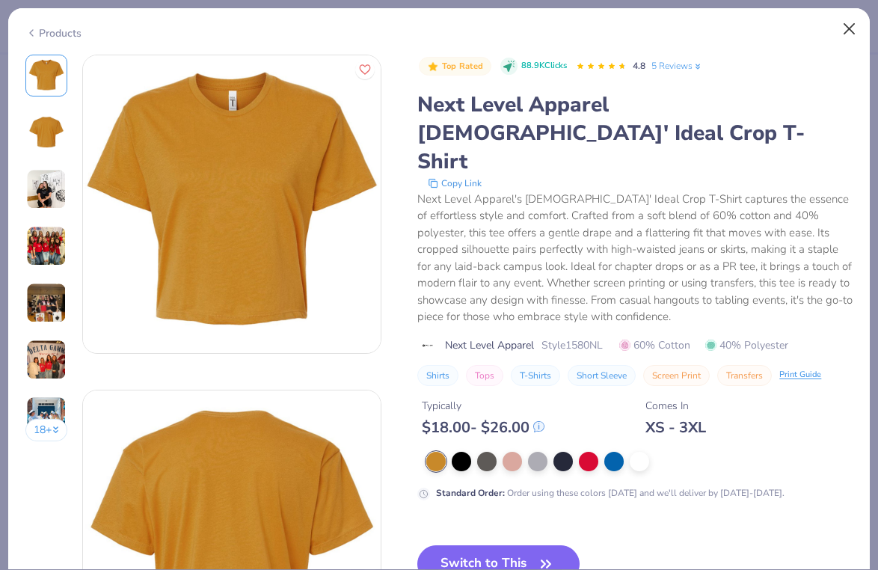
click at [846, 27] on button "Close" at bounding box center [849, 29] width 28 height 28
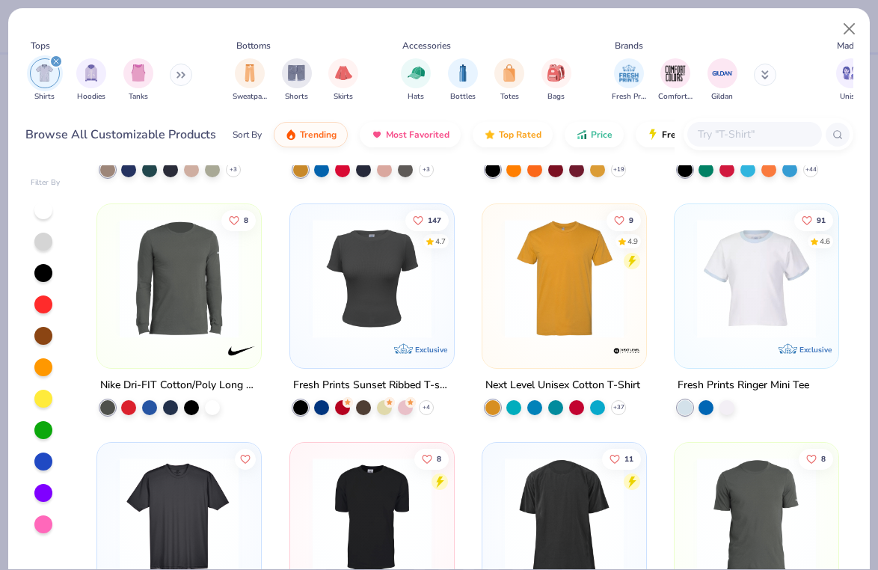
scroll to position [2126, 0]
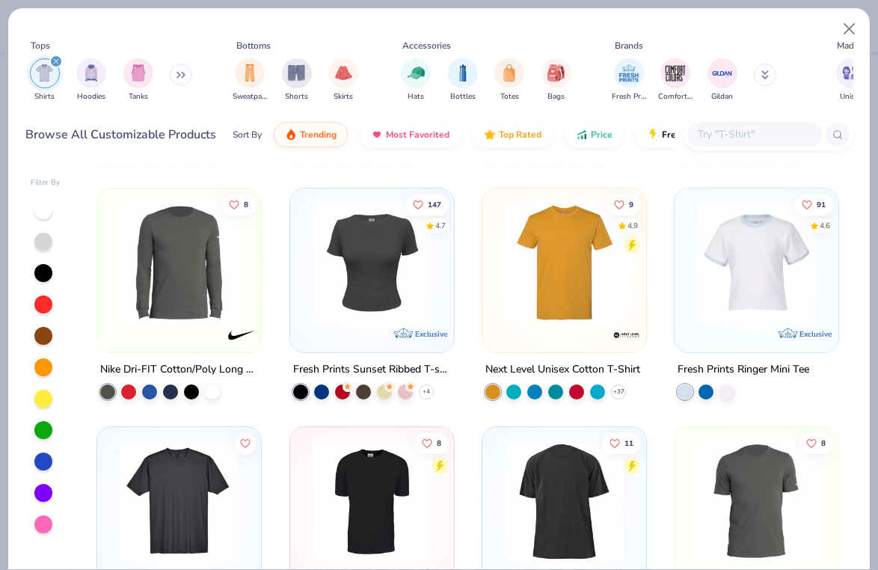
click at [352, 305] on img at bounding box center [372, 262] width 134 height 119
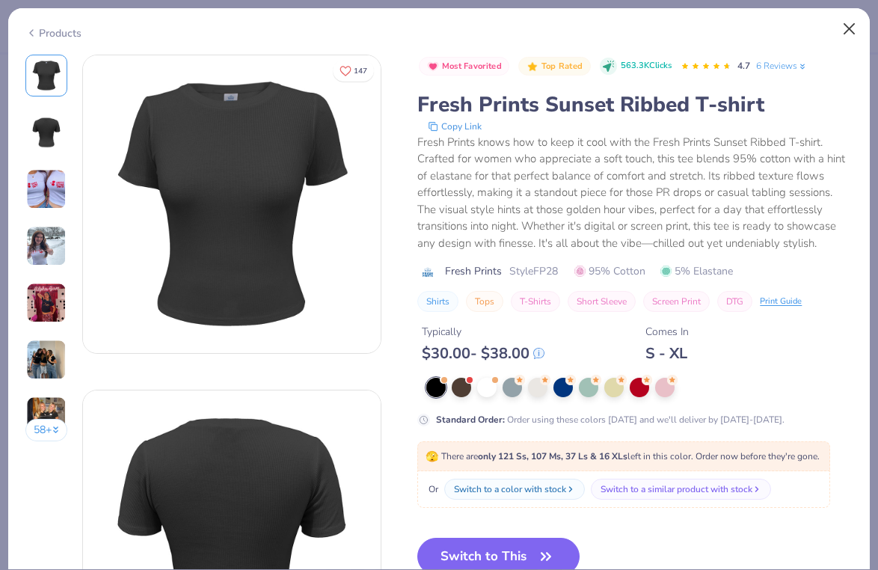
click at [852, 31] on button "Close" at bounding box center [849, 29] width 28 height 28
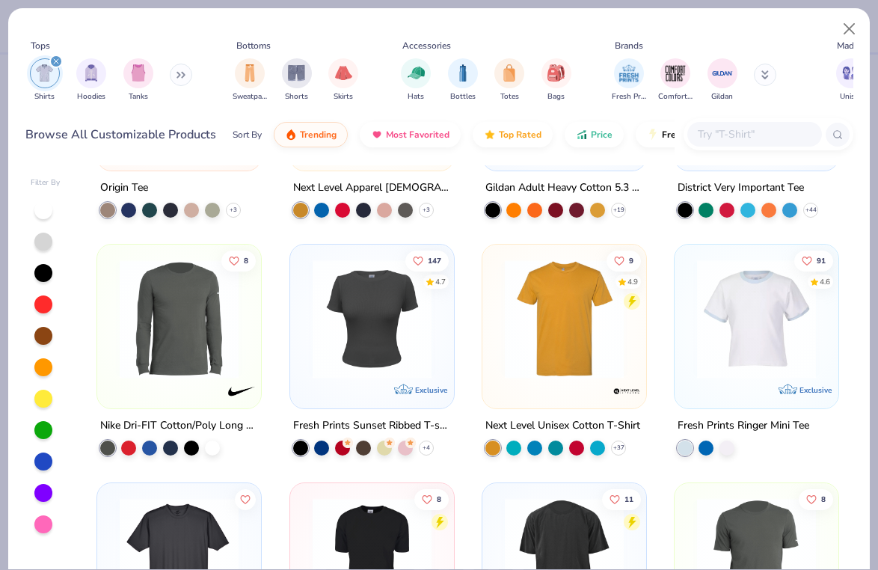
scroll to position [2057, 0]
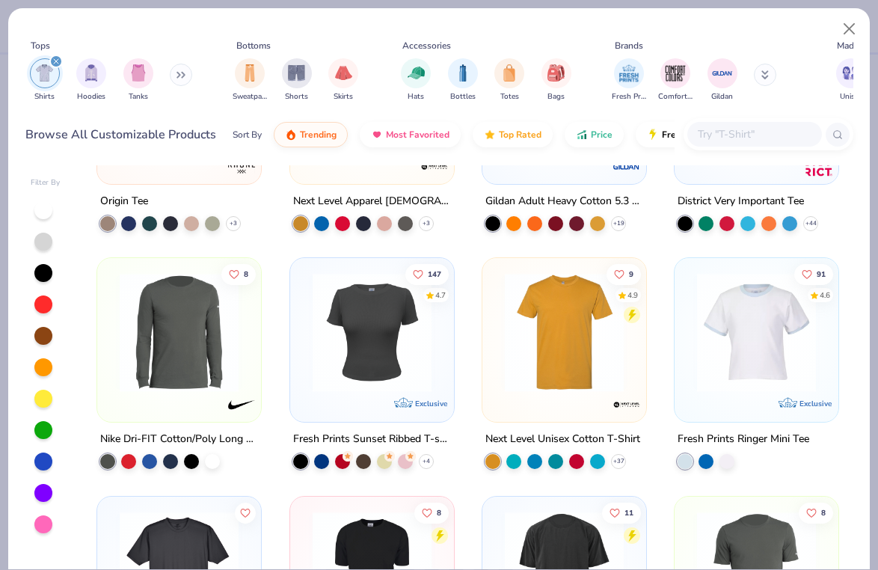
click at [47, 432] on div at bounding box center [43, 430] width 18 height 18
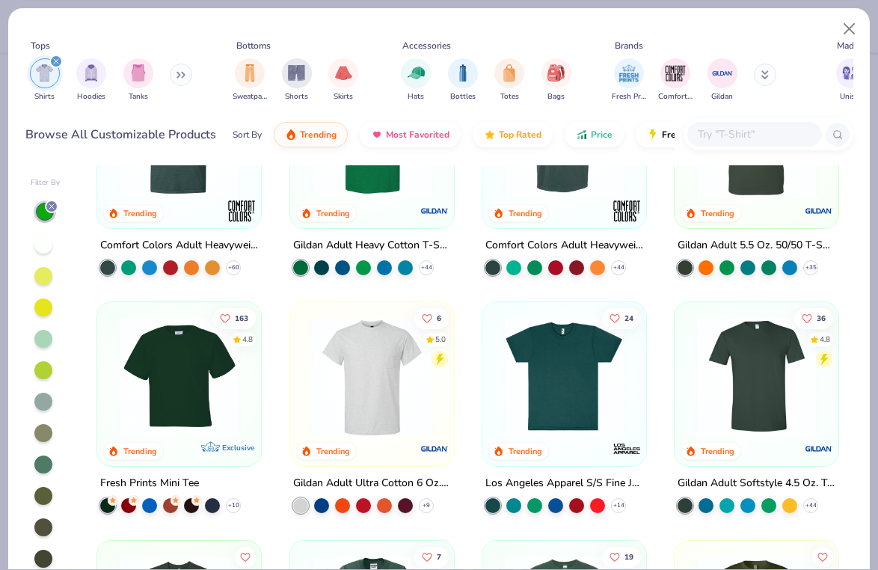
scroll to position [111, 0]
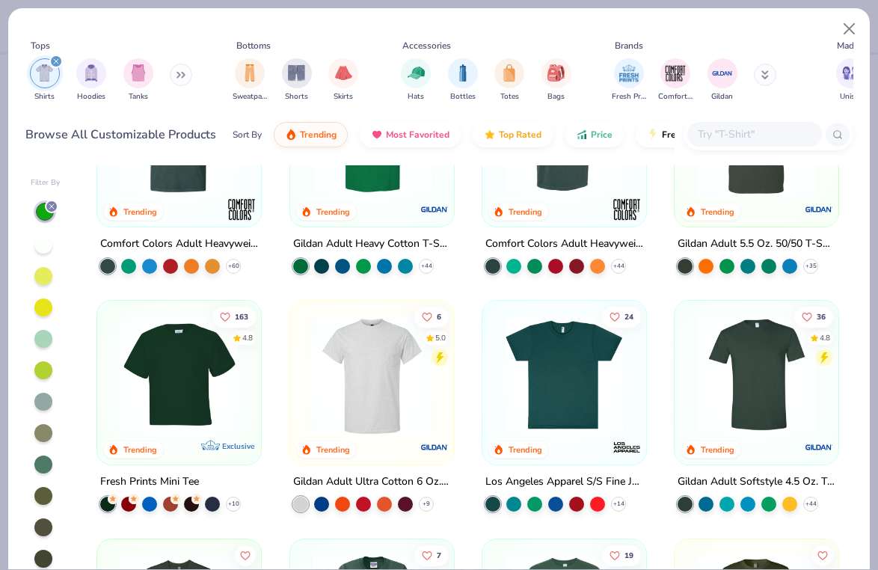
click at [172, 373] on img at bounding box center [179, 375] width 134 height 119
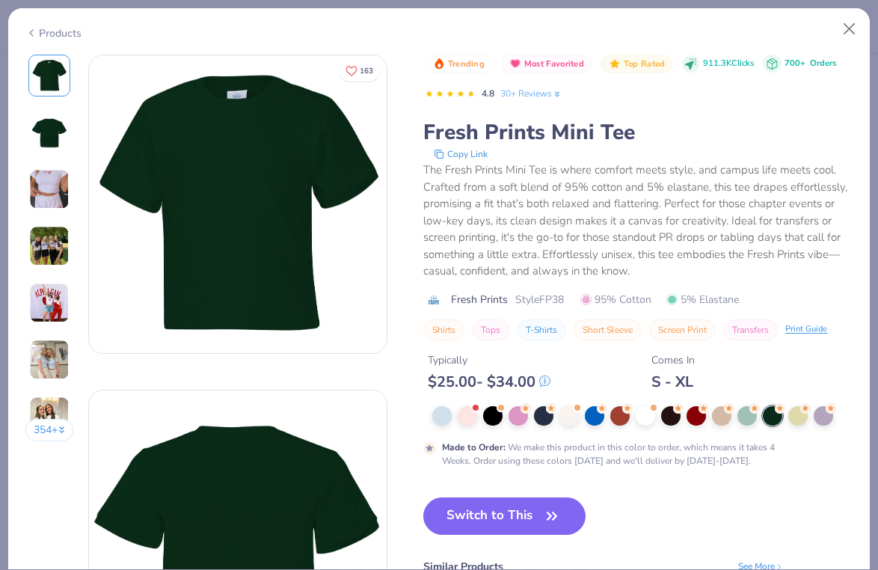
click at [53, 214] on div "354 +" at bounding box center [49, 254] width 49 height 398
click at [55, 188] on img at bounding box center [49, 189] width 40 height 40
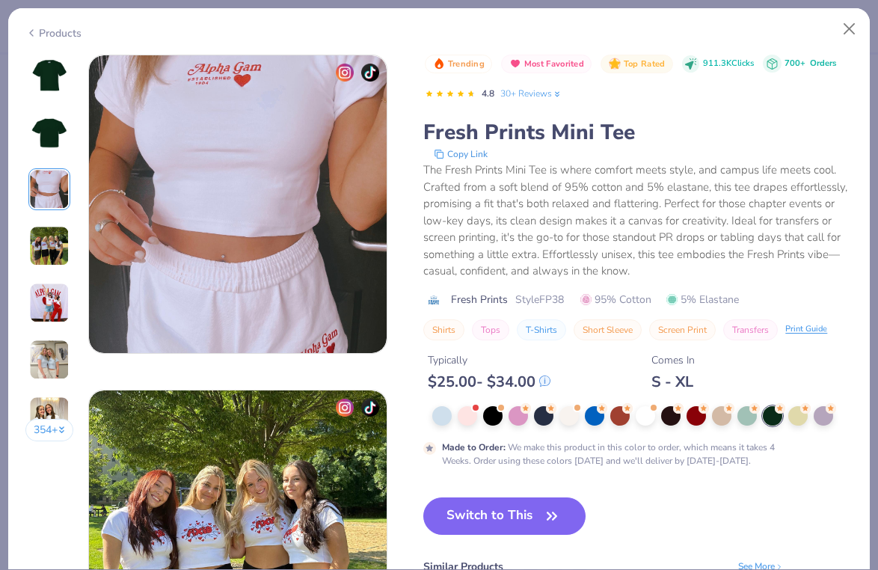
click at [46, 239] on img at bounding box center [49, 246] width 40 height 40
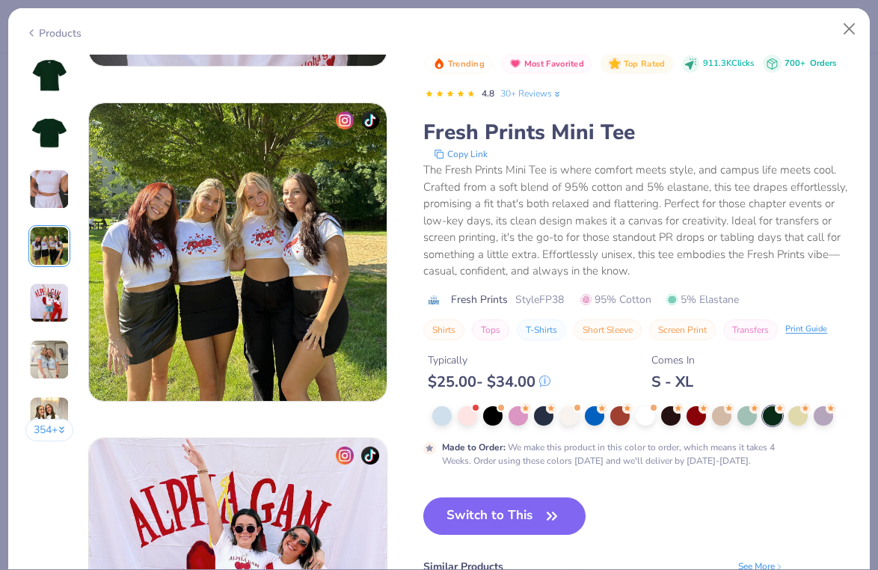
scroll to position [1005, 0]
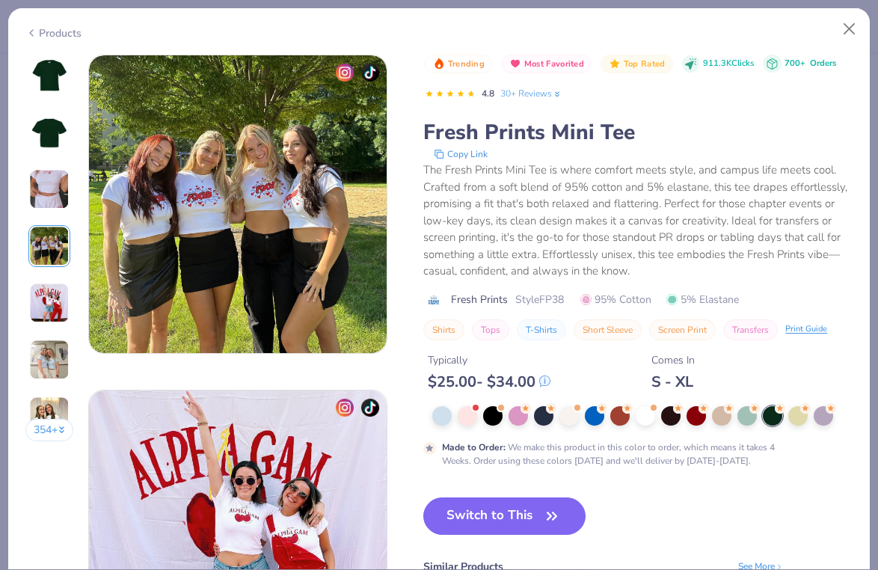
click at [52, 303] on img at bounding box center [49, 303] width 40 height 40
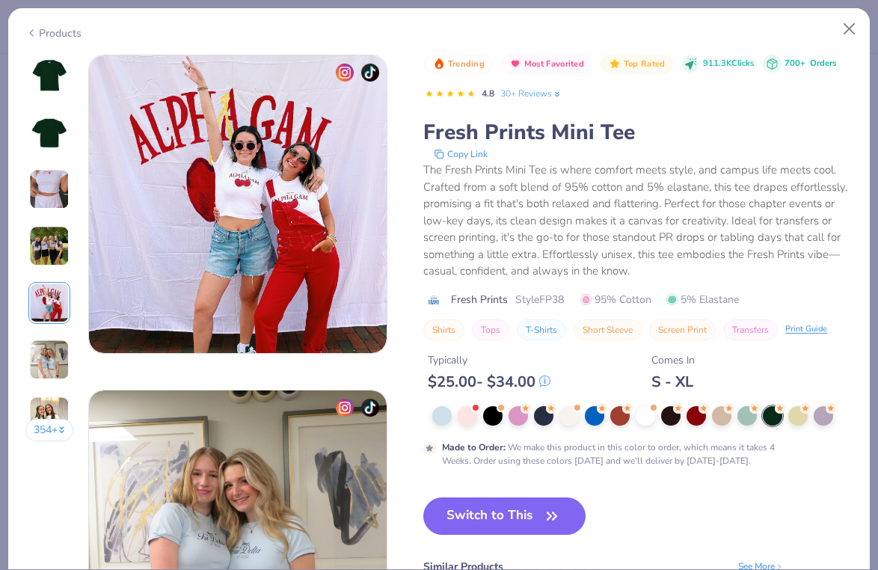
click at [43, 358] on img at bounding box center [49, 359] width 40 height 40
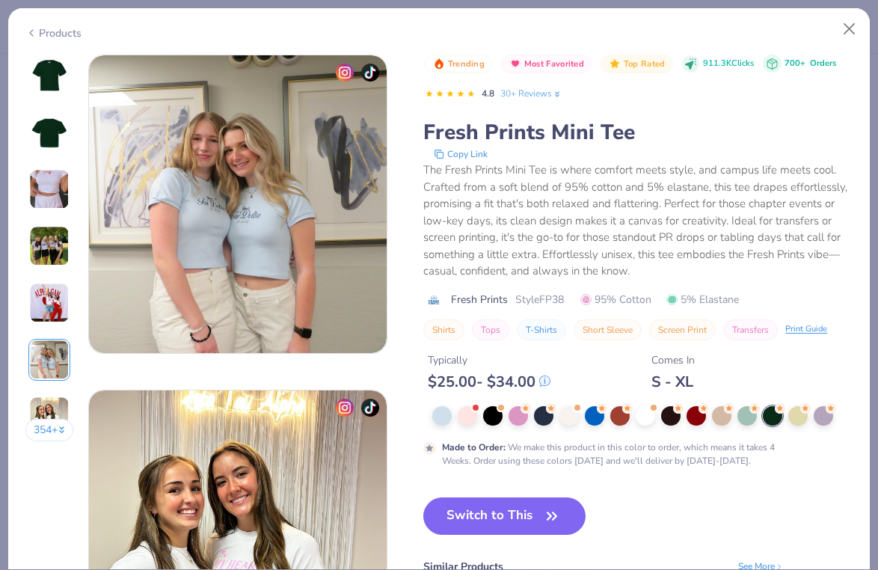
click at [34, 416] on img at bounding box center [49, 416] width 40 height 40
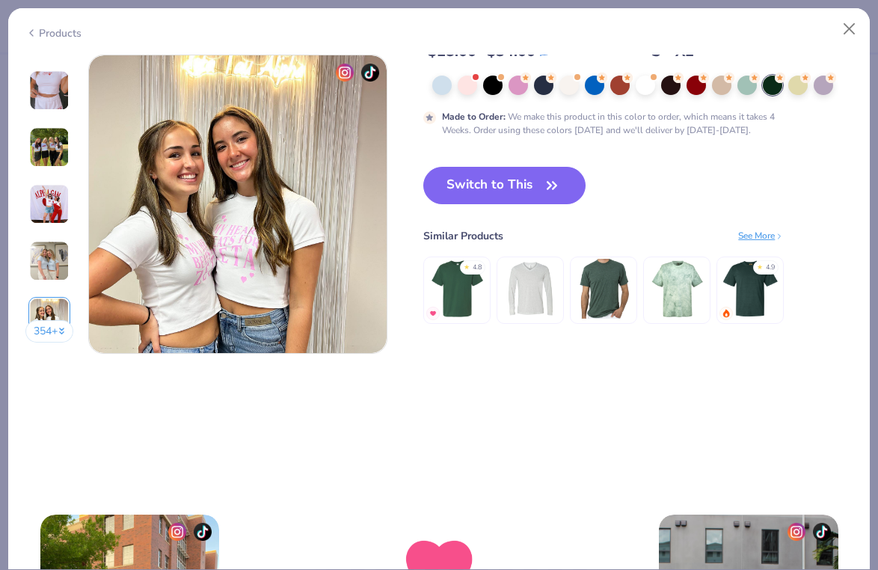
click at [38, 109] on img at bounding box center [49, 90] width 40 height 40
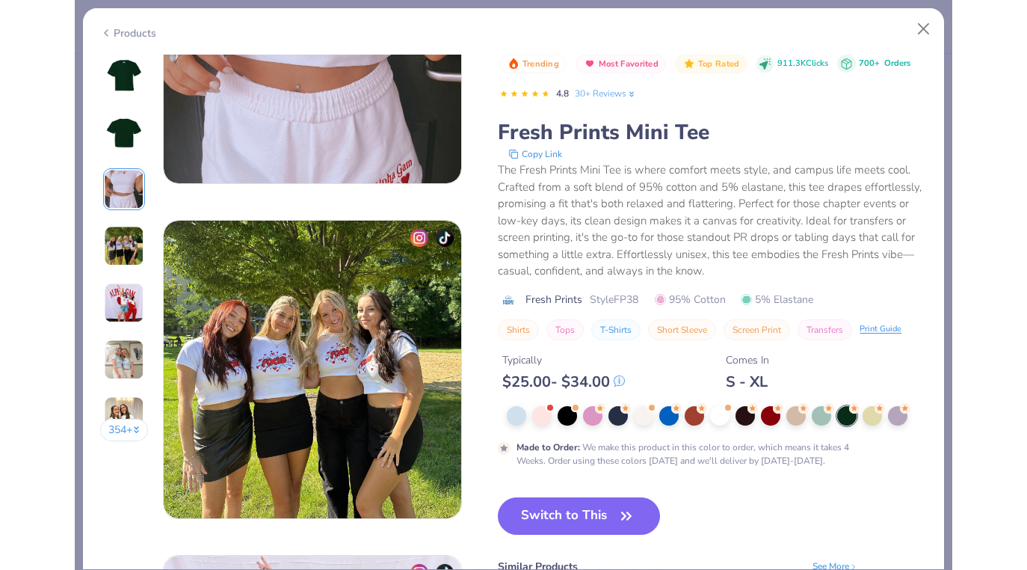
scroll to position [670, 0]
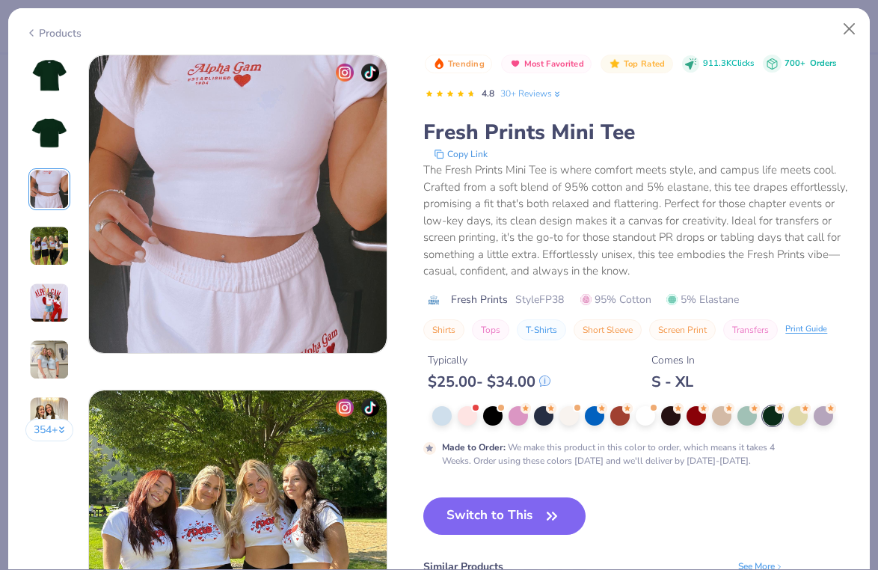
click at [770, 415] on div at bounding box center [772, 415] width 19 height 19
click at [523, 520] on button "Switch to This" at bounding box center [504, 515] width 162 height 37
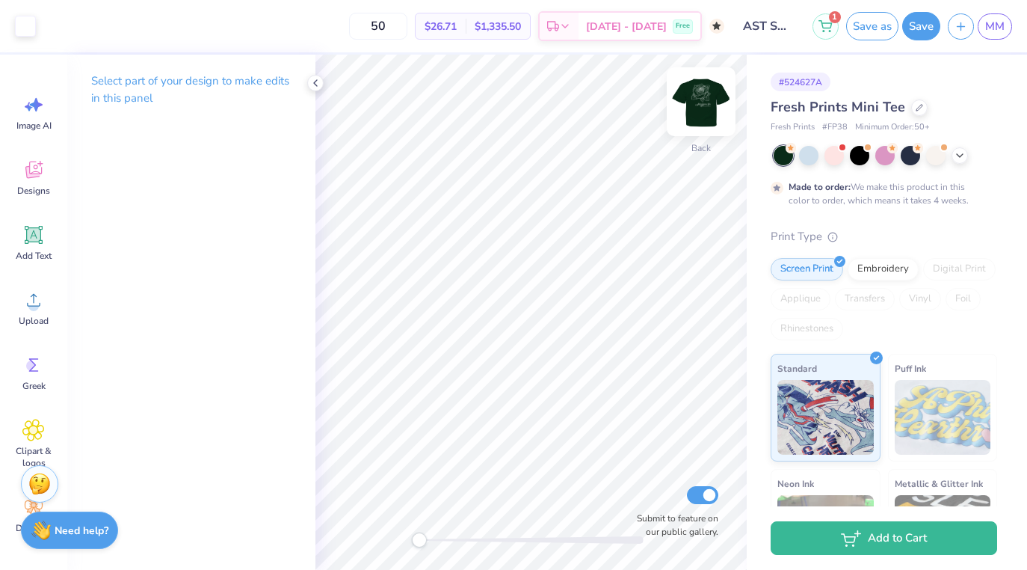
click at [692, 101] on img at bounding box center [701, 102] width 60 height 60
click at [701, 103] on img at bounding box center [701, 102] width 30 height 30
click at [407, 22] on input "50" at bounding box center [378, 26] width 58 height 27
drag, startPoint x: 409, startPoint y: 22, endPoint x: 374, endPoint y: 22, distance: 35.1
click at [374, 22] on input "50" at bounding box center [378, 26] width 58 height 27
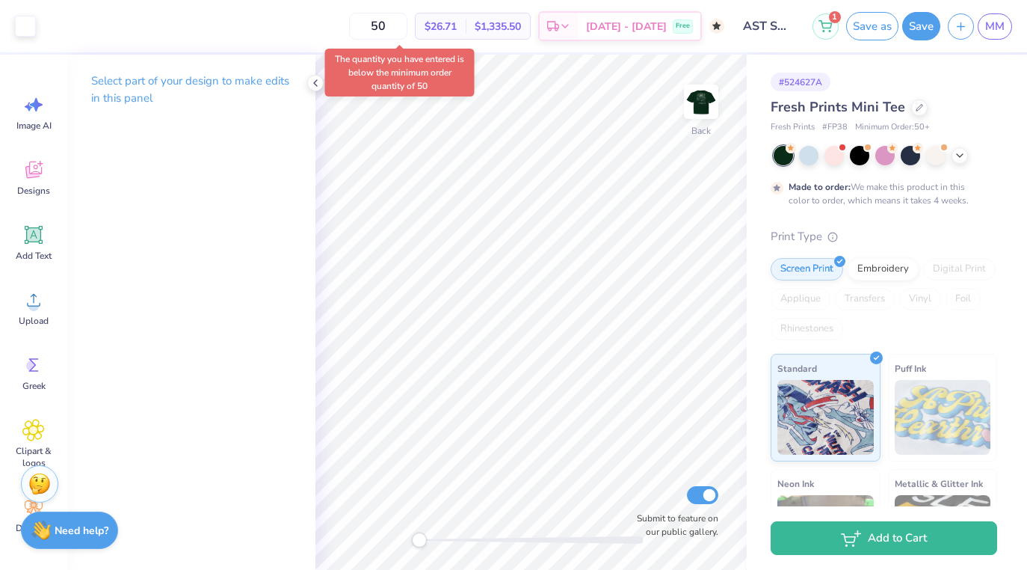
click at [388, 73] on div "The quantity you have entered is below the minimum order quantity of 50" at bounding box center [400, 73] width 150 height 48
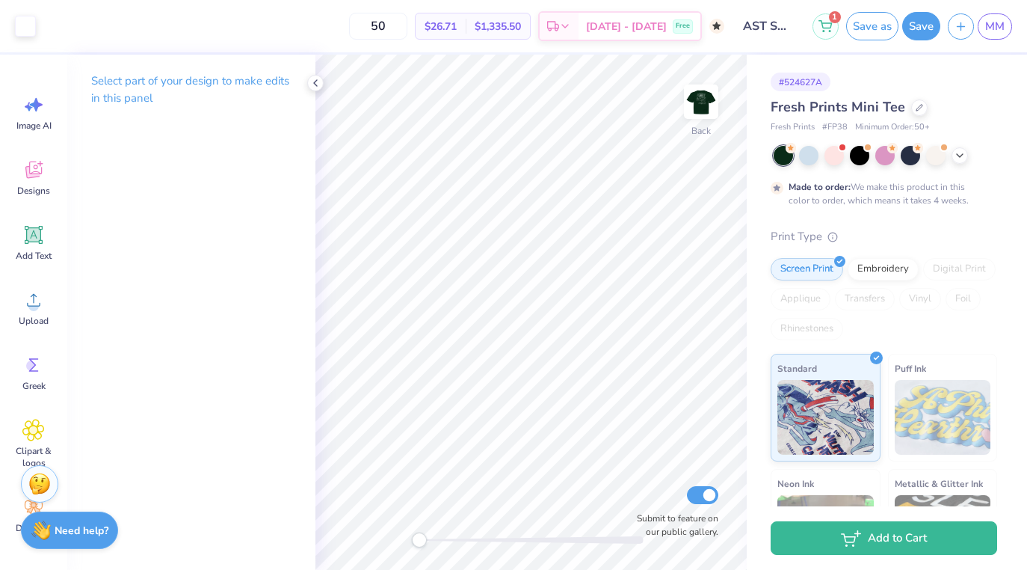
click at [924, 111] on div "Fresh Prints Mini Tee" at bounding box center [884, 107] width 227 height 20
click at [917, 111] on div at bounding box center [919, 106] width 16 height 16
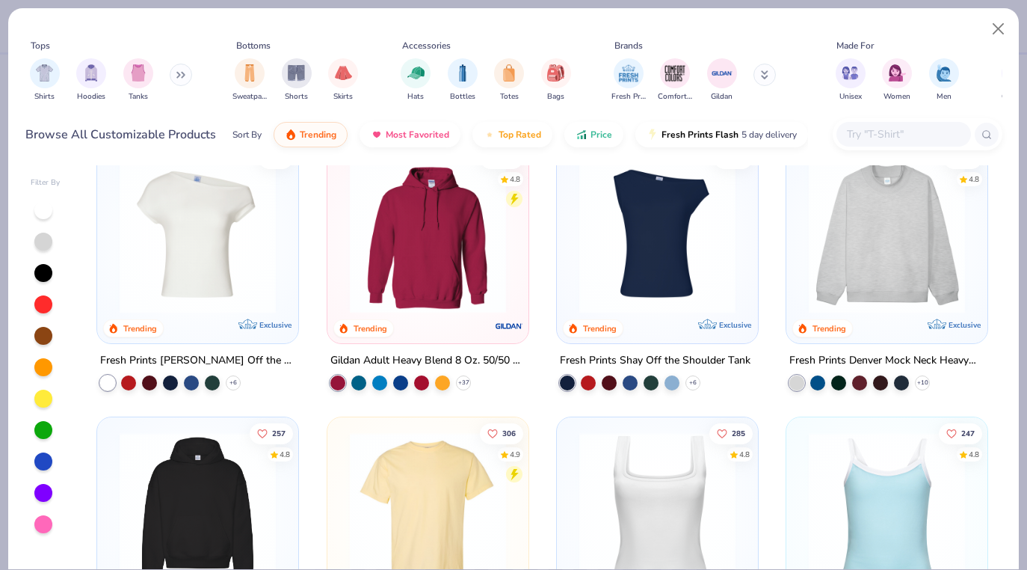
scroll to position [34, 0]
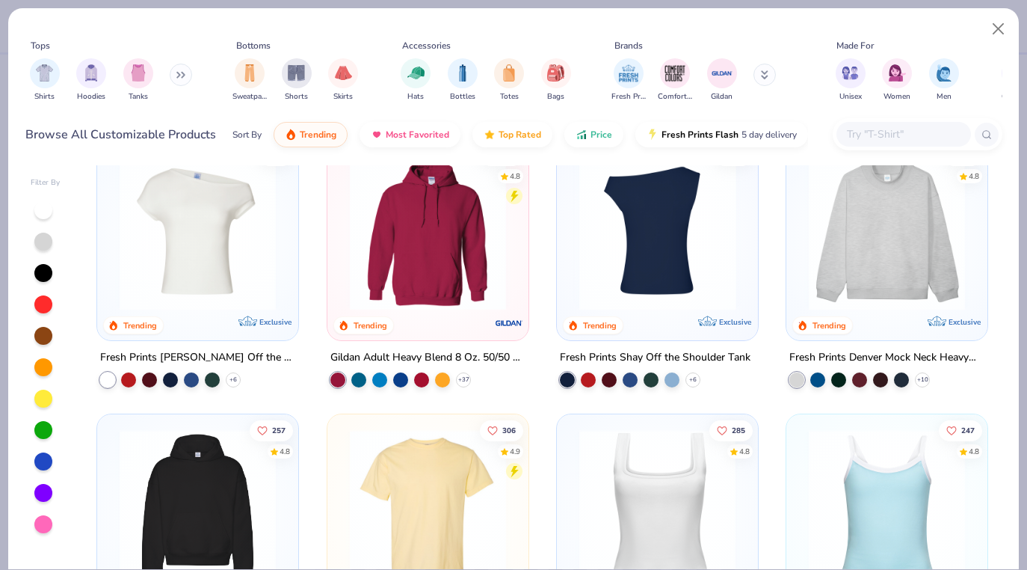
click at [632, 262] on img at bounding box center [657, 232] width 171 height 156
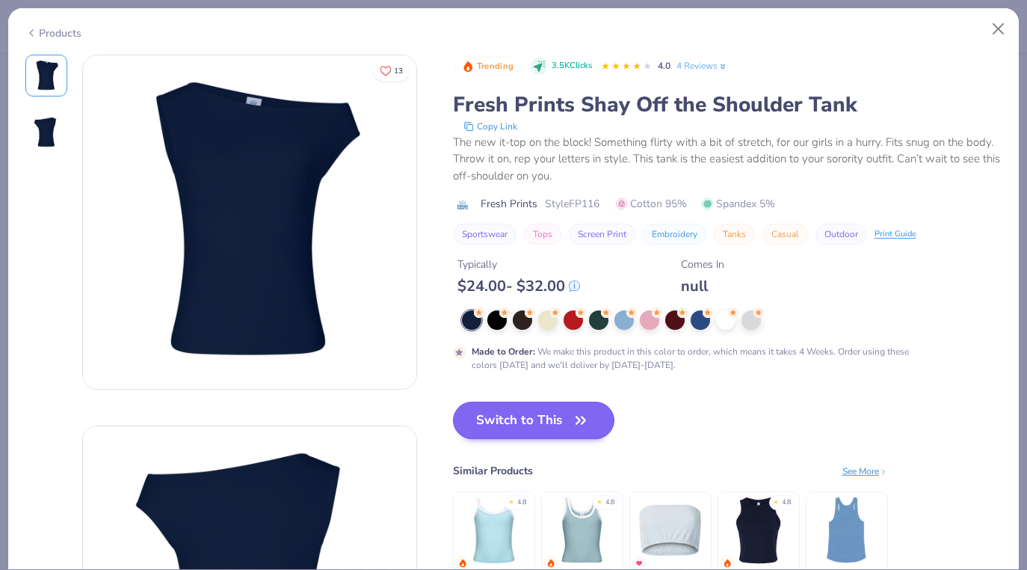
click at [513, 431] on button "Switch to This" at bounding box center [534, 419] width 162 height 37
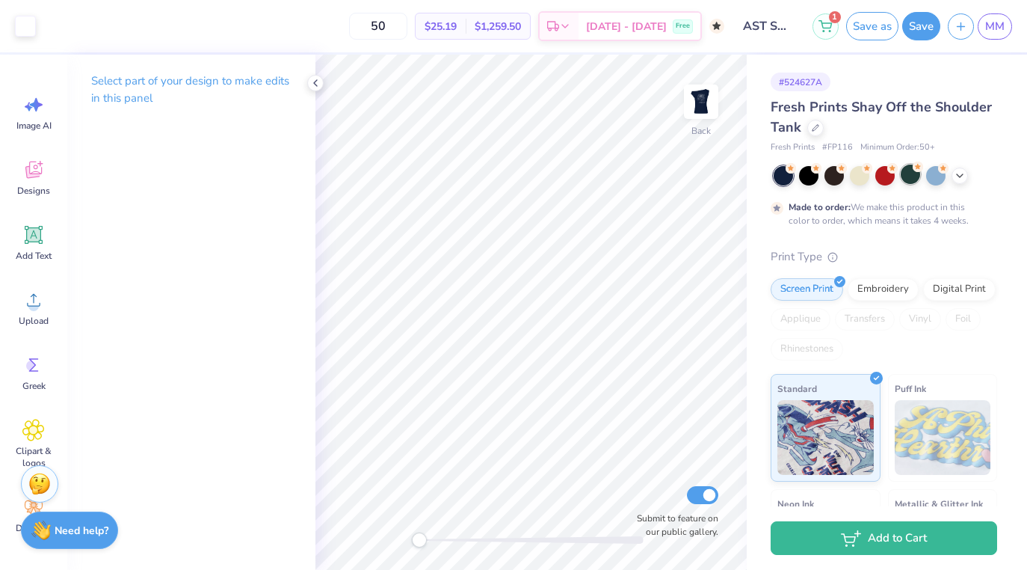
click at [905, 172] on div at bounding box center [910, 173] width 19 height 19
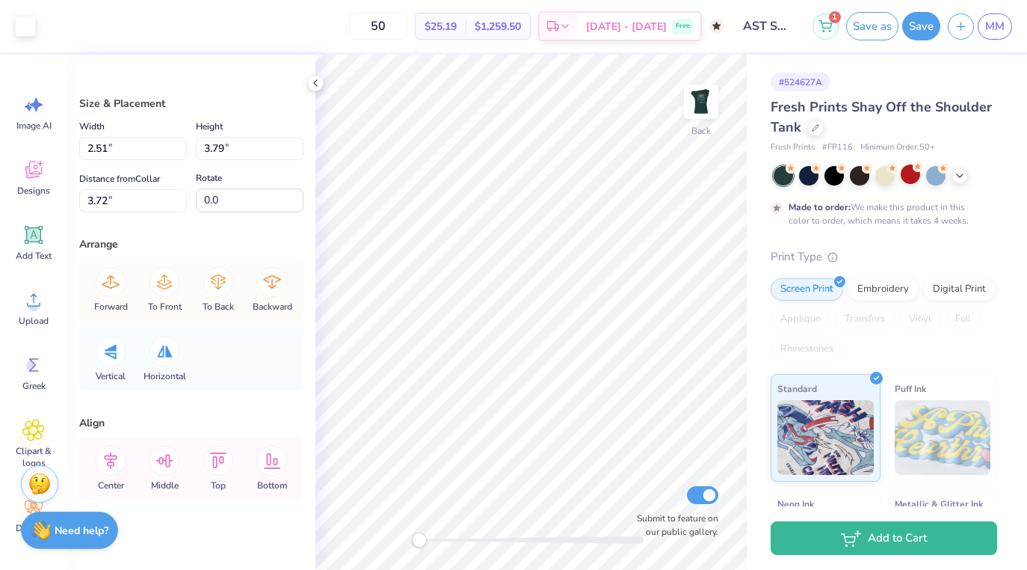
type input "3.23"
type input "4.02"
type input "3.52"
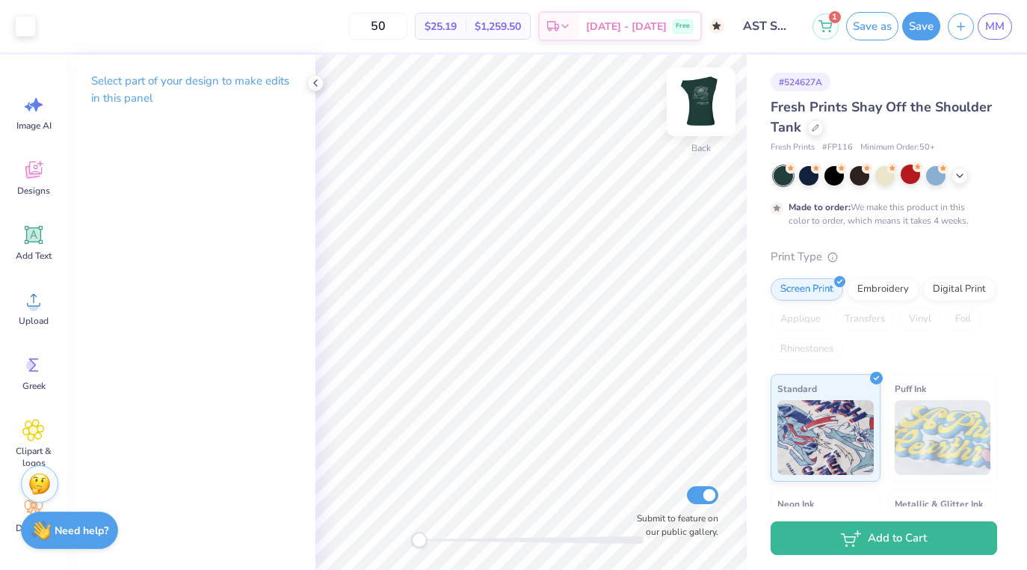
click at [691, 97] on img at bounding box center [701, 102] width 60 height 60
click at [698, 101] on img at bounding box center [701, 102] width 60 height 60
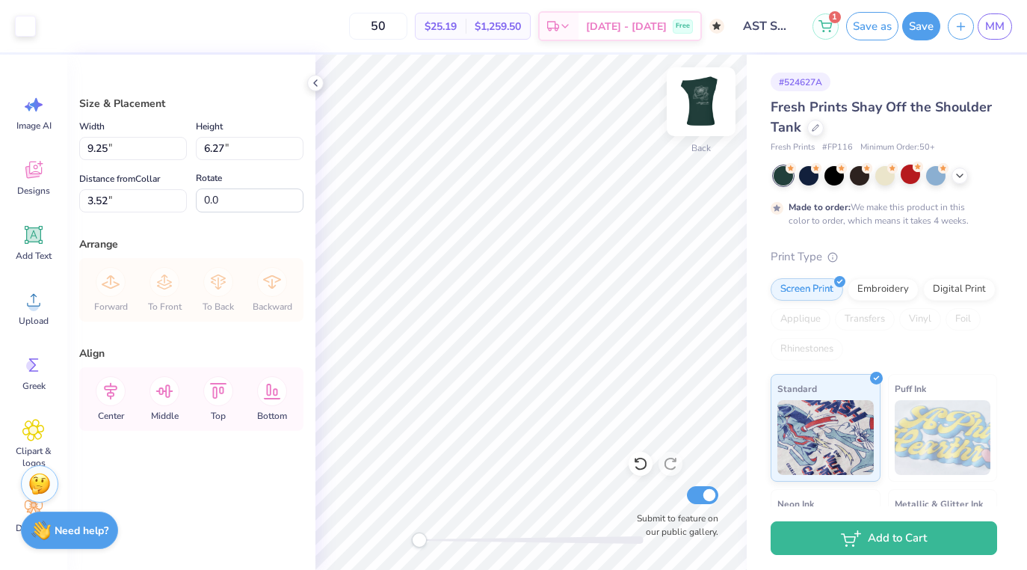
type input "3.00"
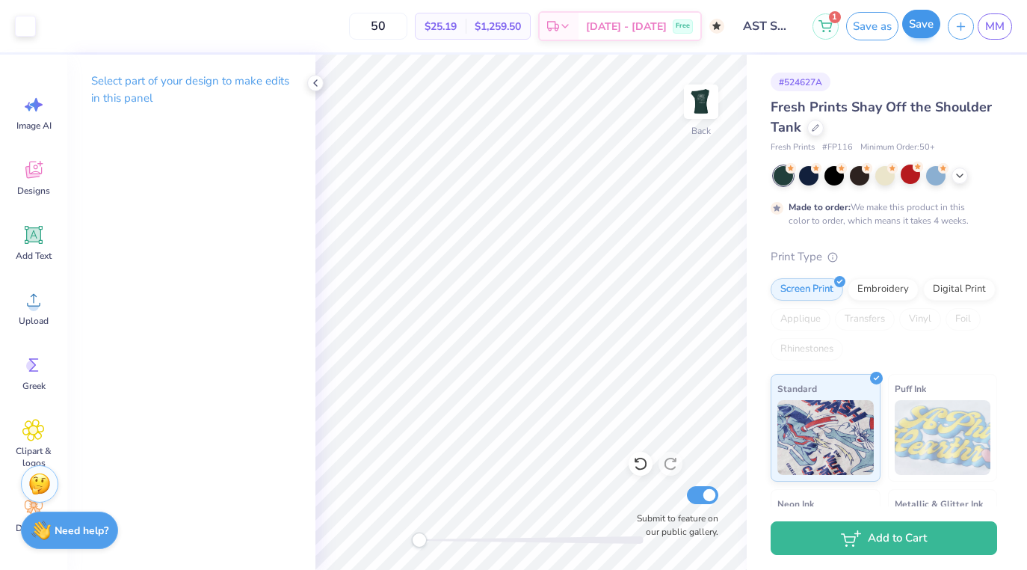
click at [911, 34] on button "Save" at bounding box center [921, 24] width 38 height 28
click at [816, 123] on div at bounding box center [815, 126] width 16 height 16
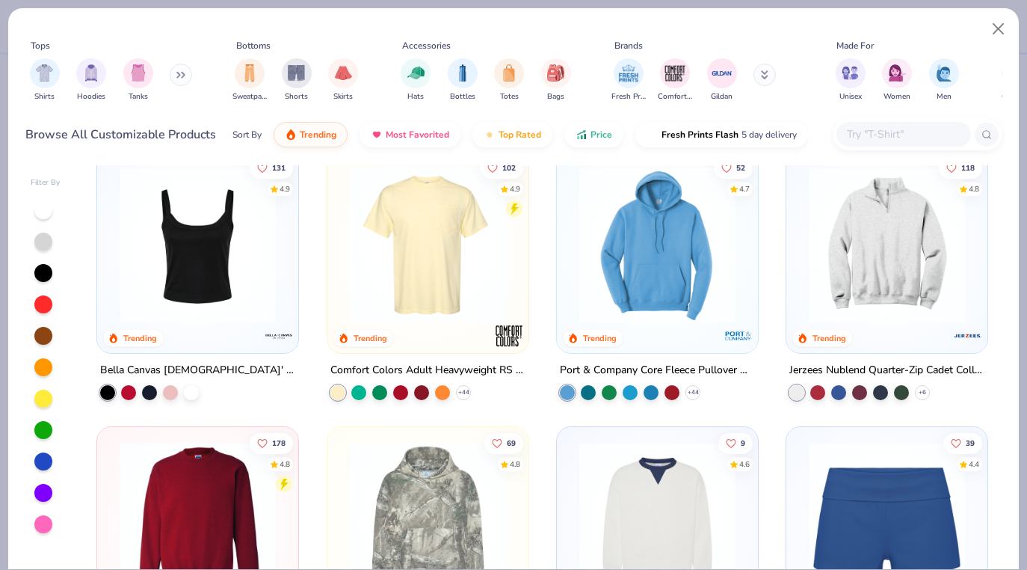
scroll to position [858, 0]
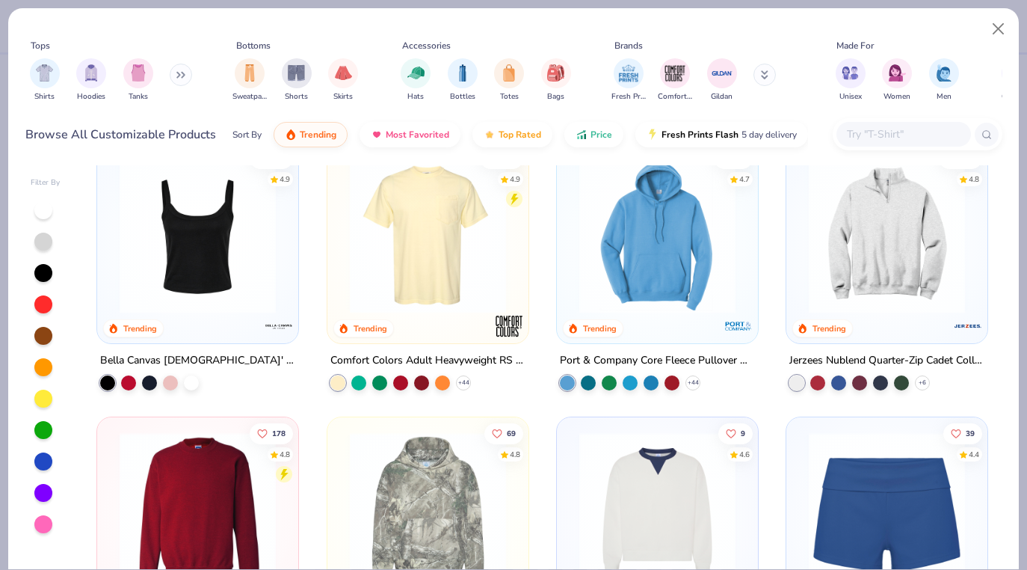
click at [49, 38] on div "Tops Shirts Hoodies Tanks Bottoms Sweatpants Shorts Skirts Accessories Hats Bot…" at bounding box center [513, 74] width 977 height 80
click at [49, 42] on div "Tops" at bounding box center [40, 45] width 19 height 13
click at [177, 67] on button at bounding box center [181, 75] width 22 height 22
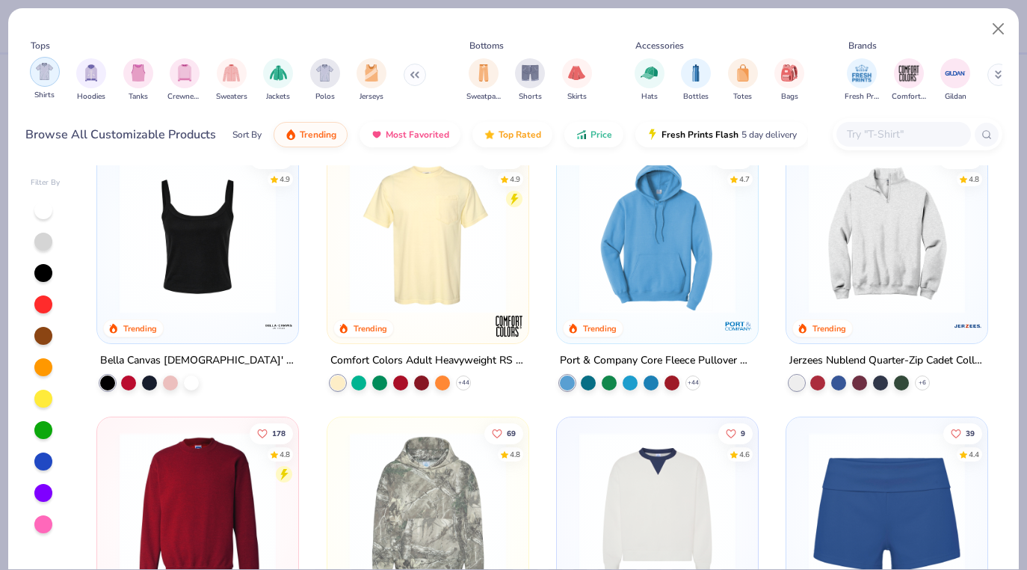
click at [55, 77] on div "filter for Shirts" at bounding box center [45, 72] width 30 height 30
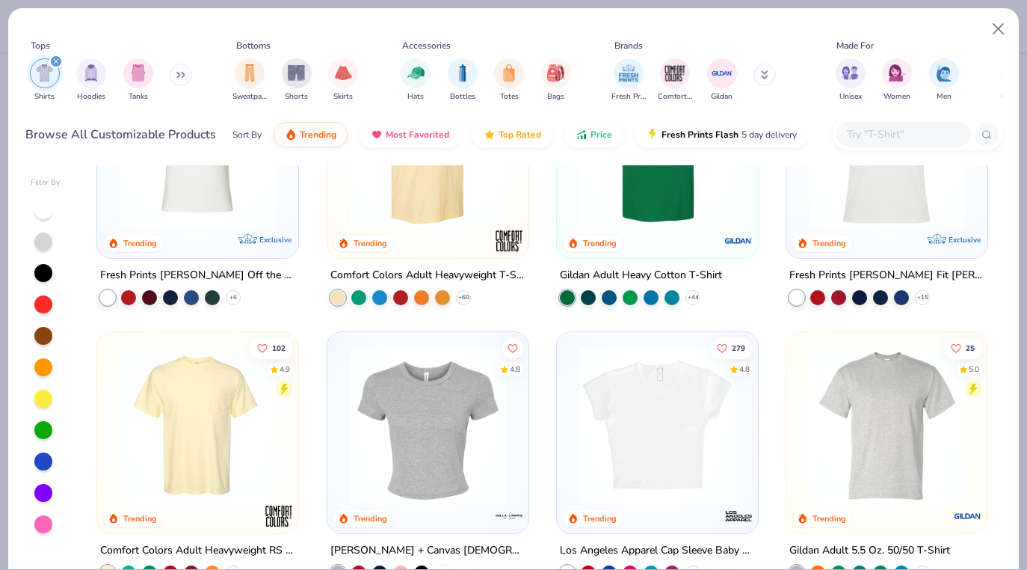
scroll to position [164, 0]
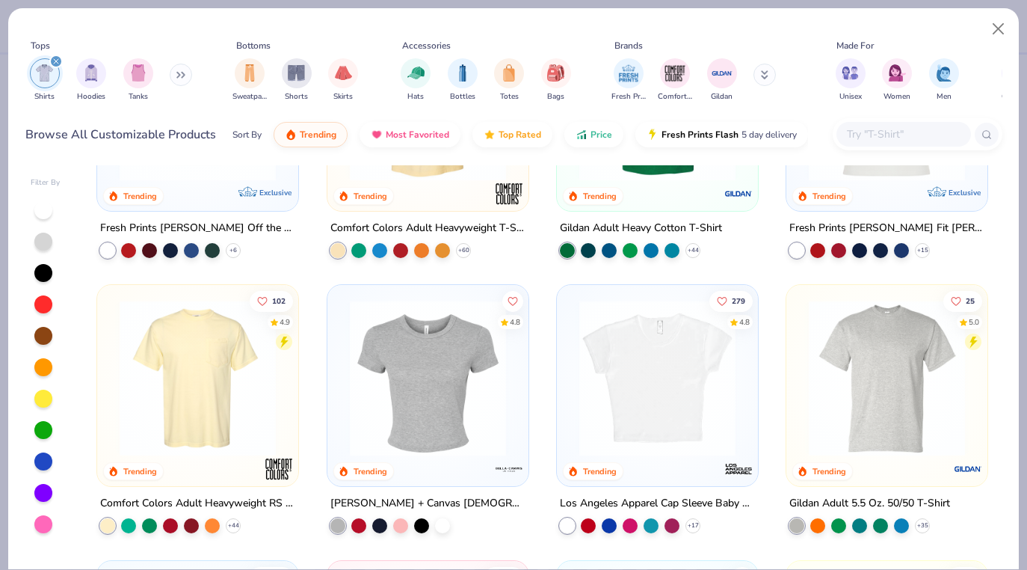
click at [604, 419] on img at bounding box center [657, 378] width 171 height 156
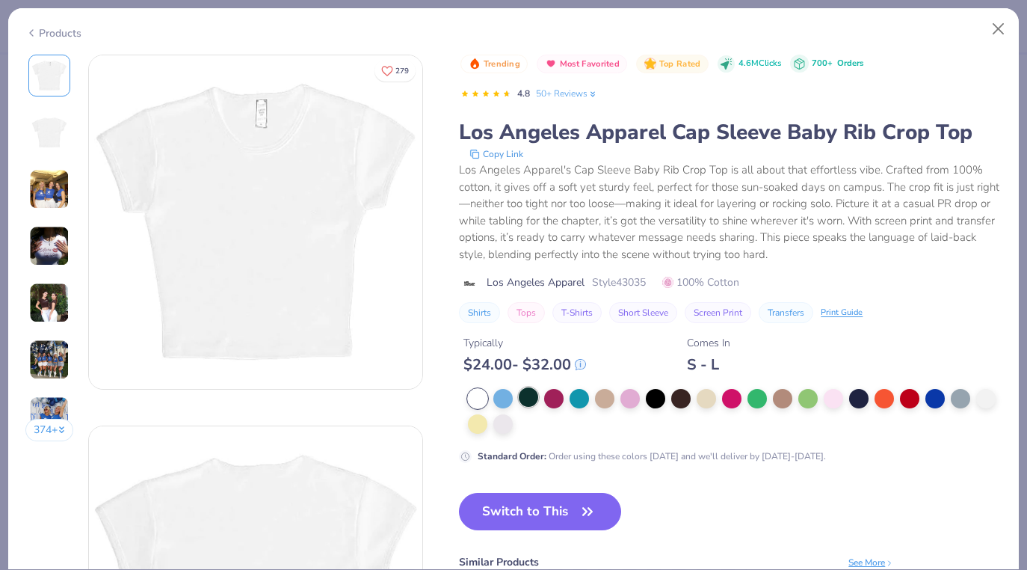
click at [529, 394] on div at bounding box center [528, 396] width 19 height 19
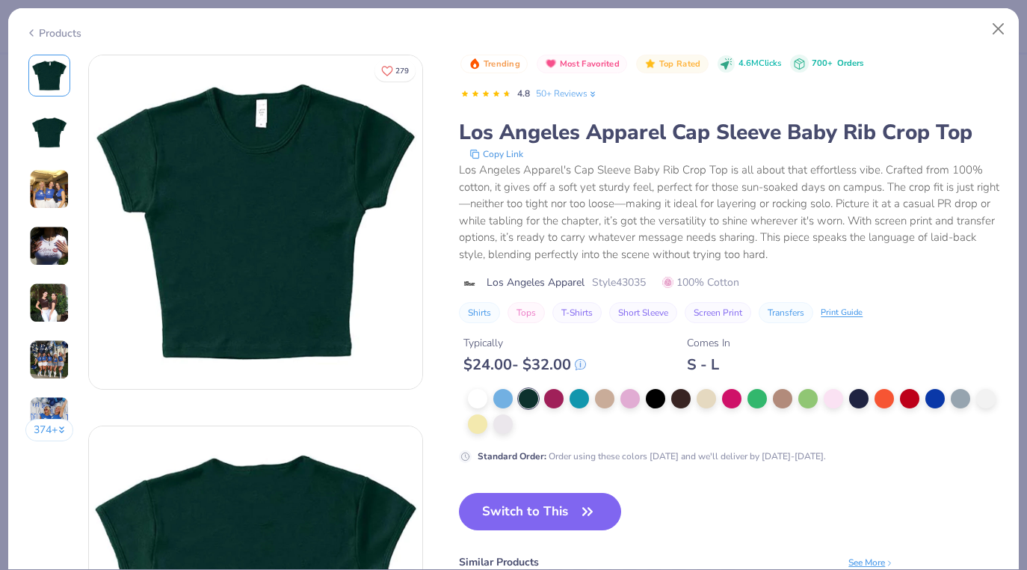
click at [43, 194] on img at bounding box center [49, 189] width 40 height 40
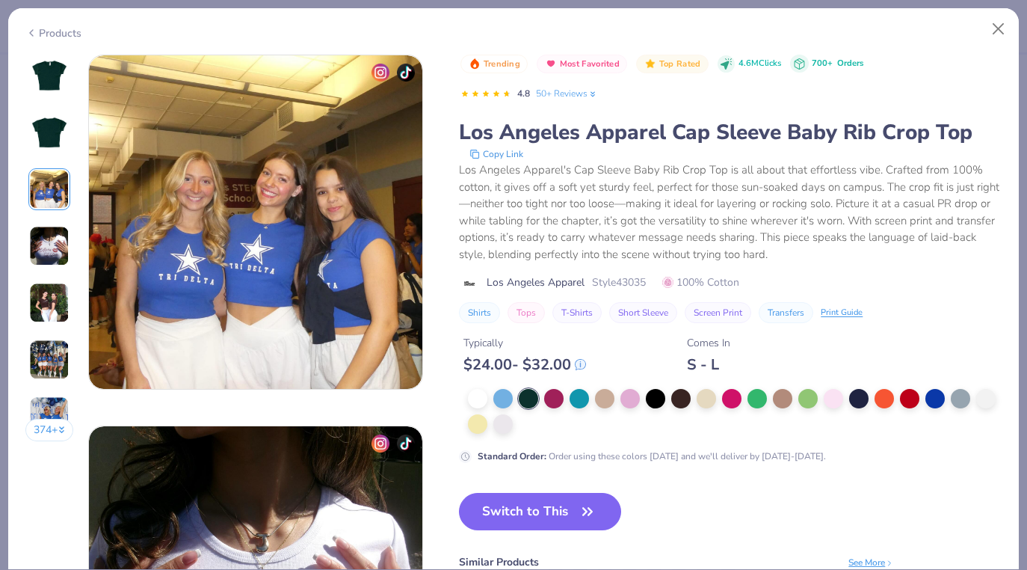
click at [45, 231] on img at bounding box center [49, 246] width 40 height 40
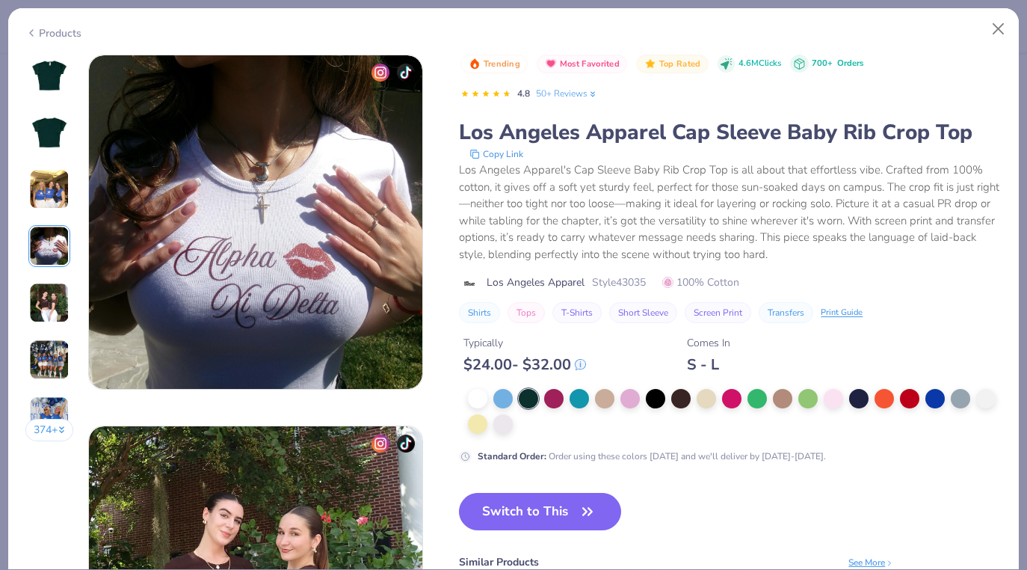
click at [41, 116] on img at bounding box center [49, 132] width 36 height 36
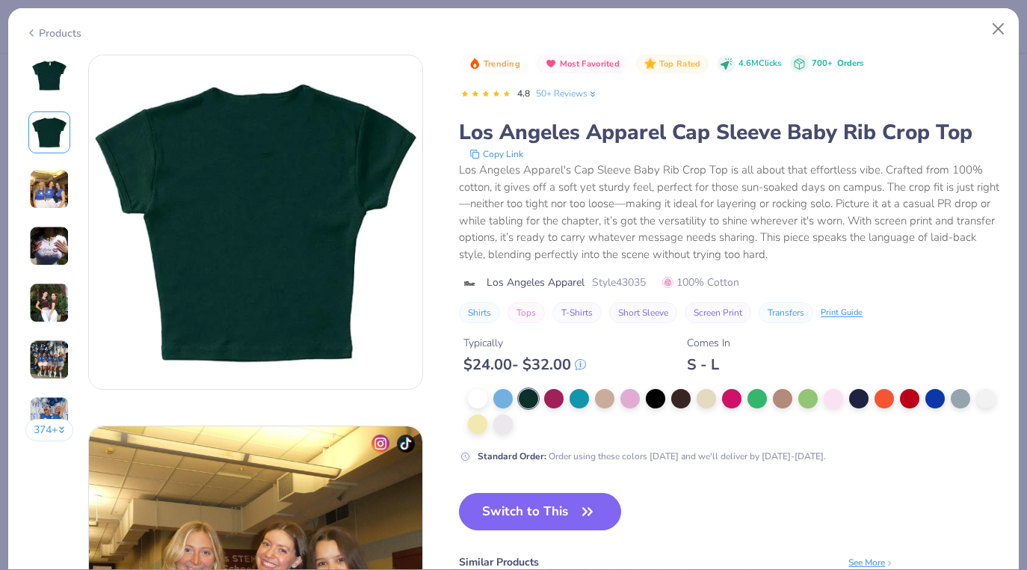
click at [48, 63] on img at bounding box center [49, 76] width 36 height 36
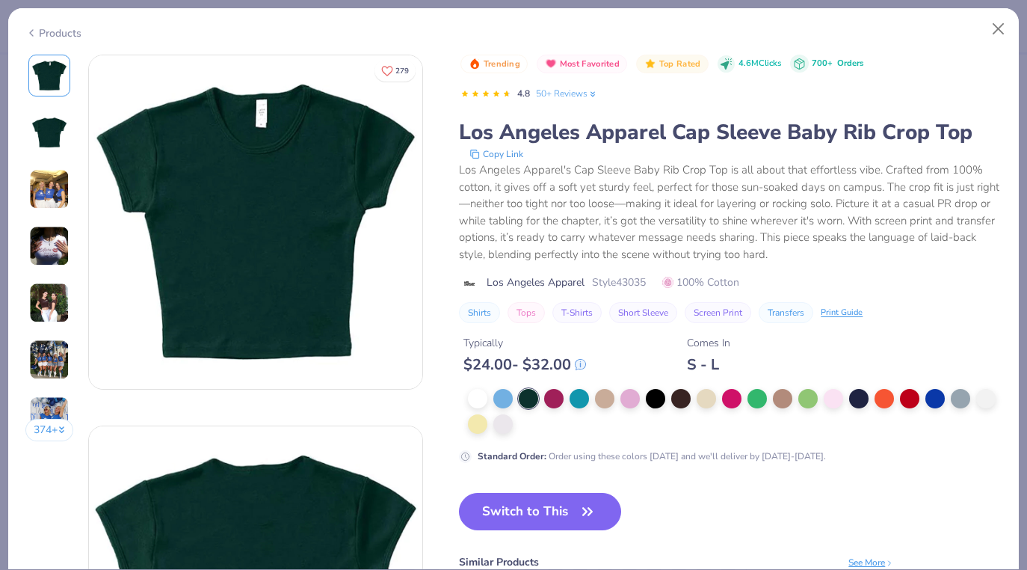
click at [591, 253] on div "Los Angeles Apparel's Cap Sleeve Baby Rib Crop Top is all about that effortless…" at bounding box center [730, 211] width 543 height 101
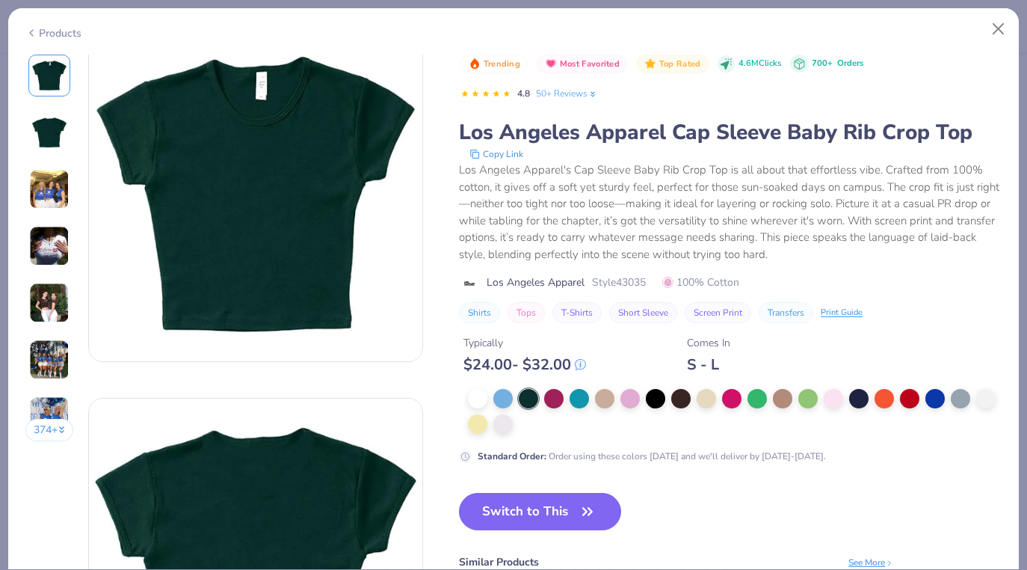
scroll to position [36, 0]
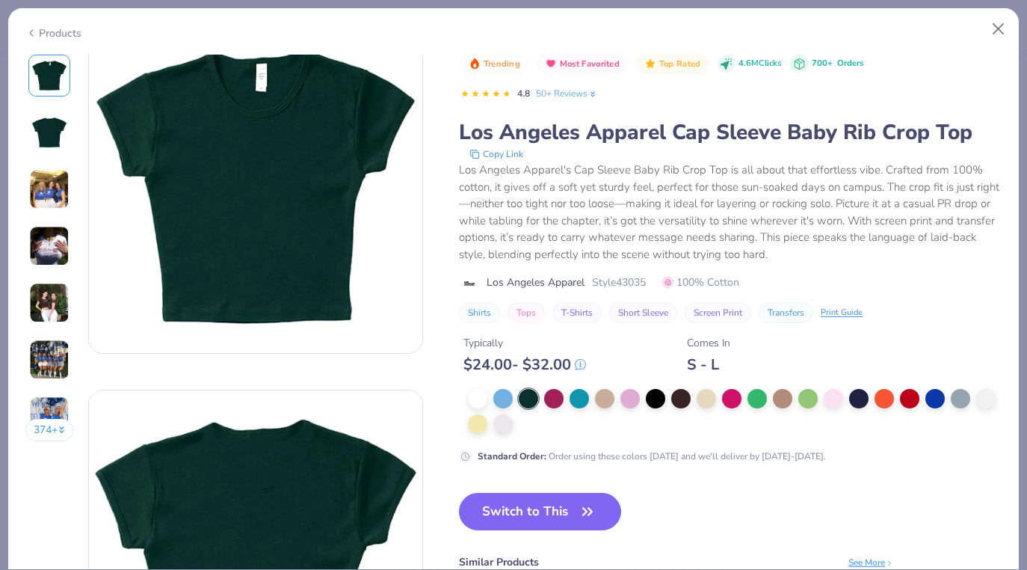
click at [594, 92] on icon at bounding box center [593, 94] width 4 height 4
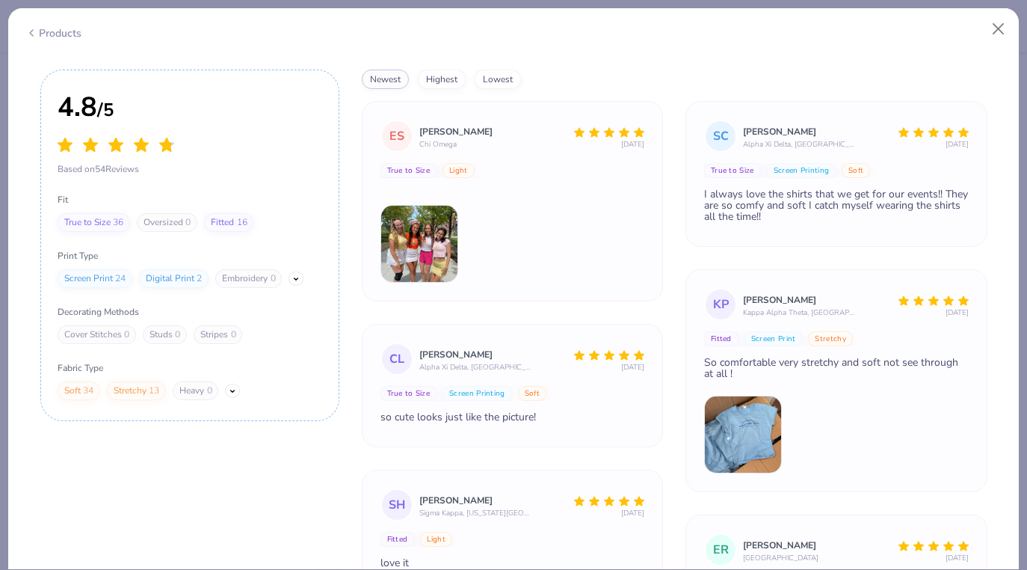
click at [64, 49] on div "Products 374 + 279 DC Delta Delta Delta, University of Cincinnati AV Alpha Xi D…" at bounding box center [513, 288] width 1012 height 562
click at [61, 40] on div "Products" at bounding box center [513, 27] width 1011 height 39
click at [31, 30] on icon at bounding box center [31, 33] width 12 height 18
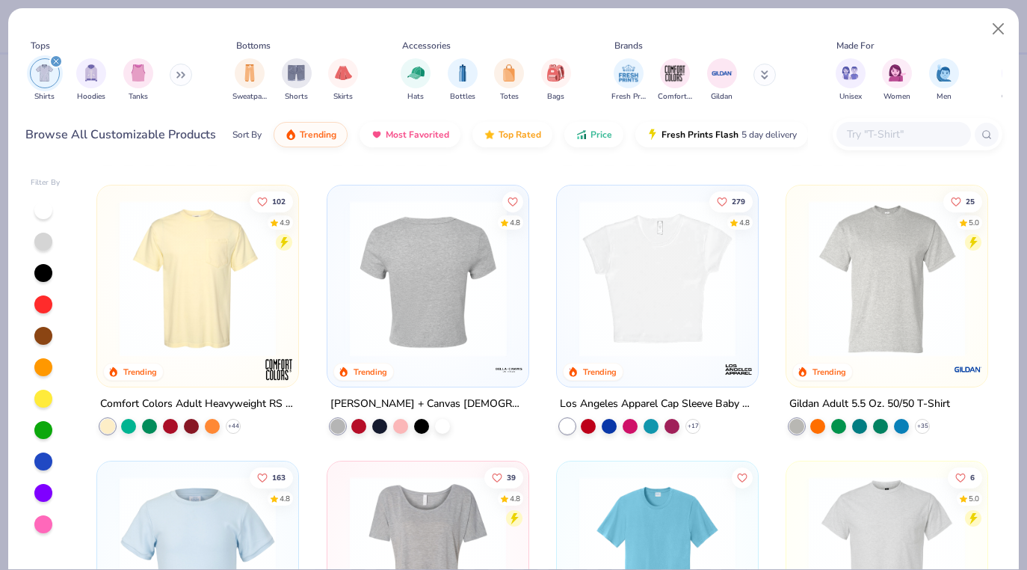
scroll to position [265, 0]
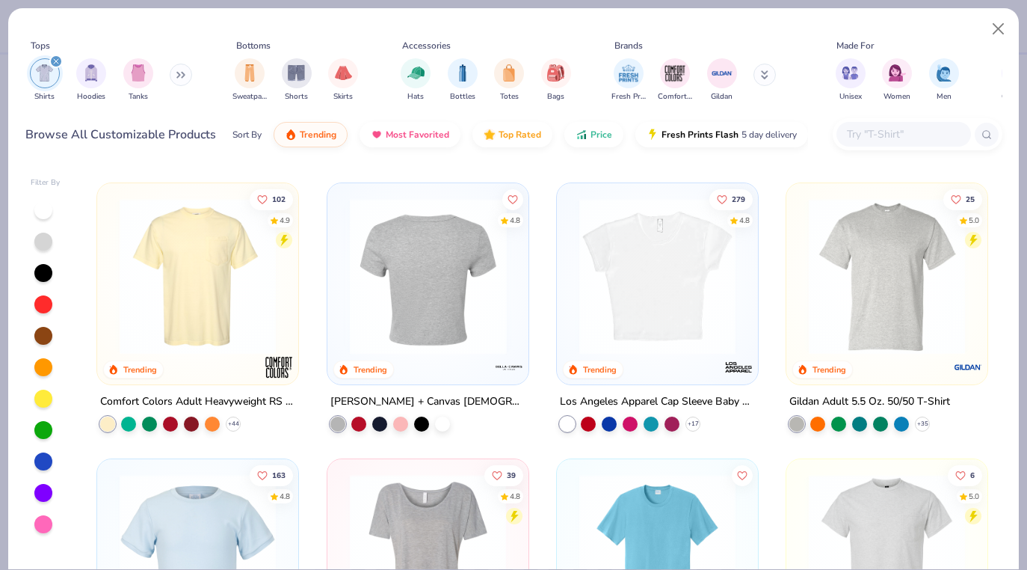
click at [624, 328] on img at bounding box center [657, 276] width 171 height 156
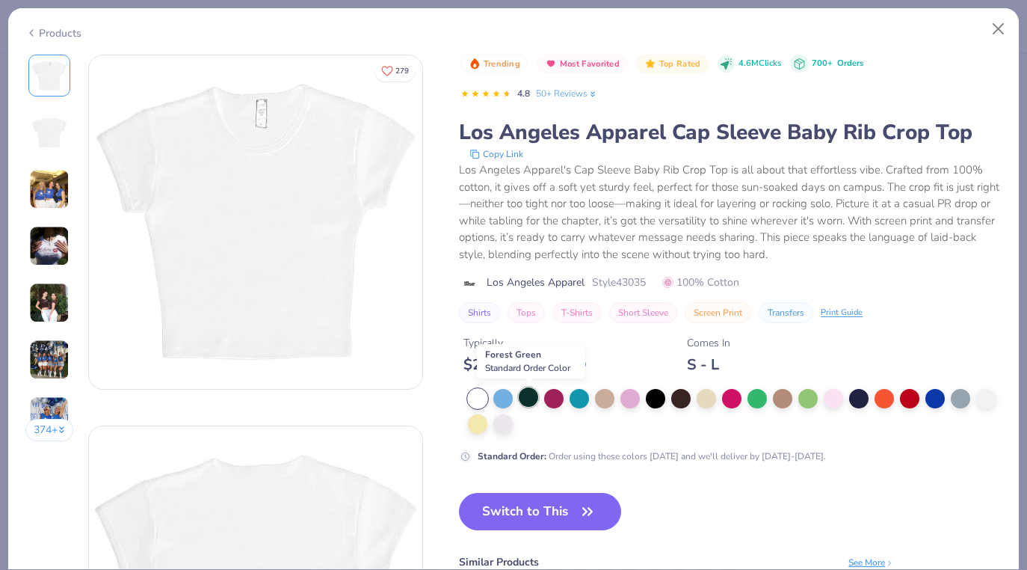
click at [528, 397] on div at bounding box center [528, 396] width 19 height 19
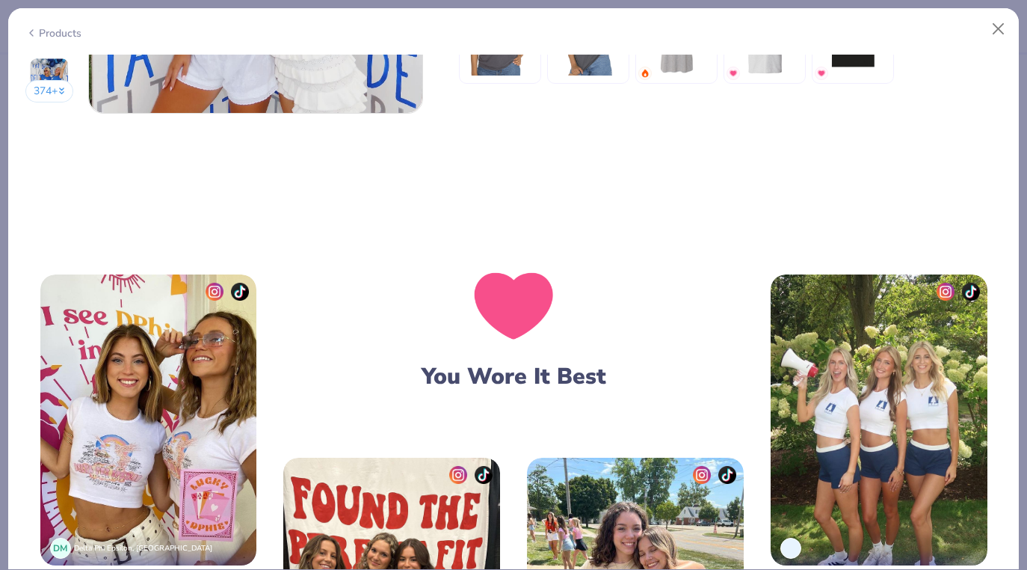
scroll to position [2307, 0]
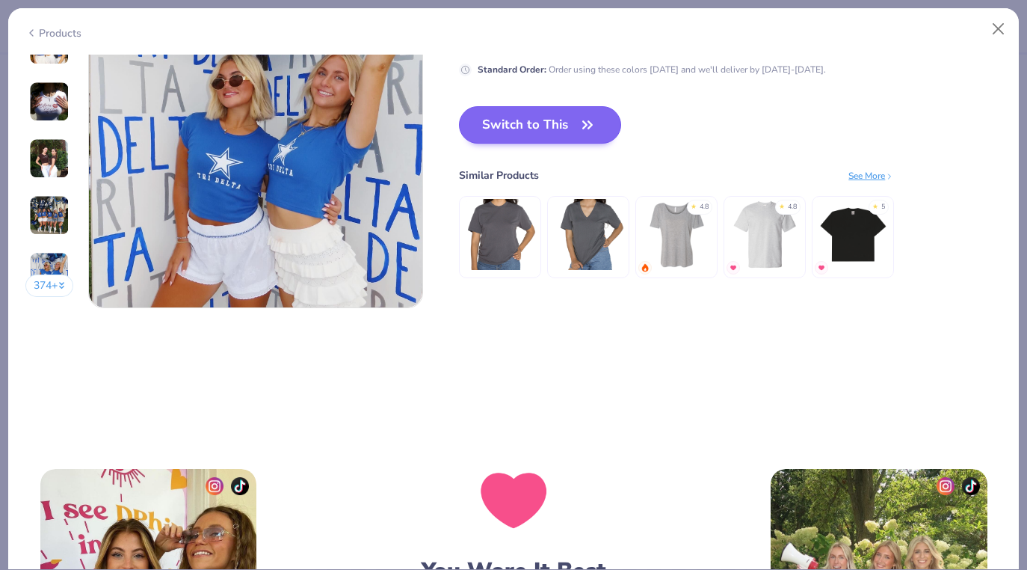
click at [505, 116] on button "Switch to This" at bounding box center [540, 124] width 162 height 37
type textarea "x"
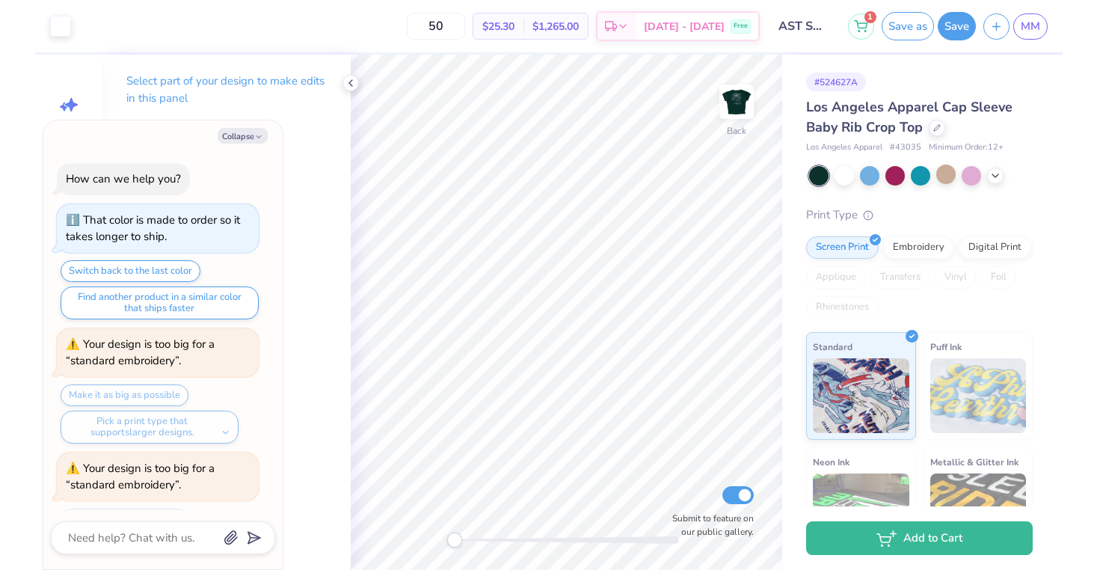
scroll to position [646, 0]
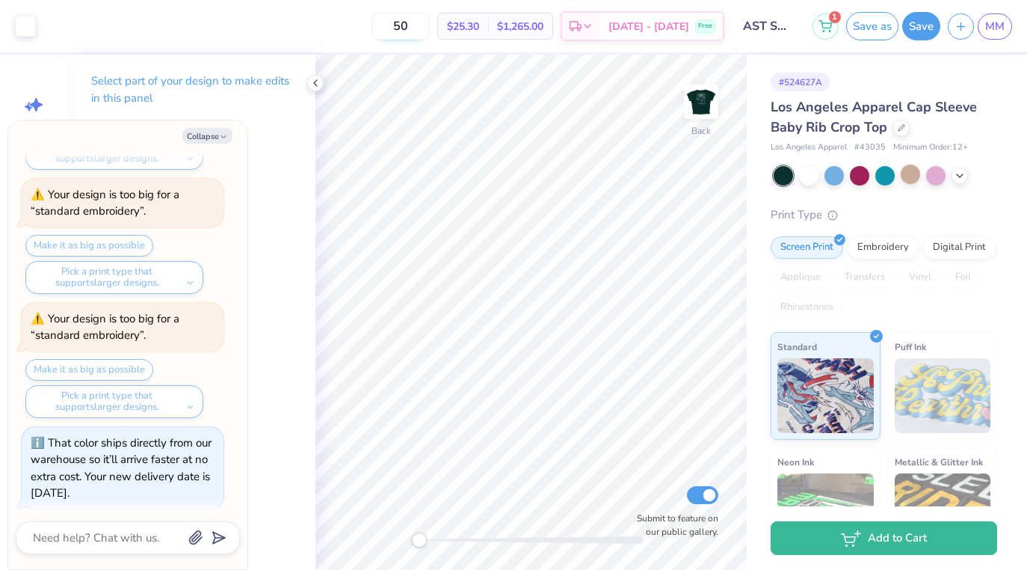
click at [430, 19] on input "50" at bounding box center [401, 26] width 58 height 27
type input "5"
type textarea "x"
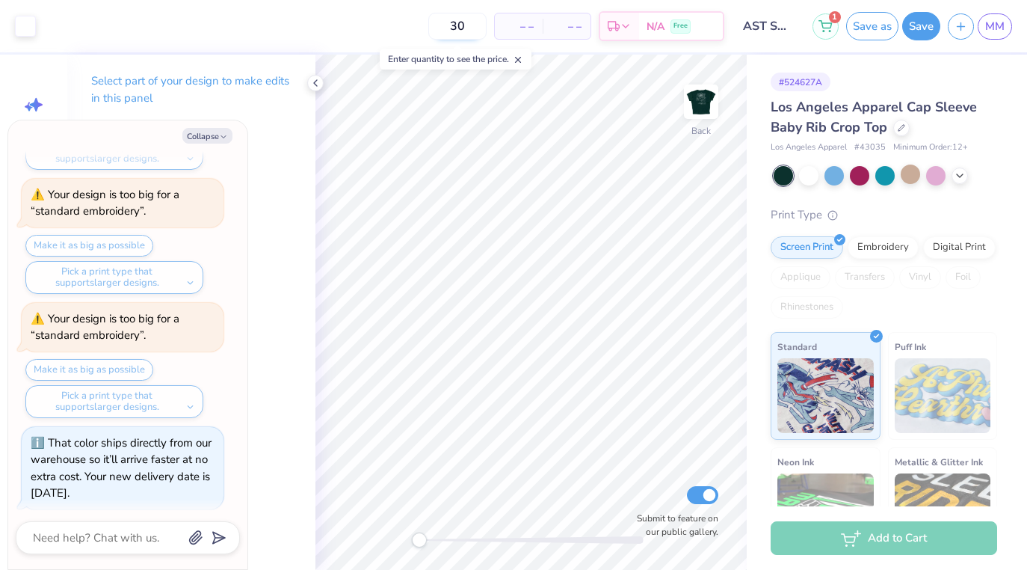
type input "30"
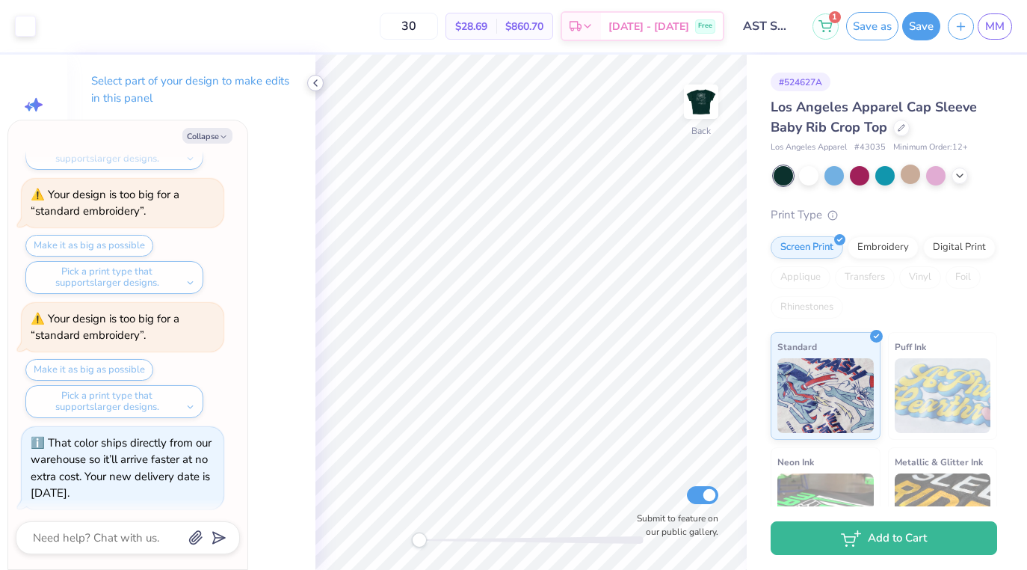
click at [315, 87] on icon at bounding box center [316, 83] width 12 height 12
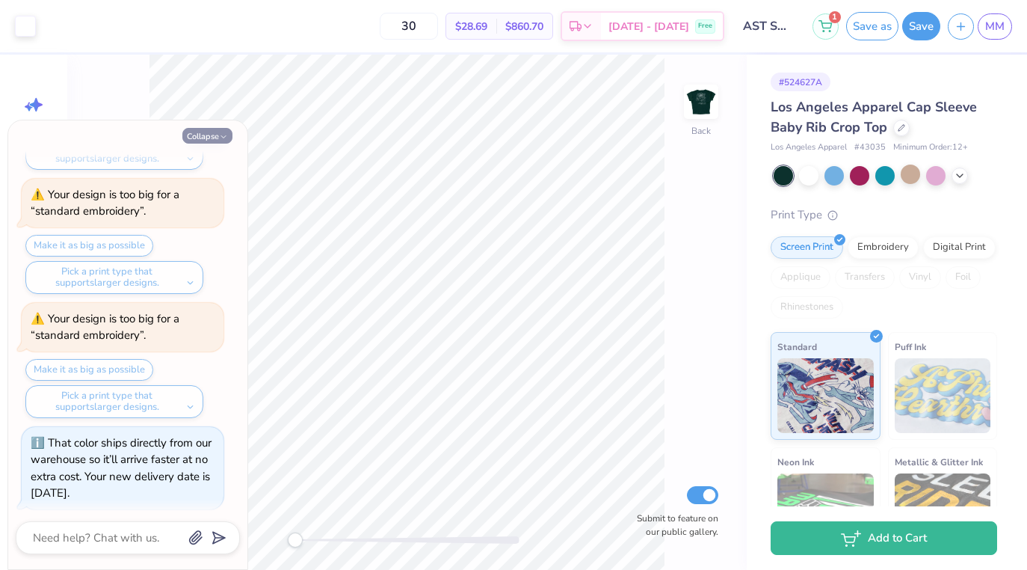
click at [218, 140] on button "Collapse" at bounding box center [207, 136] width 50 height 16
type textarea "x"
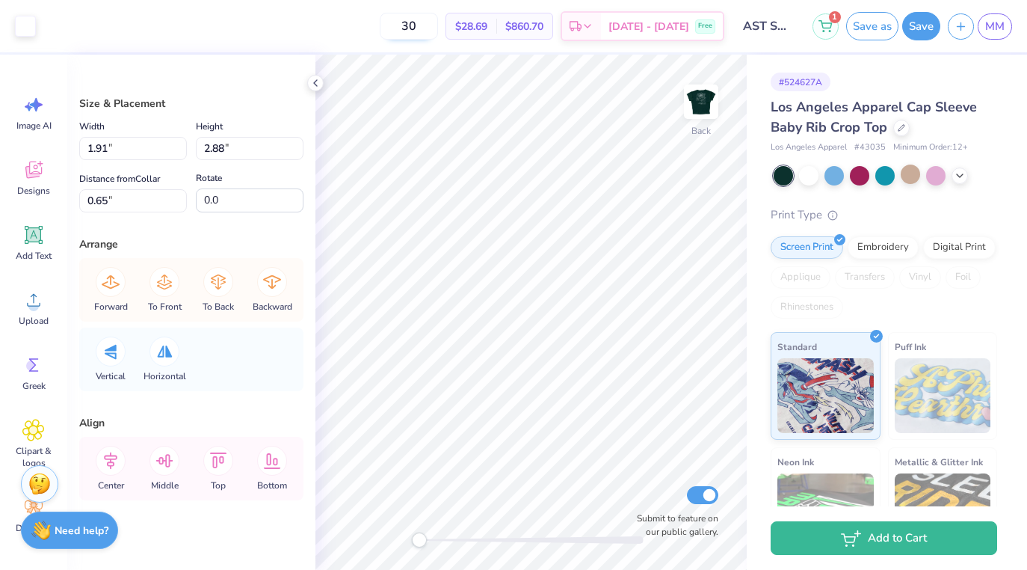
click at [438, 22] on input "30" at bounding box center [409, 26] width 58 height 27
type input "3"
type input "40"
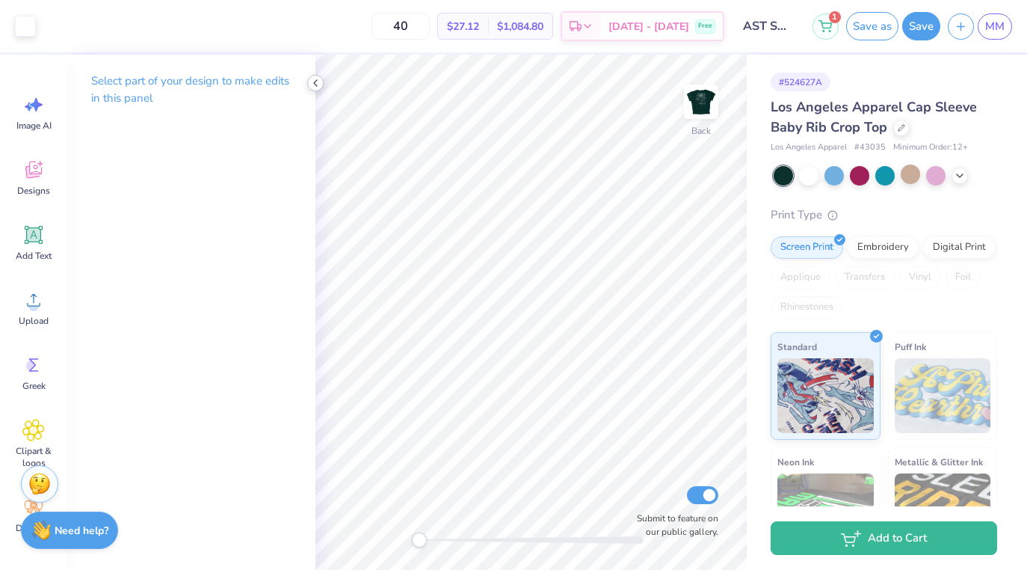
click at [313, 81] on icon at bounding box center [316, 83] width 12 height 12
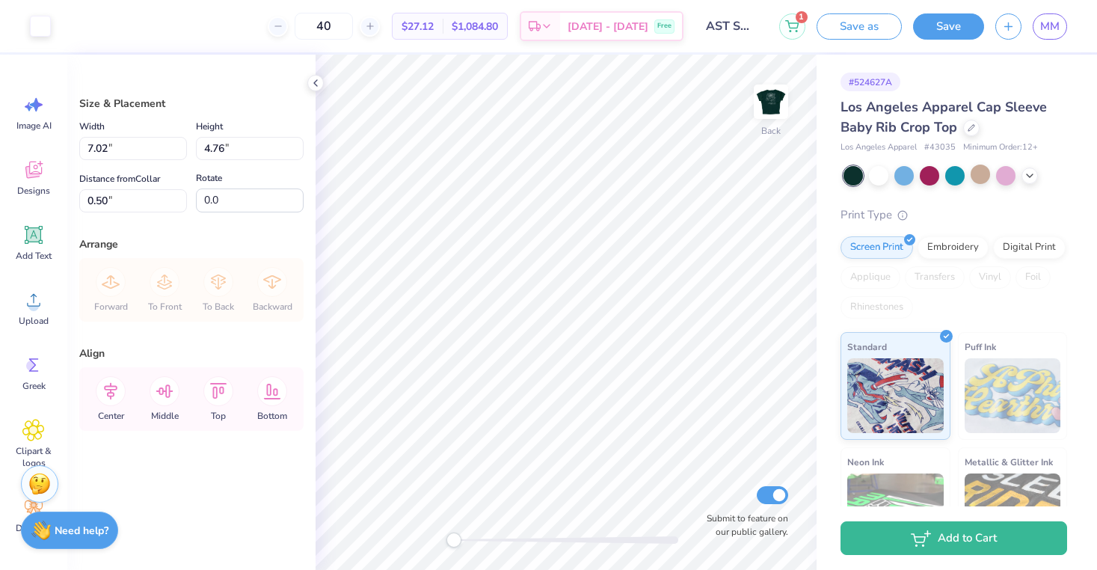
type input "3.00"
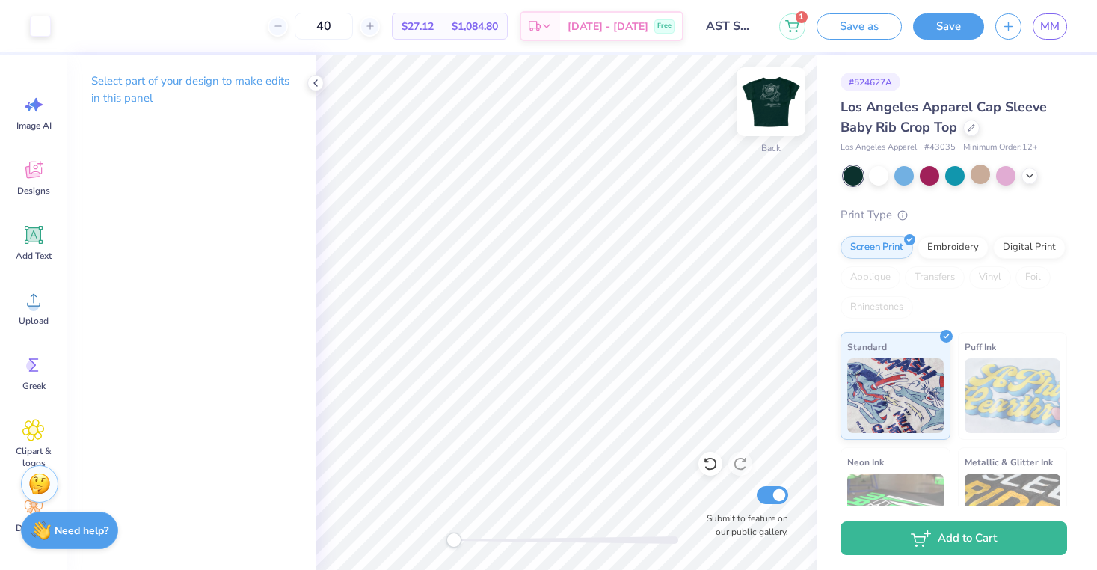
click at [771, 93] on img at bounding box center [771, 102] width 60 height 60
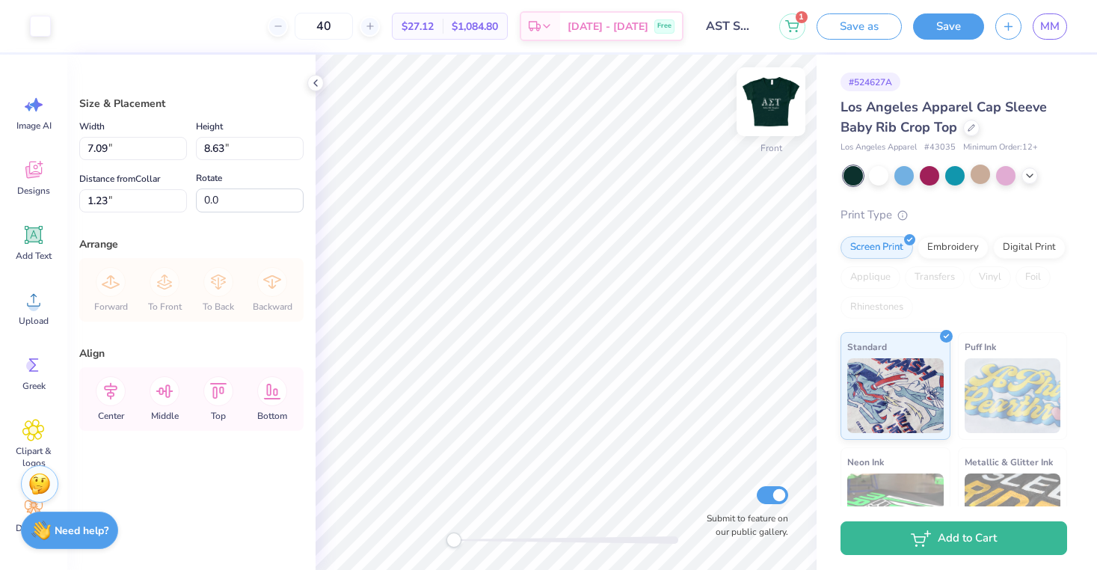
type input "3.00"
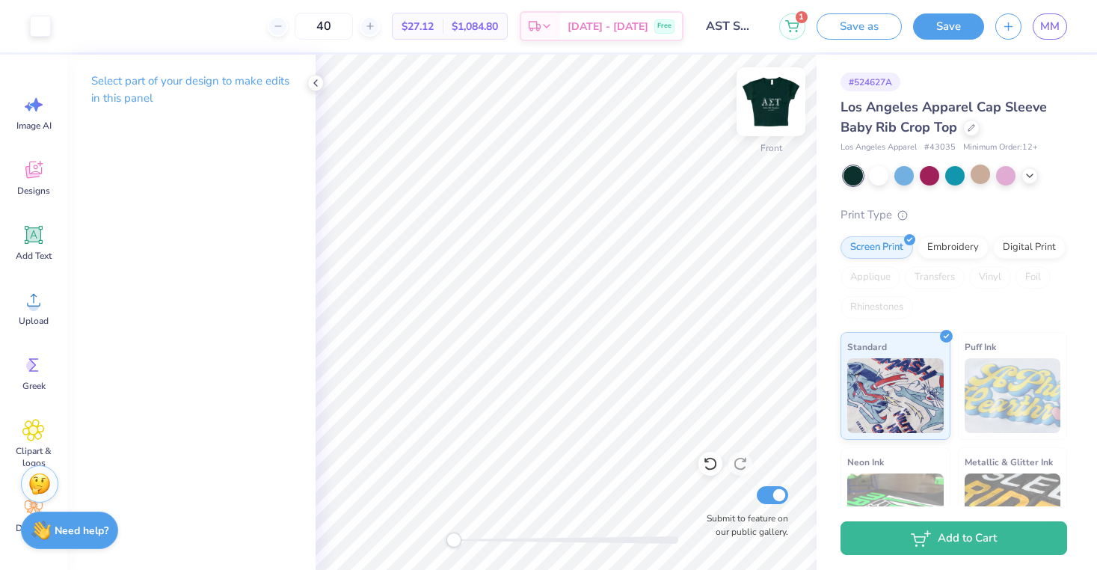
click at [765, 111] on img at bounding box center [771, 102] width 60 height 60
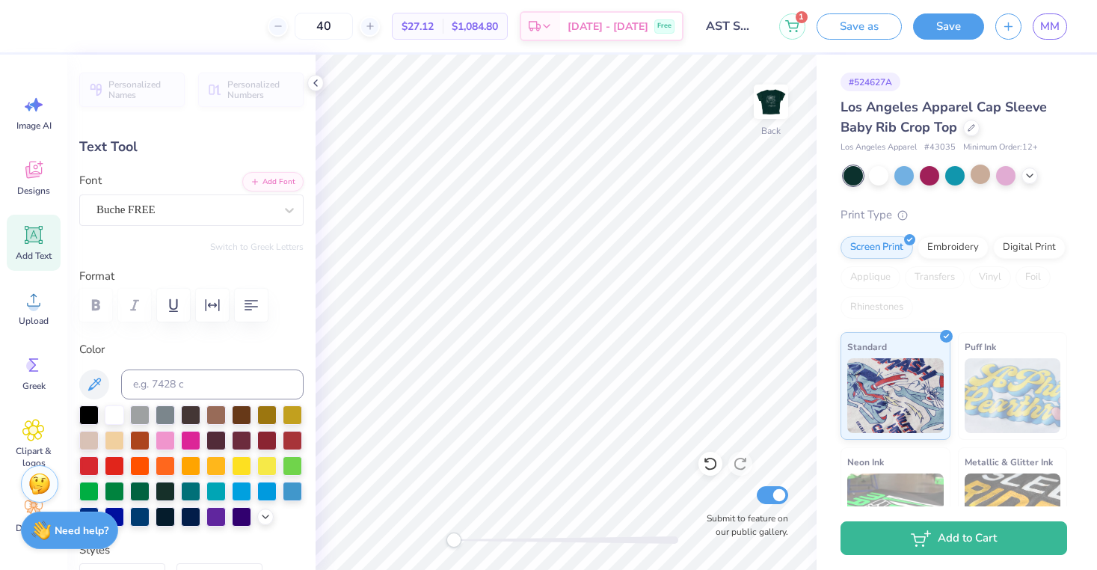
scroll to position [0, 1]
type textarea "Delta Phi"
click at [927, 36] on button "Save" at bounding box center [948, 24] width 71 height 26
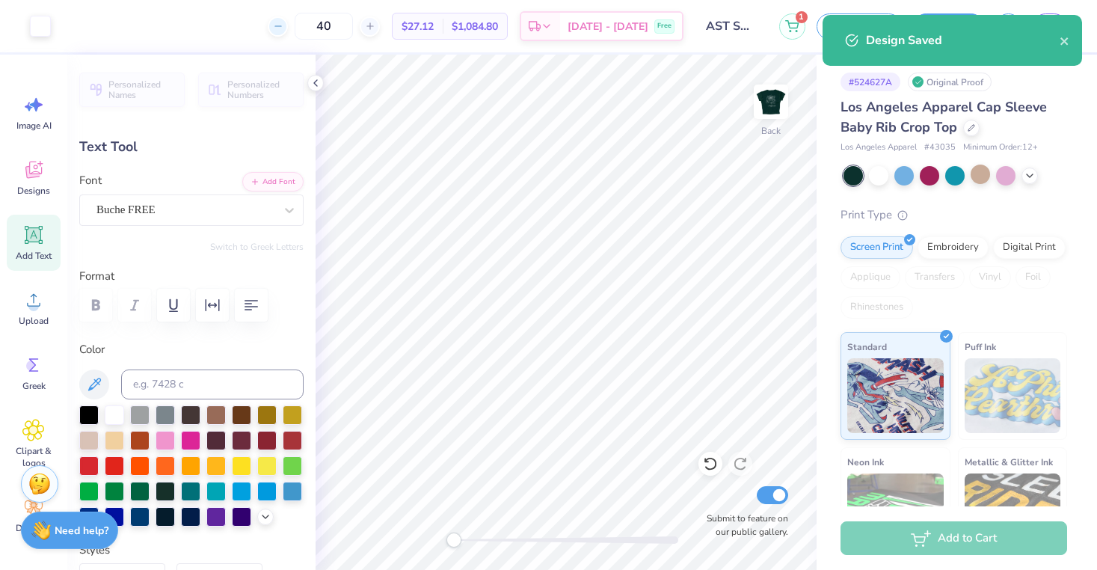
click at [278, 28] on div "40 $27.12 Per Item $1,084.80 Total Est. Delivery Oct 6 - 9 Free" at bounding box center [372, 26] width 621 height 52
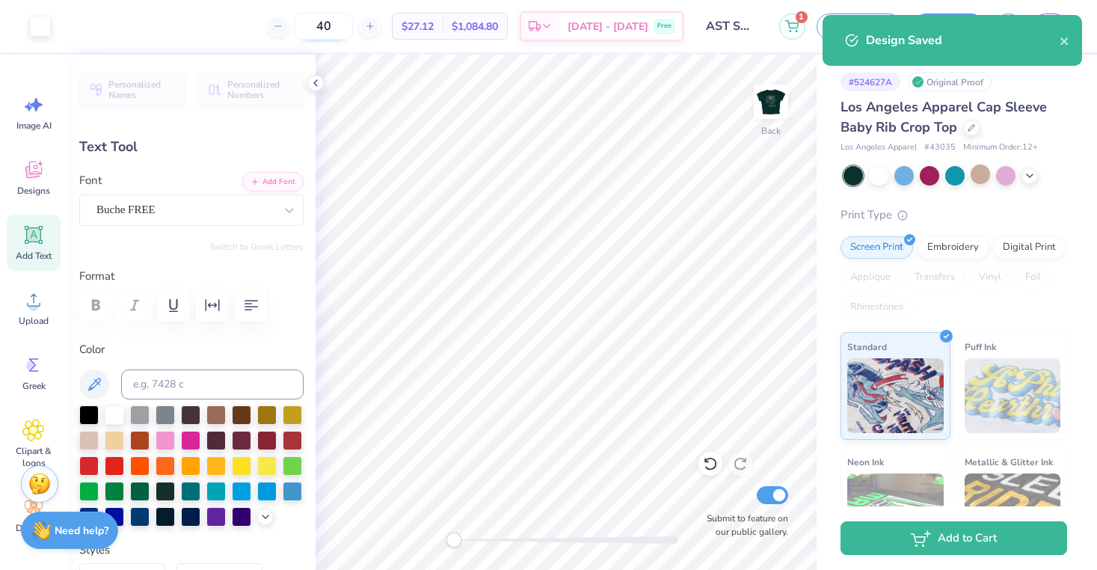
click at [344, 24] on input "40" at bounding box center [324, 26] width 58 height 27
drag, startPoint x: 357, startPoint y: 24, endPoint x: 334, endPoint y: 25, distance: 23.2
click at [334, 25] on input "40" at bounding box center [324, 26] width 58 height 27
click at [353, 25] on input "40" at bounding box center [324, 26] width 58 height 27
drag, startPoint x: 363, startPoint y: 25, endPoint x: 337, endPoint y: 25, distance: 25.4
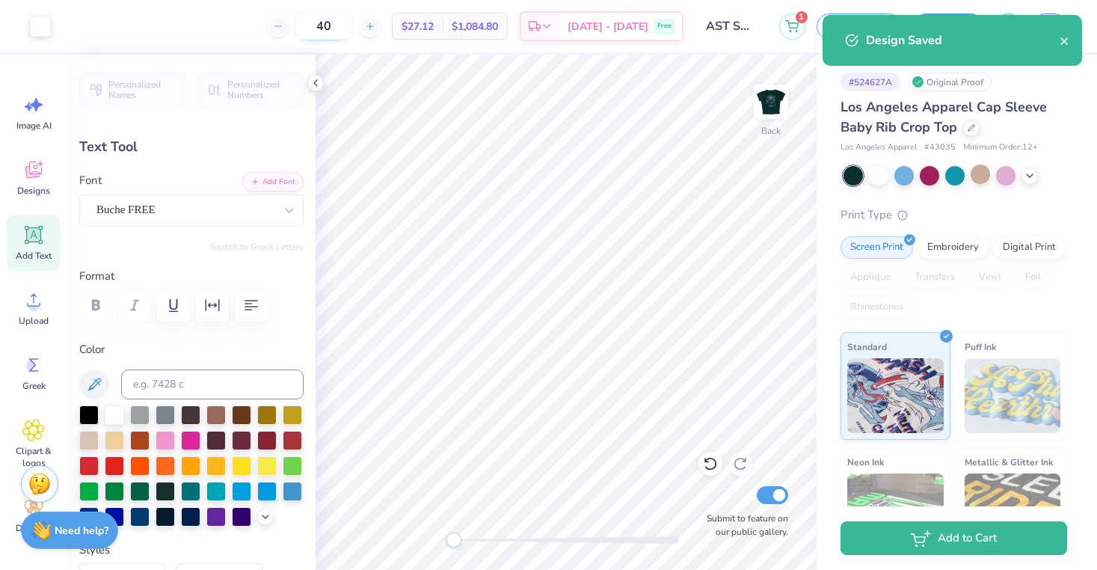
click at [337, 25] on input "40" at bounding box center [324, 26] width 58 height 27
type input "35"
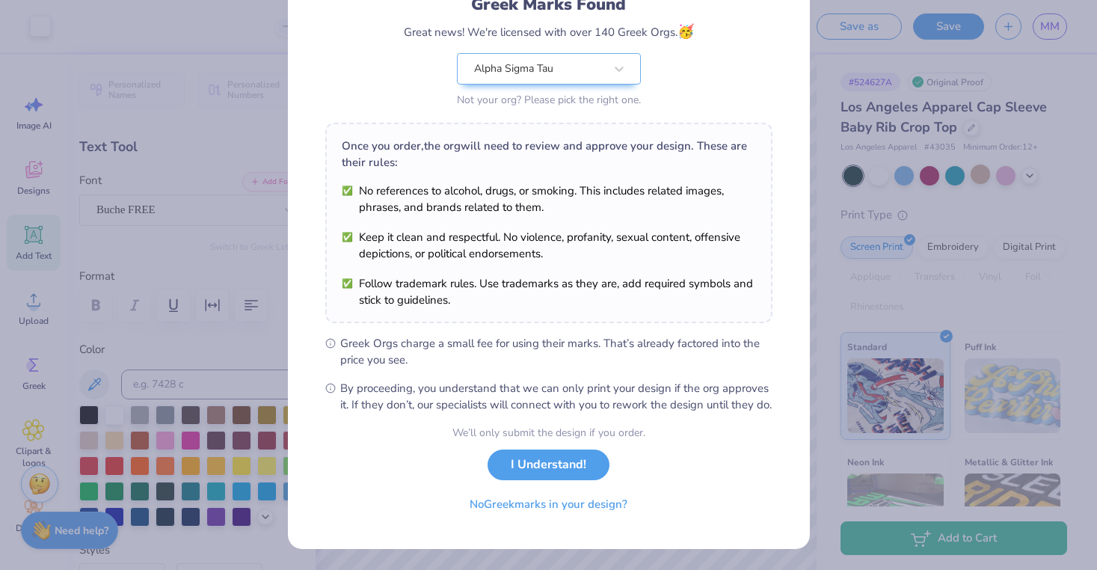
scroll to position [130, 0]
click at [517, 467] on button "I Understand!" at bounding box center [548, 461] width 122 height 31
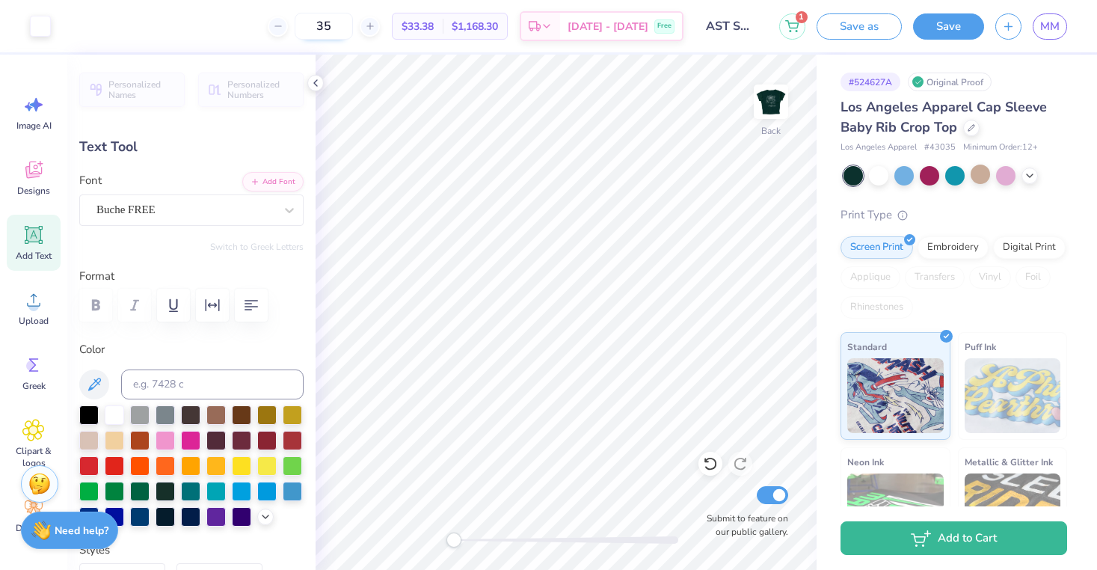
click at [353, 31] on input "35" at bounding box center [324, 26] width 58 height 27
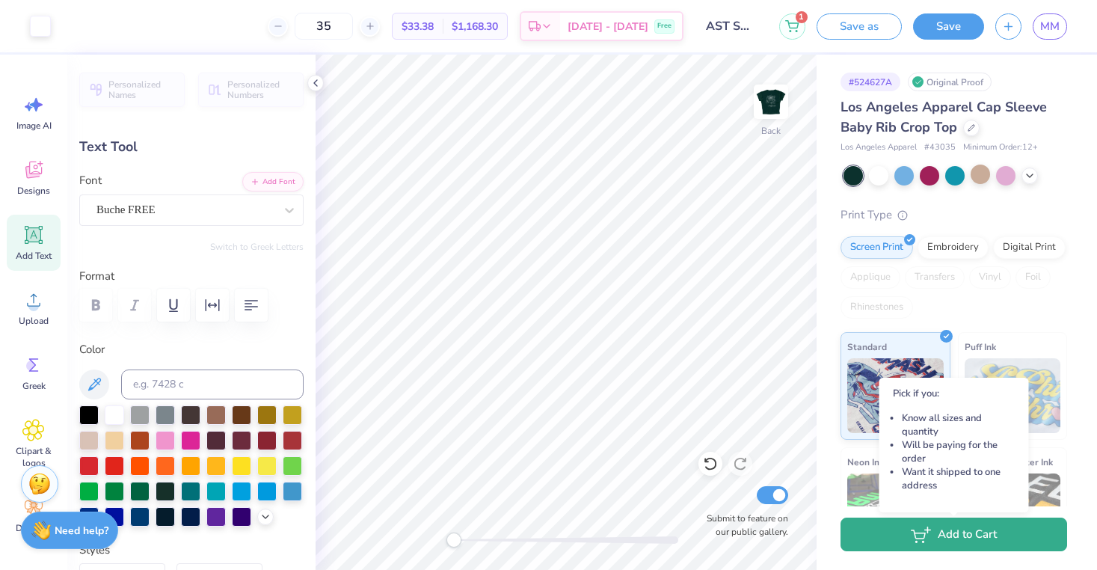
click at [948, 534] on button "Add to Cart" at bounding box center [953, 534] width 227 height 34
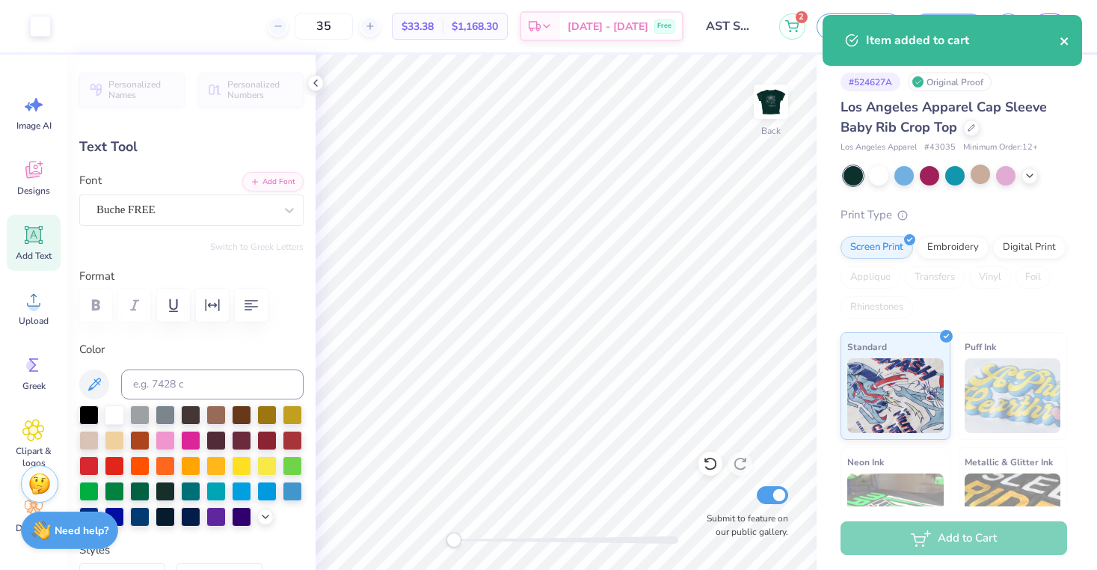
click at [1027, 36] on icon "close" at bounding box center [1064, 41] width 10 height 12
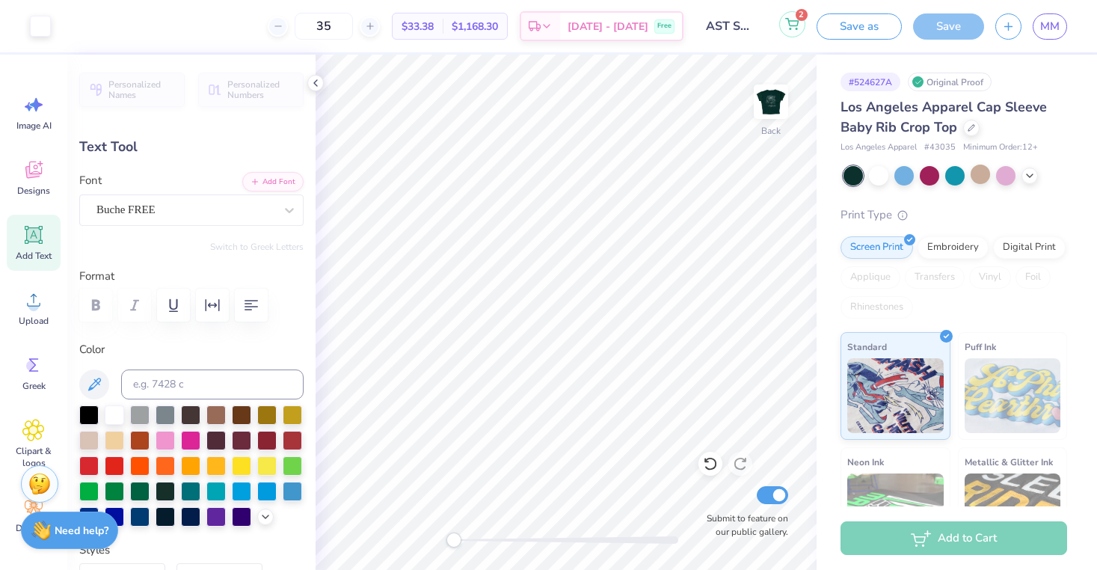
click at [793, 29] on icon at bounding box center [791, 24] width 13 height 12
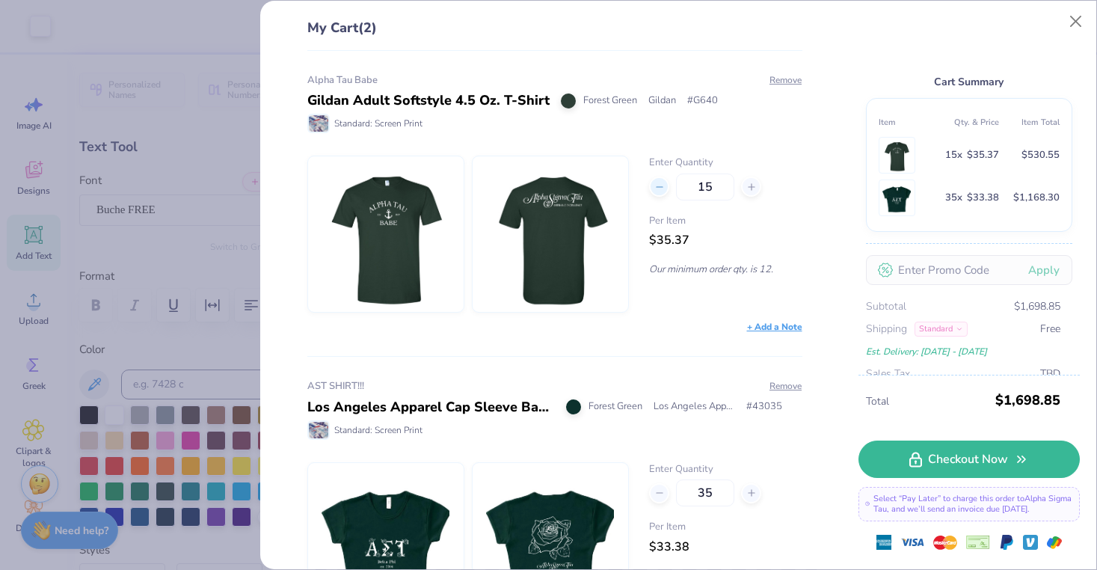
click at [656, 191] on icon at bounding box center [659, 187] width 10 height 10
type input "12"
click at [656, 191] on div "12" at bounding box center [725, 186] width 153 height 27
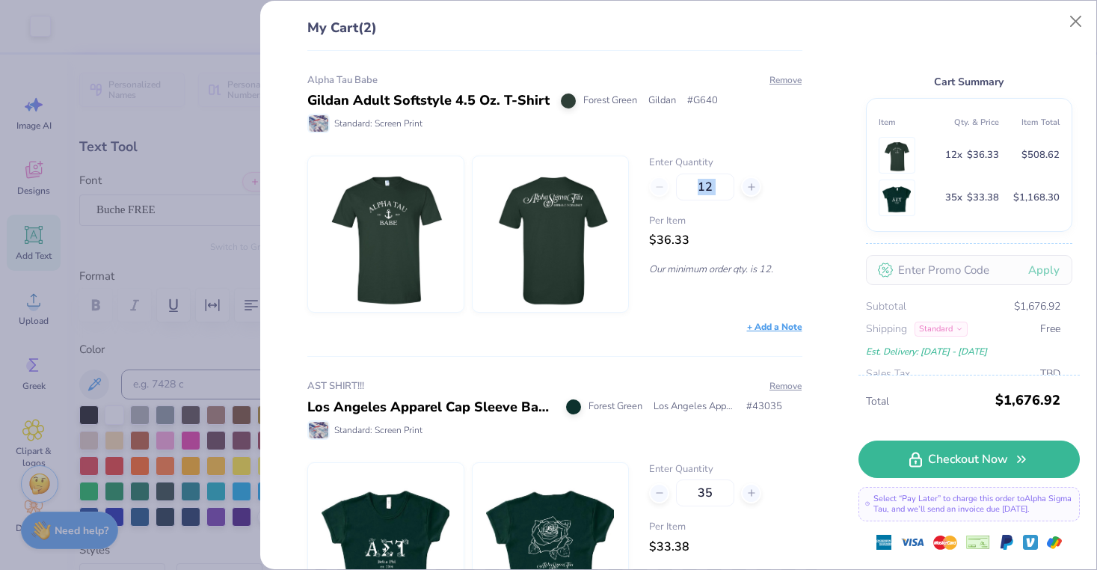
click at [656, 191] on div "12" at bounding box center [725, 186] width 153 height 27
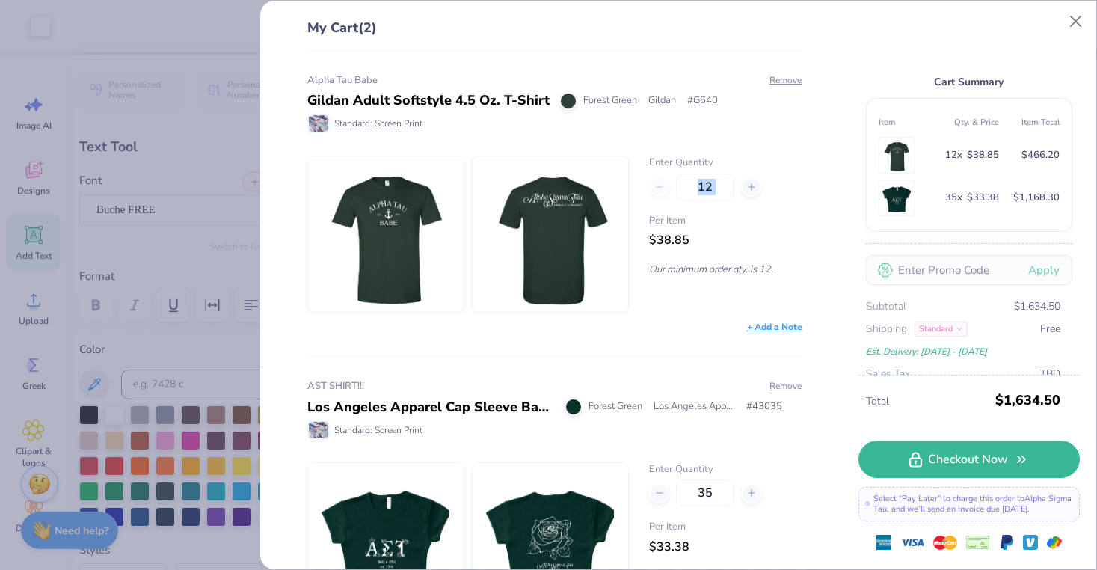
click at [656, 191] on div "12" at bounding box center [725, 186] width 153 height 27
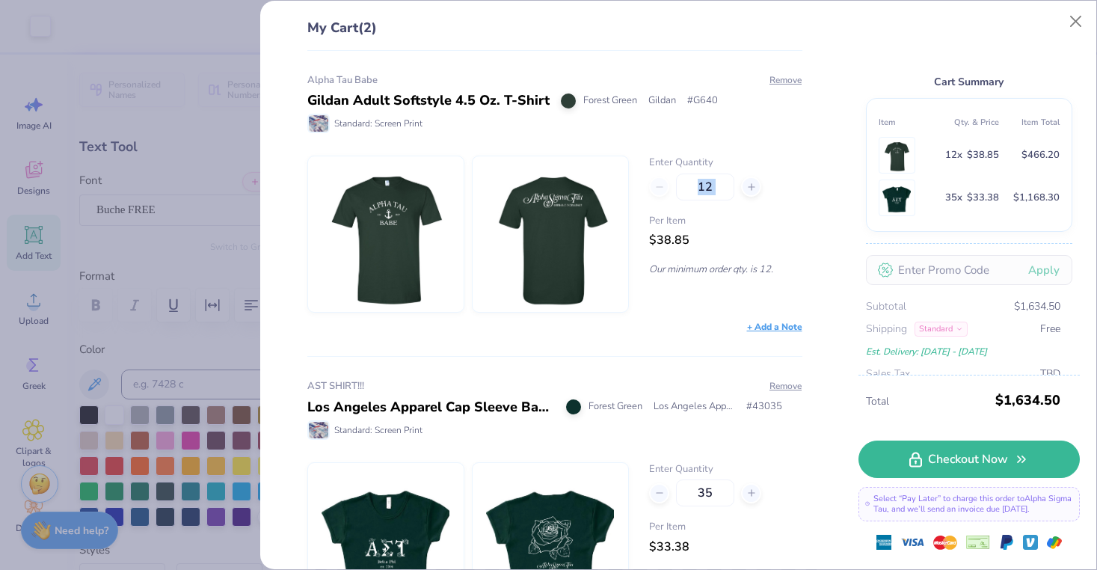
click at [656, 191] on div "12" at bounding box center [725, 186] width 153 height 27
click at [779, 79] on button "Remove" at bounding box center [786, 79] width 34 height 13
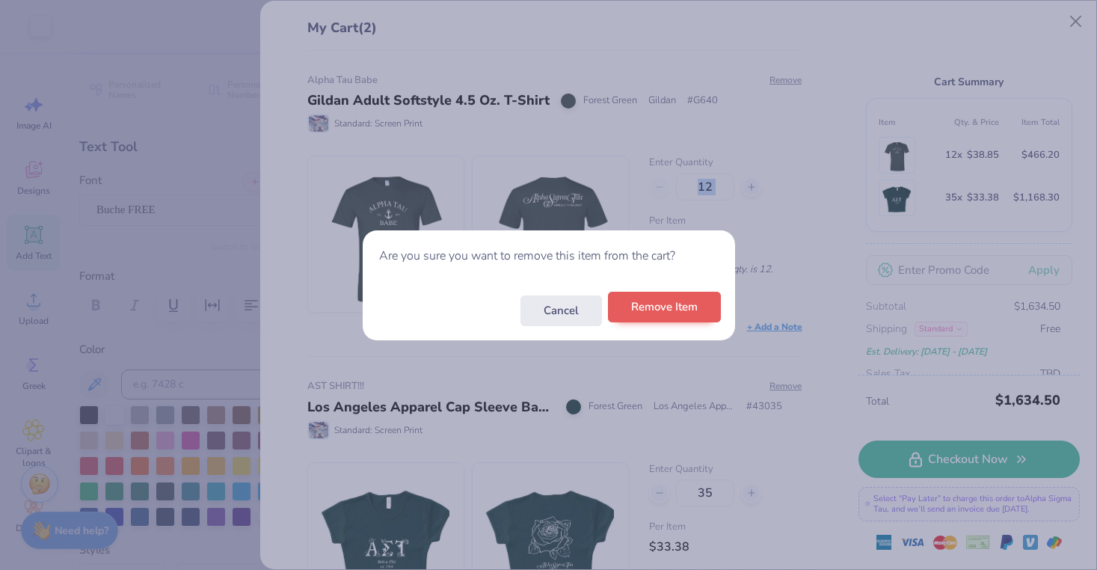
click at [634, 310] on button "Remove Item" at bounding box center [664, 307] width 113 height 31
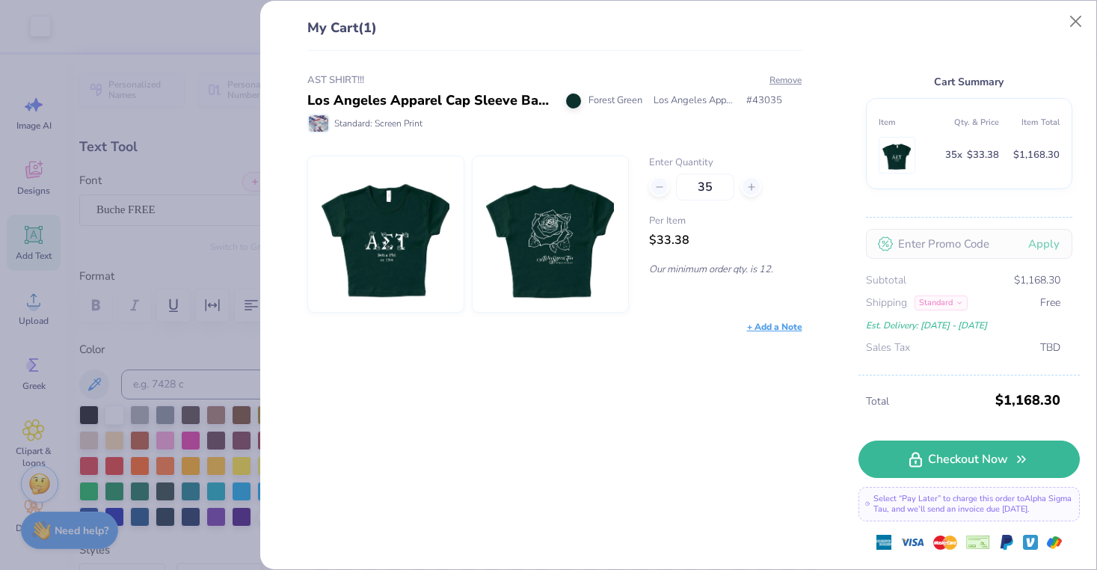
click at [195, 265] on div "My Cart (1) AST SHIRT!!! Los Angeles Apparel Cap Sleeve Baby Rib Crop Top Fores…" at bounding box center [548, 285] width 1097 height 570
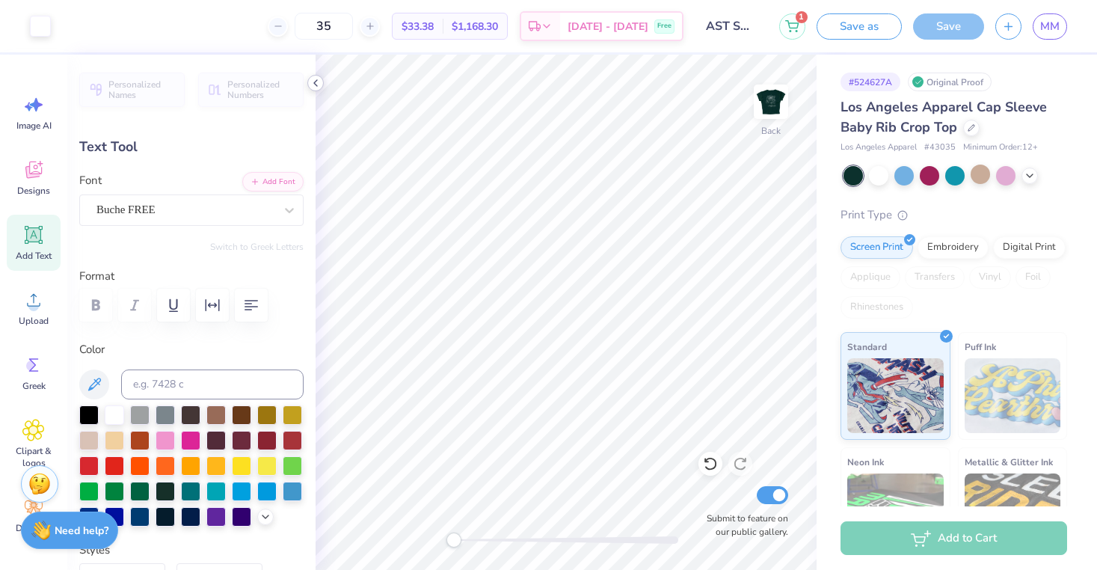
click at [316, 79] on icon at bounding box center [316, 83] width 12 height 12
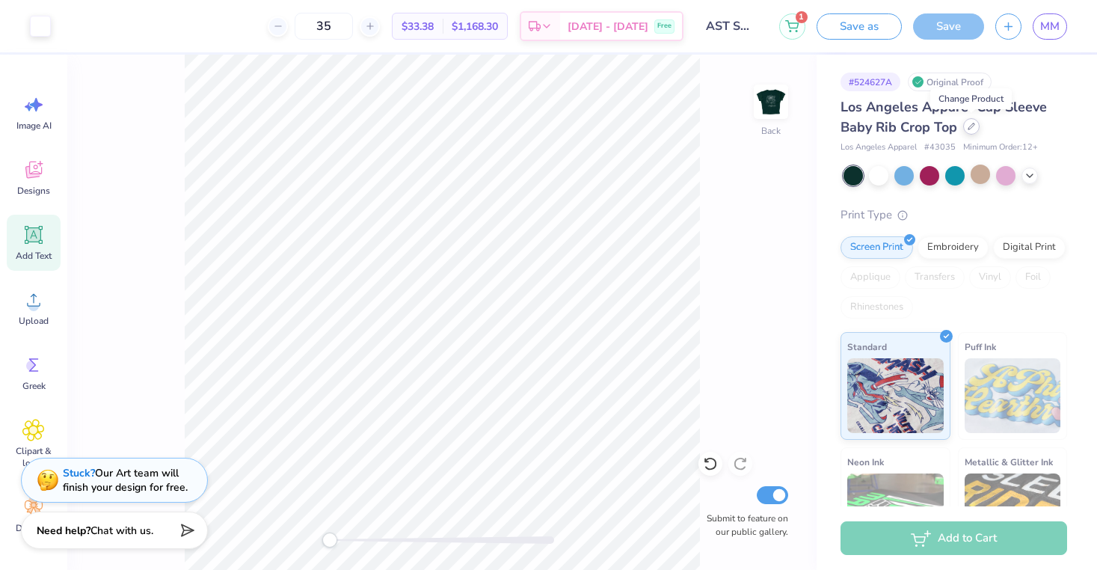
click at [970, 128] on icon at bounding box center [970, 126] width 7 height 7
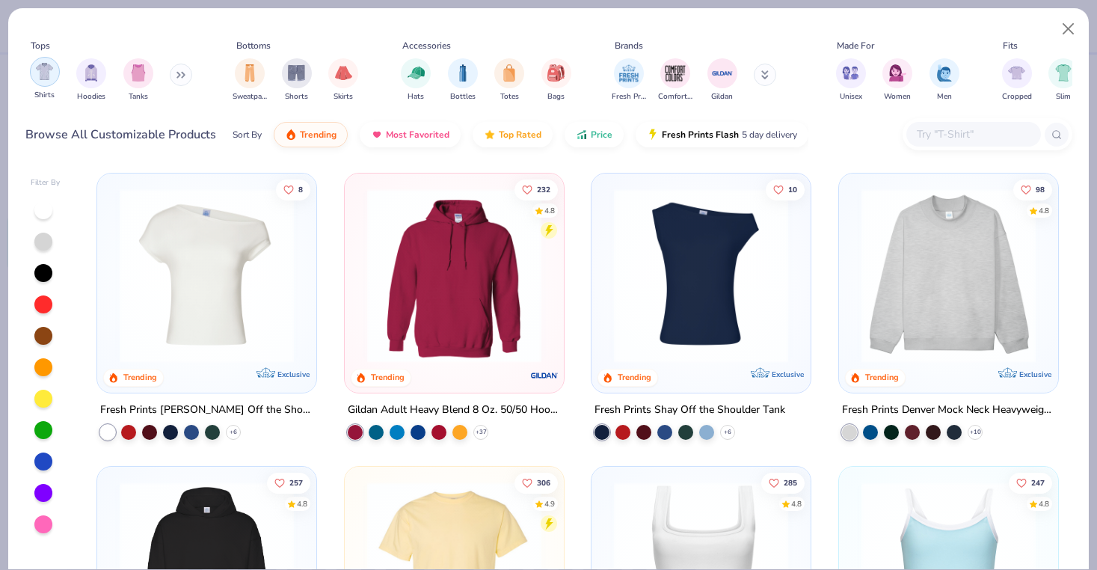
click at [50, 82] on div "filter for Shirts" at bounding box center [45, 72] width 30 height 30
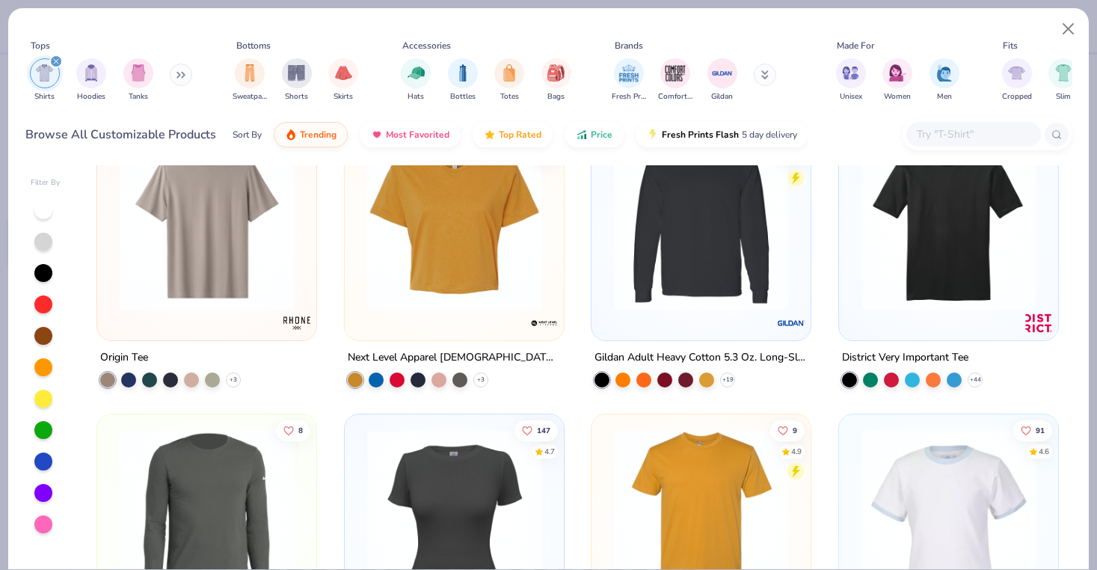
scroll to position [2357, 0]
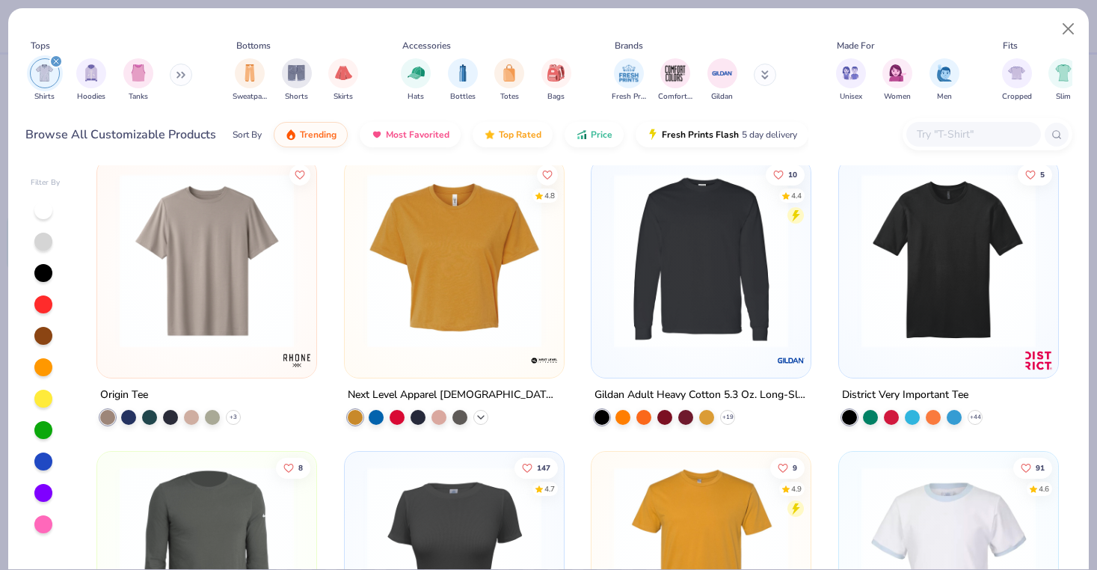
click at [479, 410] on icon at bounding box center [481, 416] width 12 height 12
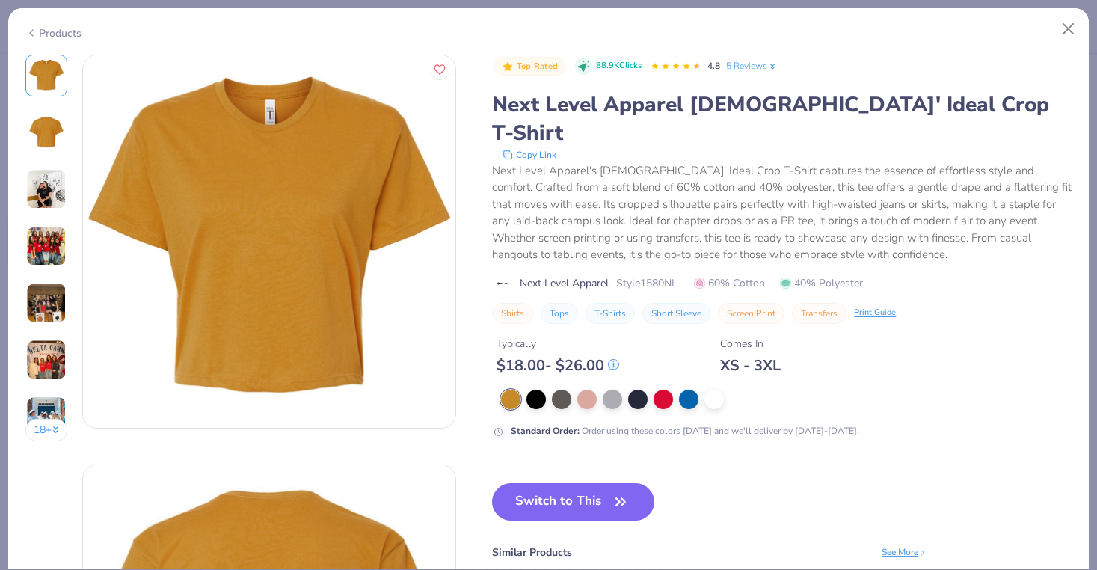
click at [41, 26] on div "Products" at bounding box center [53, 33] width 56 height 16
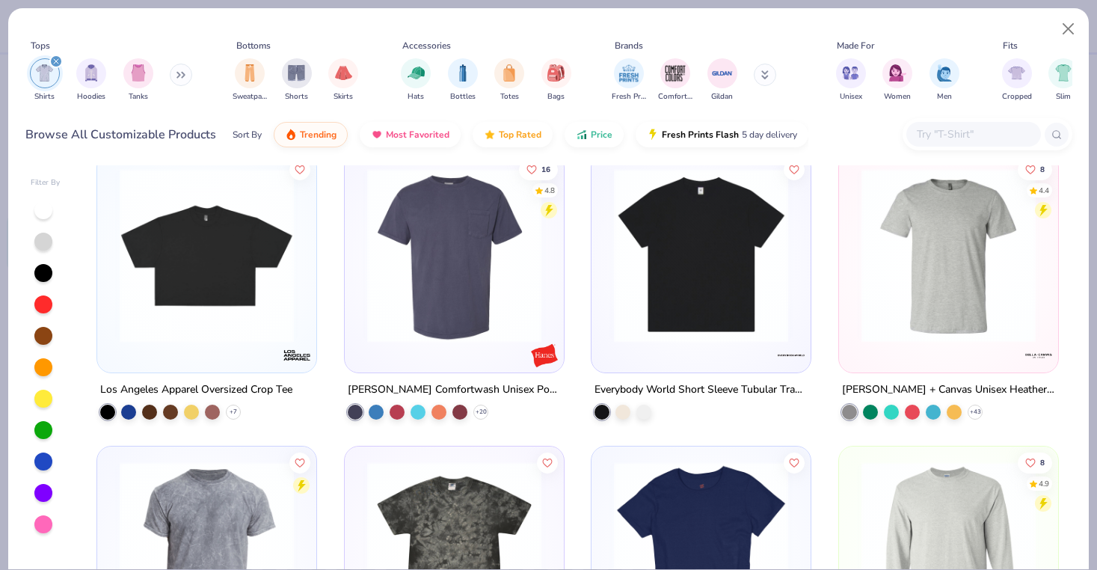
scroll to position [3471, 0]
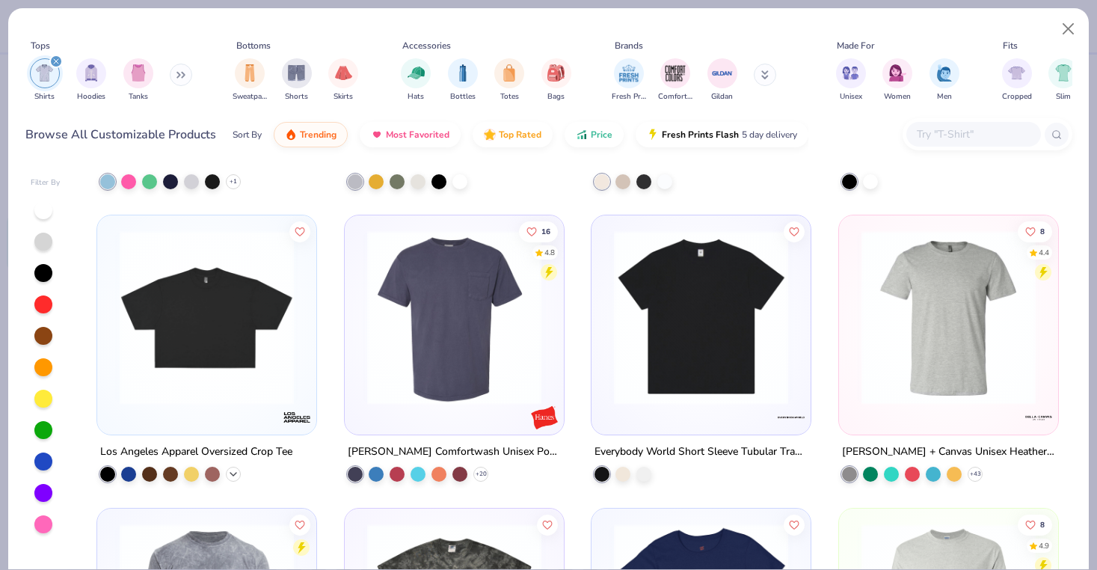
click at [235, 470] on icon at bounding box center [233, 473] width 12 height 12
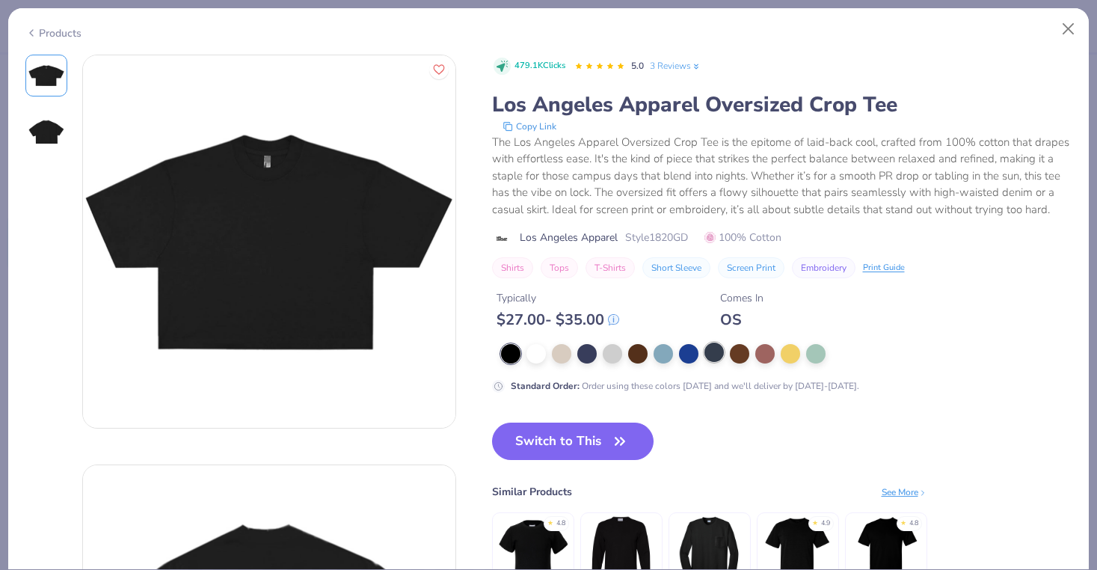
click at [710, 349] on div at bounding box center [713, 351] width 19 height 19
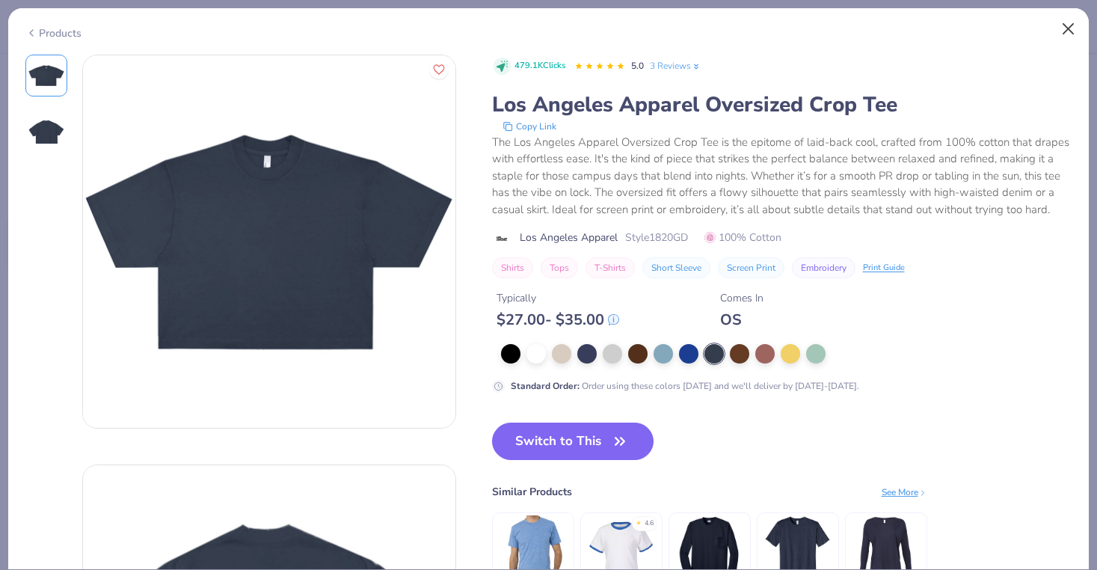
click at [1027, 28] on button "Close" at bounding box center [1068, 29] width 28 height 28
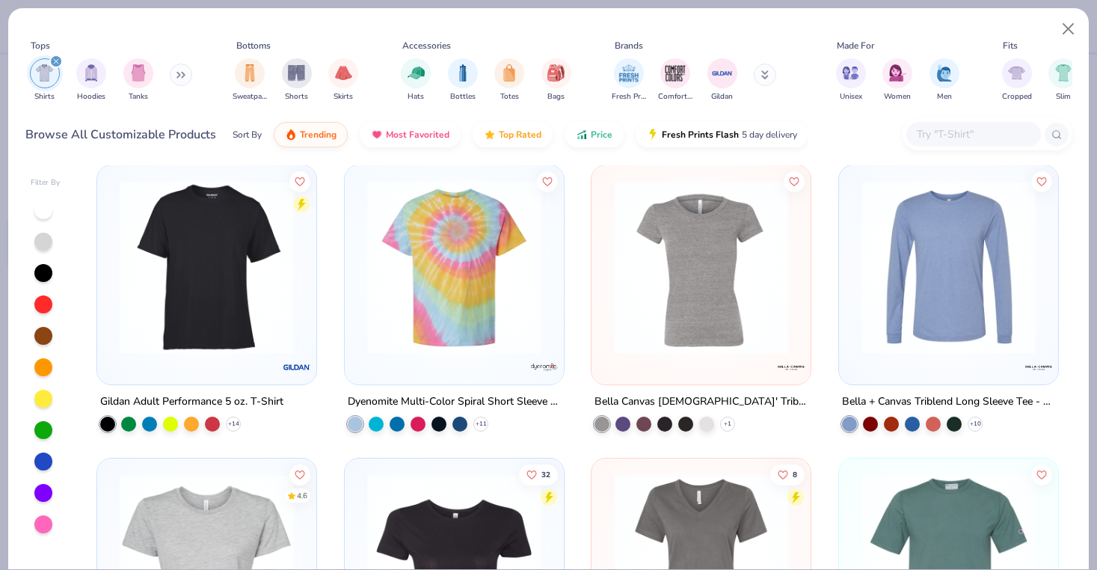
scroll to position [5276, 0]
click at [43, 427] on div at bounding box center [43, 430] width 18 height 18
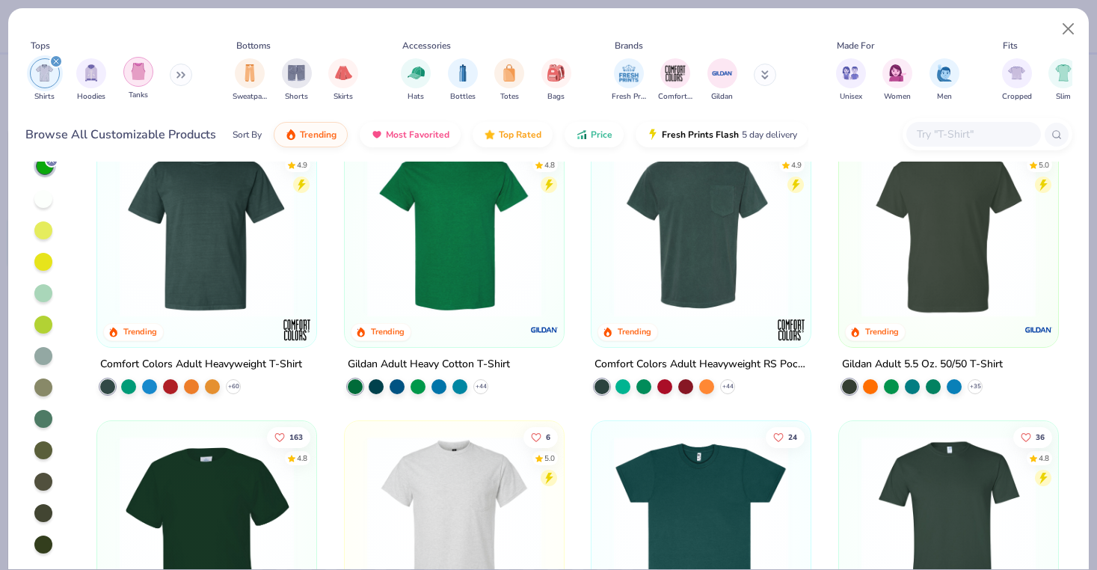
click at [133, 77] on img "filter for Tanks" at bounding box center [138, 71] width 16 height 17
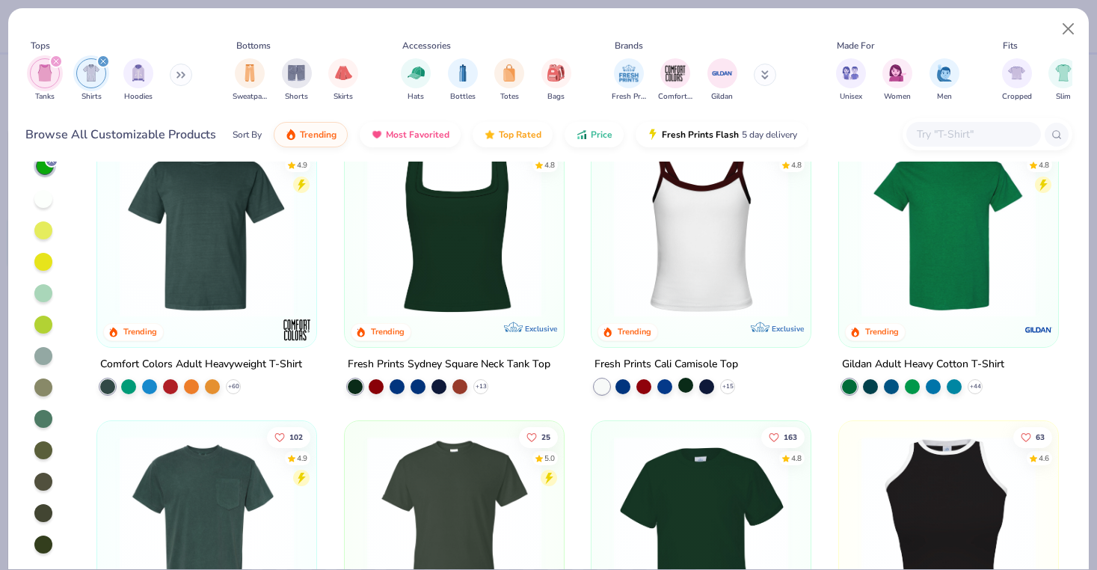
click at [687, 382] on div at bounding box center [685, 384] width 15 height 15
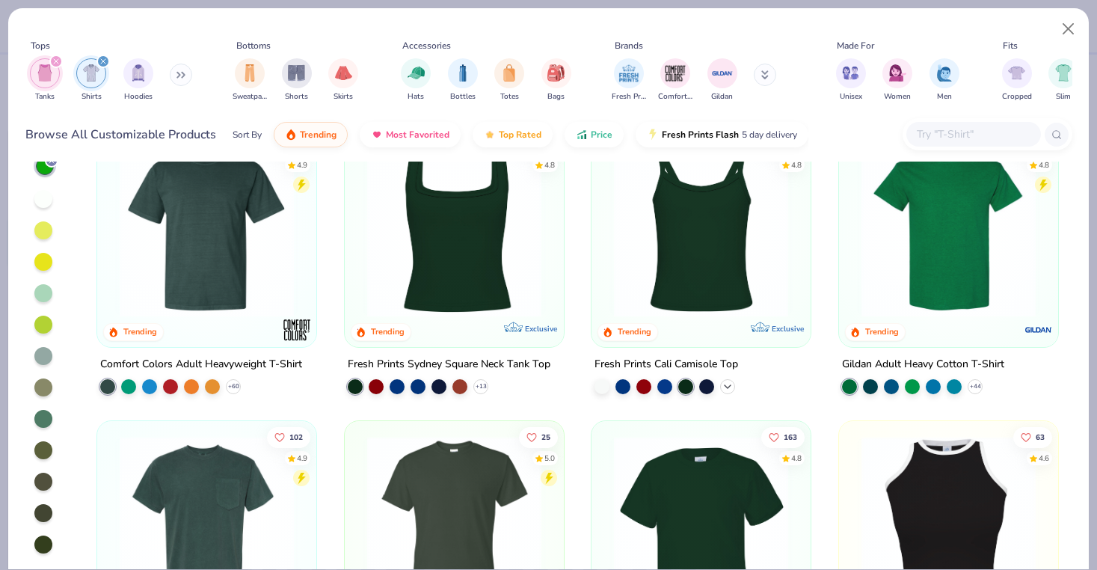
click at [722, 383] on icon at bounding box center [727, 386] width 12 height 12
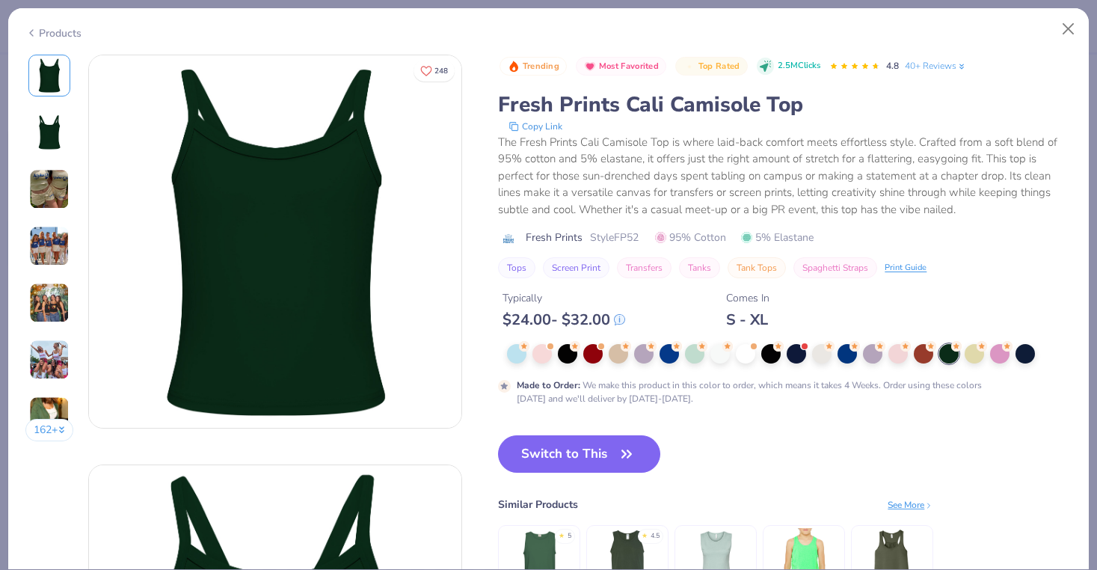
click at [52, 135] on img at bounding box center [49, 132] width 36 height 36
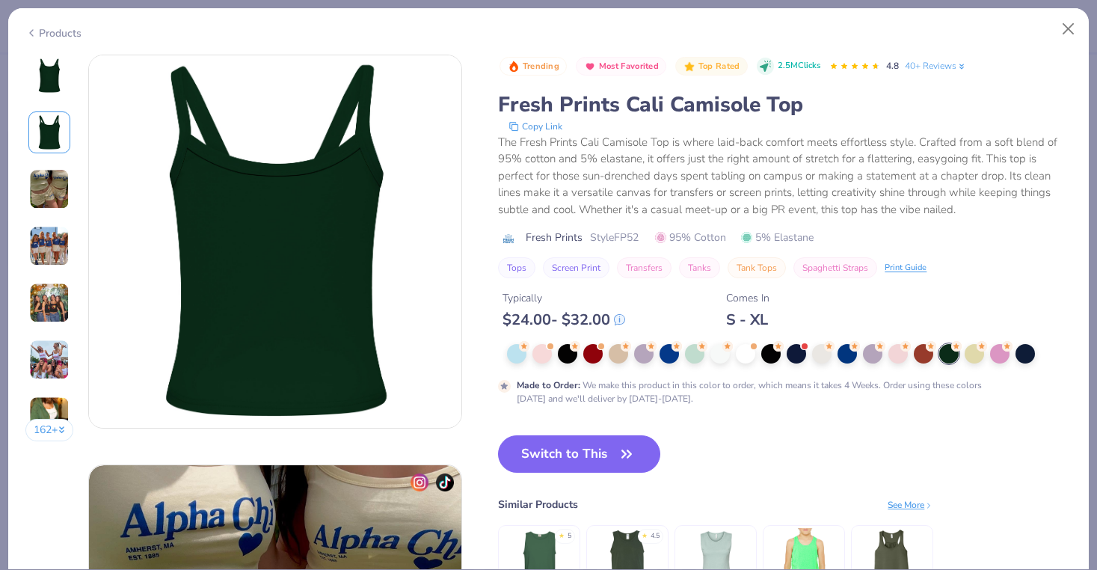
click at [46, 182] on img at bounding box center [49, 189] width 40 height 40
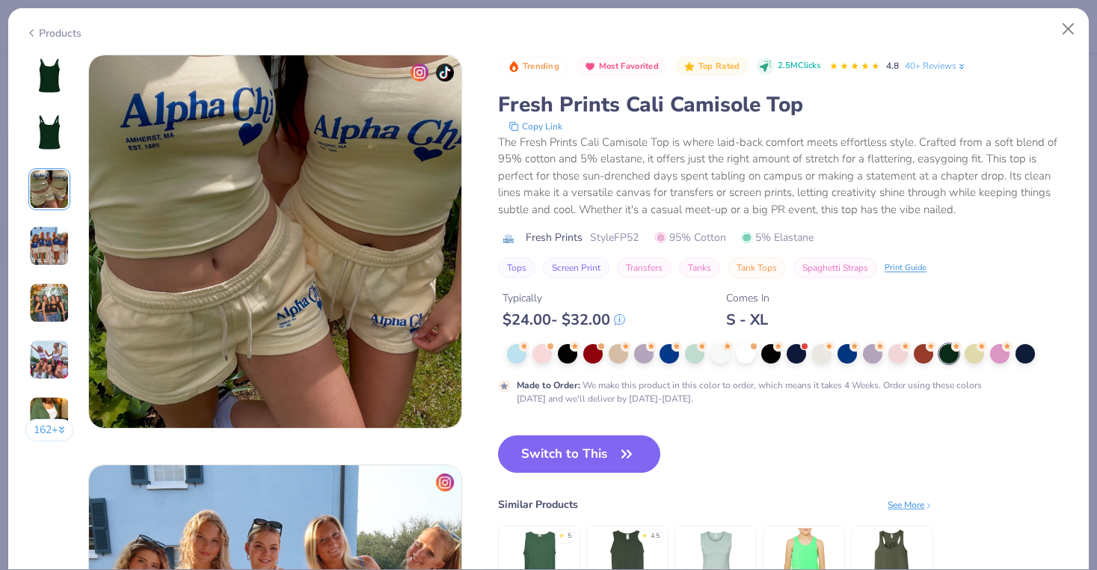
click at [44, 232] on img at bounding box center [49, 246] width 40 height 40
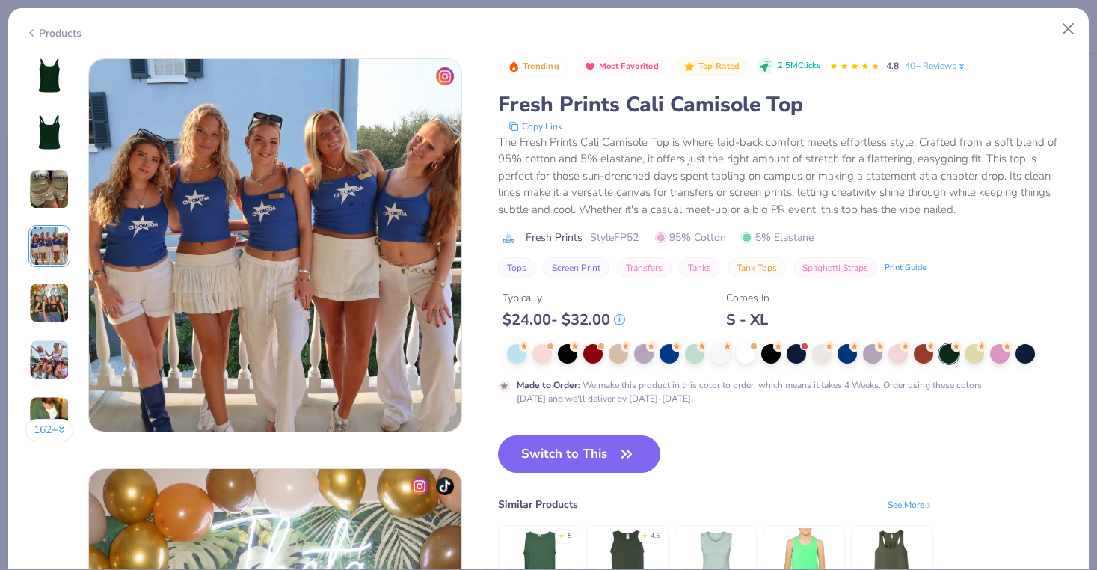
scroll to position [1229, 0]
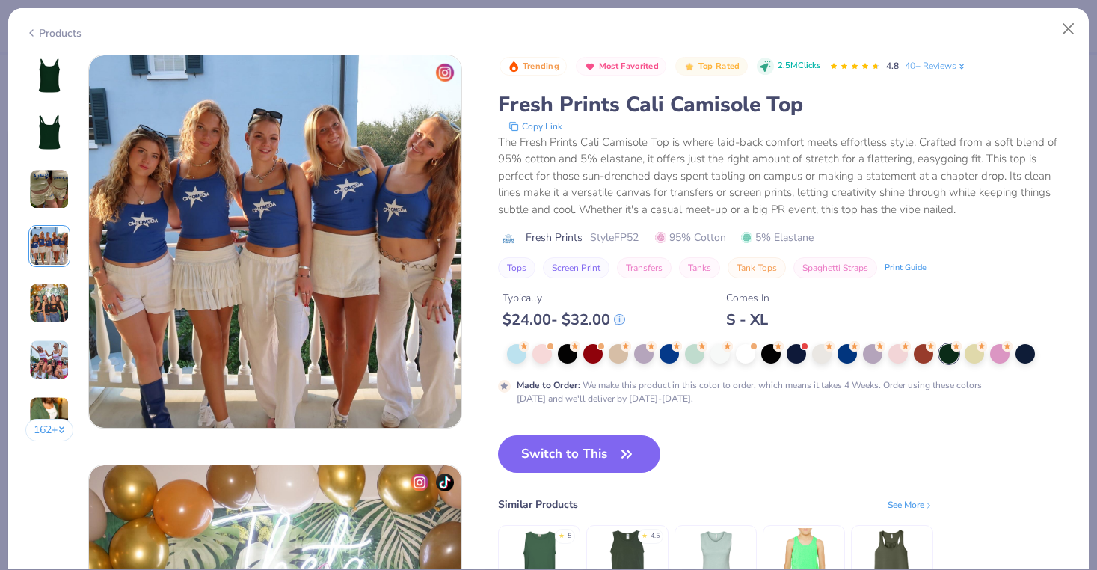
click at [45, 92] on img at bounding box center [49, 76] width 36 height 36
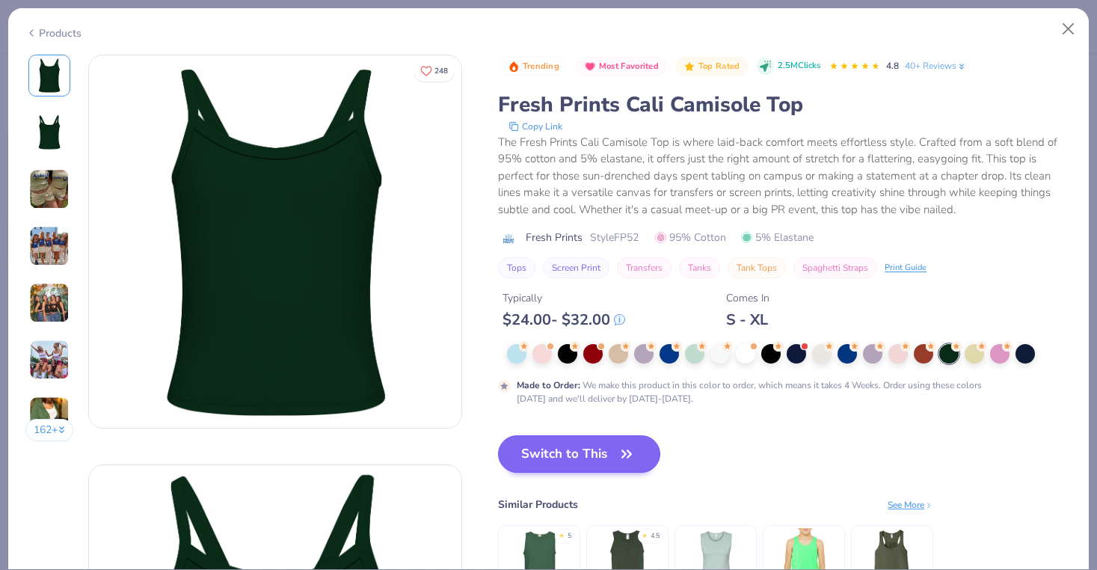
click at [544, 450] on button "Switch to This" at bounding box center [579, 453] width 162 height 37
type textarea "x"
type input "50"
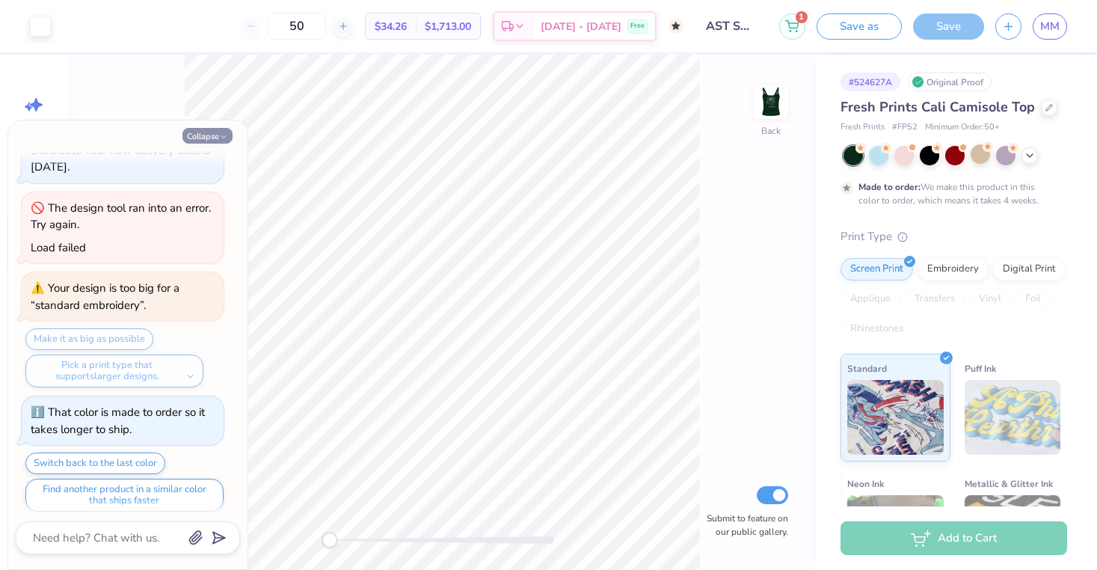
click at [215, 137] on button "Collapse" at bounding box center [207, 136] width 50 height 16
type textarea "x"
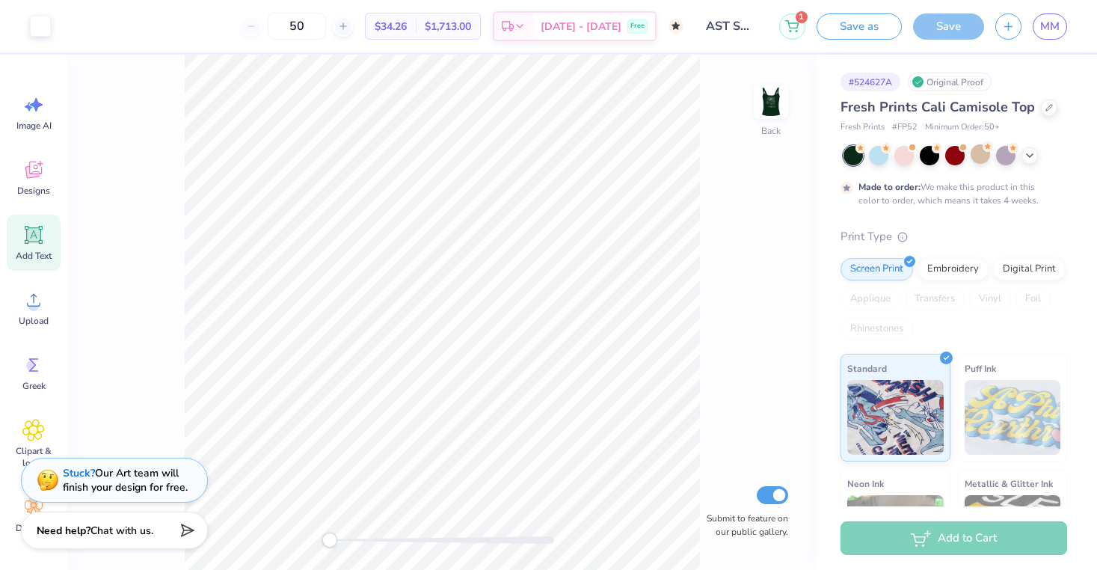
click at [767, 355] on div "Back Submit to feature on our public gallery." at bounding box center [441, 312] width 749 height 515
click at [1027, 273] on div "Digital Print" at bounding box center [1029, 267] width 73 height 22
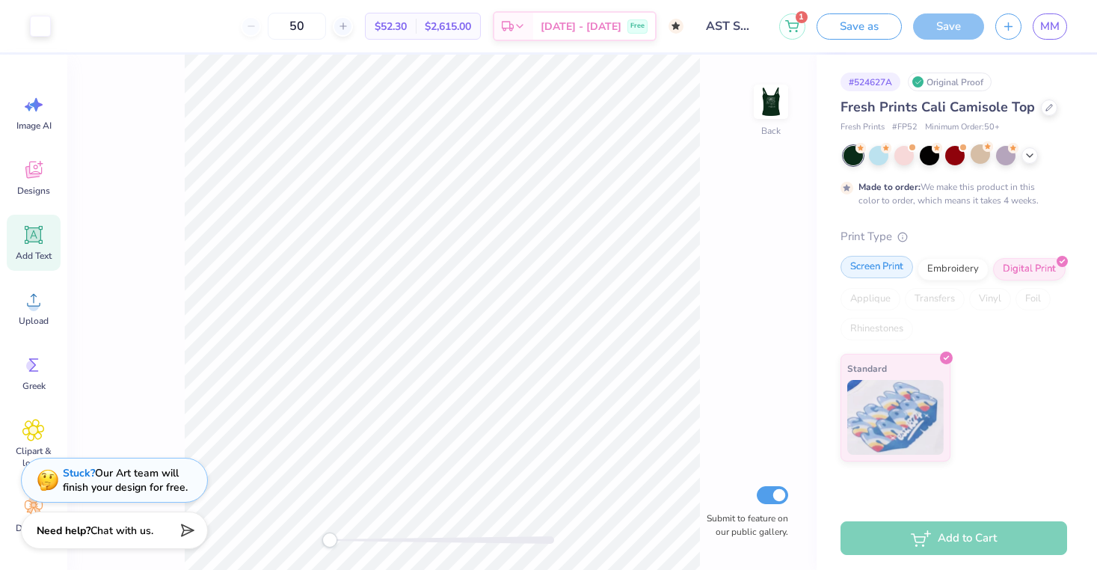
click at [895, 273] on div "Screen Print" at bounding box center [876, 267] width 73 height 22
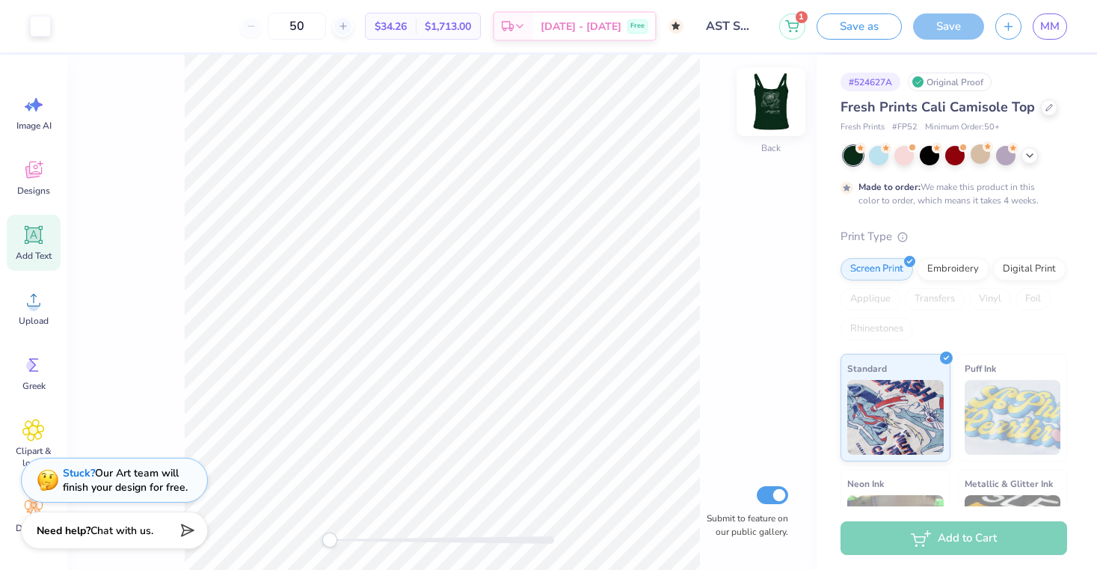
click at [775, 111] on img at bounding box center [771, 102] width 60 height 60
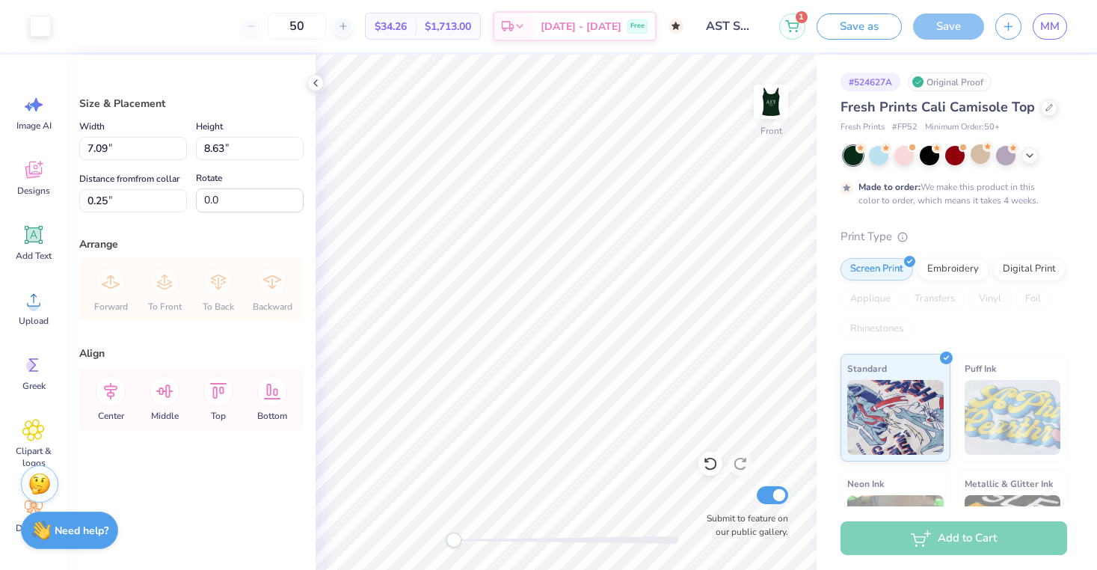
type input "2.17"
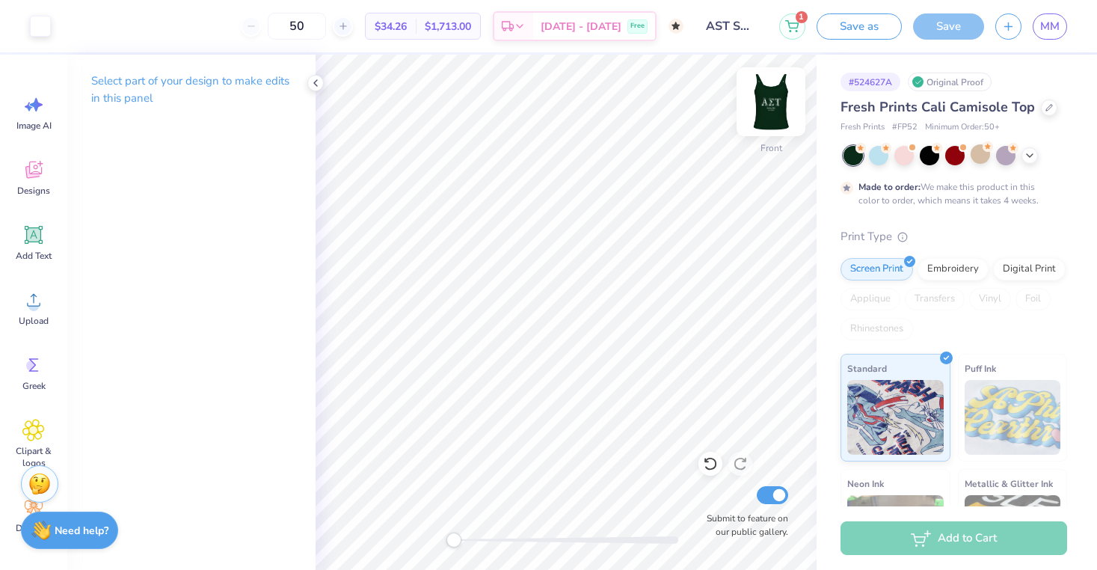
click at [781, 108] on img at bounding box center [771, 102] width 60 height 60
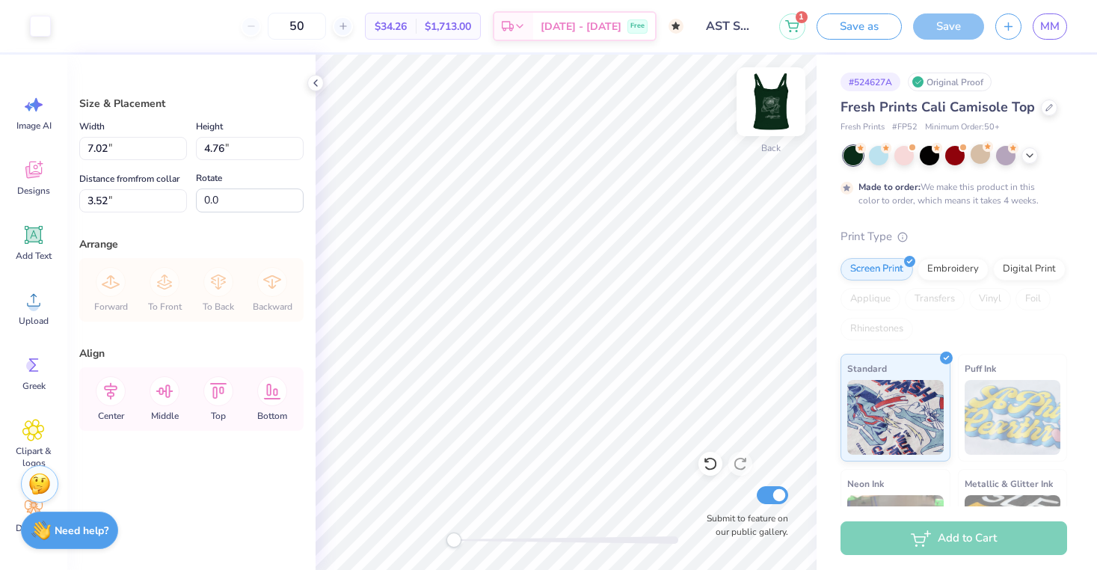
type input "7.85"
type input "5.32"
type input "2.15"
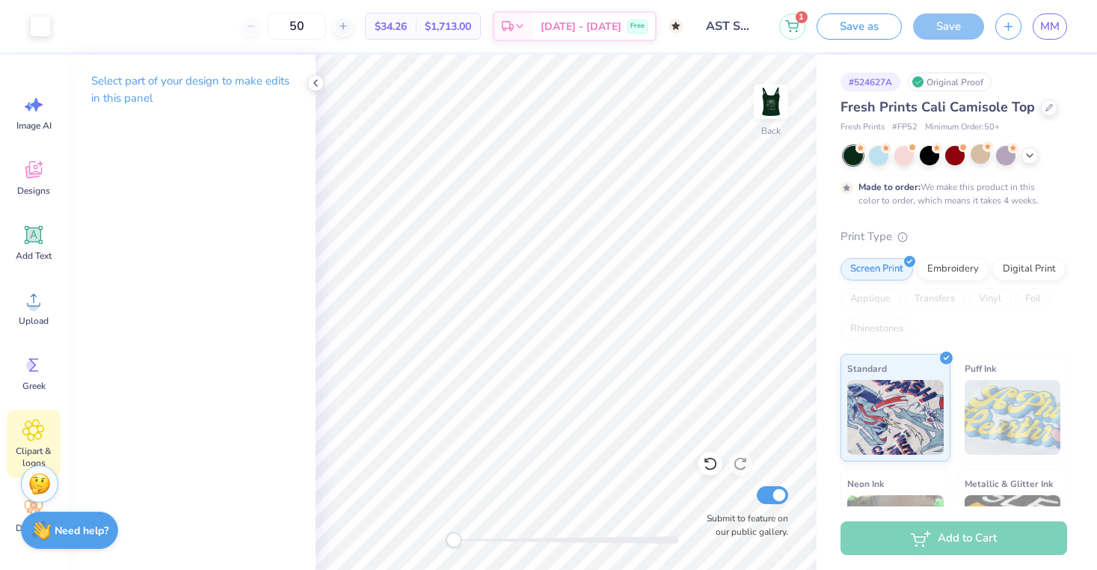
scroll to position [37, 0]
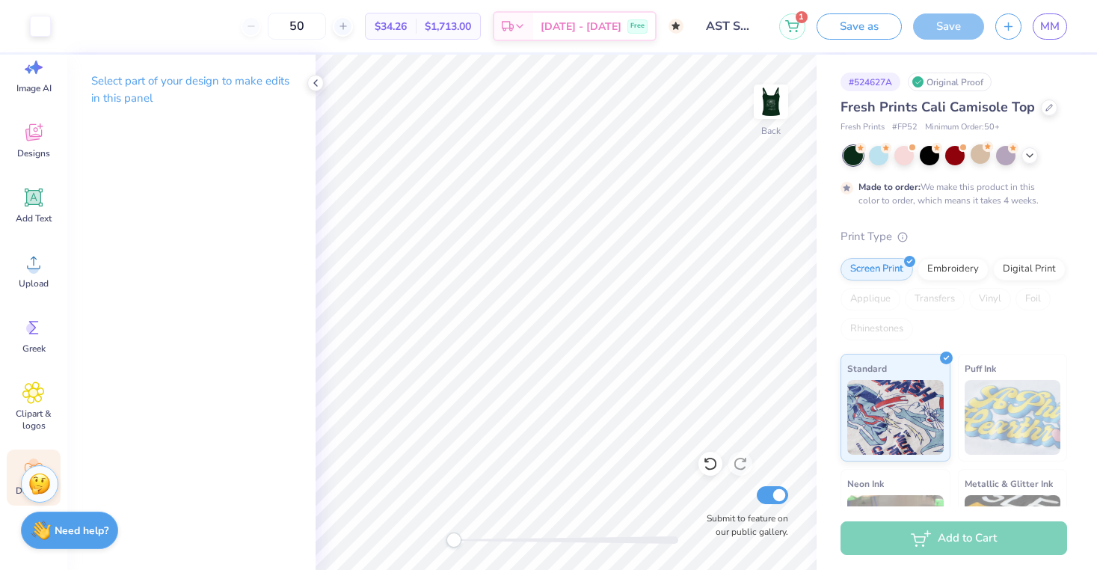
click at [12, 466] on div "Decorate" at bounding box center [34, 477] width 54 height 56
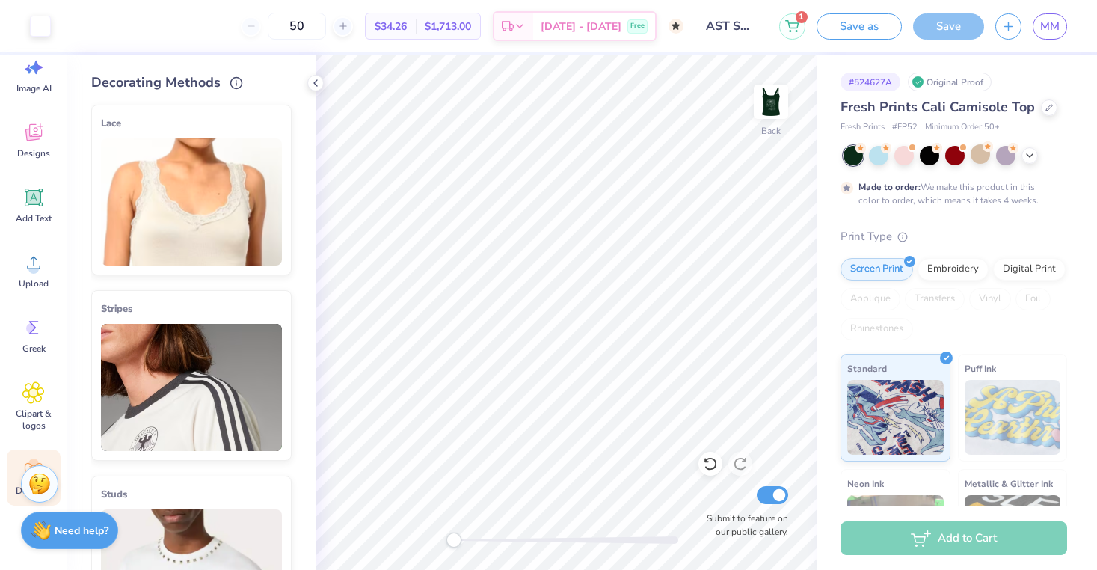
click at [161, 347] on img at bounding box center [191, 387] width 181 height 127
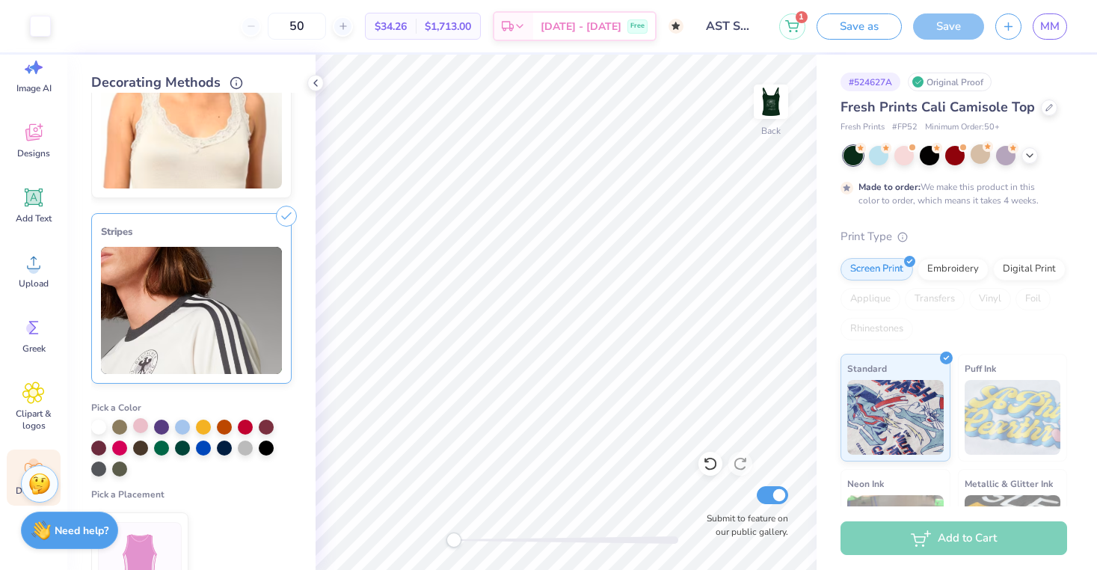
scroll to position [77, 0]
click at [99, 424] on div at bounding box center [98, 425] width 15 height 15
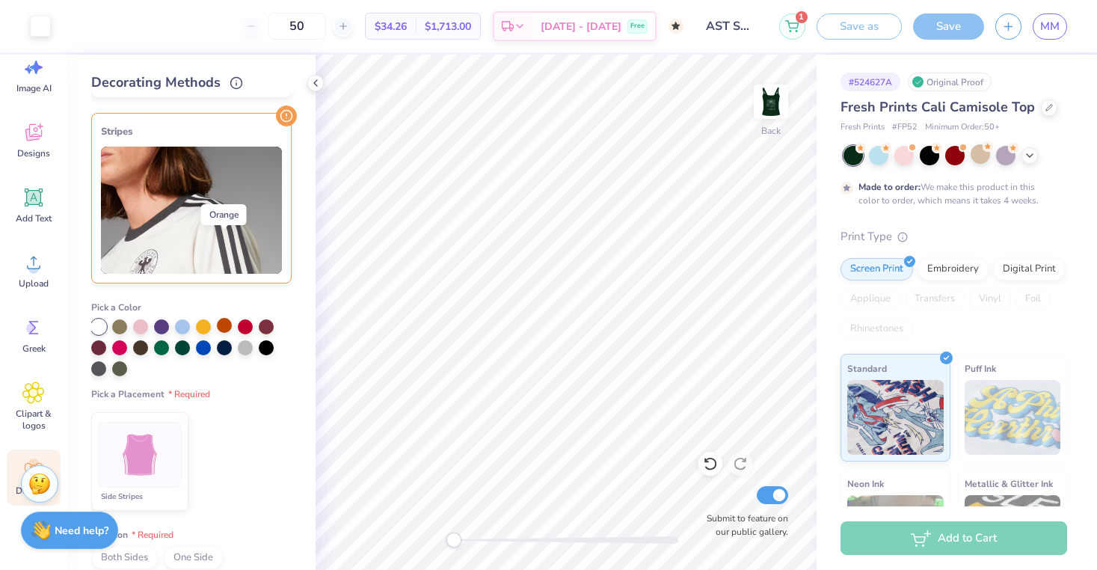
scroll to position [261, 0]
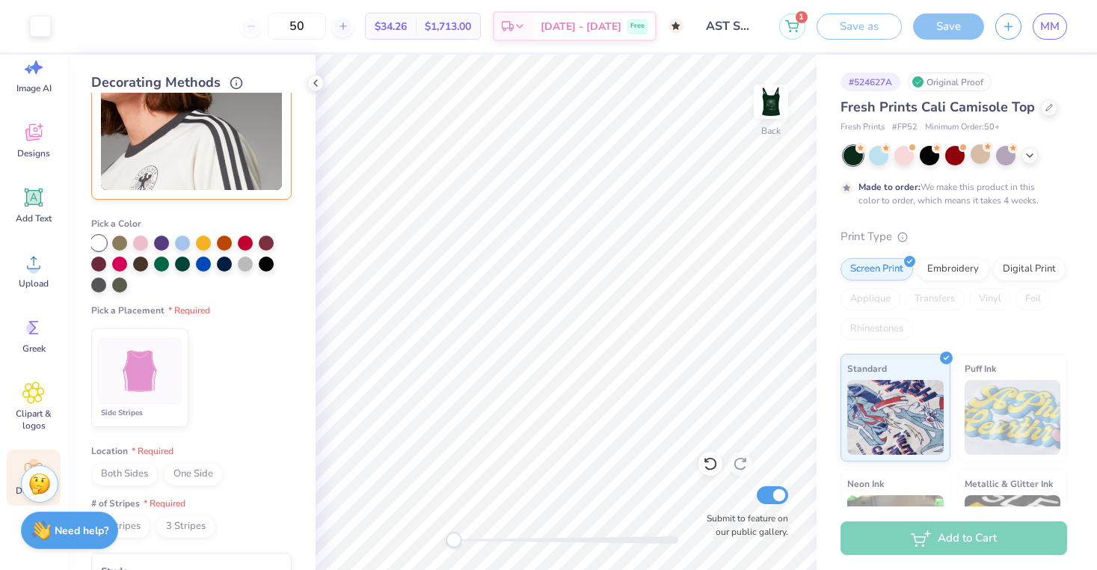
click at [141, 376] on img at bounding box center [140, 371] width 56 height 56
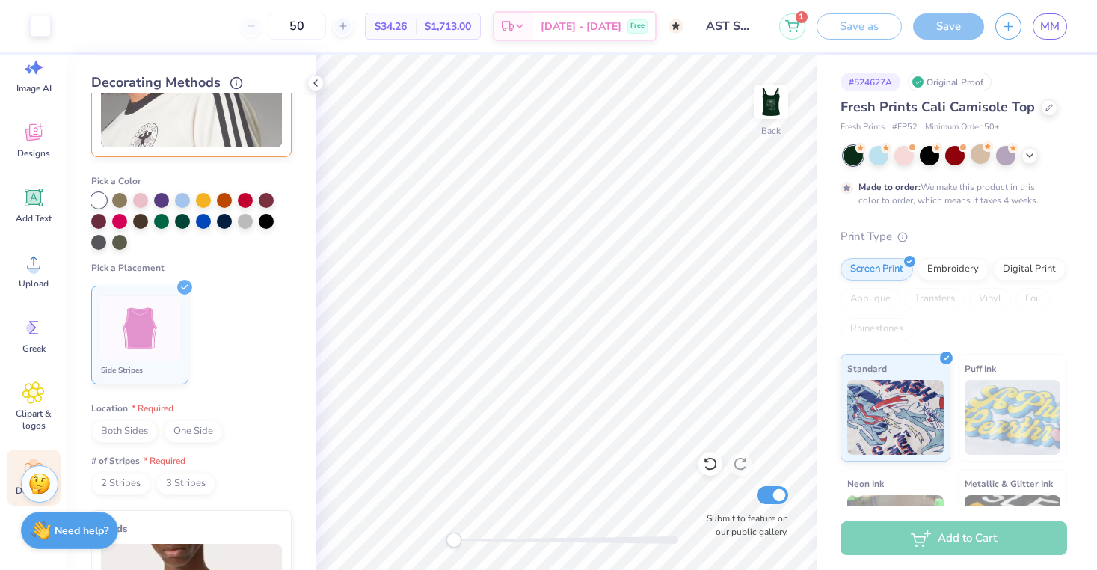
scroll to position [325, 0]
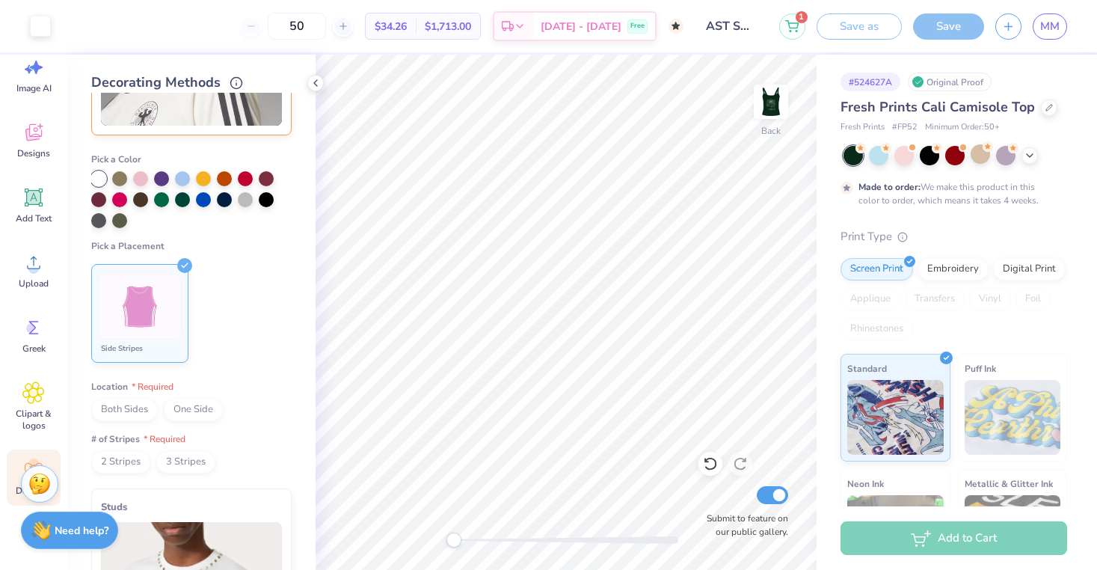
click at [120, 419] on span "Both Sides" at bounding box center [124, 410] width 67 height 22
click at [123, 458] on span "2 Stripes" at bounding box center [120, 462] width 59 height 22
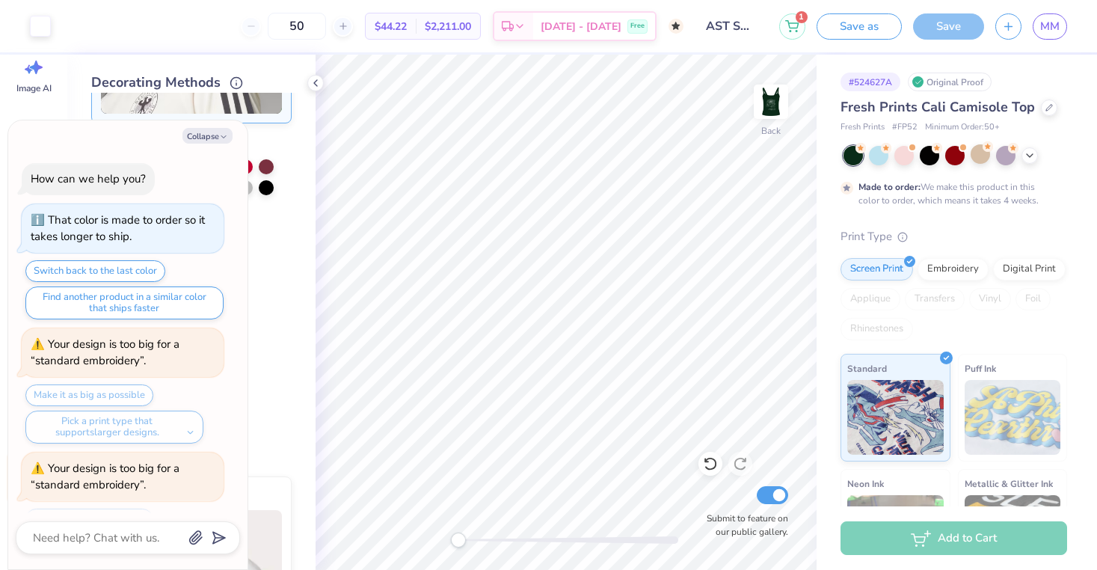
scroll to position [1062, 0]
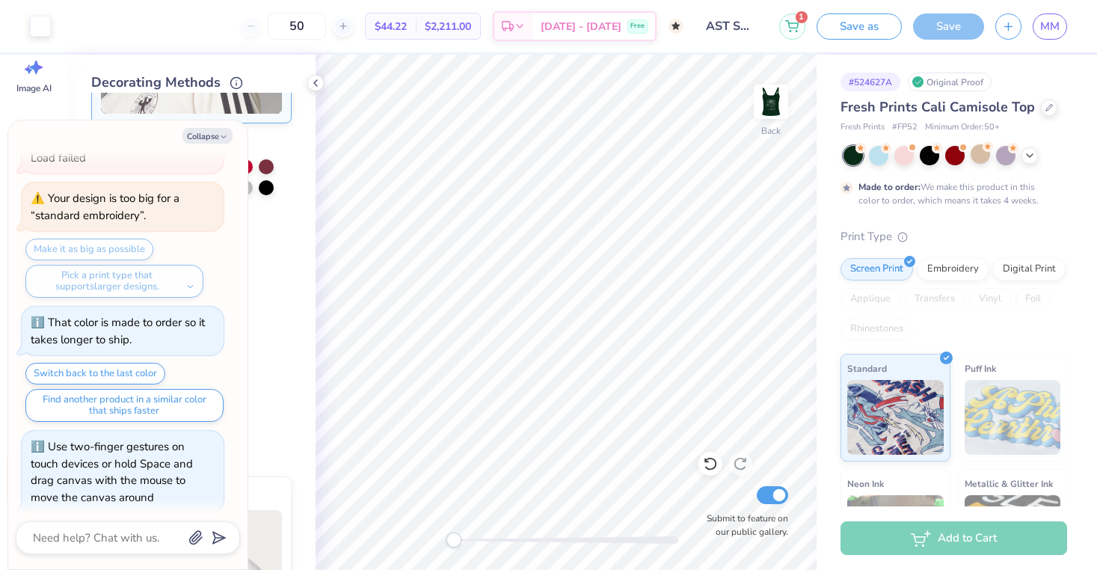
click at [445, 538] on div "Back Submit to feature on our public gallery." at bounding box center [566, 312] width 501 height 515
click at [772, 95] on img at bounding box center [771, 102] width 60 height 60
click at [764, 117] on img at bounding box center [771, 102] width 60 height 60
click at [764, 117] on img at bounding box center [771, 102] width 30 height 30
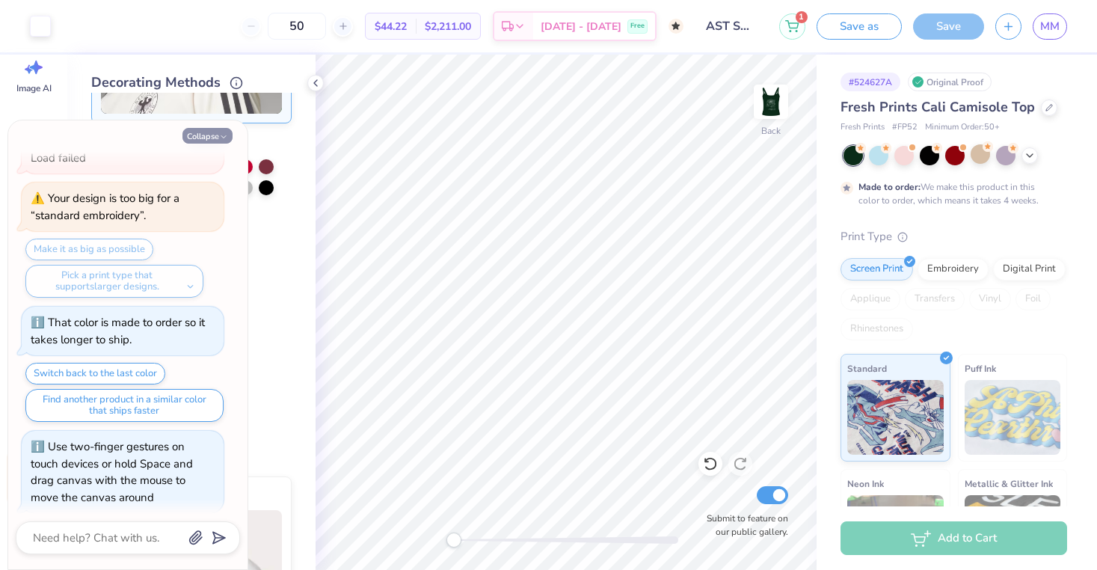
click at [220, 136] on icon "button" at bounding box center [223, 136] width 9 height 9
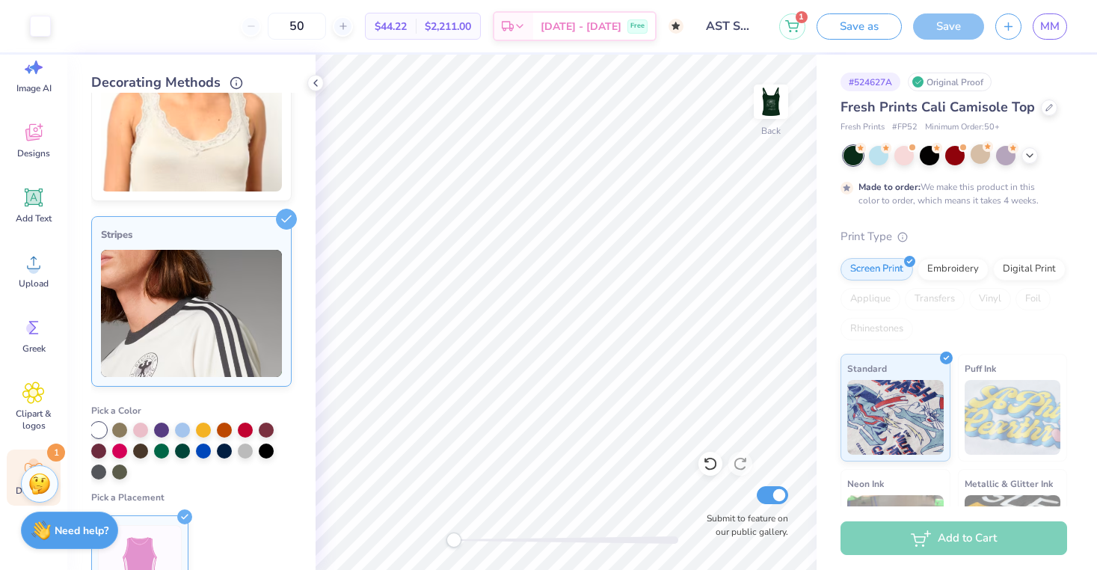
scroll to position [132, 0]
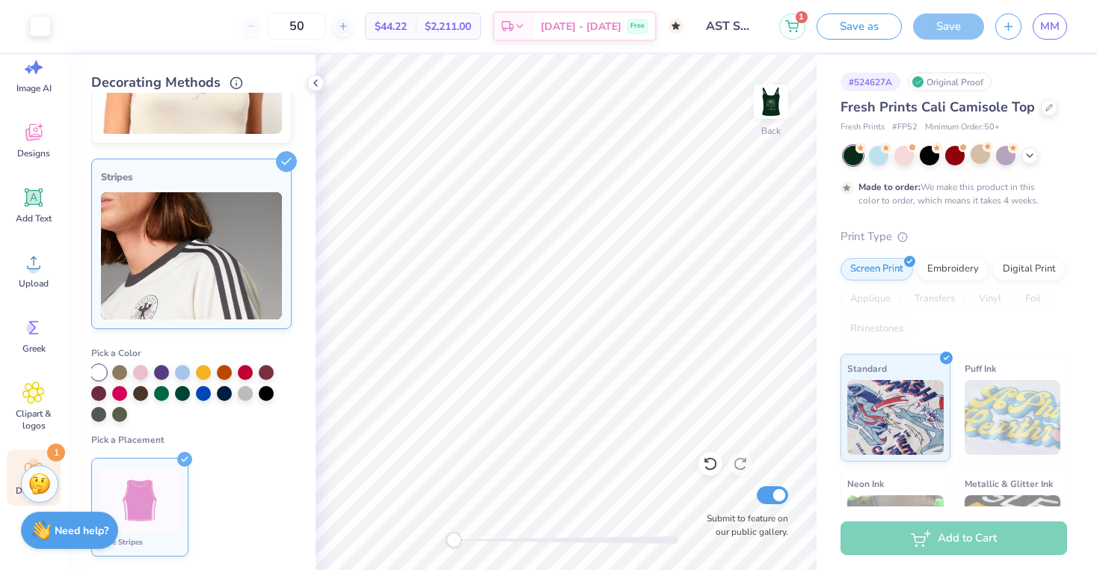
click at [169, 520] on div at bounding box center [140, 500] width 84 height 66
click at [277, 173] on div "Stripes" at bounding box center [191, 177] width 181 height 18
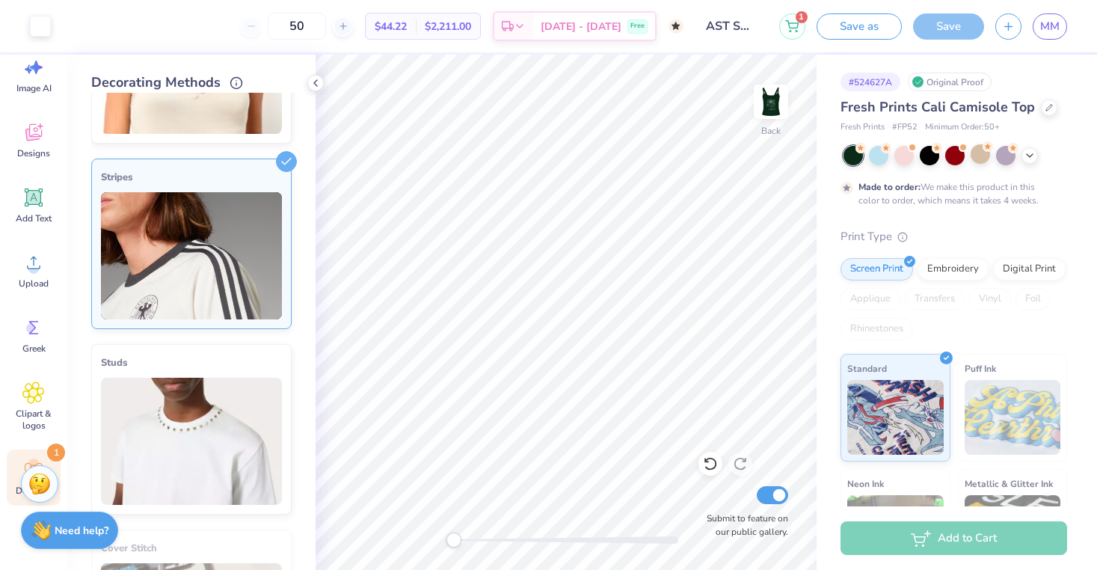
click at [248, 131] on img at bounding box center [191, 70] width 181 height 127
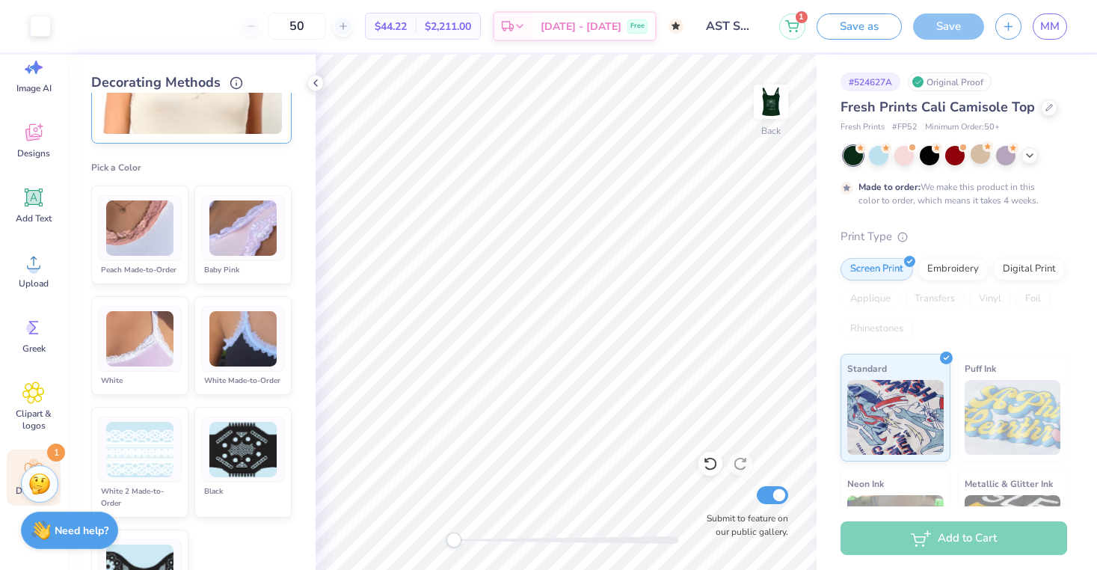
click at [144, 368] on div at bounding box center [140, 339] width 84 height 66
click at [221, 125] on img at bounding box center [191, 70] width 181 height 127
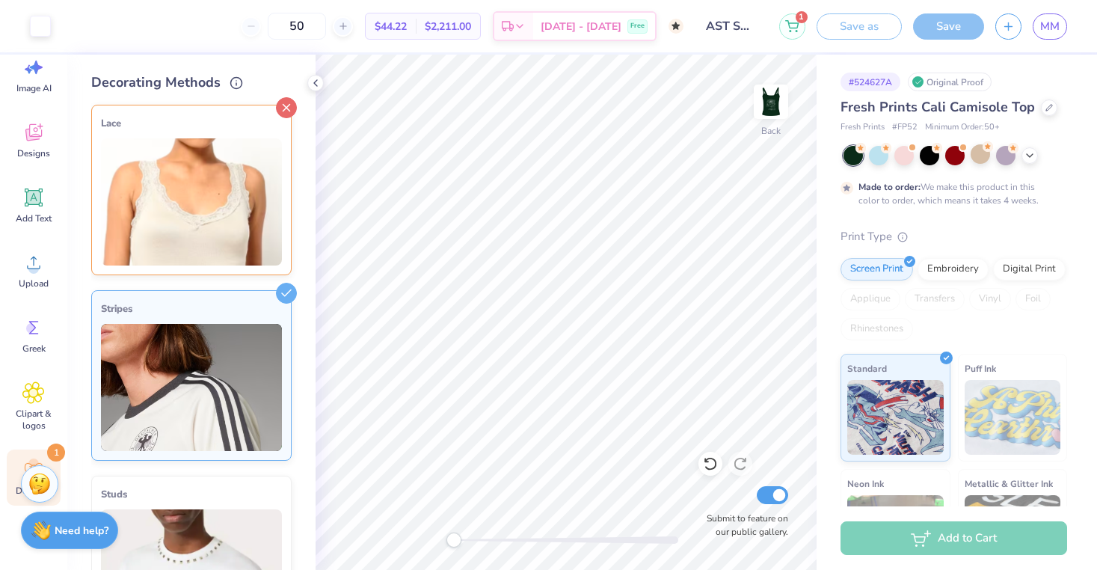
scroll to position [0, 0]
click at [284, 105] on icon at bounding box center [286, 107] width 21 height 21
click at [262, 358] on img at bounding box center [191, 387] width 181 height 127
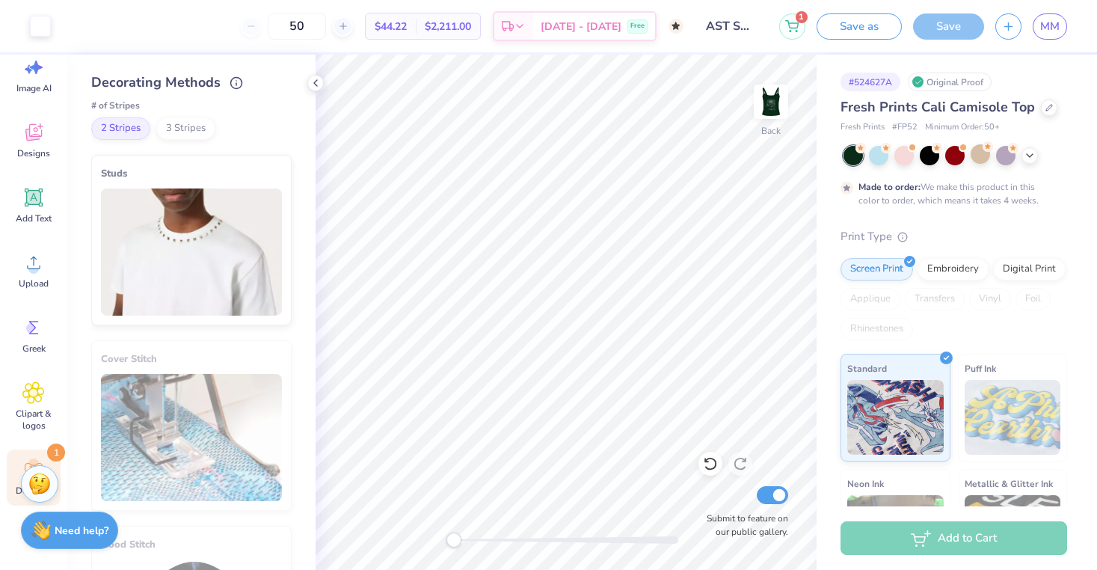
scroll to position [661, 0]
click at [326, 32] on input "50" at bounding box center [297, 26] width 58 height 27
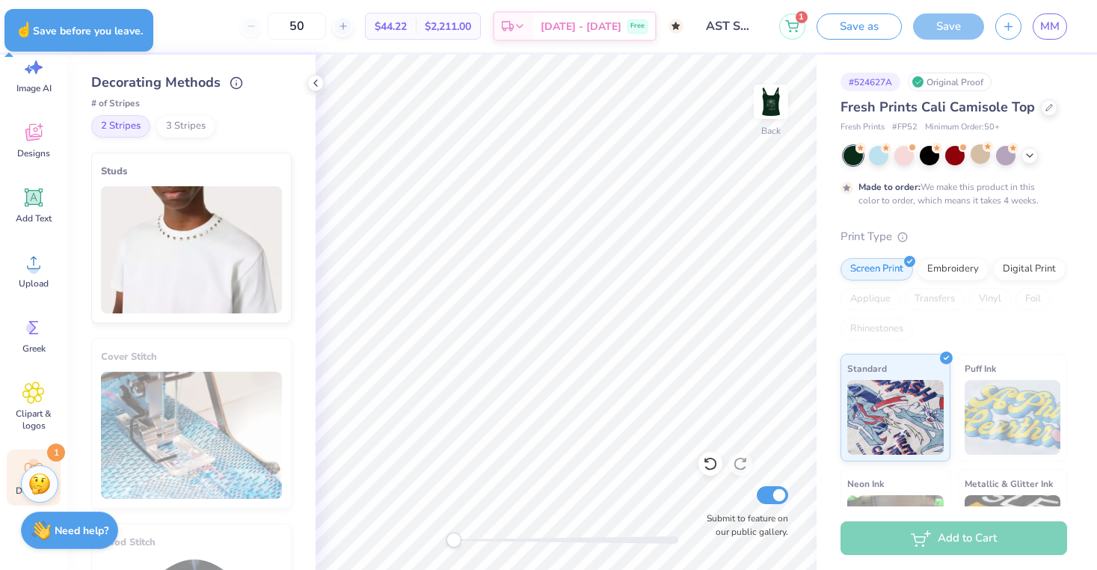
type textarea "x"
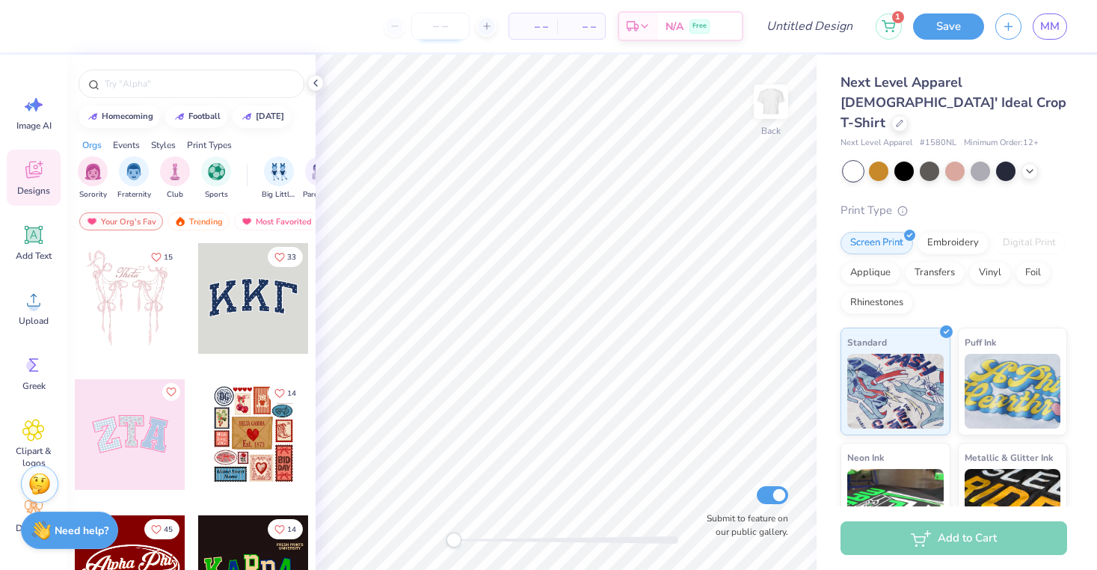
click at [432, 22] on input "number" at bounding box center [440, 26] width 58 height 27
type input "20"
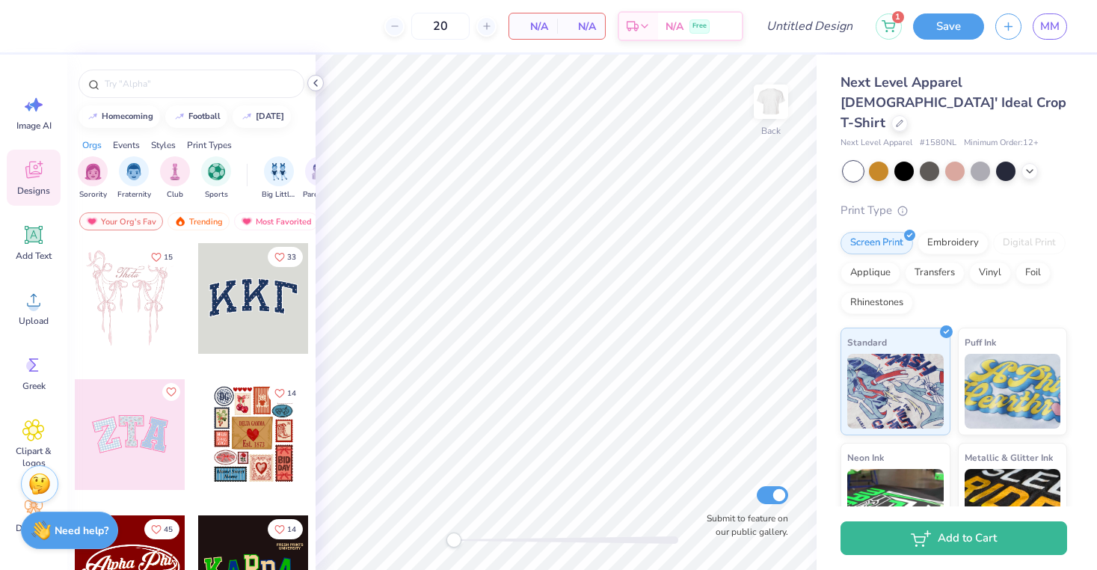
click at [322, 80] on div at bounding box center [315, 83] width 16 height 16
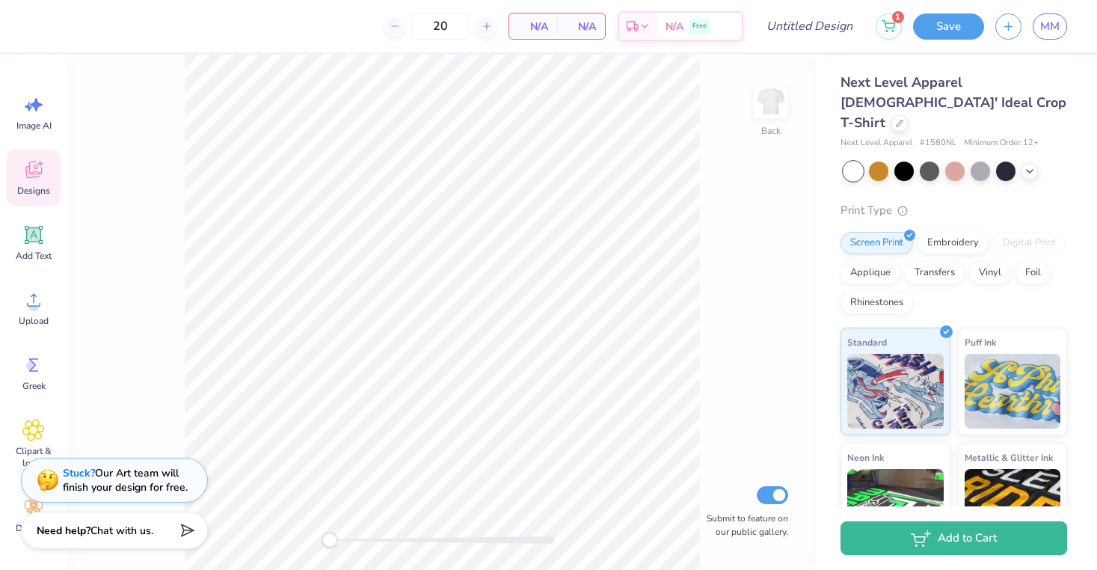
click at [535, 21] on span "N/A" at bounding box center [533, 27] width 30 height 16
click at [48, 245] on div "Add Text" at bounding box center [34, 243] width 54 height 56
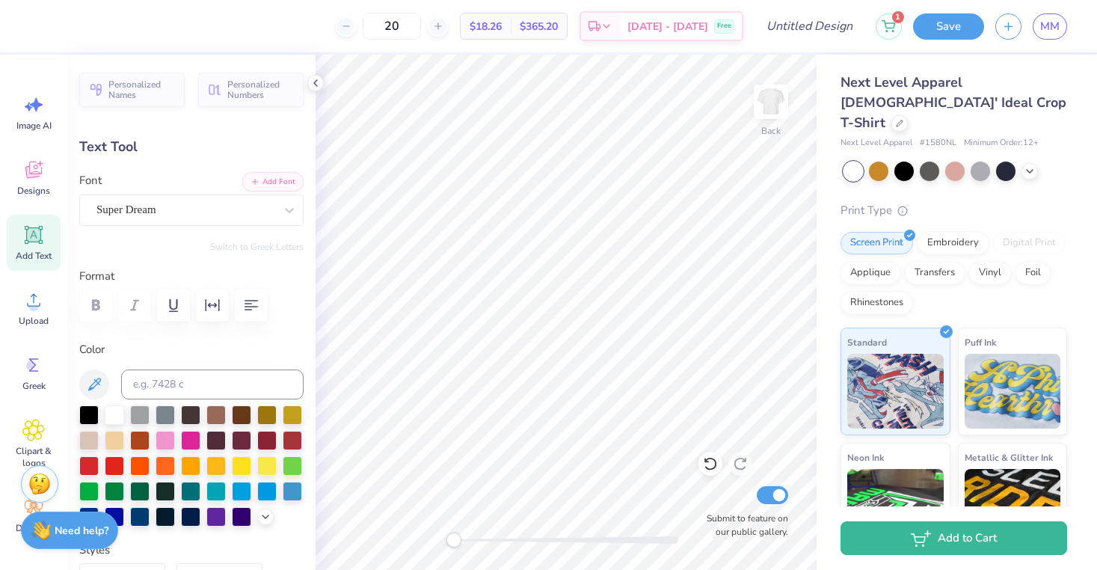
type textarea "AST"
type input "3.66"
type input "1.44"
type input "7.90"
type input "8.22"
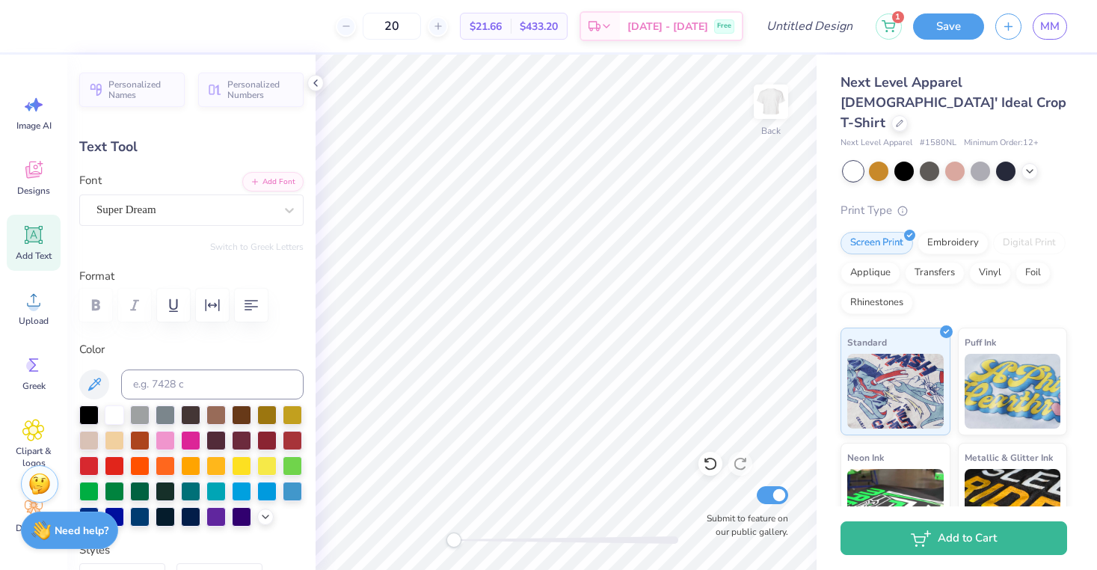
type input "3.24"
type input "6.11"
click at [49, 373] on div "Greek" at bounding box center [34, 373] width 54 height 56
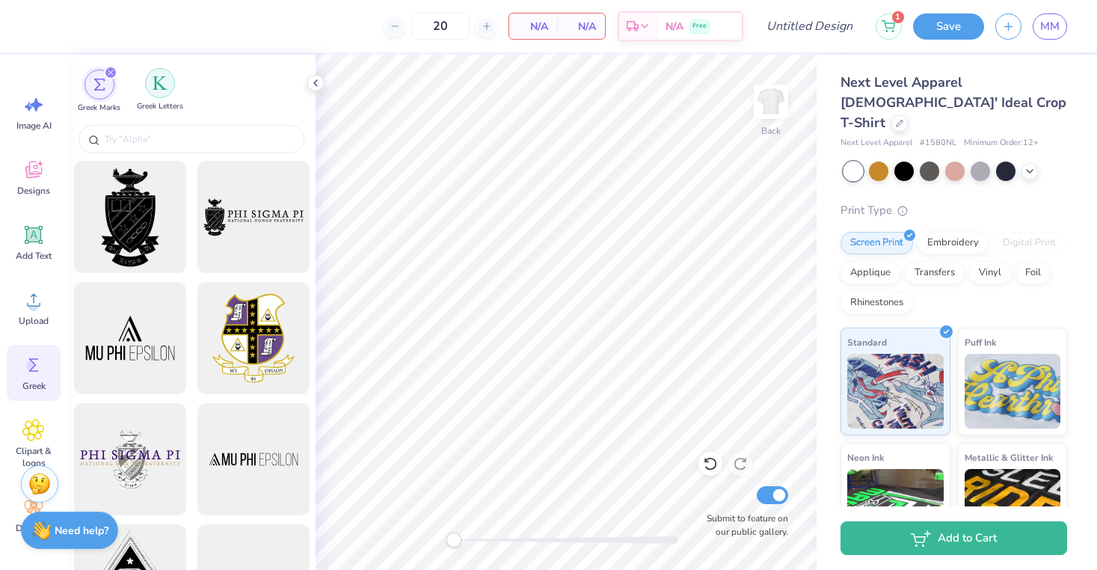
click at [156, 92] on div "filter for Greek Letters" at bounding box center [160, 83] width 30 height 30
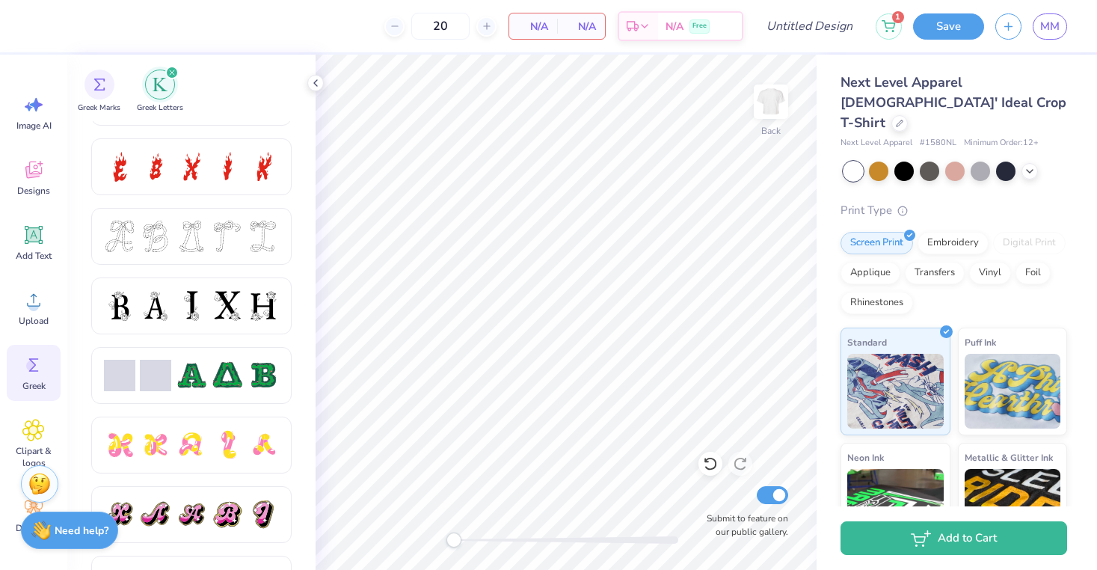
scroll to position [548, 0]
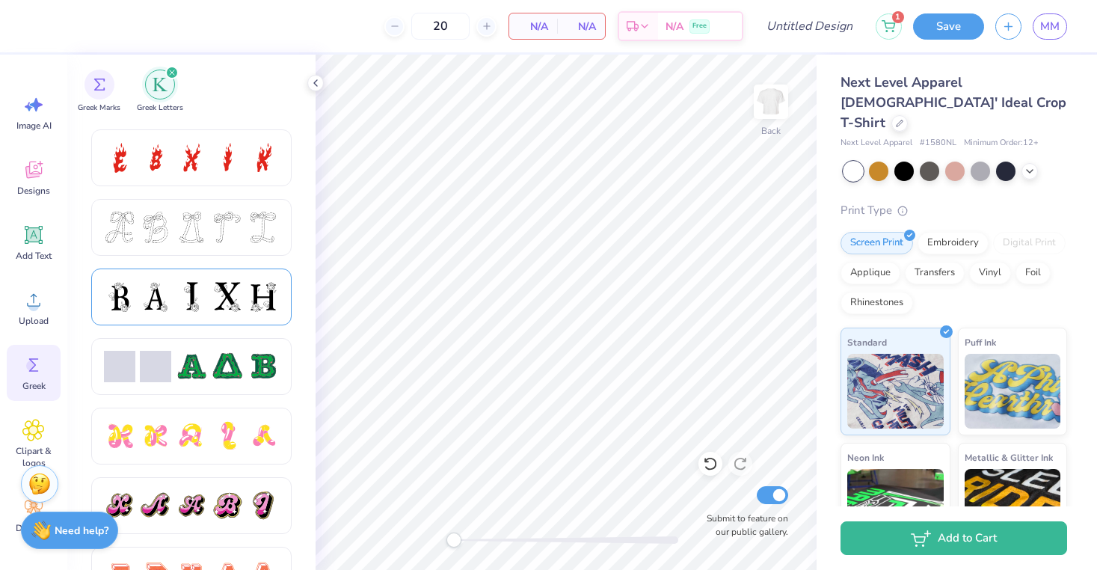
click at [201, 294] on div at bounding box center [191, 296] width 31 height 31
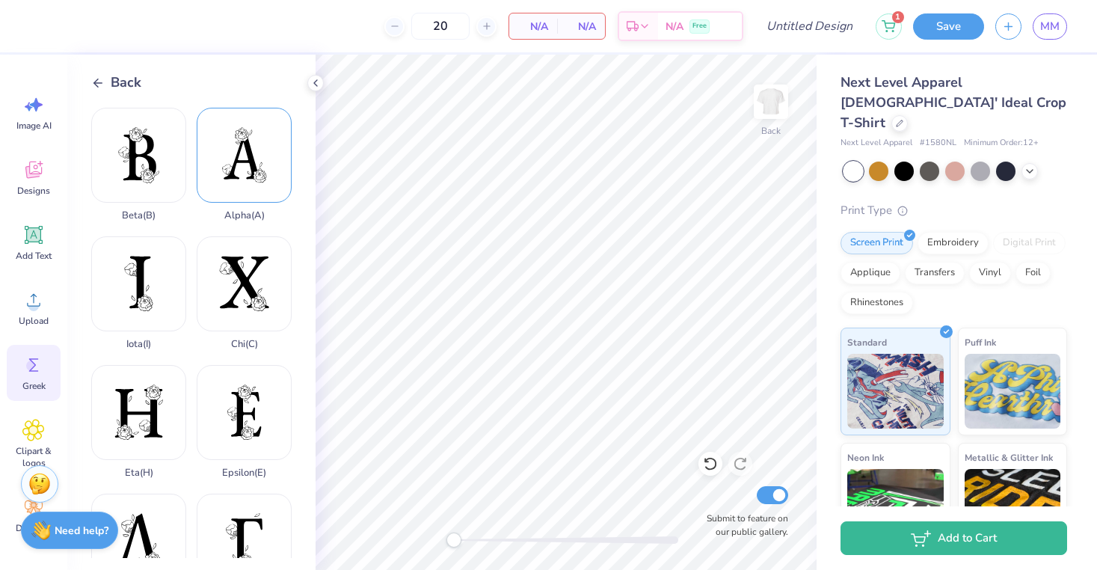
click at [217, 170] on div "Alpha ( A )" at bounding box center [244, 165] width 95 height 114
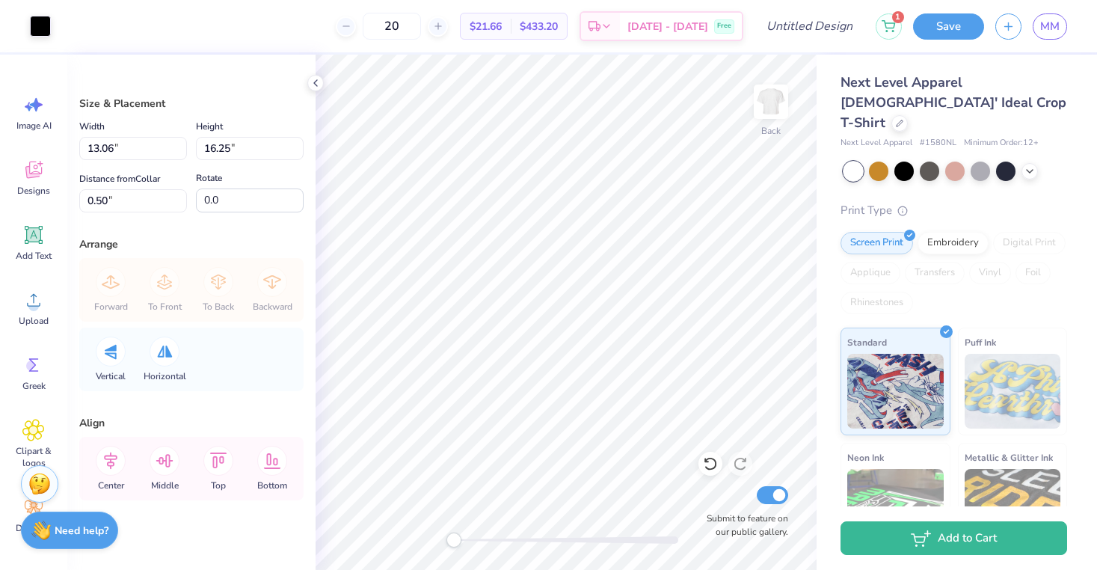
type input "4.55"
type input "5.66"
click at [35, 369] on circle at bounding box center [31, 365] width 10 height 10
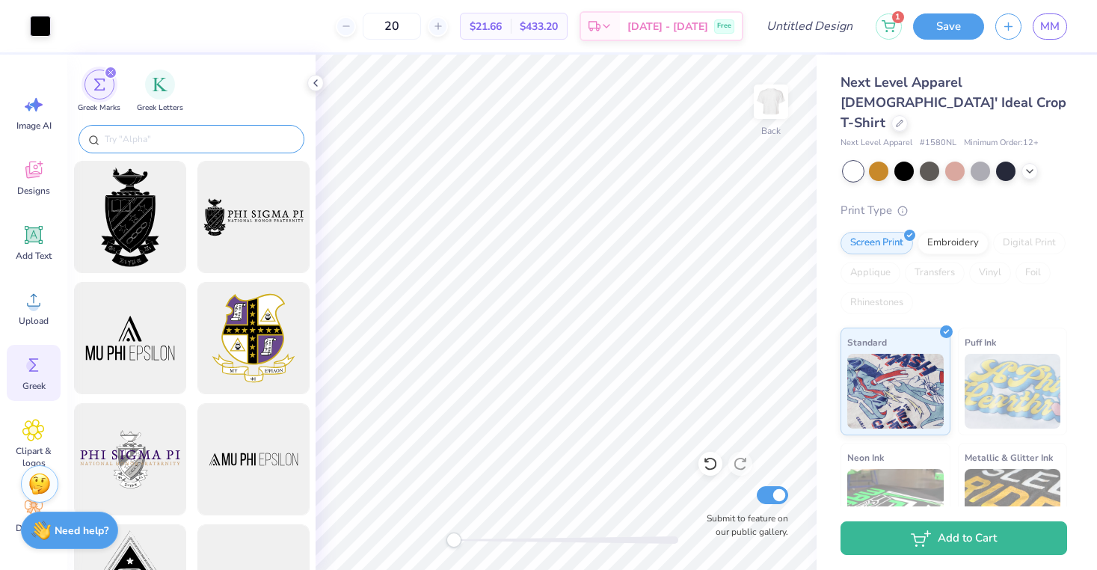
click at [176, 143] on input "text" at bounding box center [198, 139] width 191 height 15
click at [162, 74] on div "filter for Greek Letters" at bounding box center [160, 83] width 30 height 30
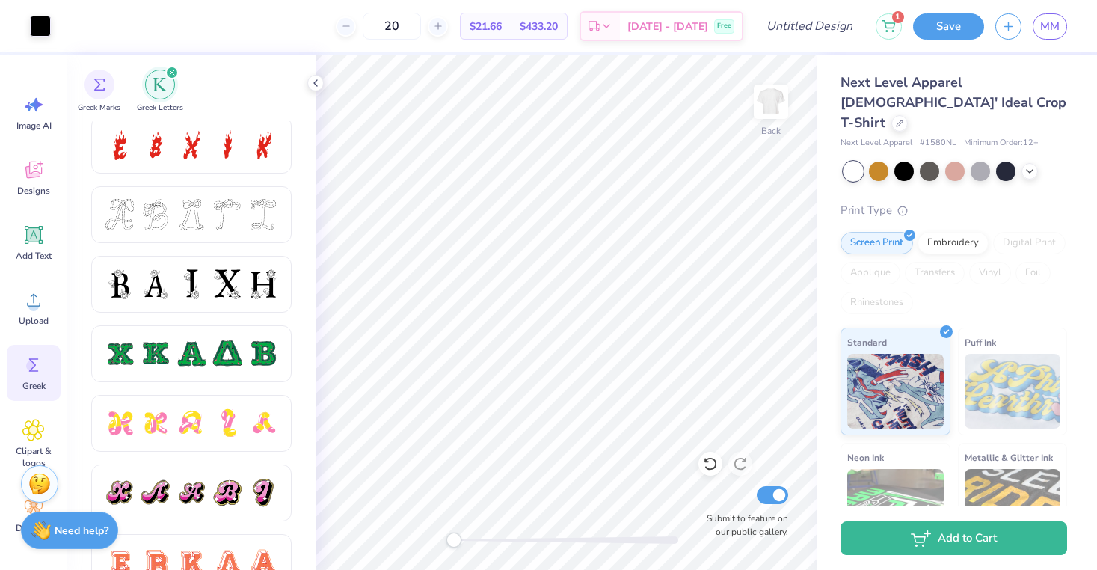
scroll to position [566, 0]
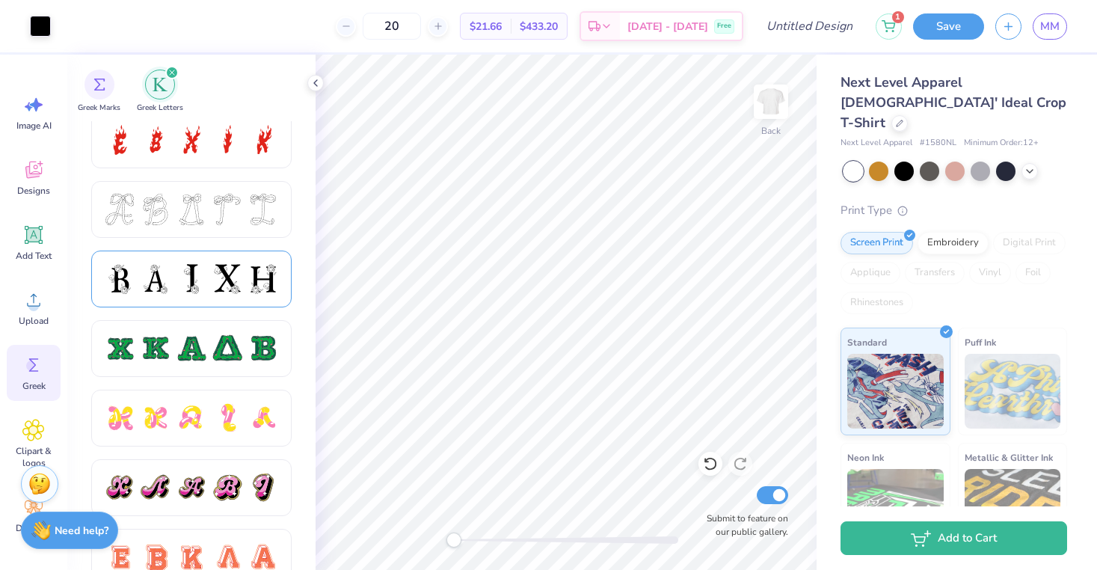
click at [196, 283] on div at bounding box center [191, 278] width 31 height 31
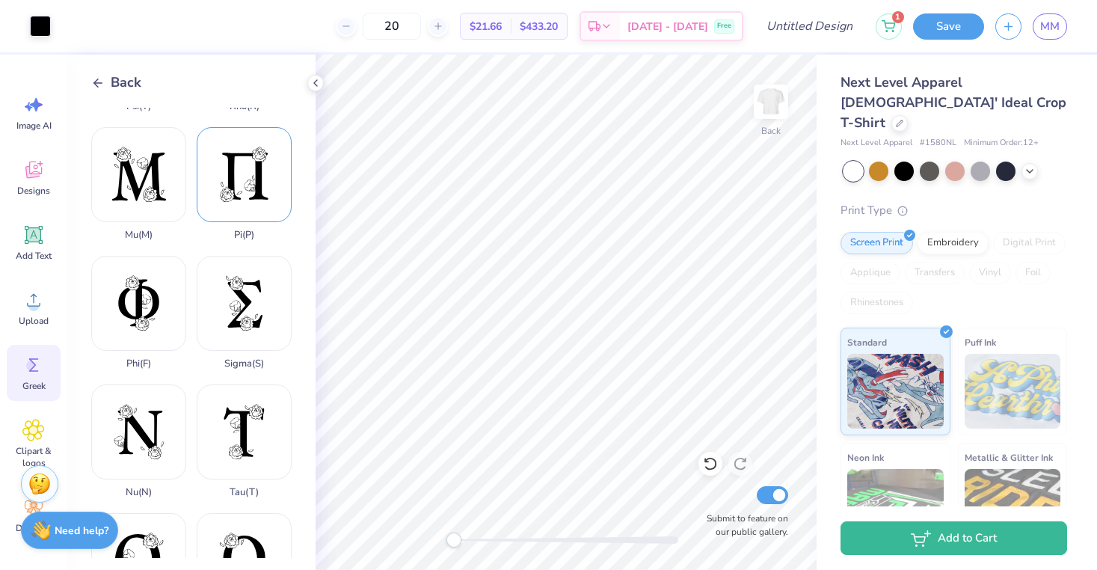
scroll to position [751, 0]
click at [241, 324] on div "Sigma ( S )" at bounding box center [244, 313] width 95 height 114
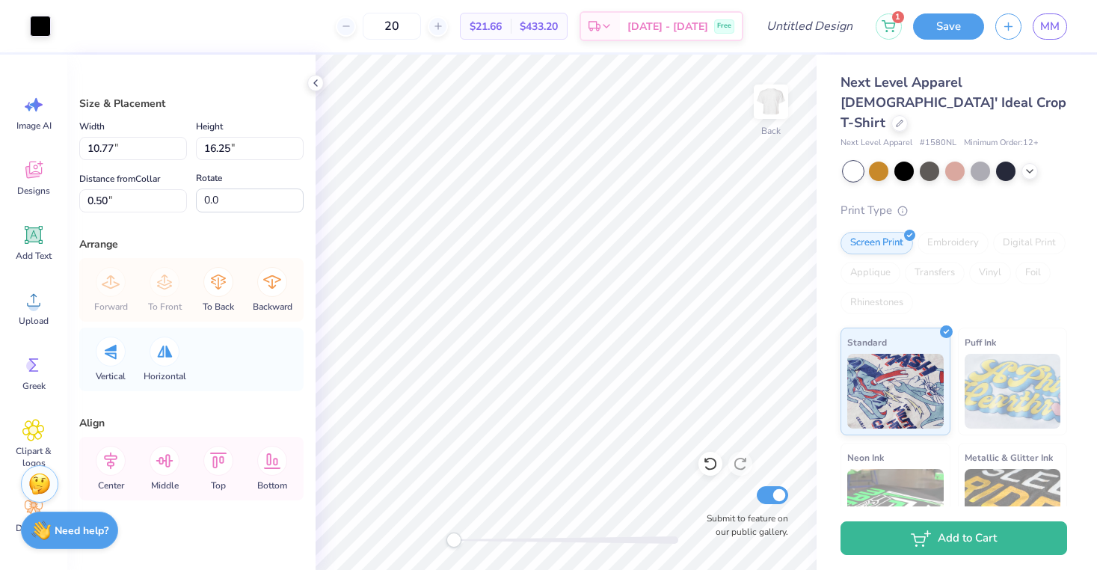
type input "4.32"
type input "6.52"
type input "3.55"
type input "5.36"
type input "3.00"
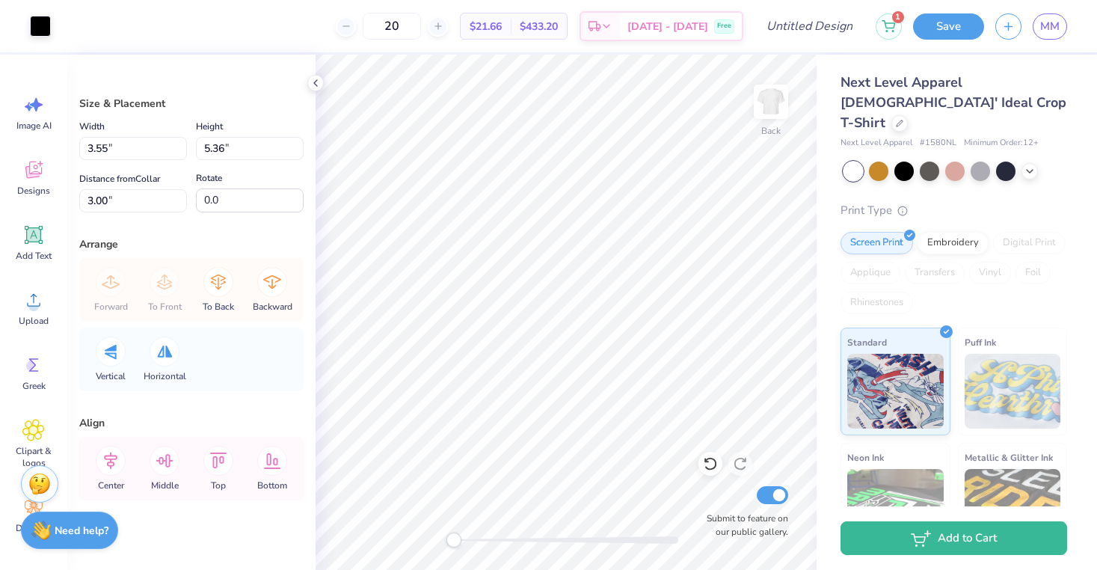
type input "3.66"
type input "5.53"
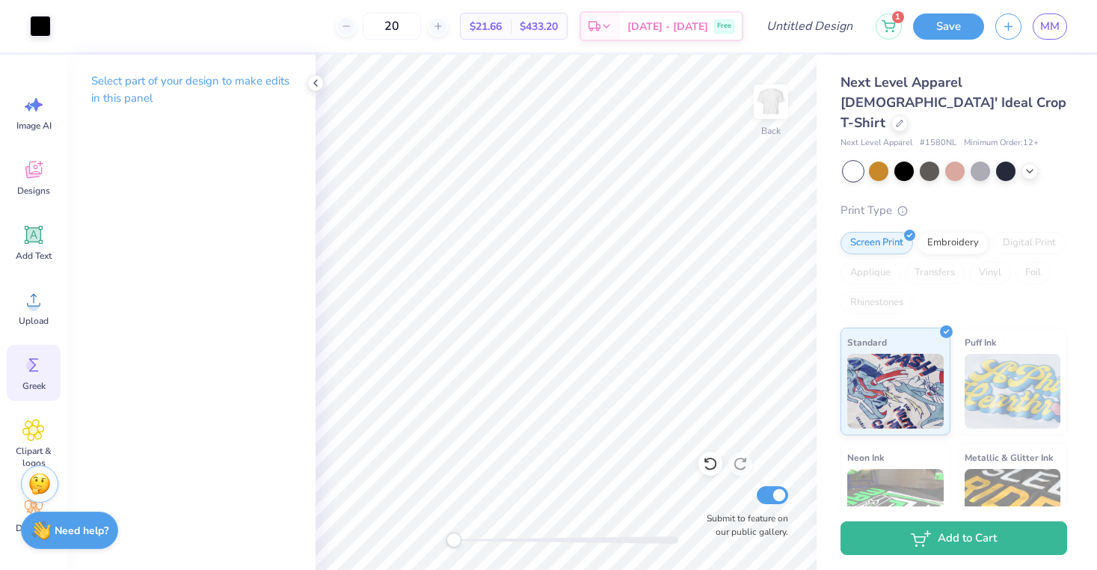
click at [37, 357] on icon at bounding box center [33, 365] width 22 height 22
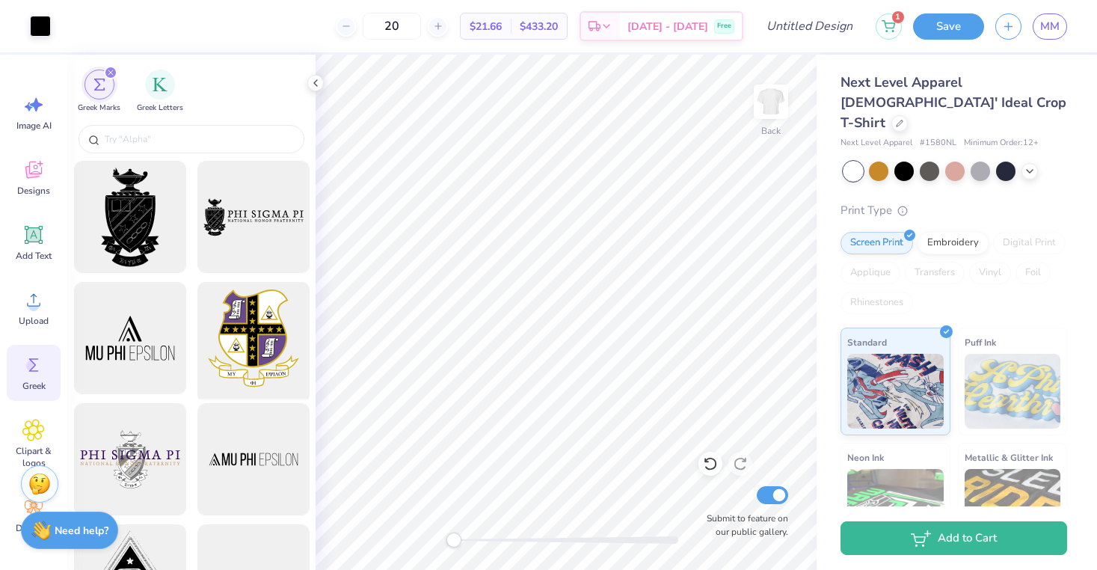
scroll to position [4, 0]
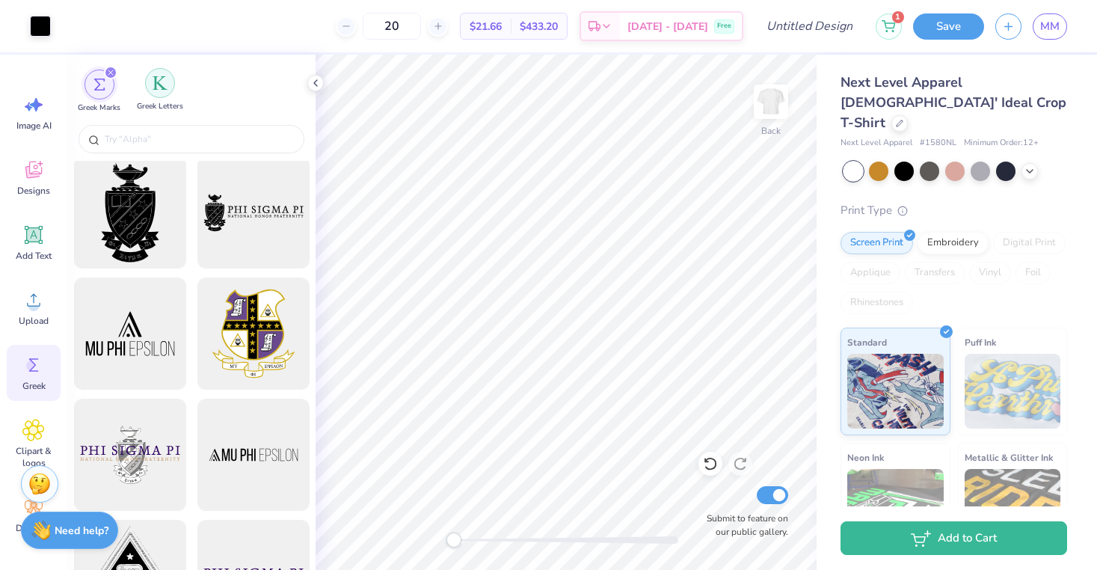
click at [173, 92] on div "filter for Greek Letters" at bounding box center [160, 83] width 30 height 30
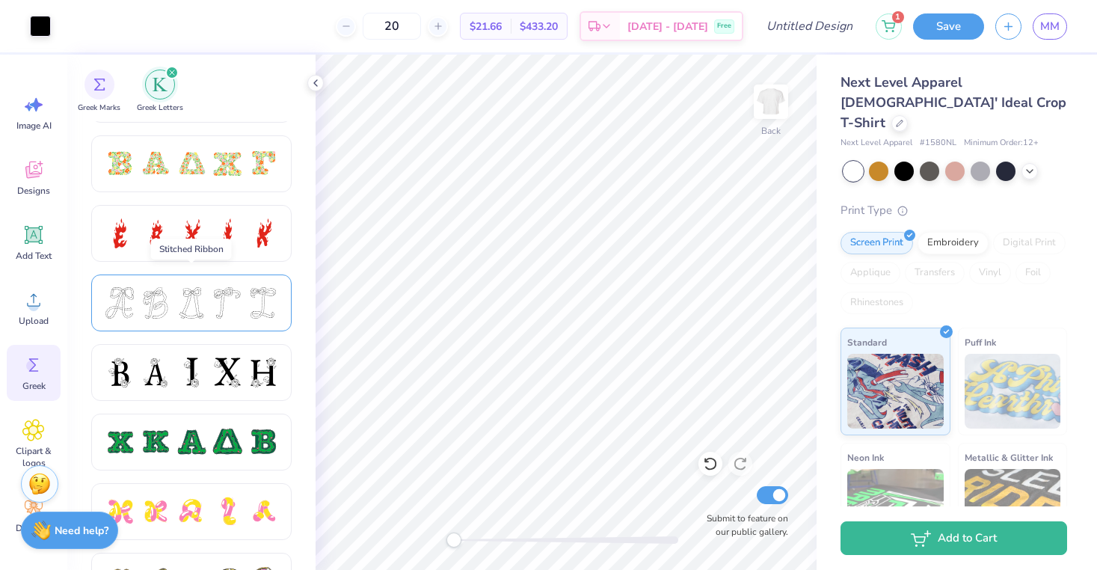
scroll to position [479, 0]
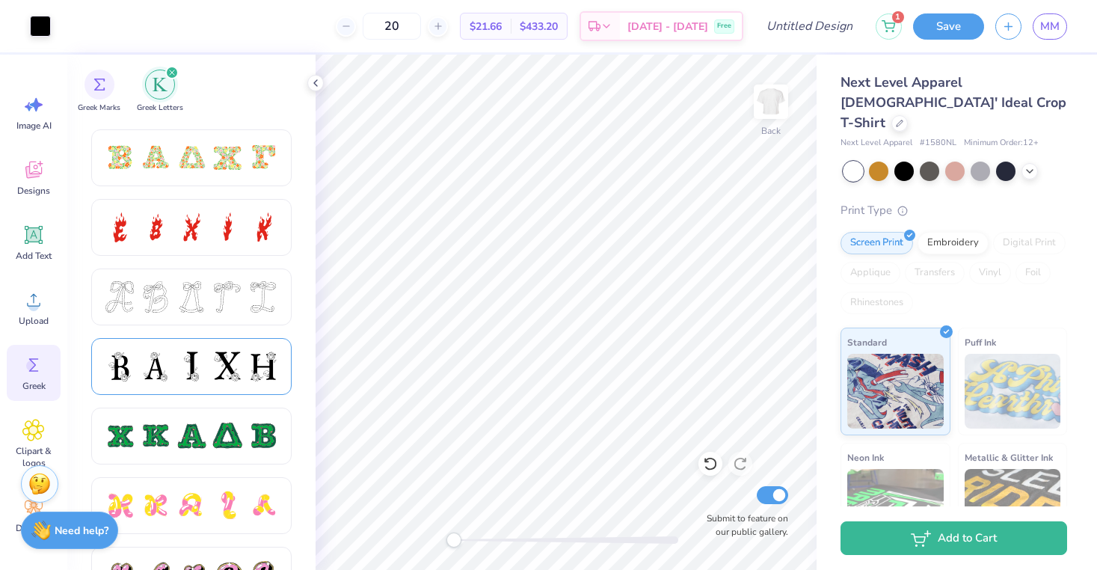
click at [222, 364] on div at bounding box center [227, 366] width 31 height 31
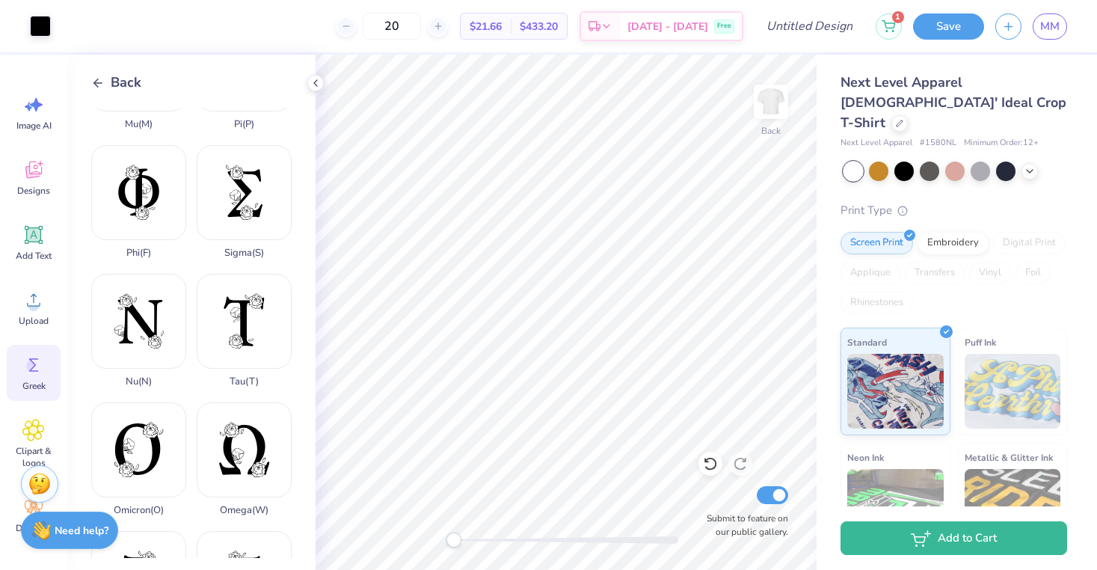
scroll to position [909, 0]
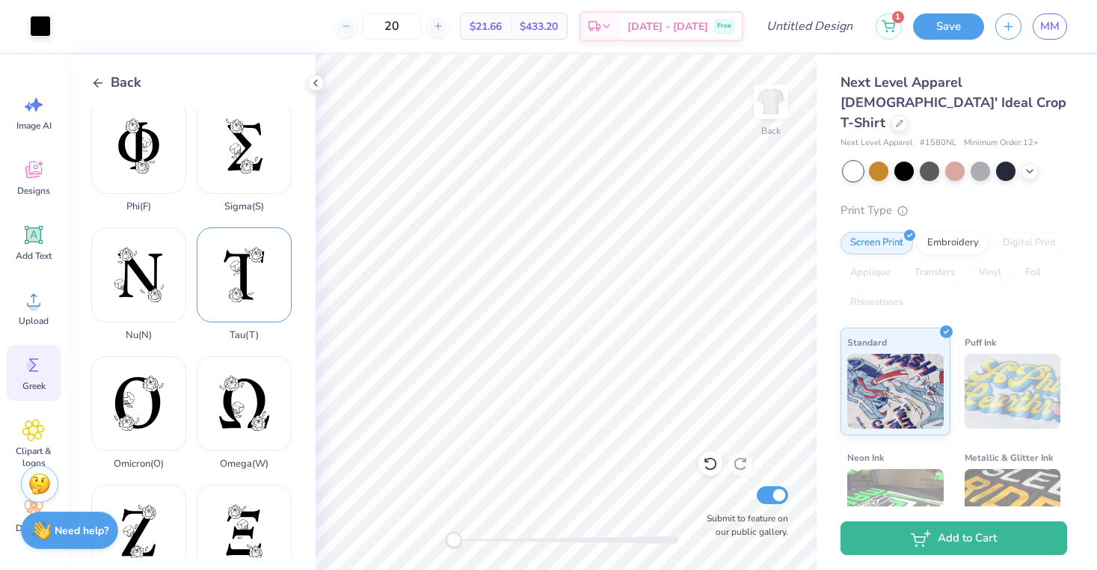
click at [234, 312] on div "Tau ( T )" at bounding box center [244, 284] width 95 height 114
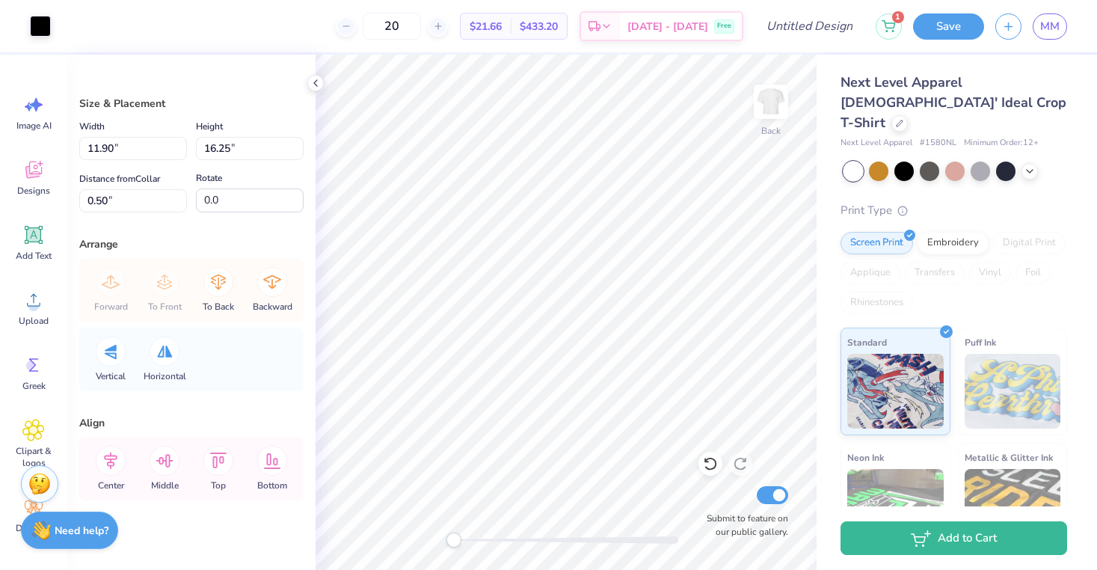
type input "4.12"
type input "5.62"
type input "3.76"
type input "5.13"
type input "3.00"
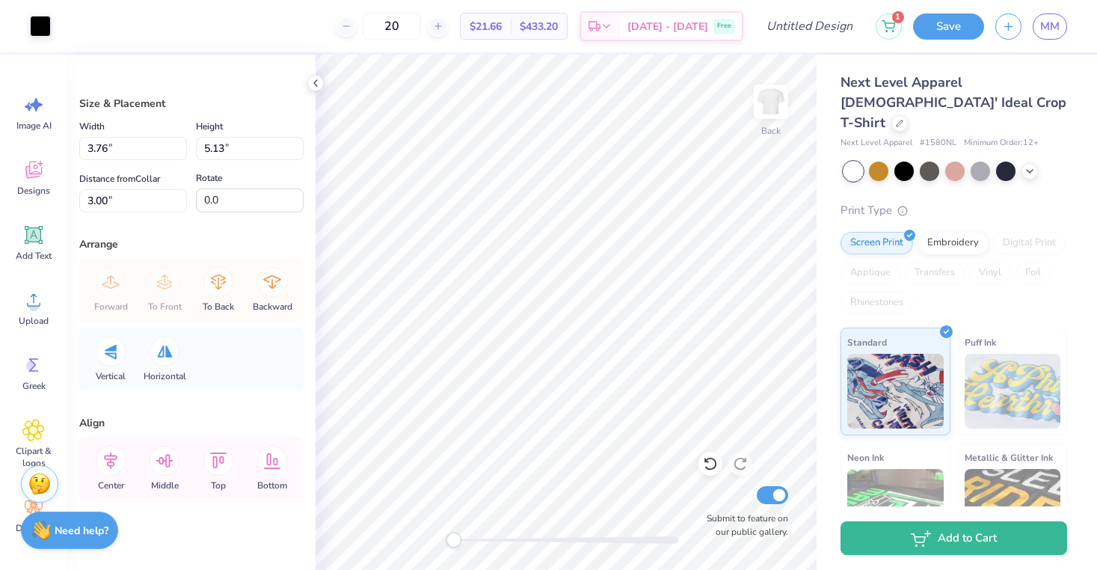
type input "3.66"
type input "5.53"
type input "3.39"
type input "5.11"
type input "4.55"
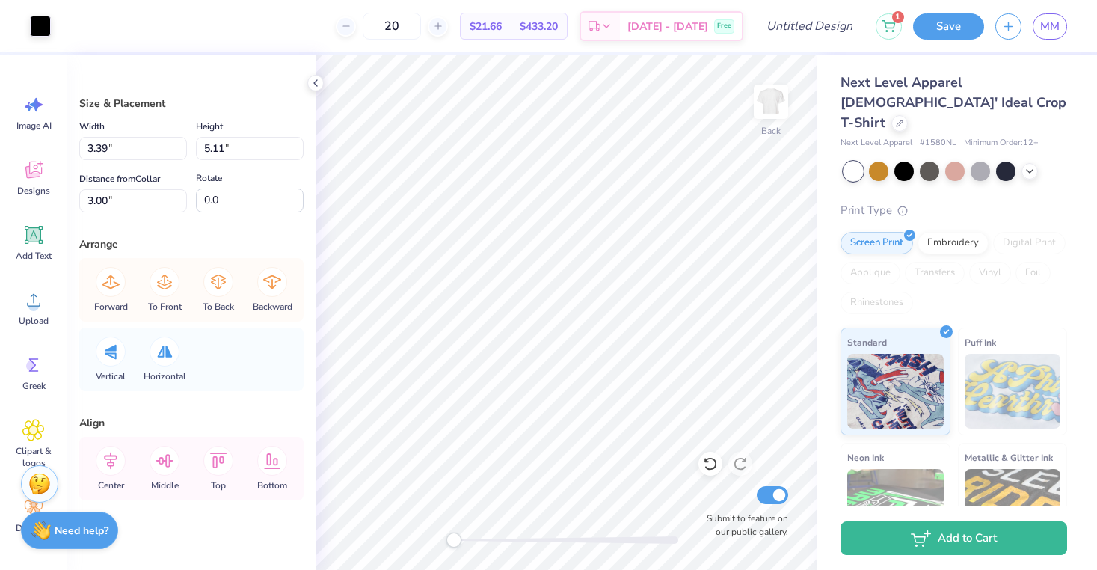
type input "5.66"
type input "4.08"
type input "5.08"
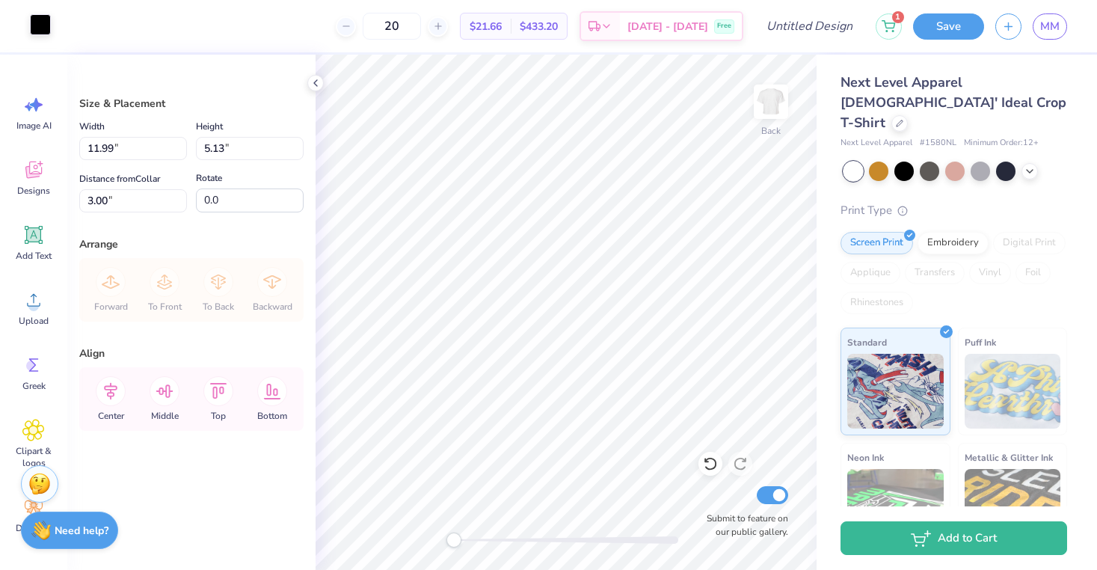
click at [37, 19] on div at bounding box center [40, 24] width 21 height 21
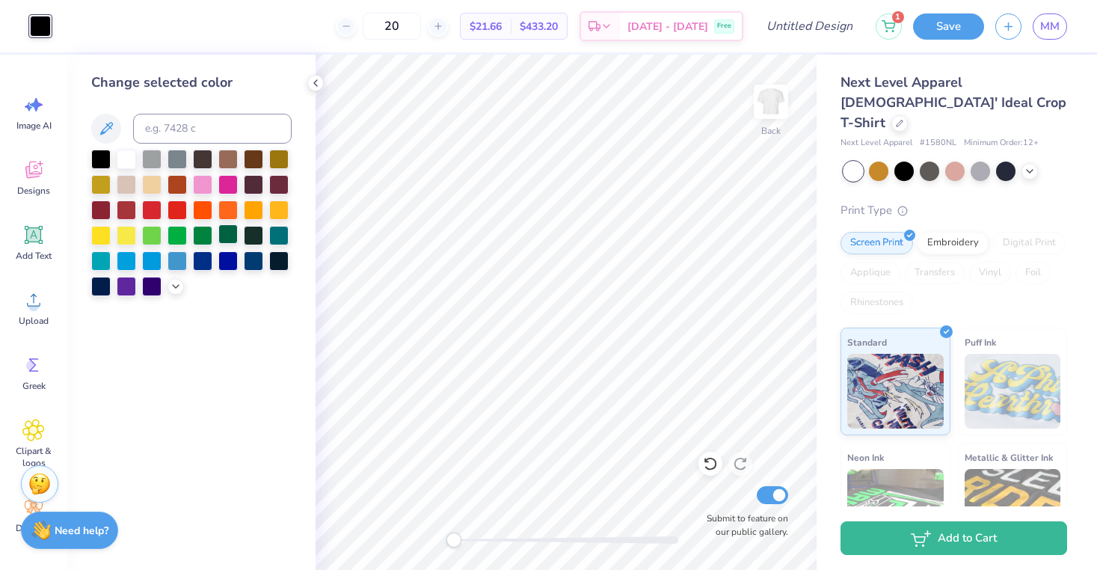
click at [226, 243] on div at bounding box center [227, 233] width 19 height 19
click at [250, 239] on div at bounding box center [253, 233] width 19 height 19
click at [226, 239] on div at bounding box center [227, 233] width 19 height 19
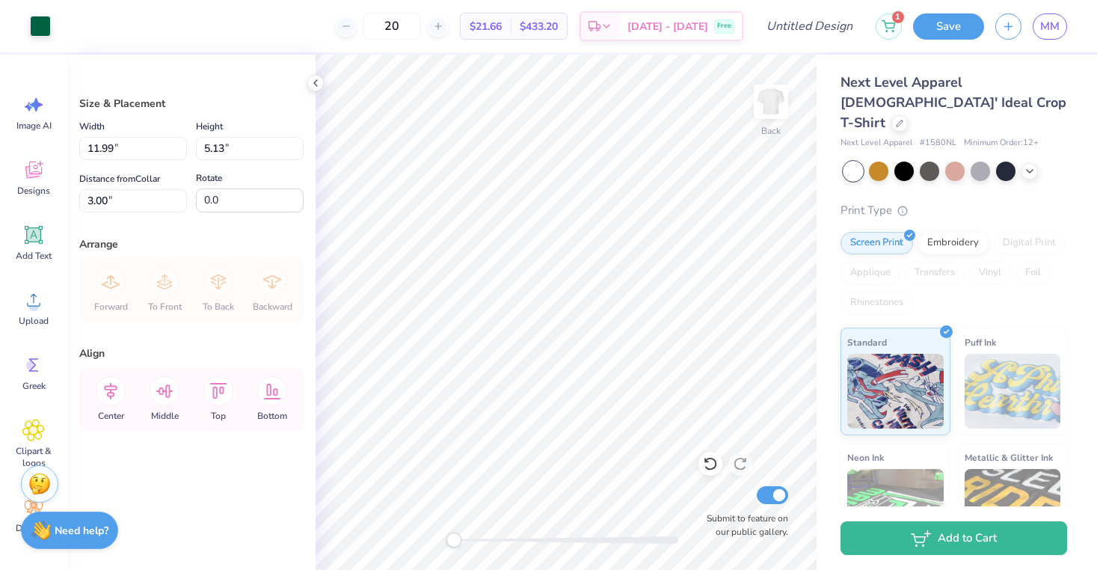
type input "11.26"
type input "4.82"
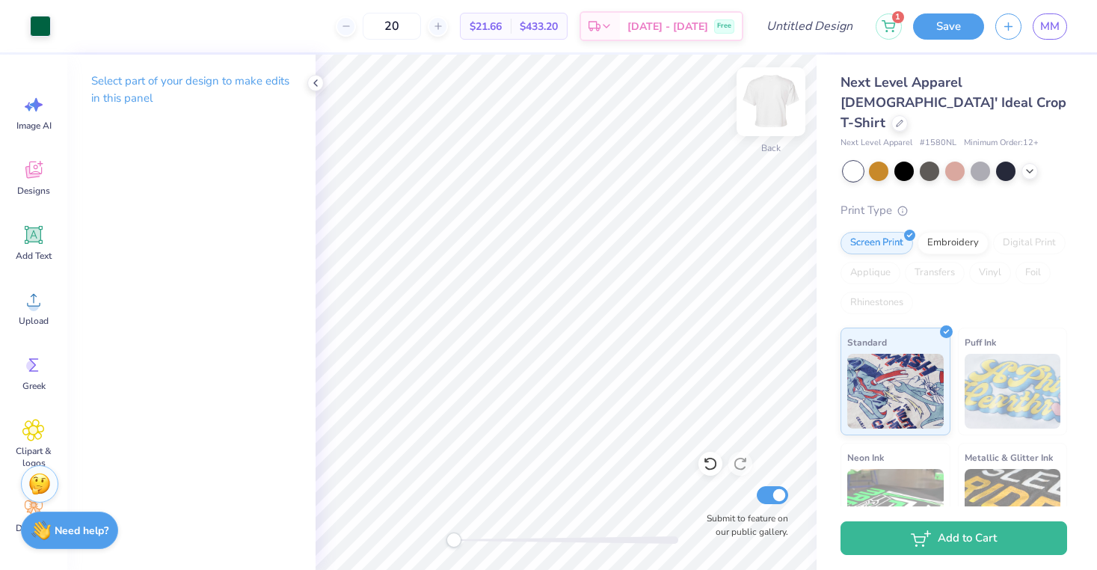
click at [770, 98] on img at bounding box center [771, 102] width 60 height 60
click at [25, 429] on icon at bounding box center [33, 430] width 22 height 22
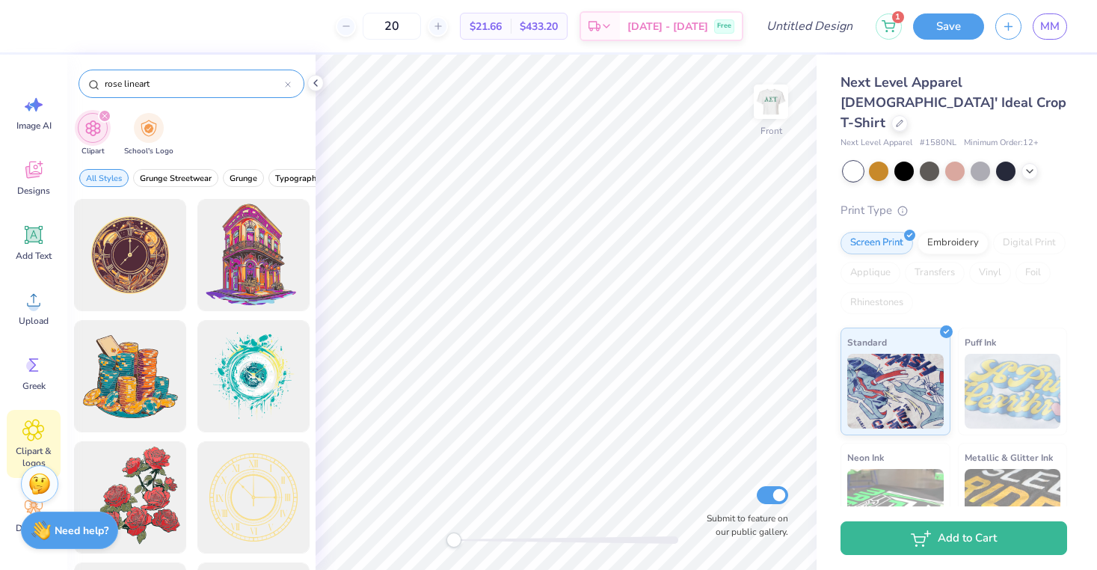
type input "rose lineart"
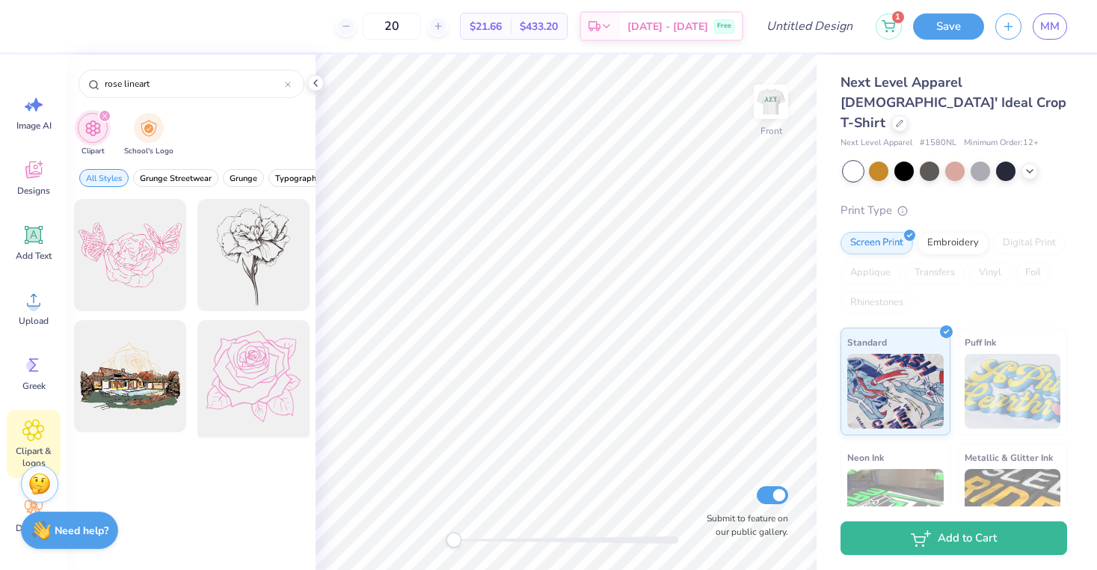
click at [239, 370] on div at bounding box center [252, 376] width 123 height 123
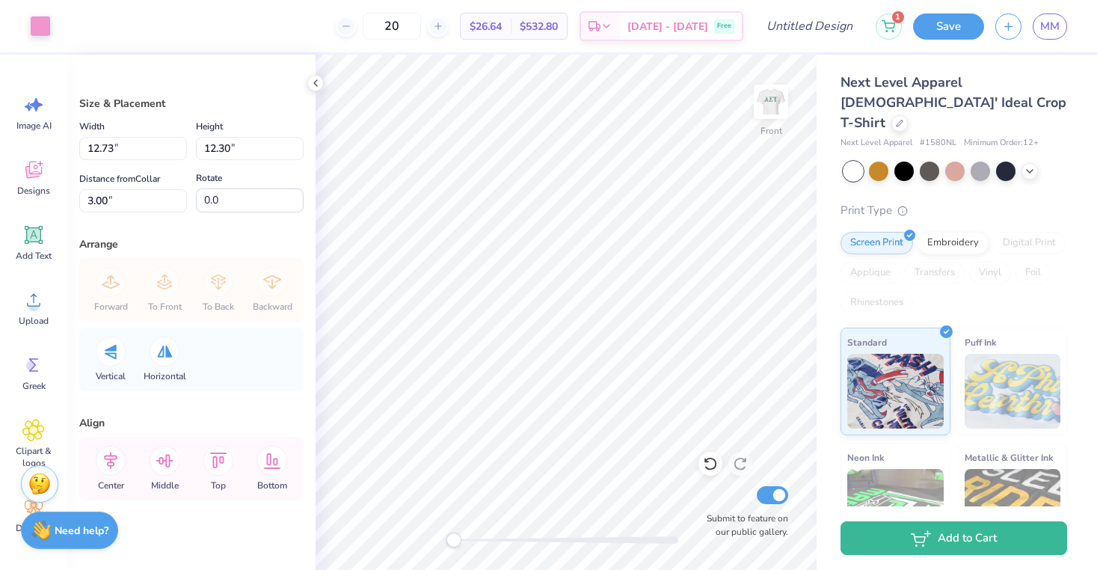
type input "9.53"
type input "9.20"
type input "8.87"
type input "8.57"
click at [48, 34] on div at bounding box center [40, 24] width 21 height 21
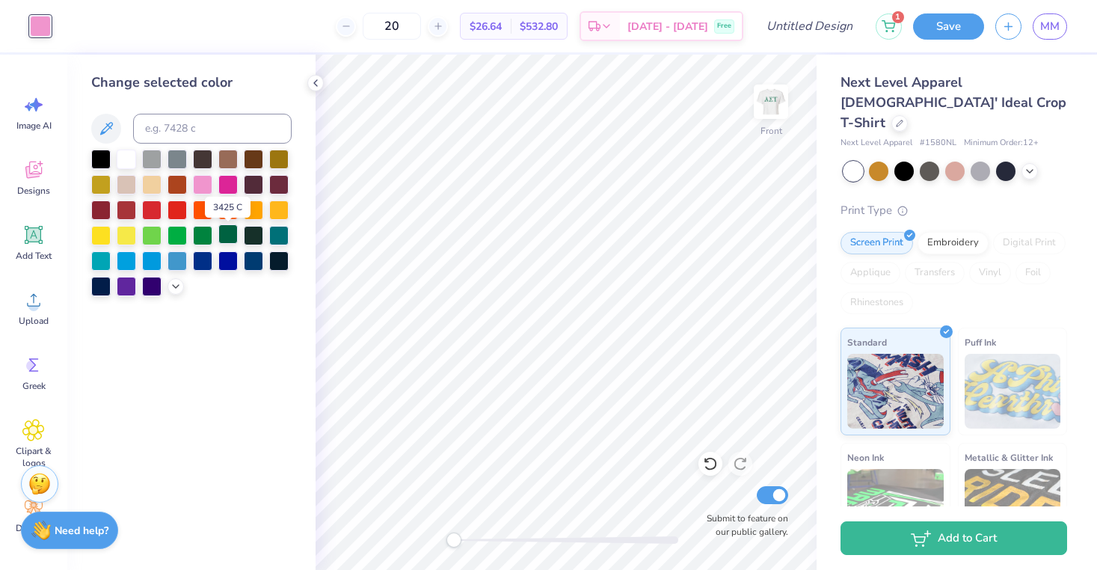
click at [231, 238] on div at bounding box center [227, 233] width 19 height 19
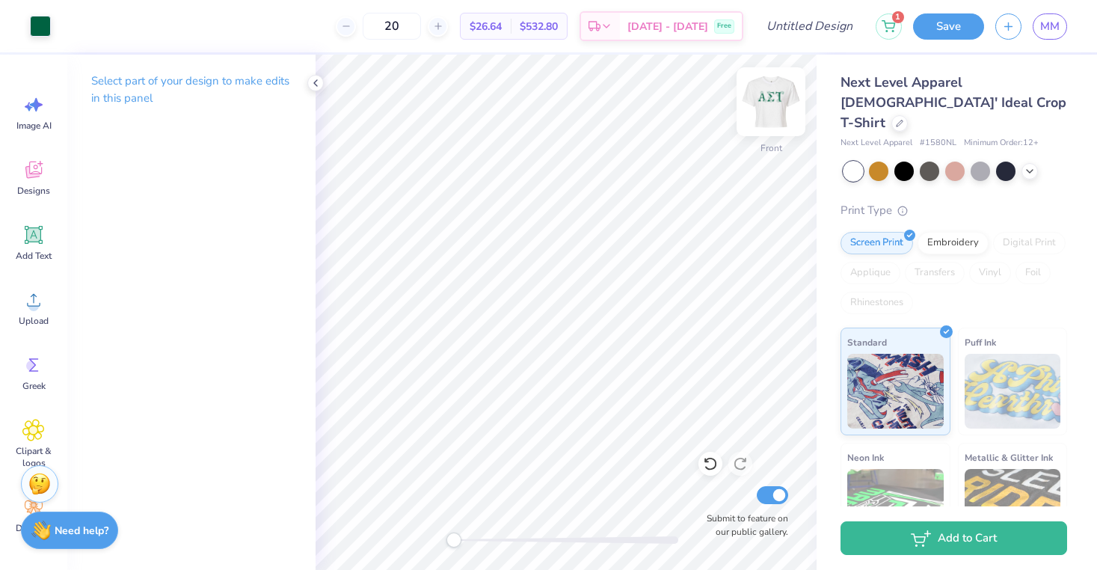
click at [769, 101] on img at bounding box center [771, 102] width 60 height 60
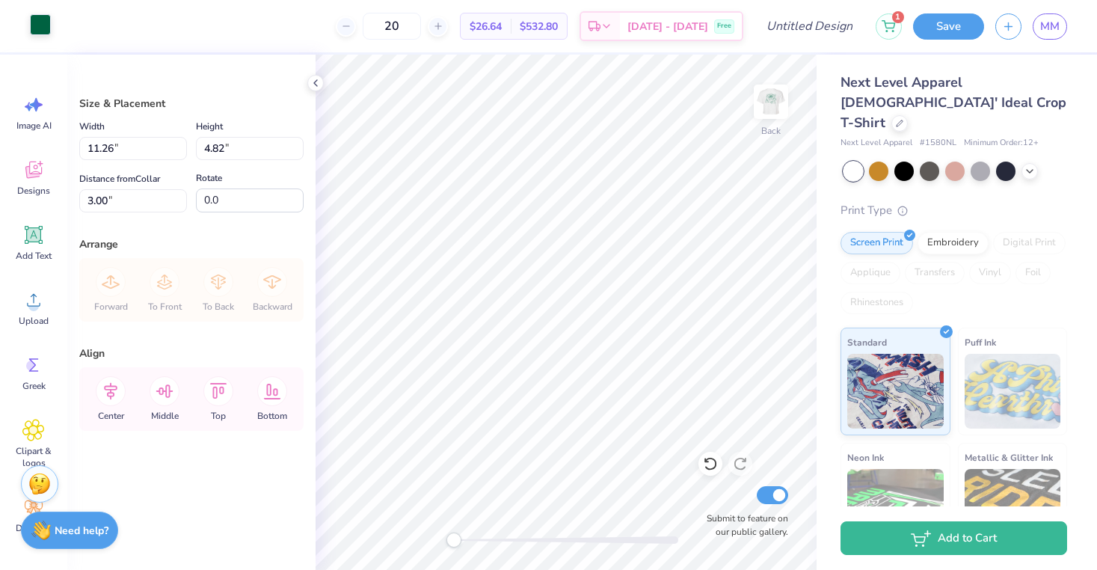
click at [34, 30] on div at bounding box center [40, 24] width 21 height 21
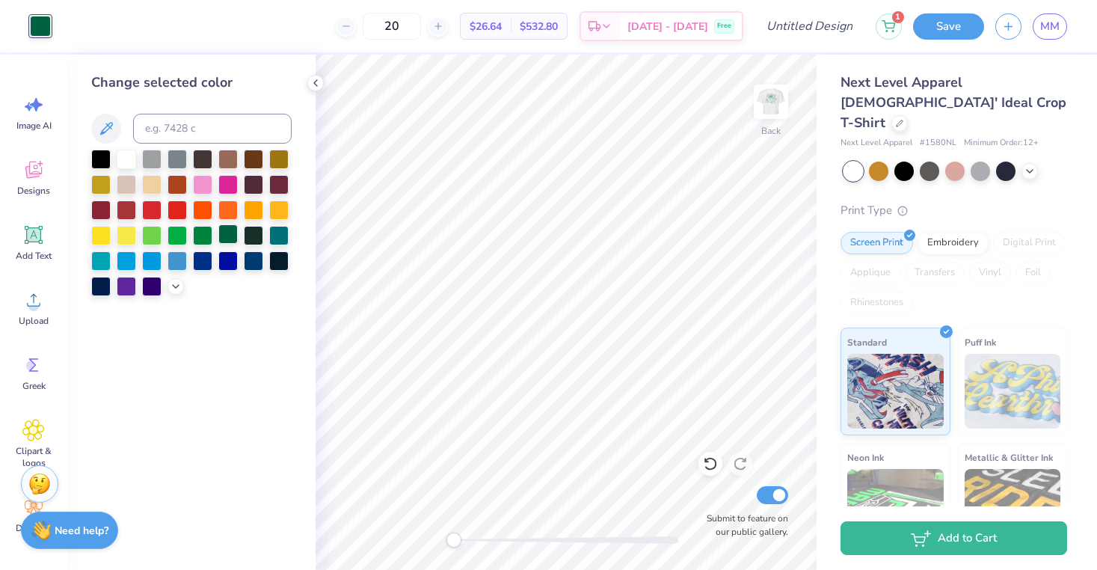
click at [230, 233] on div at bounding box center [227, 233] width 19 height 19
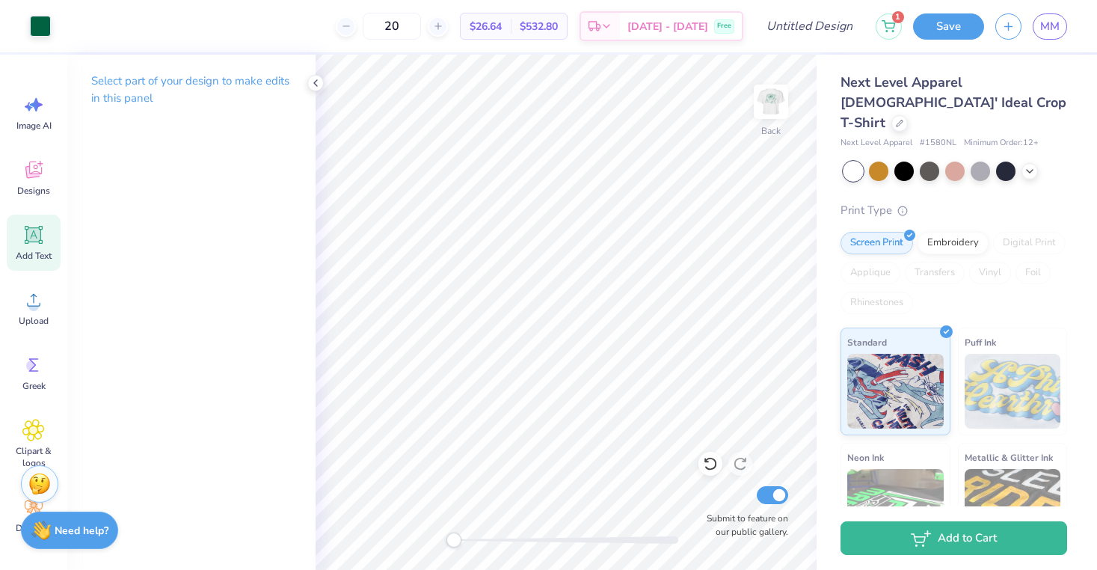
click at [34, 254] on span "Add Text" at bounding box center [34, 256] width 36 height 12
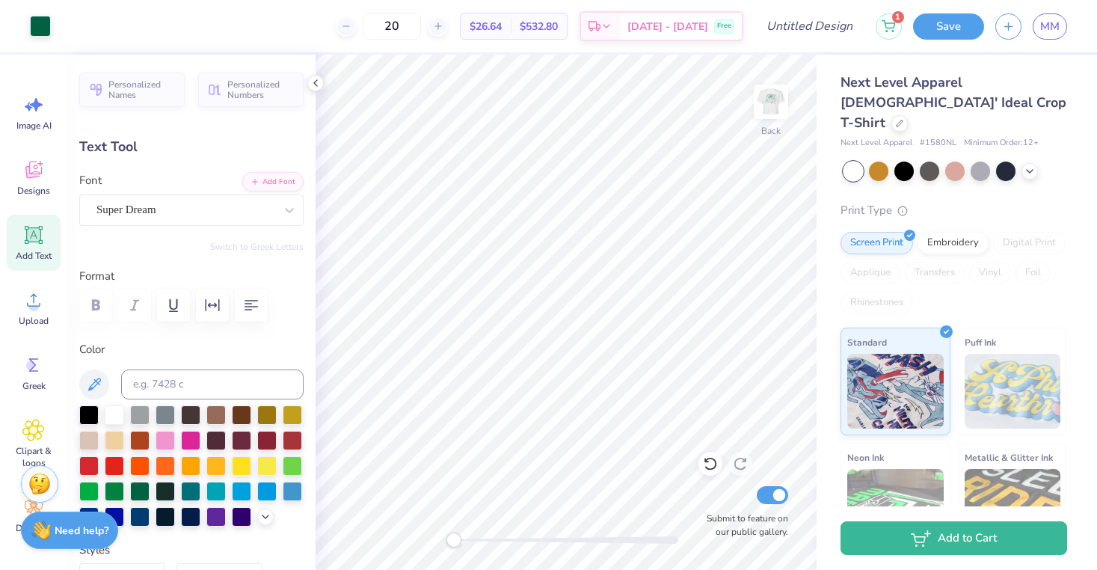
click at [30, 243] on icon at bounding box center [33, 235] width 22 height 22
type textarea "A"
type textarea "Delta Phi"
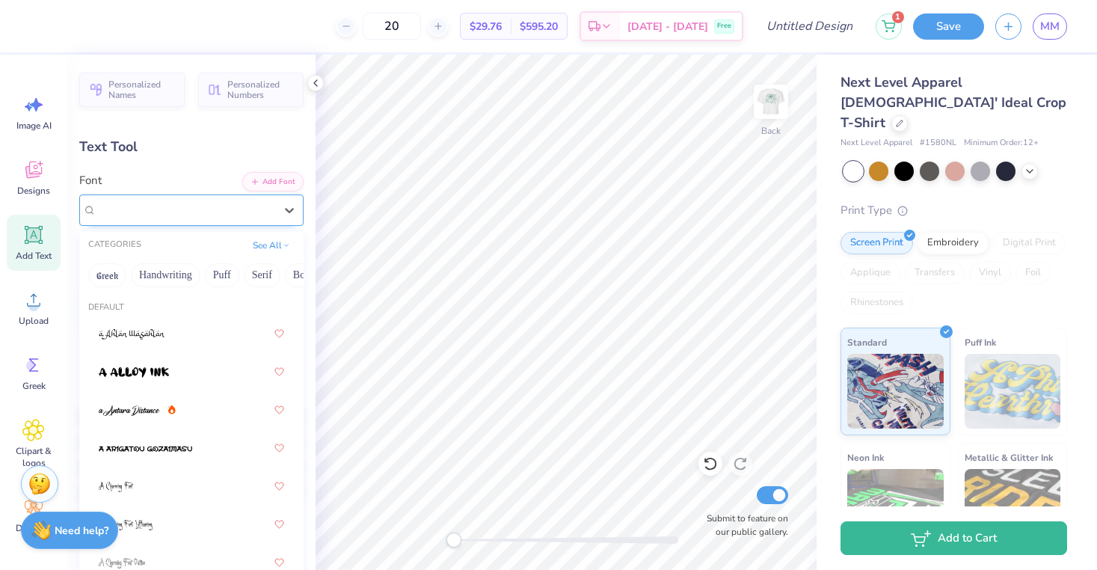
click at [227, 211] on div "Super Dream" at bounding box center [185, 209] width 181 height 23
click at [161, 278] on button "Handwriting" at bounding box center [166, 275] width 70 height 24
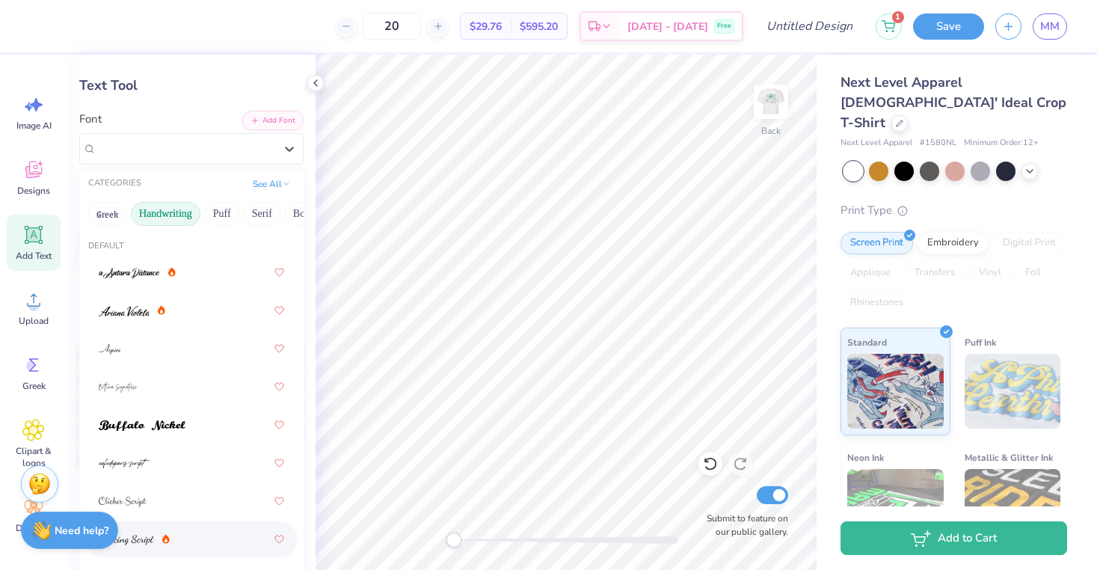
scroll to position [1, 0]
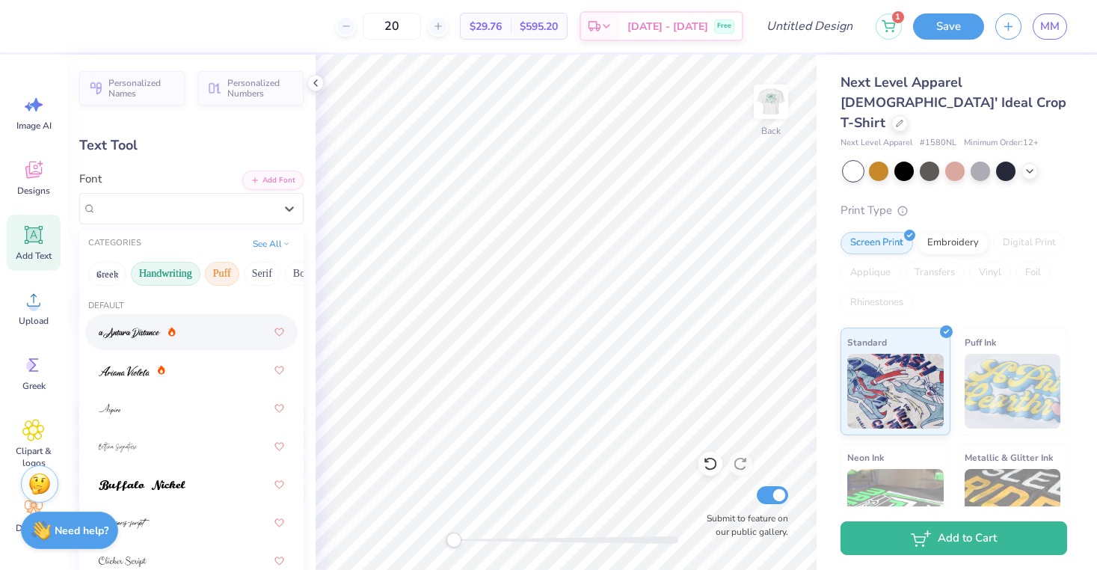
click at [222, 275] on button "Puff" at bounding box center [222, 274] width 34 height 24
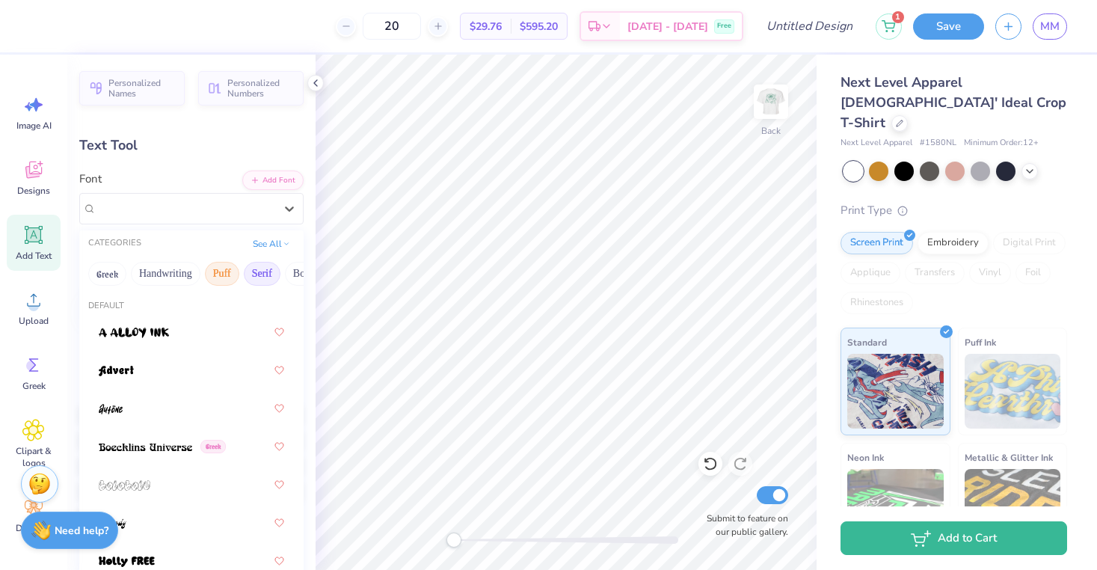
click at [252, 273] on button "Serif" at bounding box center [262, 274] width 37 height 24
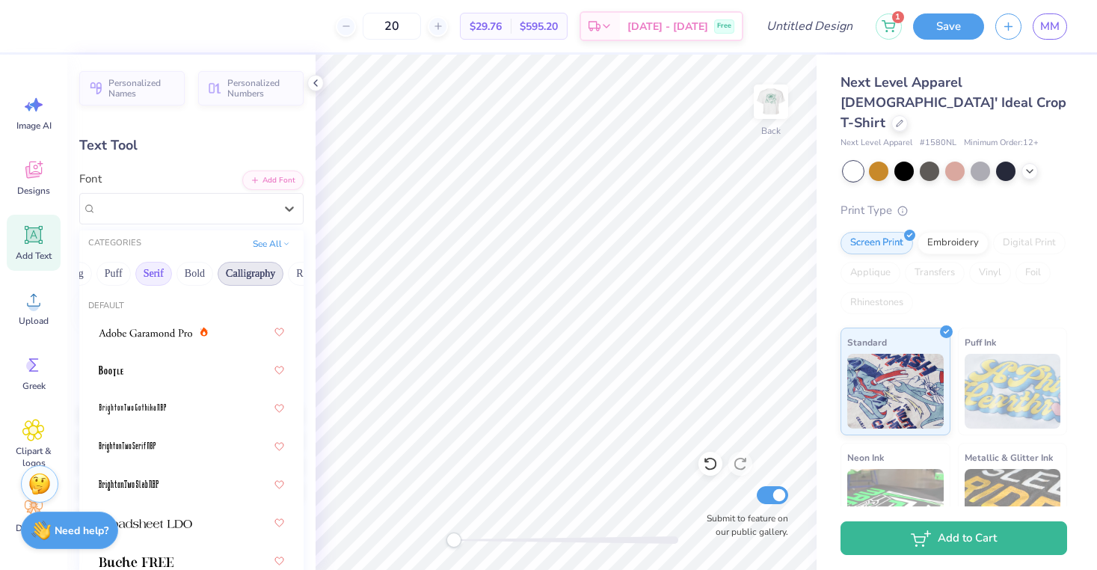
scroll to position [0, 111]
click at [224, 336] on div at bounding box center [191, 332] width 185 height 27
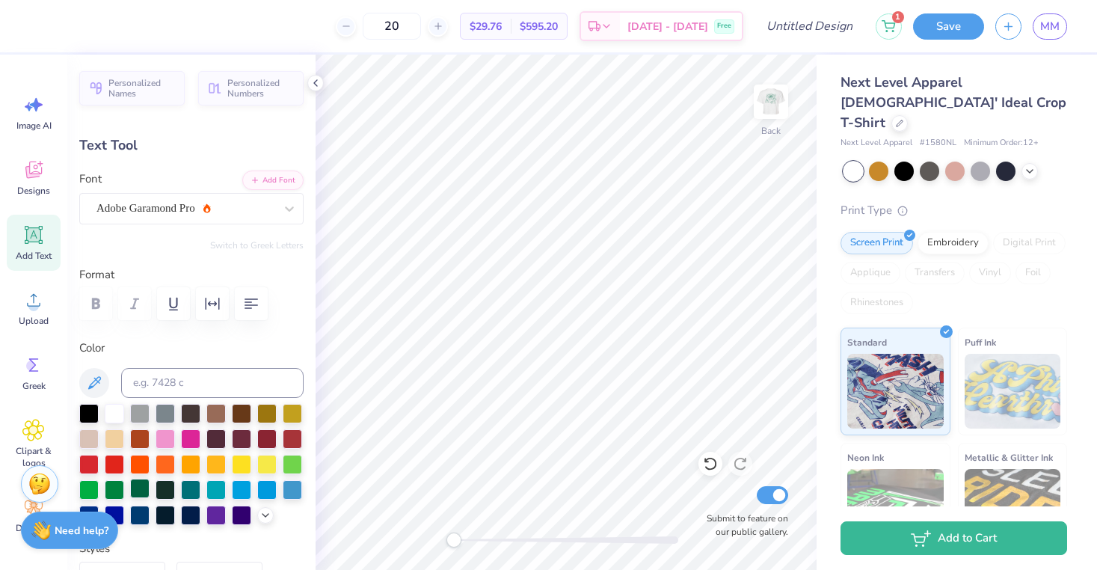
click at [140, 488] on div at bounding box center [139, 488] width 19 height 19
type input "7.20"
type input "1.45"
type input "7.90"
type input "6.11"
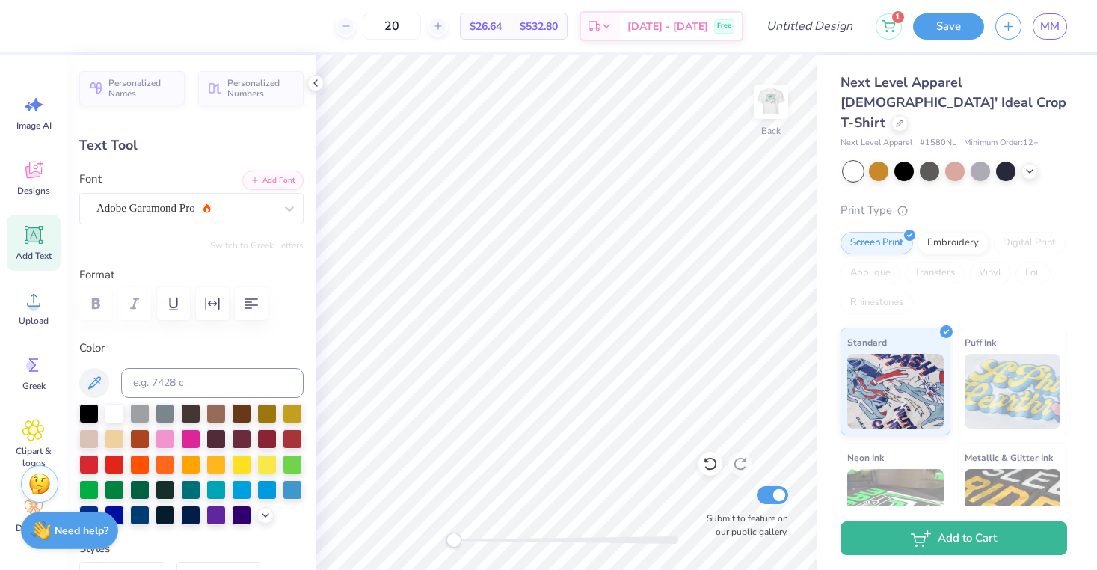
type input "1.23"
type input "8.01"
click at [17, 304] on div "Upload" at bounding box center [34, 308] width 54 height 56
click at [22, 247] on div "Add Text" at bounding box center [34, 243] width 54 height 56
type input "4.80"
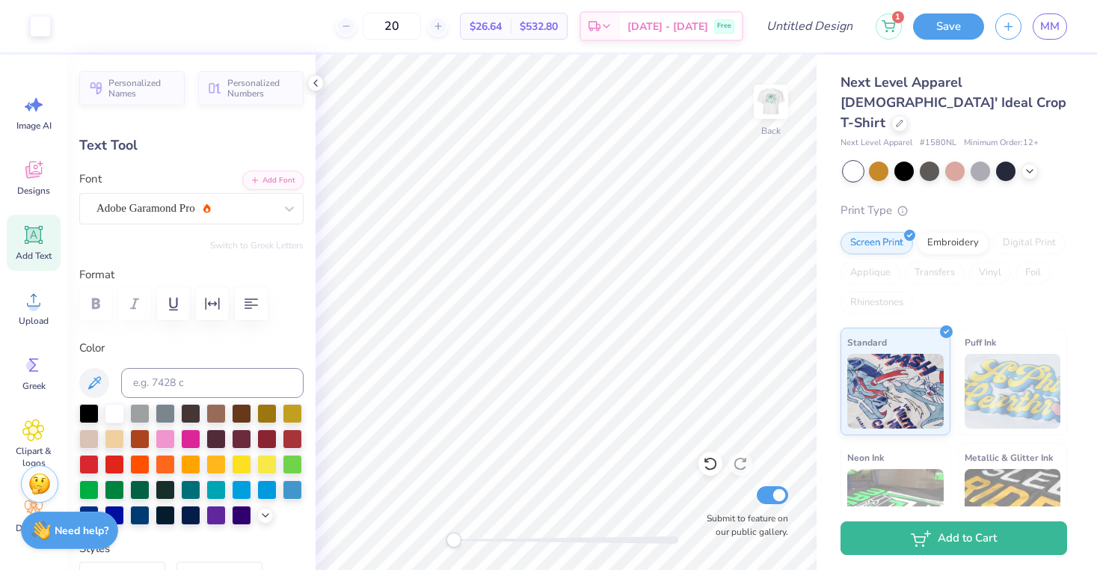
type input "1.39"
type input "7.93"
type textarea "est. 2004"
type input "8.82"
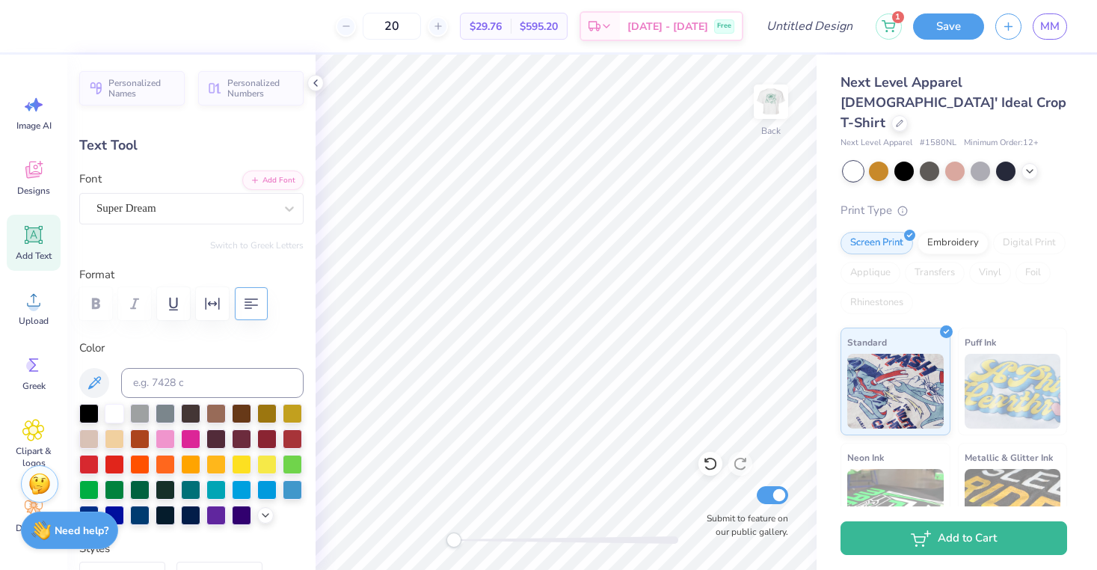
type input "13.12"
click at [194, 209] on div "Super Dream" at bounding box center [185, 208] width 181 height 23
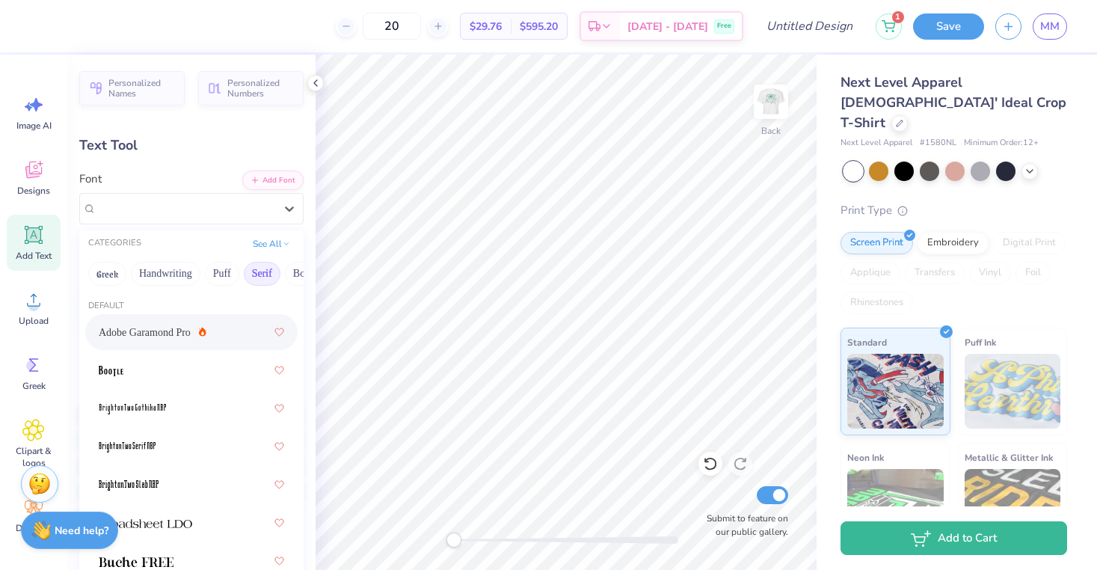
click at [155, 328] on span "Adobe Garamond Pro" at bounding box center [145, 332] width 92 height 16
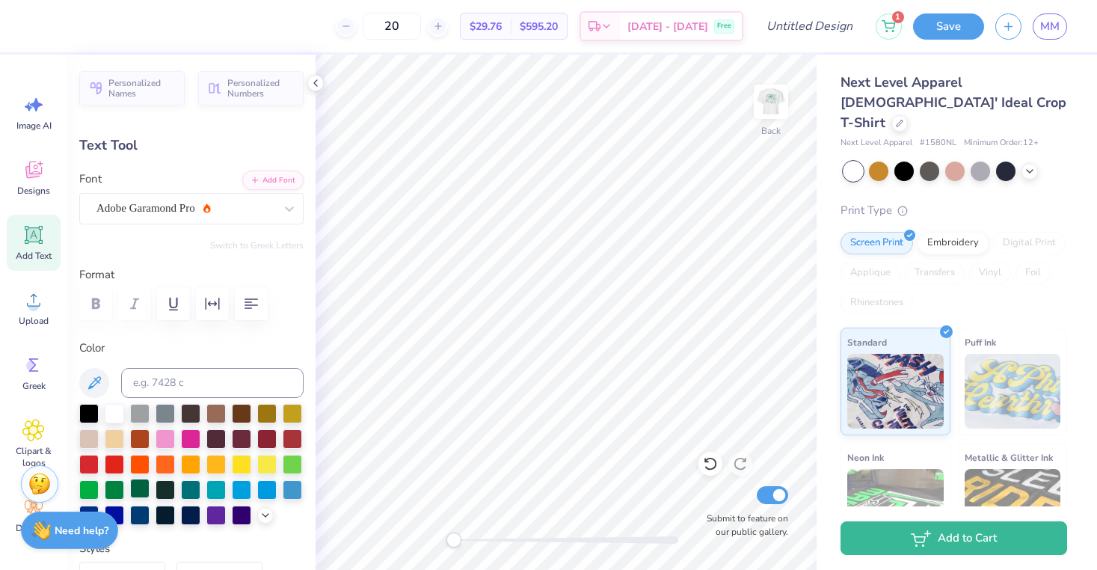
click at [144, 490] on div at bounding box center [139, 488] width 19 height 19
type input "6.85"
type input "1.43"
type input "13.10"
type input "3.48"
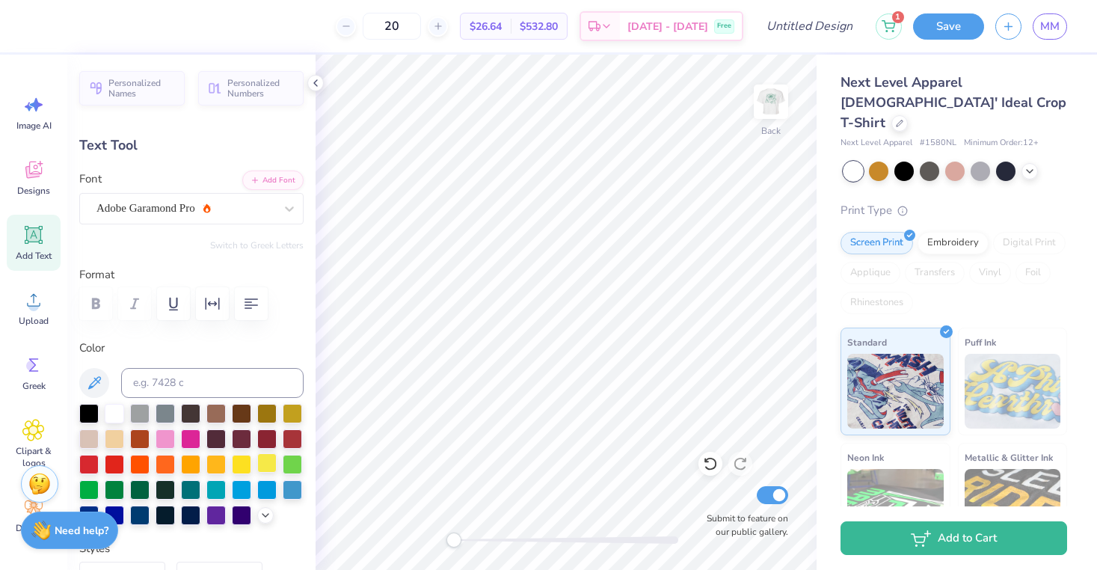
type input "0.73"
type input "6.11"
type input "1.23"
type input "8.21"
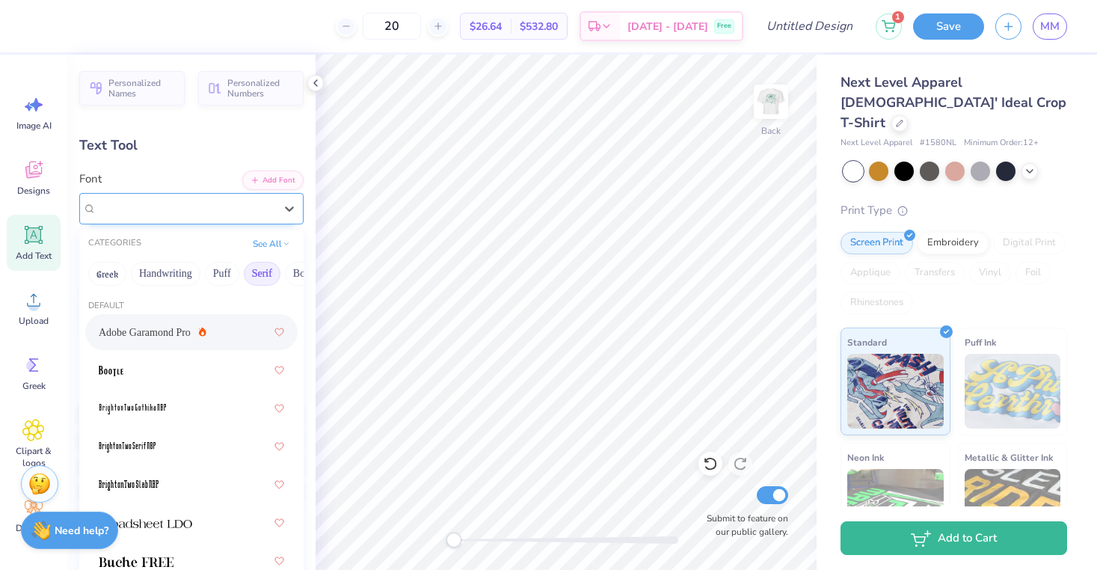
click at [179, 198] on div at bounding box center [185, 208] width 178 height 20
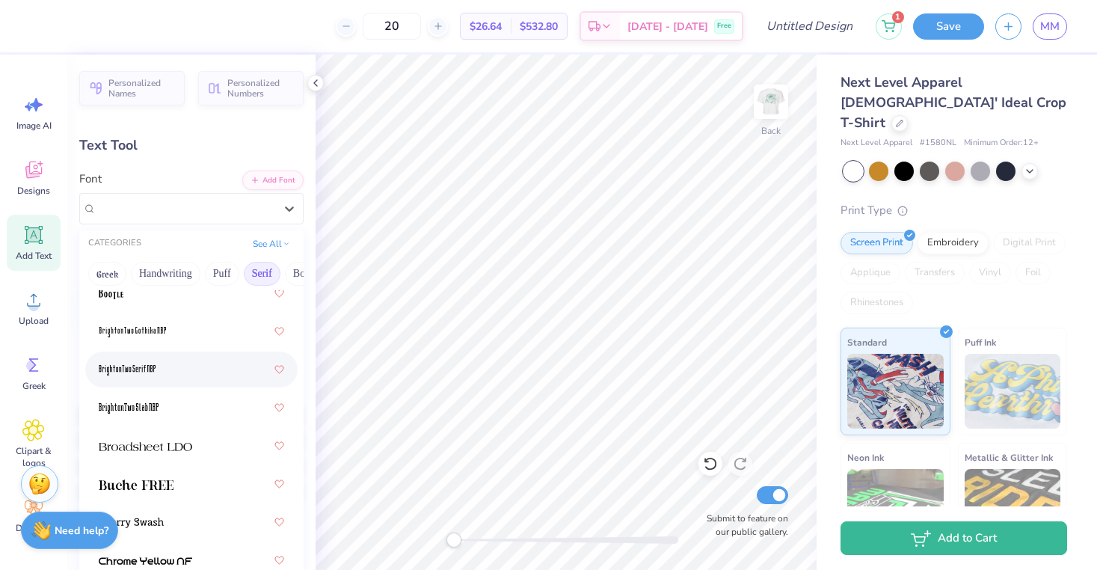
scroll to position [82, 0]
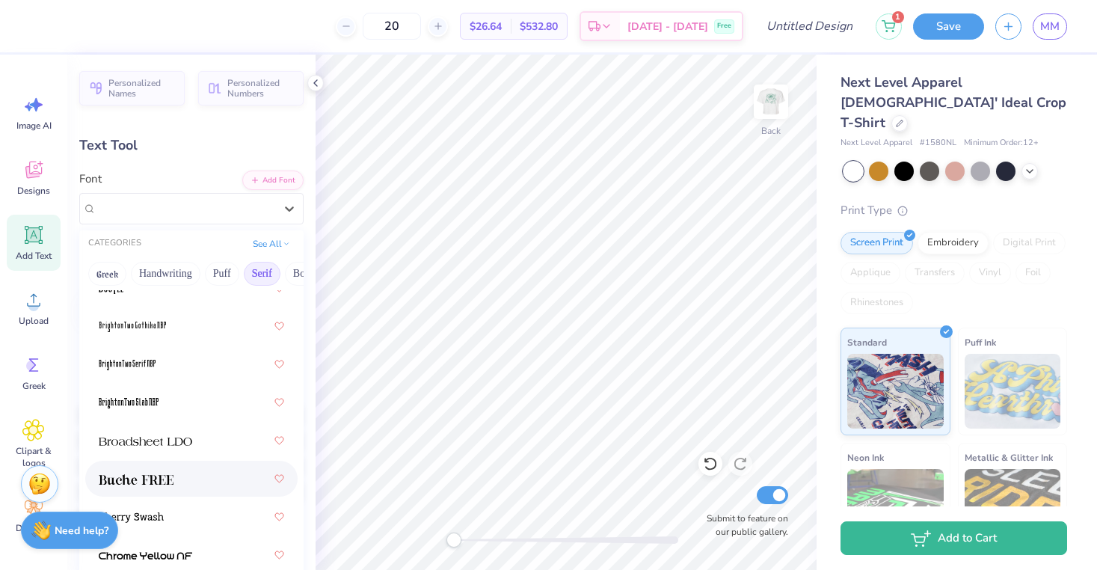
click at [160, 481] on img at bounding box center [136, 479] width 75 height 10
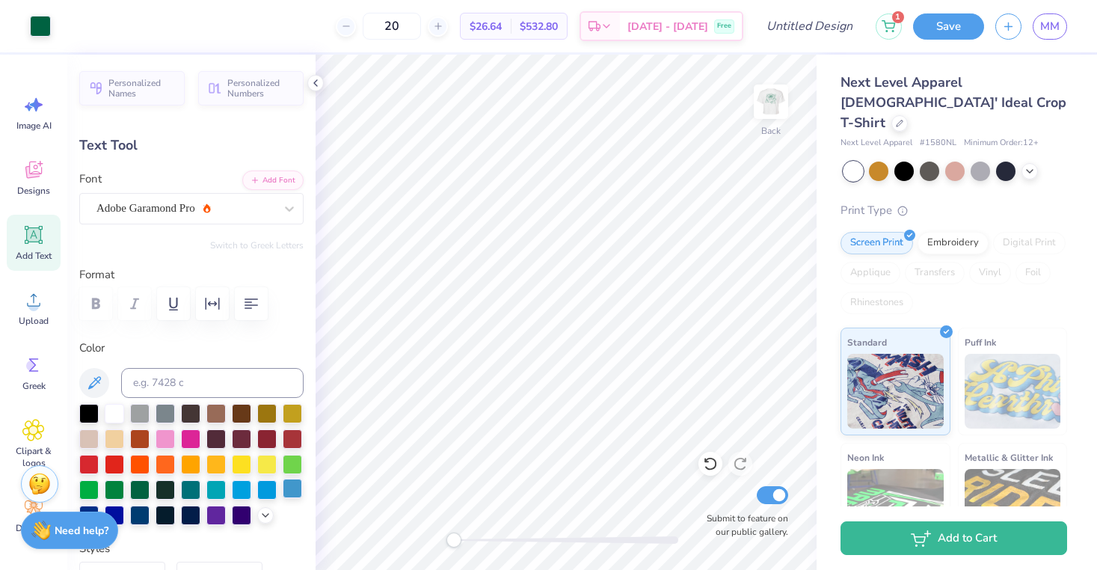
type input "3.48"
type input "0.73"
type input "10.07"
type input "3.21"
type input "0.67"
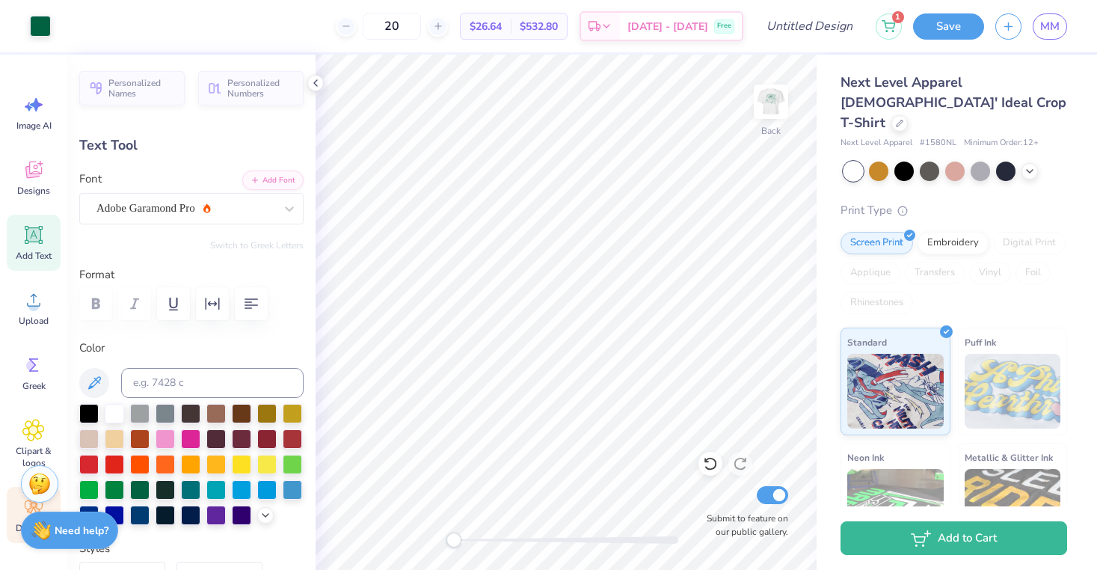
click at [13, 511] on div "Decorate" at bounding box center [34, 515] width 54 height 56
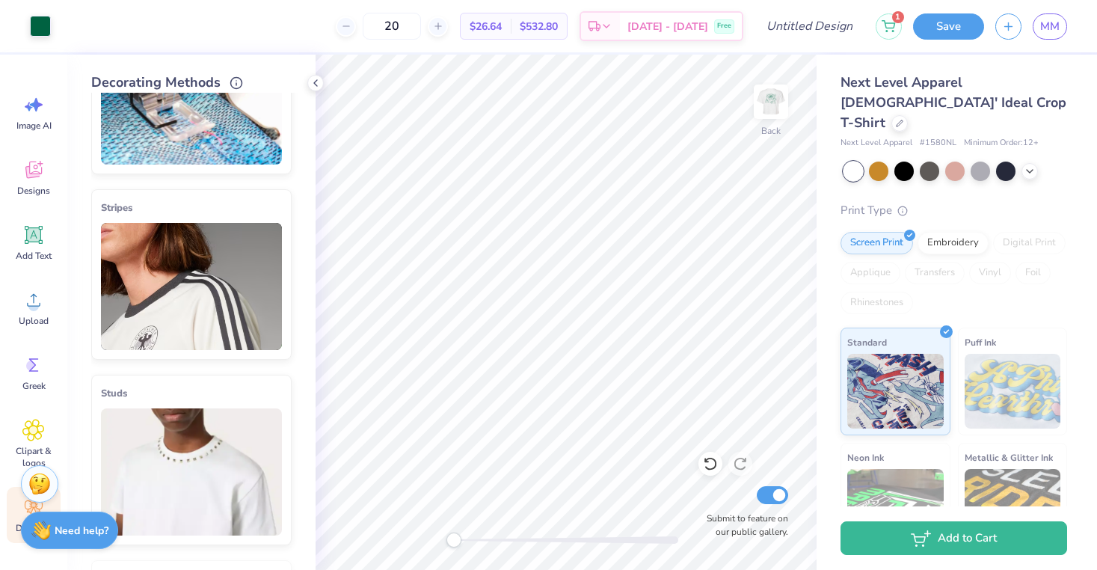
scroll to position [102, 0]
click at [141, 308] on img at bounding box center [191, 285] width 181 height 127
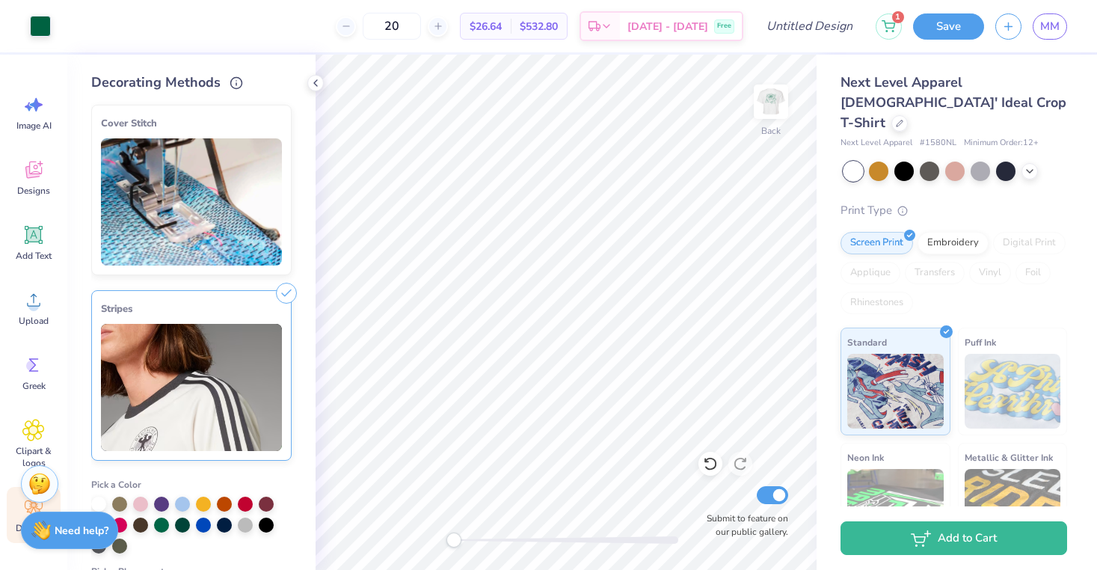
scroll to position [0, 0]
click at [136, 209] on img at bounding box center [191, 201] width 181 height 127
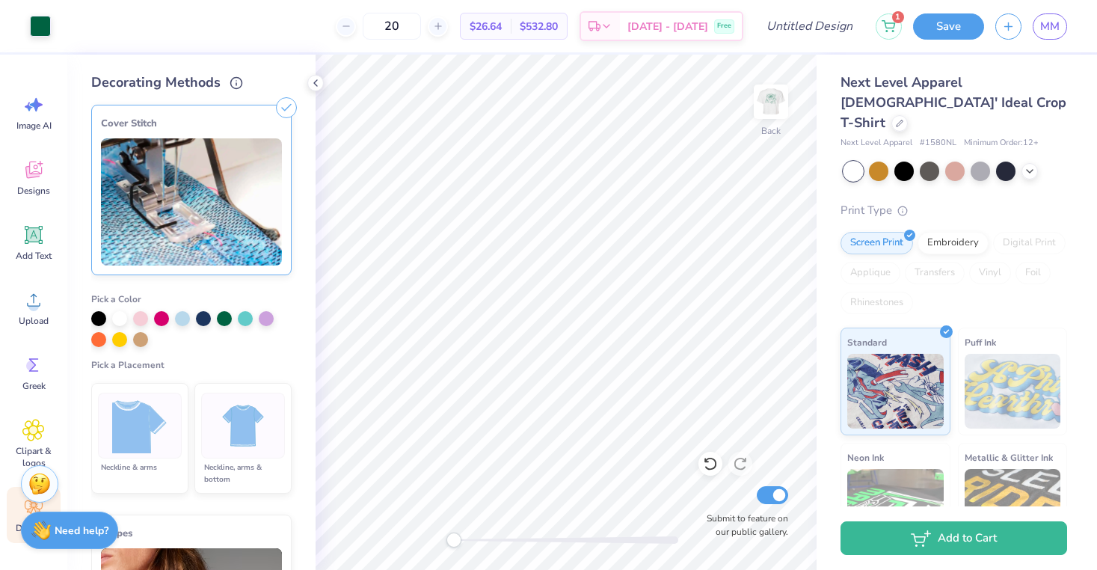
click at [135, 427] on img at bounding box center [140, 426] width 56 height 56
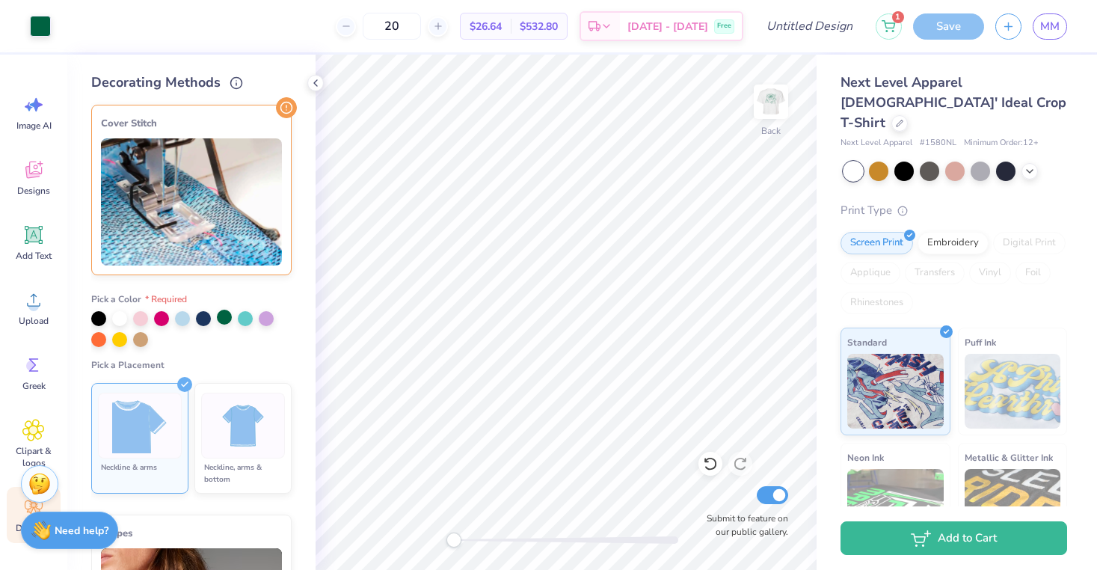
click at [224, 317] on div at bounding box center [224, 317] width 15 height 15
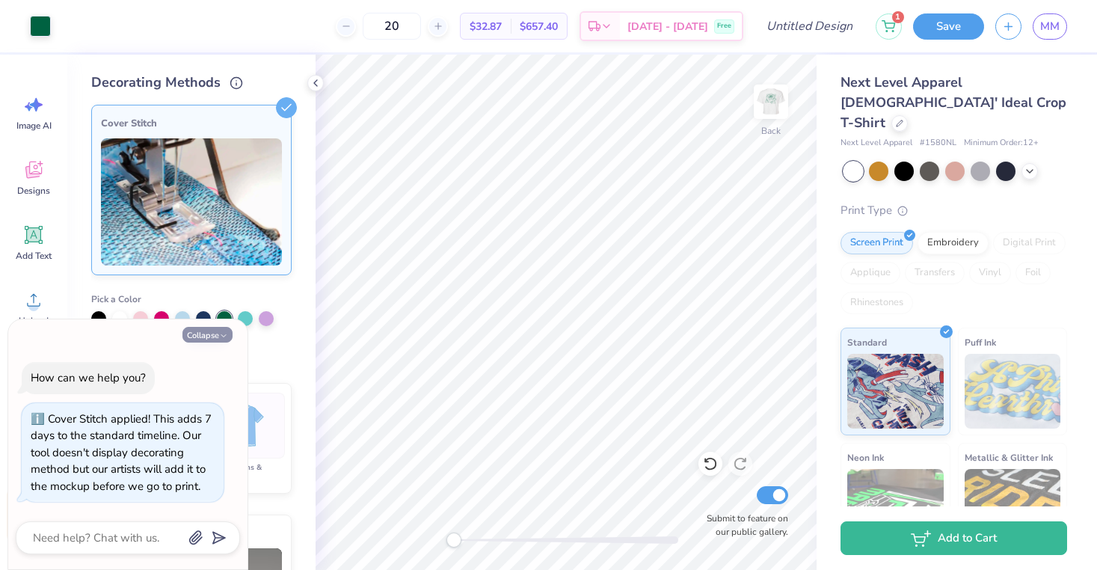
click at [201, 337] on button "Collapse" at bounding box center [207, 335] width 50 height 16
type textarea "x"
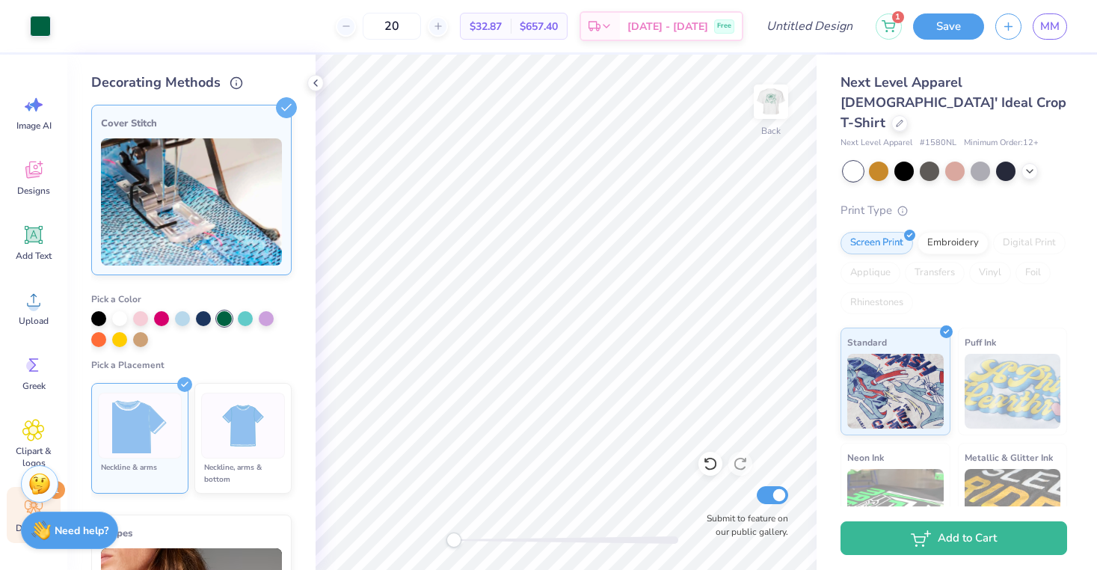
click at [224, 425] on img at bounding box center [243, 426] width 56 height 56
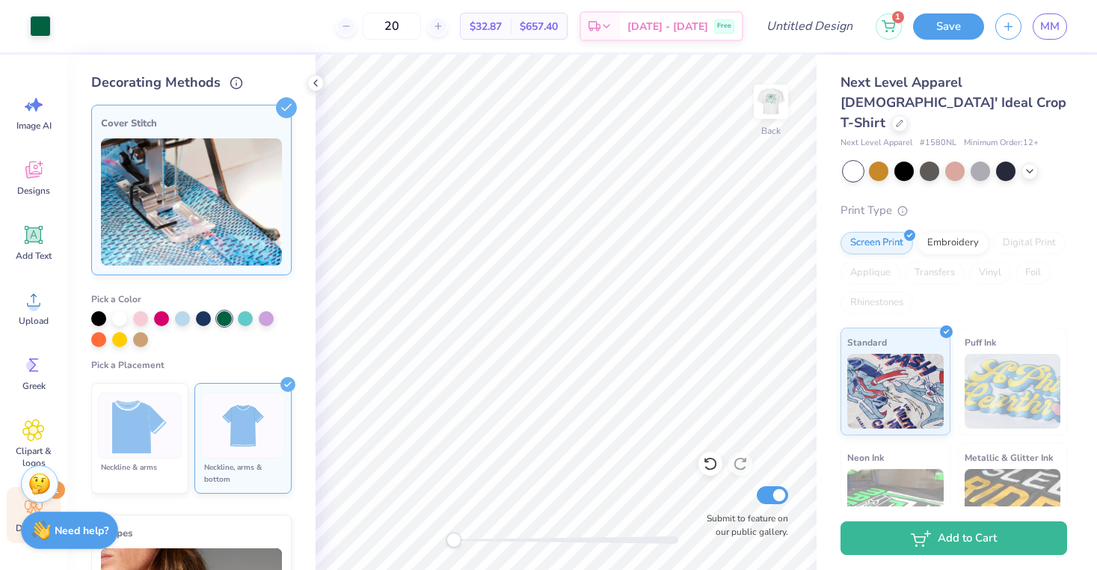
click at [153, 428] on img at bounding box center [140, 426] width 56 height 56
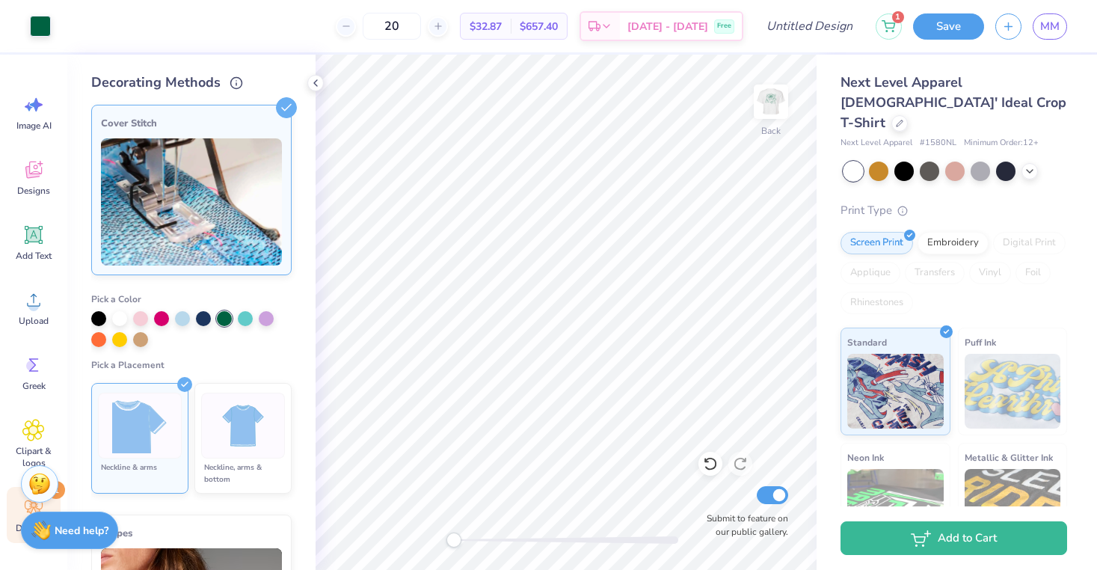
click at [244, 437] on img at bounding box center [243, 426] width 56 height 56
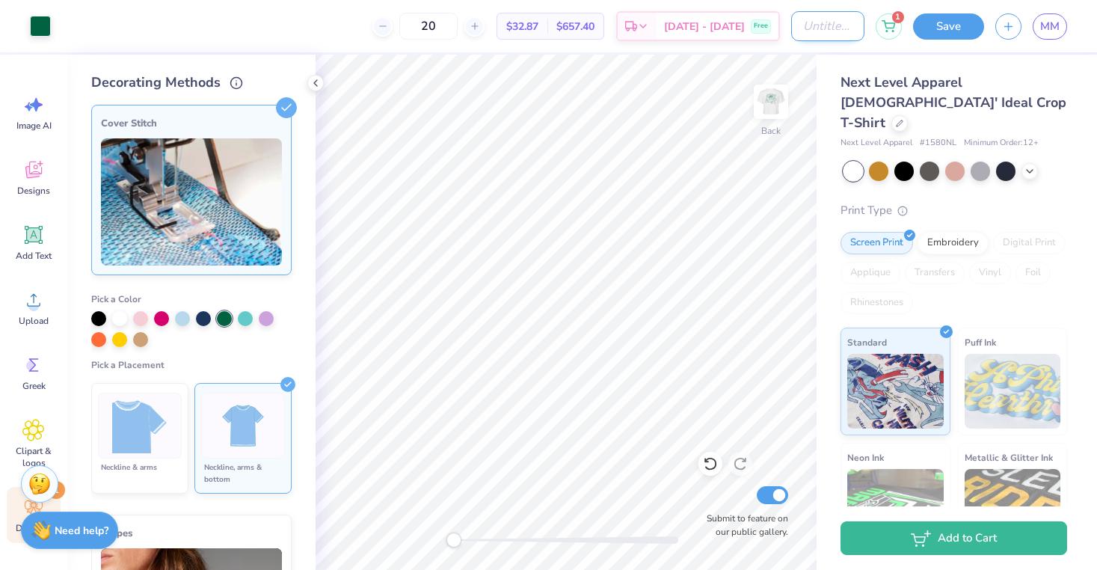
click at [841, 31] on input "Design Title" at bounding box center [827, 26] width 73 height 30
type input "Alt AST Shirt"
click at [952, 28] on button "Save" at bounding box center [948, 24] width 71 height 26
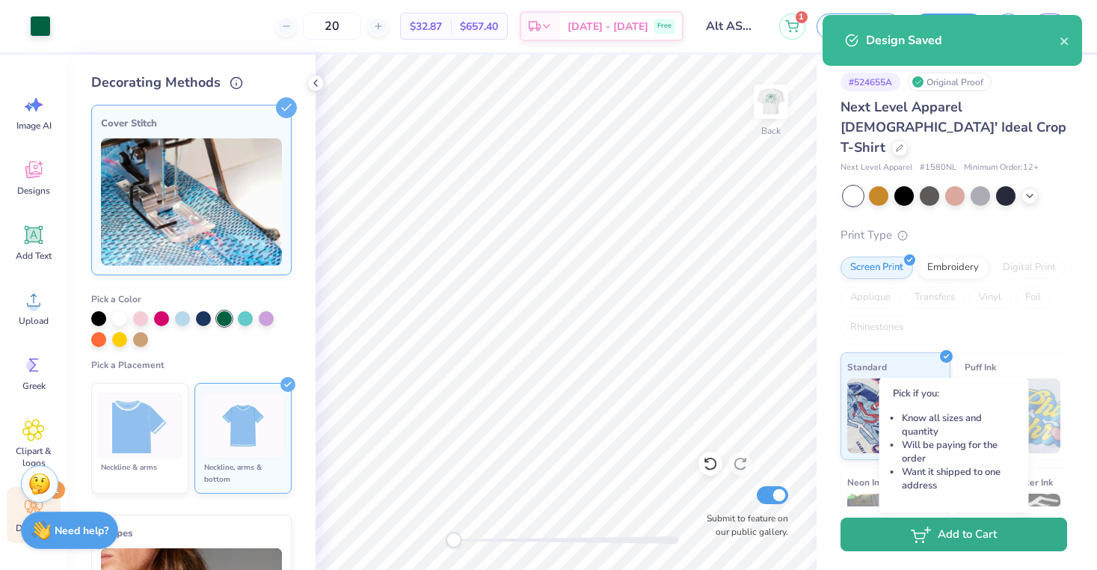
click at [905, 545] on button "Add to Cart" at bounding box center [953, 534] width 227 height 34
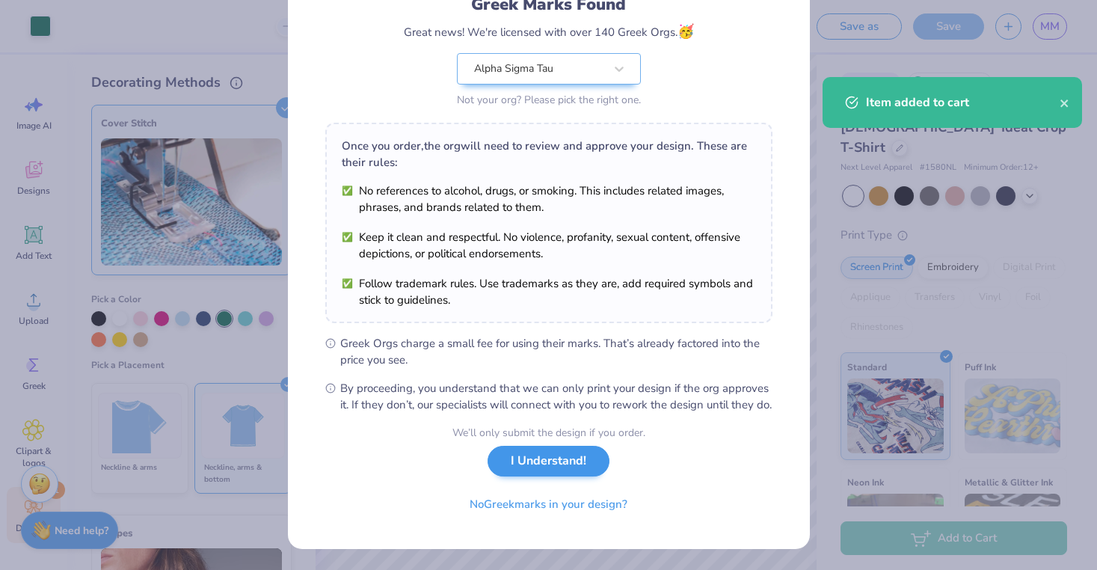
scroll to position [130, 0]
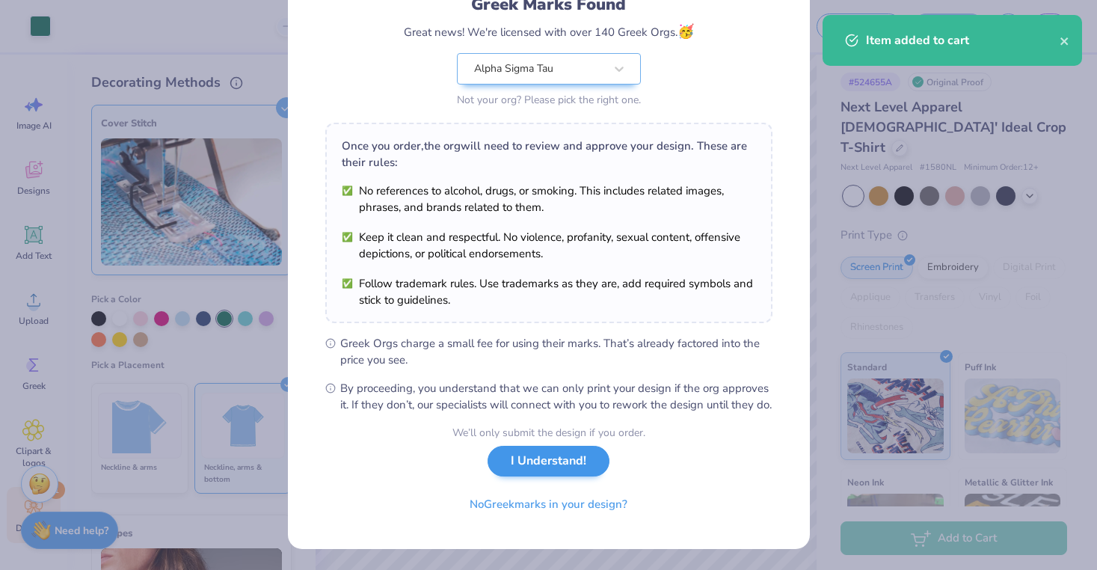
click at [554, 461] on button "I Understand!" at bounding box center [548, 461] width 122 height 31
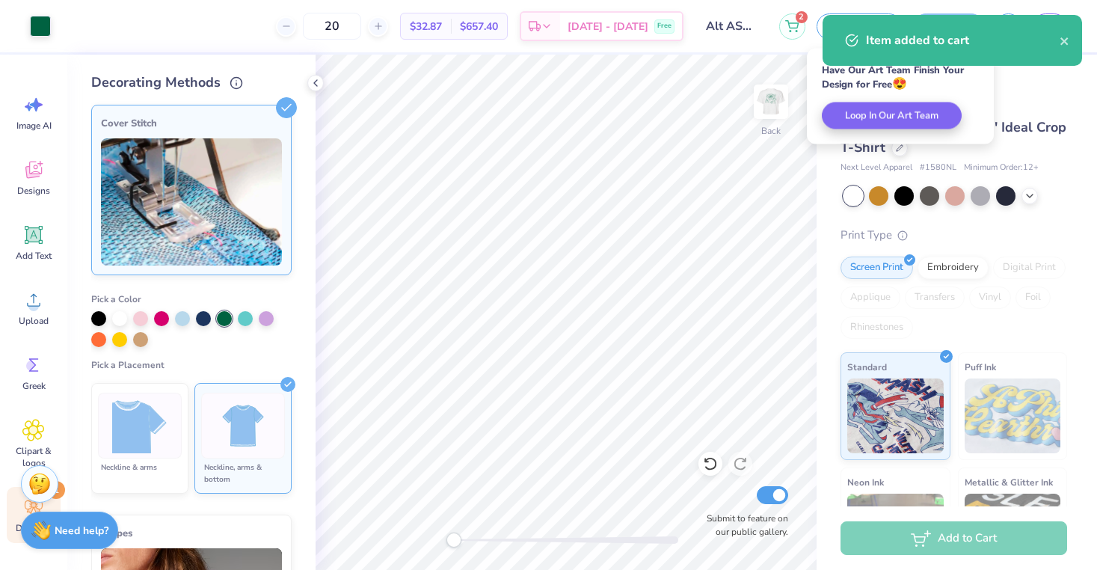
scroll to position [0, 0]
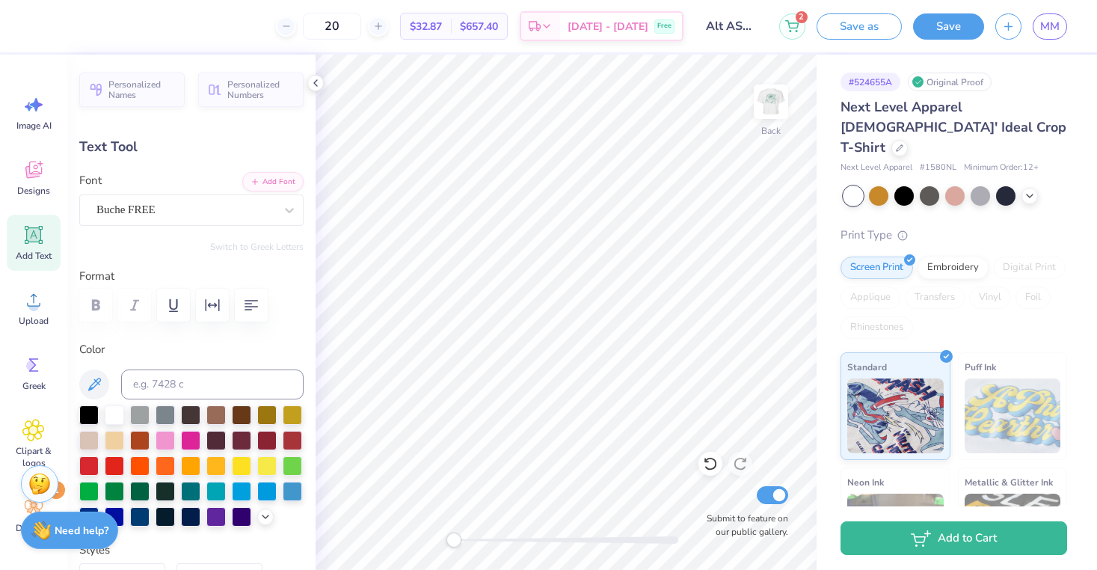
type input "5.83"
type input "1.07"
type input "3.21"
type input "0.67"
type input "10.07"
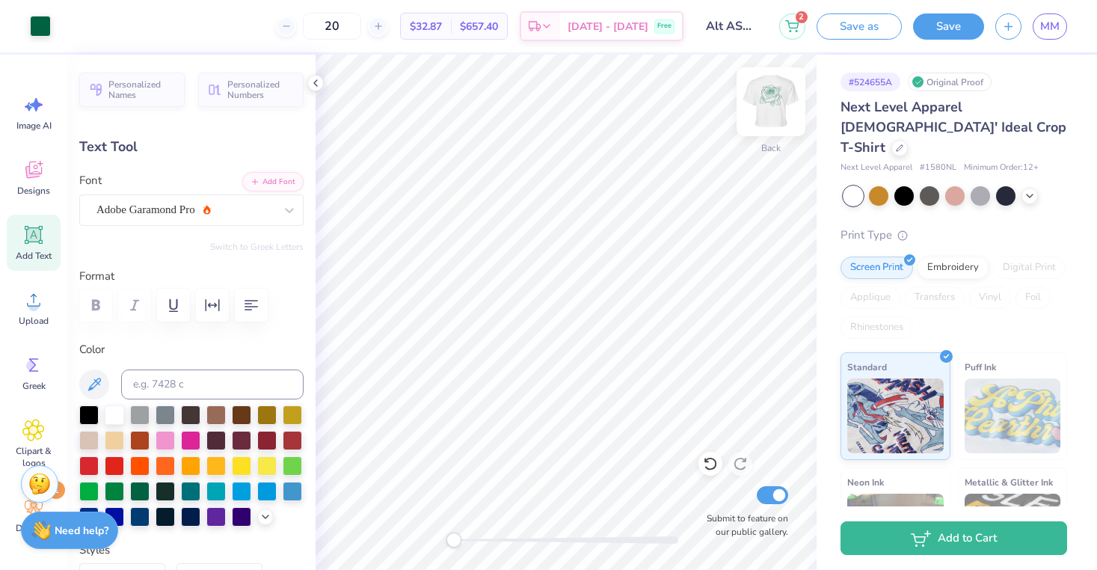
click at [769, 106] on img at bounding box center [771, 102] width 60 height 60
click at [769, 106] on img at bounding box center [771, 102] width 30 height 30
click at [931, 29] on button "Save" at bounding box center [948, 24] width 71 height 26
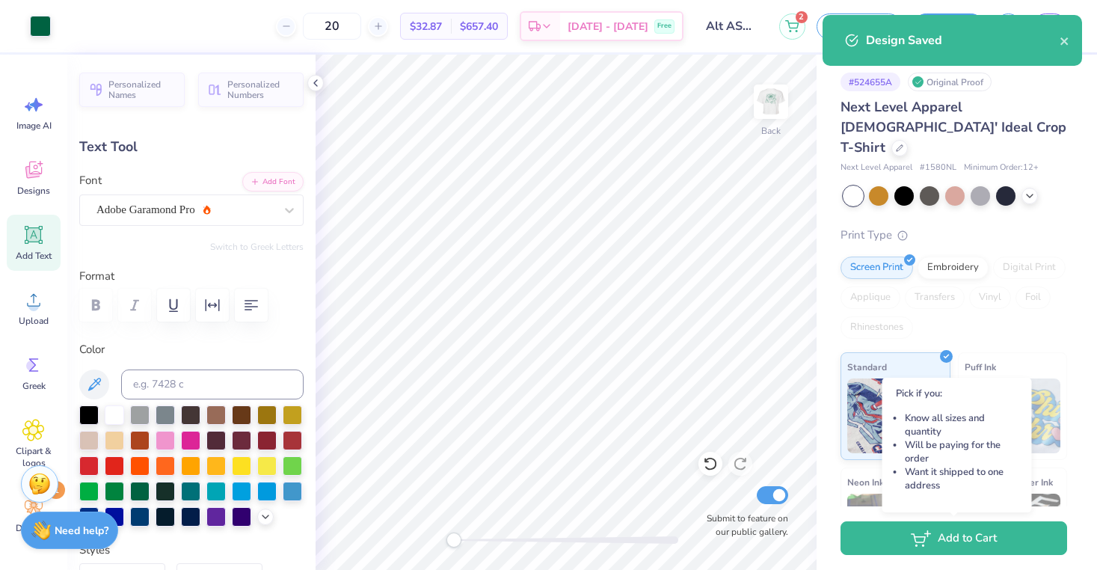
click at [900, 546] on button "Add to Cart" at bounding box center [953, 538] width 227 height 34
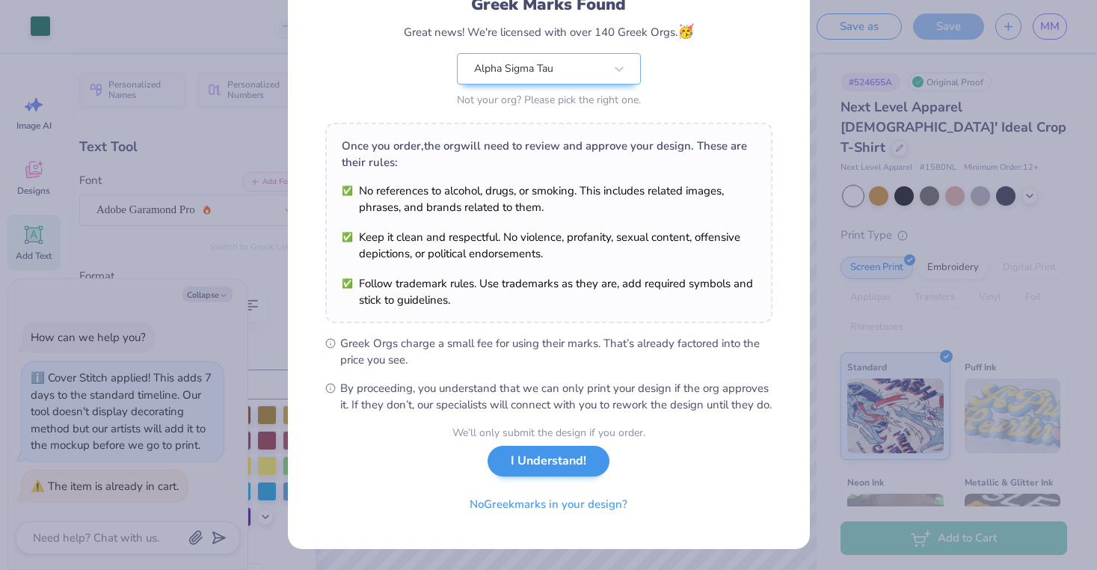
scroll to position [130, 0]
click at [516, 469] on button "I Understand!" at bounding box center [548, 461] width 122 height 31
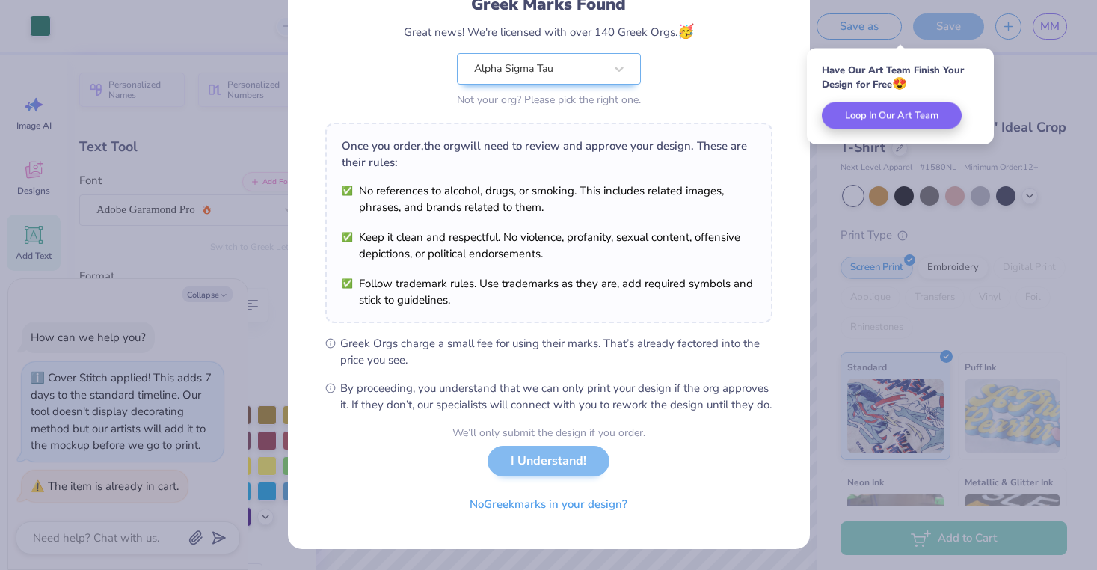
type textarea "x"
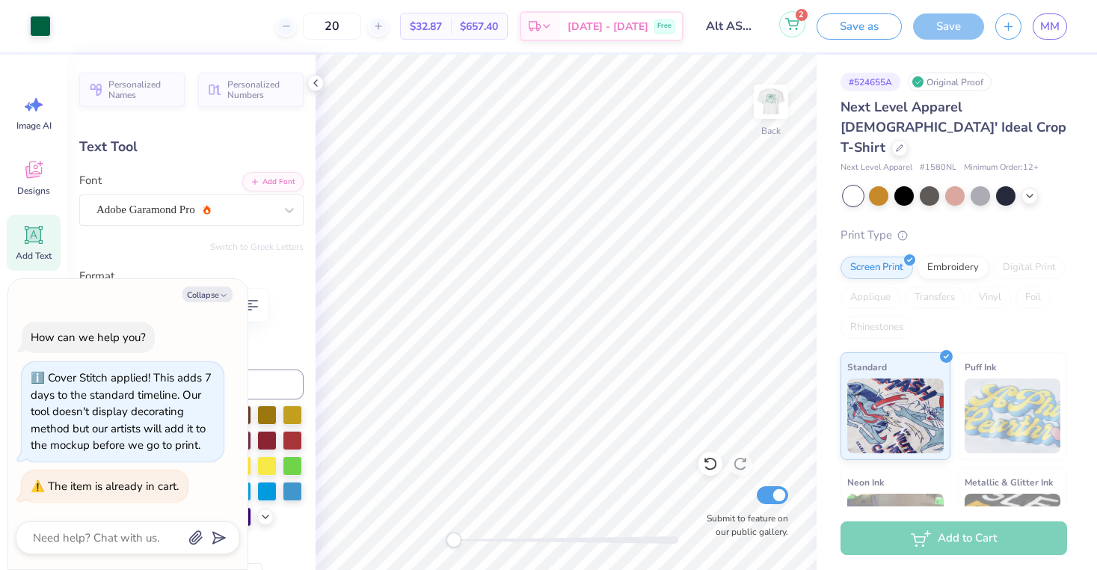
click at [800, 25] on button "2" at bounding box center [792, 24] width 26 height 26
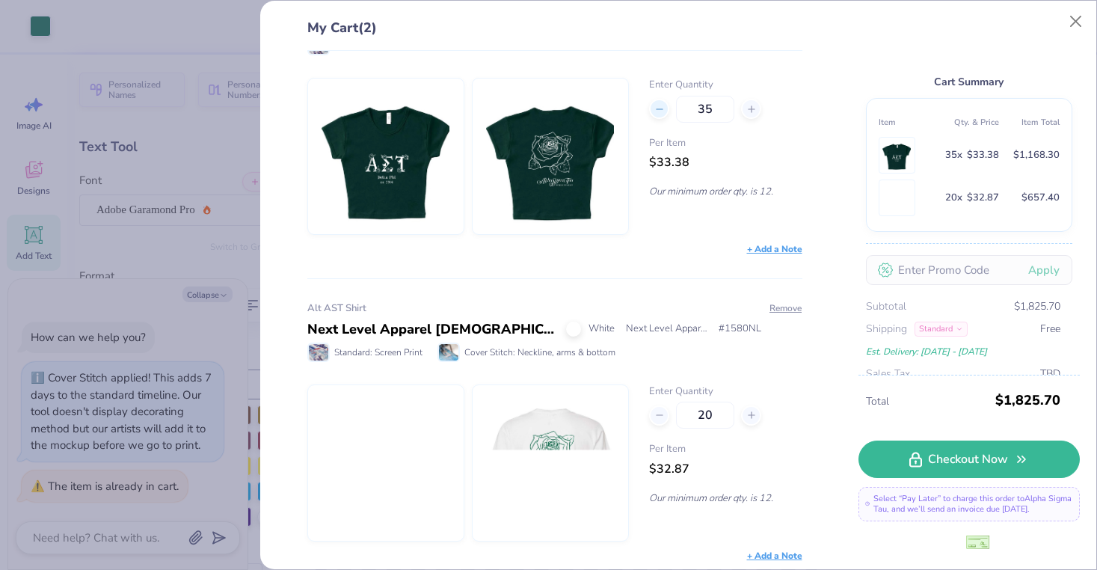
scroll to position [82, 0]
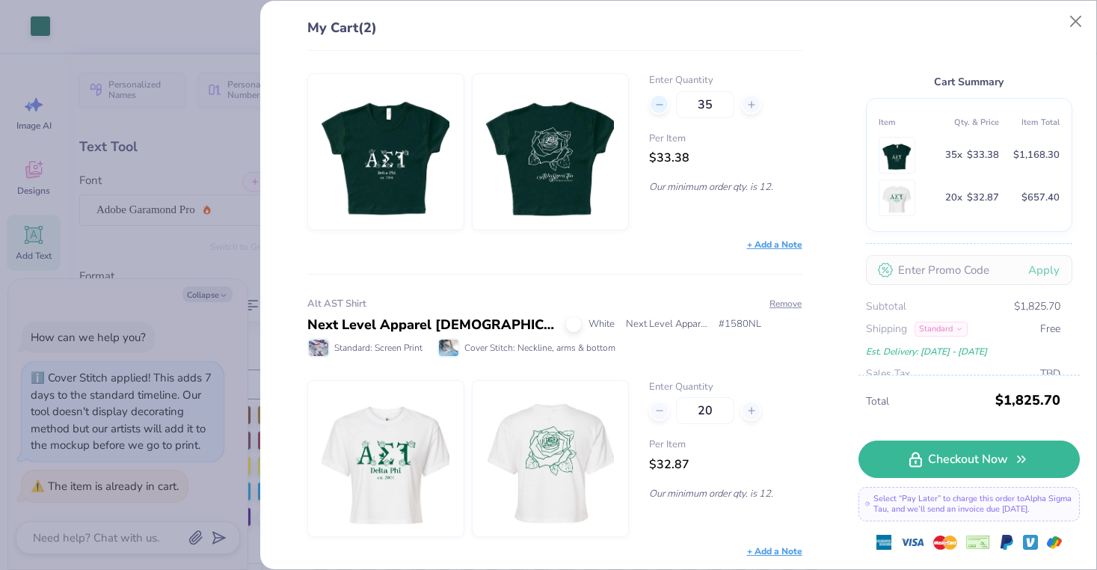
drag, startPoint x: 718, startPoint y: 105, endPoint x: 656, endPoint y: 105, distance: 62.1
click at [656, 105] on div "35" at bounding box center [725, 104] width 153 height 27
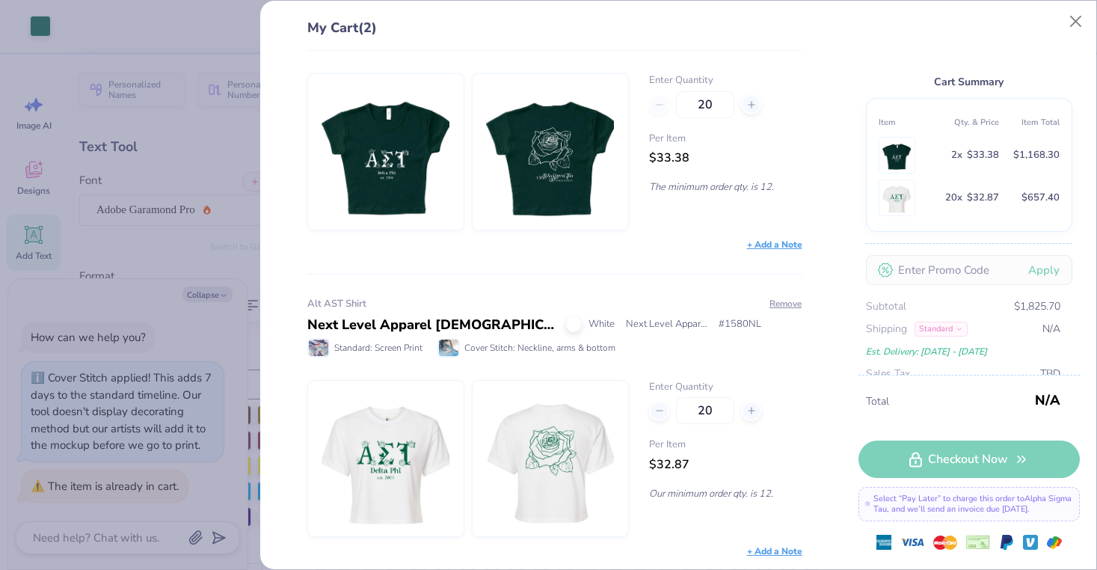
type input "20"
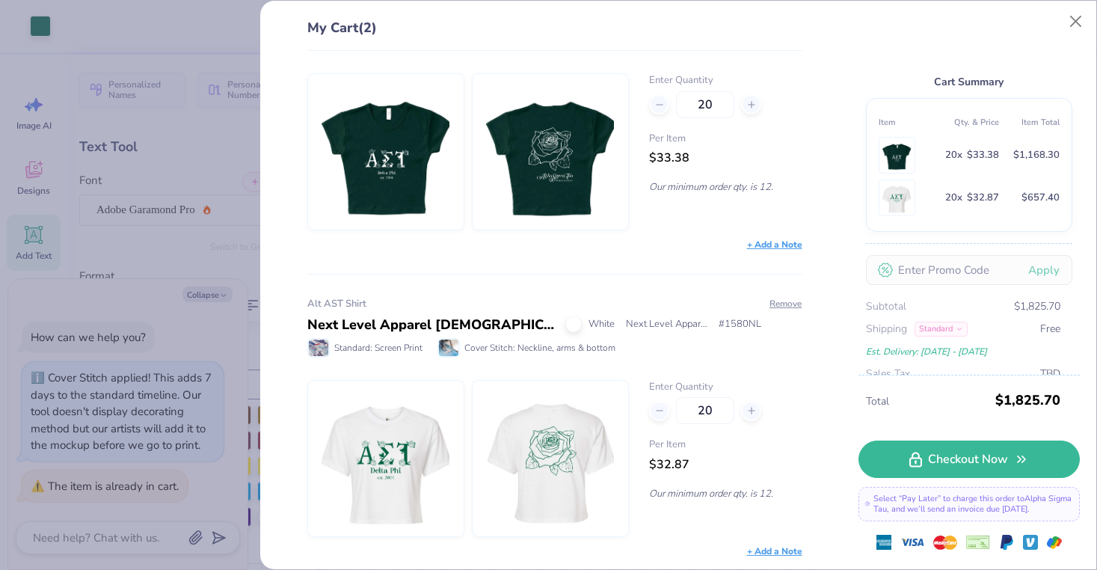
type textarea "x"
click at [837, 65] on div "My Cart (2) AST SHIRT!!! Los Angeles Apparel Cap Sleeve Baby Rib Crop Top Fores…" at bounding box center [678, 285] width 836 height 568
click at [750, 105] on icon at bounding box center [751, 104] width 10 height 10
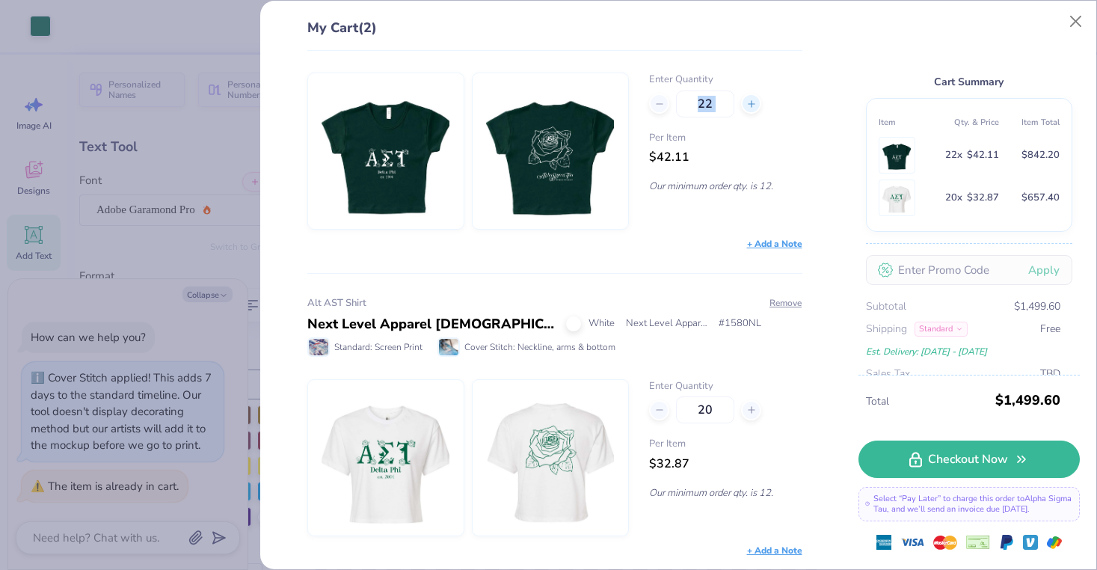
click at [750, 105] on icon at bounding box center [751, 104] width 10 height 10
type input "25"
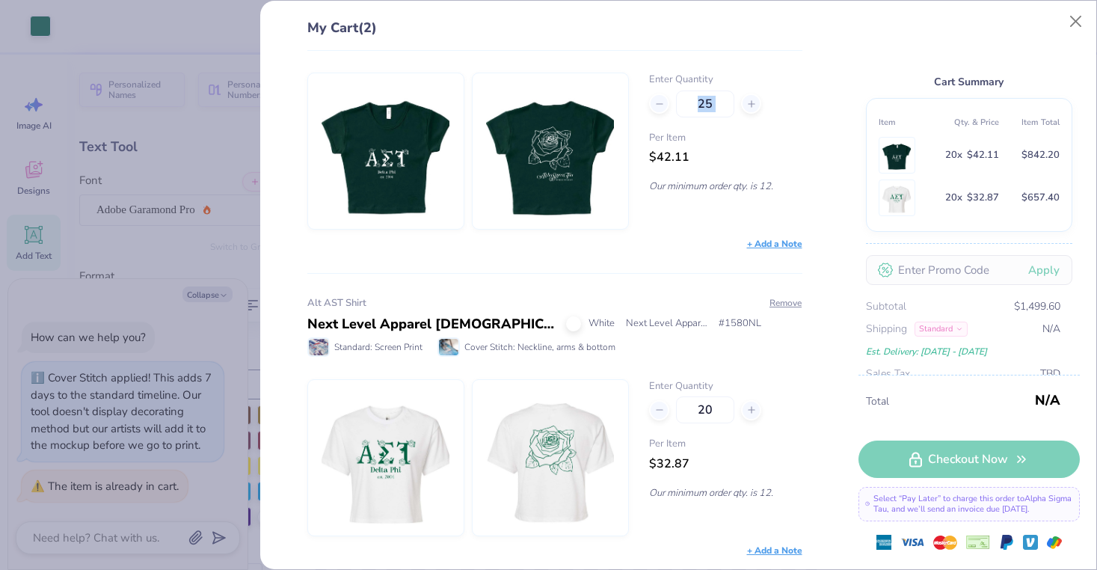
type textarea "x"
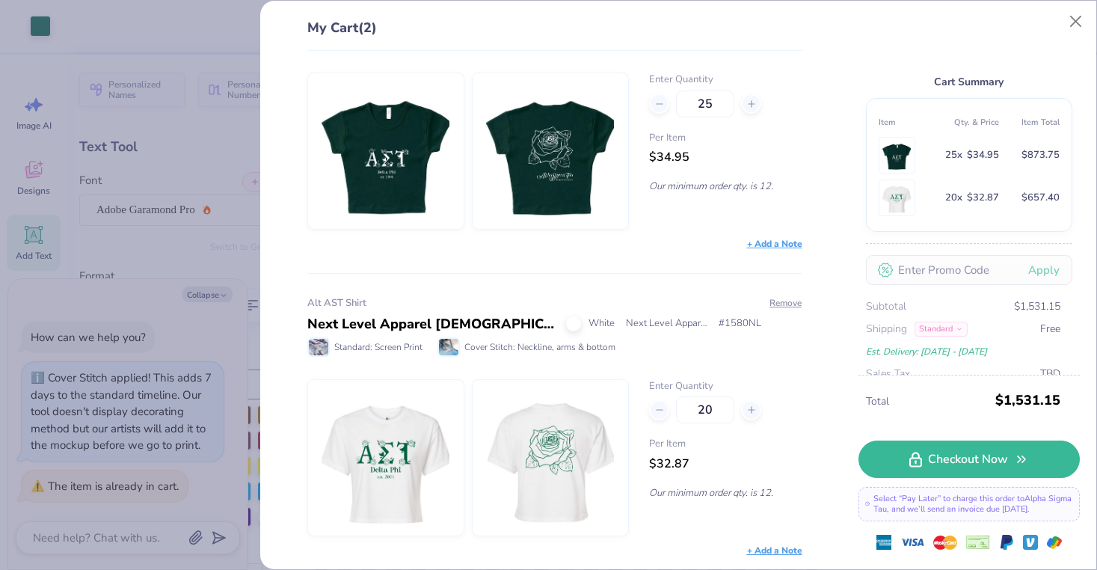
click at [742, 156] on div "Per Item $34.95" at bounding box center [725, 149] width 153 height 36
click at [700, 151] on div "Per Item $34.95" at bounding box center [725, 149] width 153 height 36
click at [751, 105] on line at bounding box center [751, 103] width 0 height 6
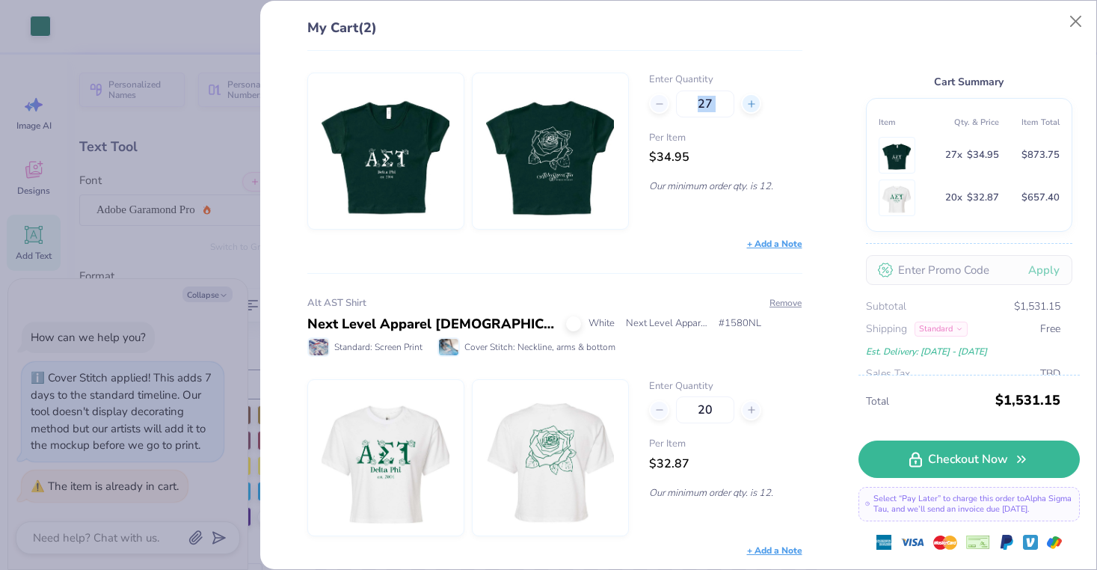
click at [751, 105] on line at bounding box center [751, 103] width 0 height 6
type input "30"
type textarea "x"
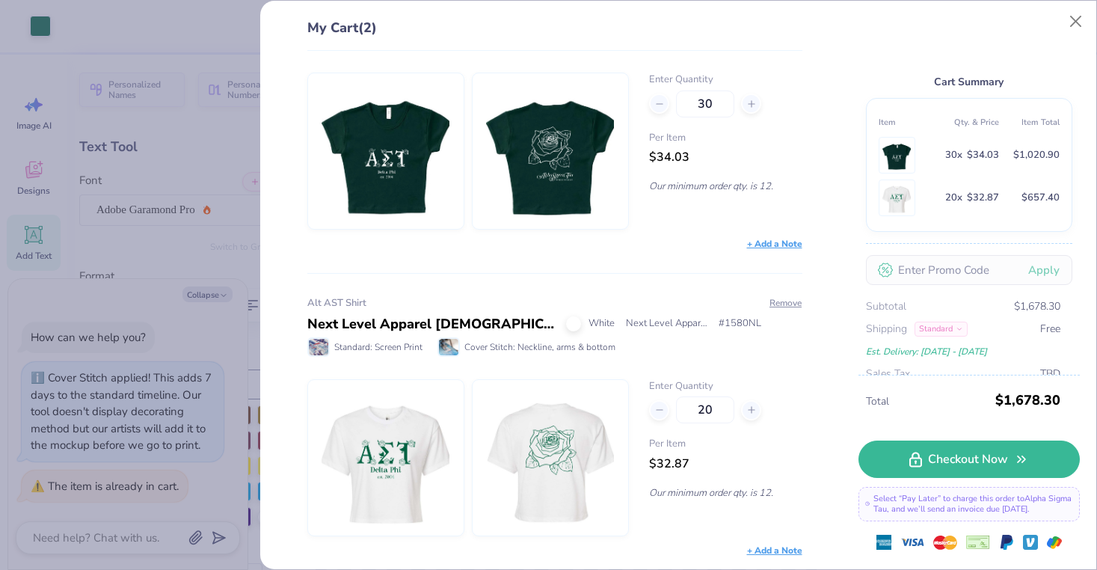
click at [678, 151] on span "$34.03" at bounding box center [669, 157] width 40 height 16
click at [751, 407] on icon at bounding box center [751, 409] width 10 height 10
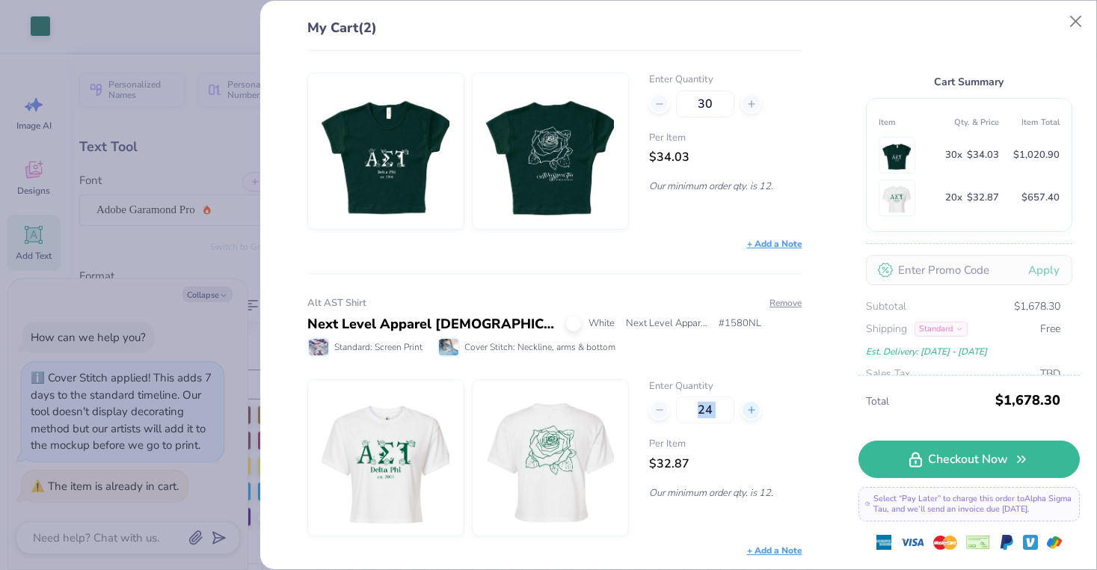
click at [751, 407] on icon at bounding box center [751, 409] width 10 height 10
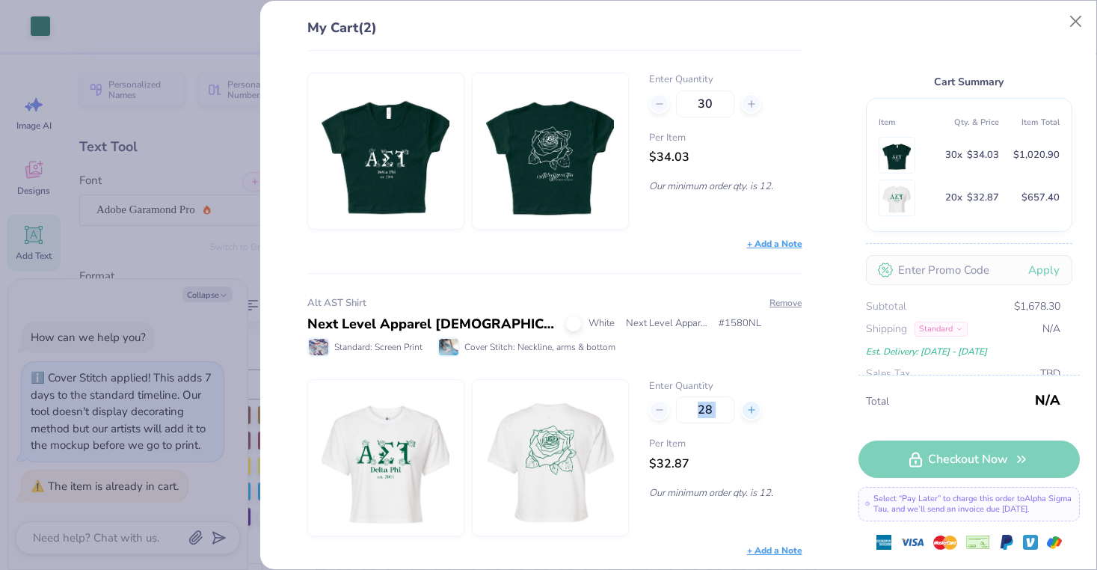
click at [751, 407] on icon at bounding box center [751, 409] width 10 height 10
type input "31"
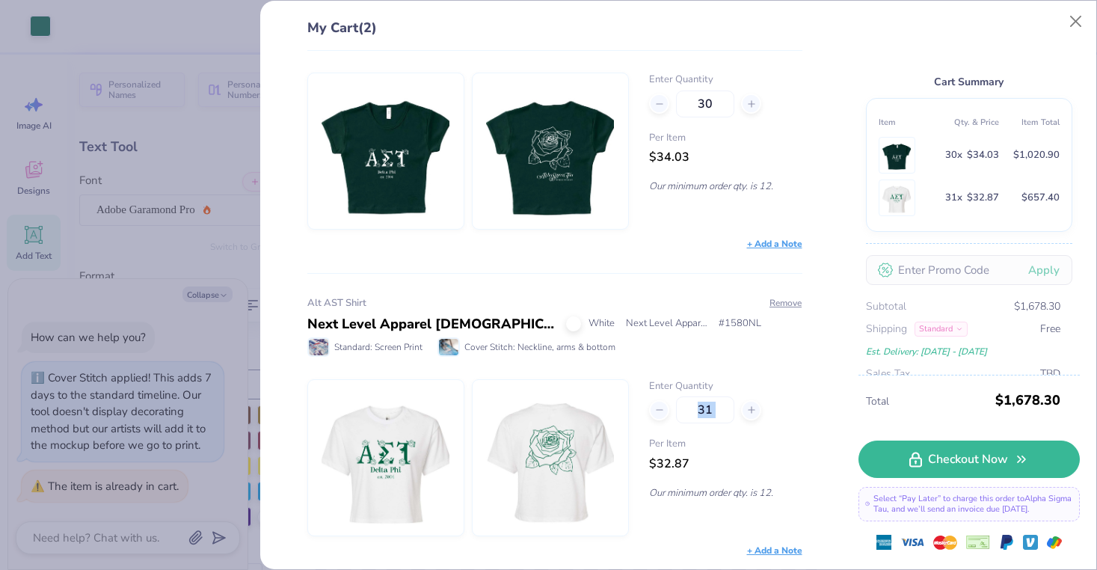
type textarea "x"
type input "31"
type textarea "x"
click at [653, 413] on div at bounding box center [659, 410] width 20 height 20
type input "30"
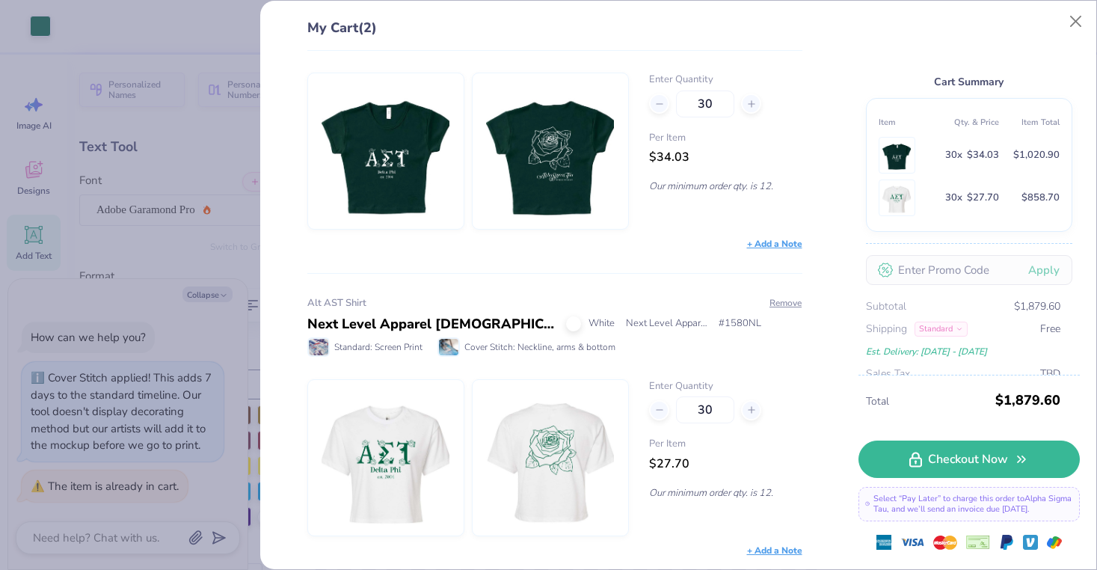
click at [675, 443] on span "Per Item" at bounding box center [725, 444] width 153 height 15
type textarea "x"
type input "30"
click at [722, 441] on span "Per Item" at bounding box center [725, 444] width 153 height 15
click at [680, 437] on span "Per Item" at bounding box center [725, 444] width 153 height 15
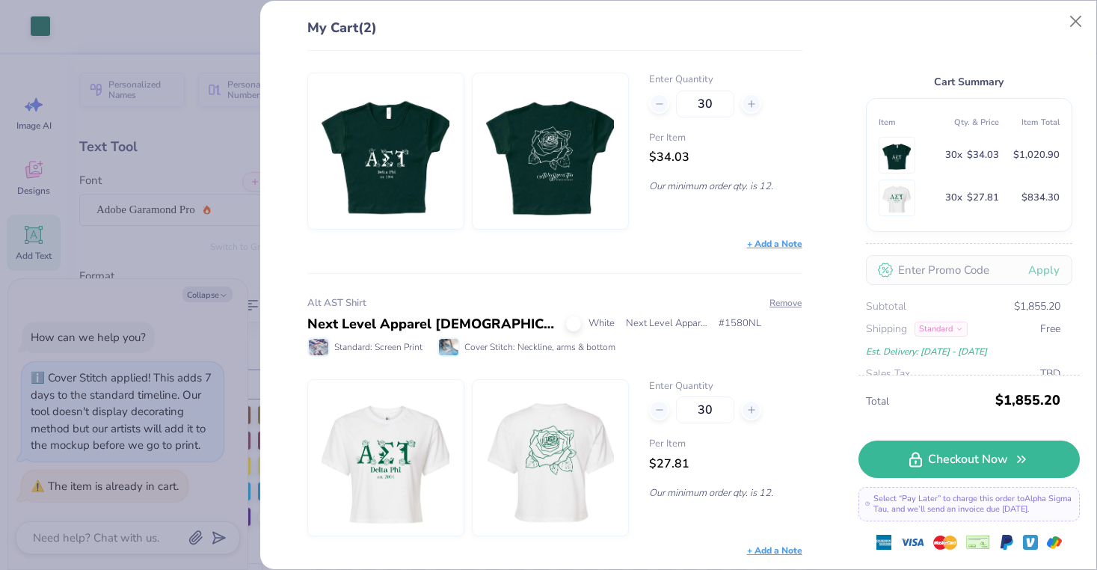
click at [713, 452] on div "Per Item $27.81" at bounding box center [725, 455] width 153 height 36
click at [707, 412] on input "30" at bounding box center [705, 409] width 58 height 27
click at [698, 449] on span "Per Item" at bounding box center [725, 444] width 153 height 15
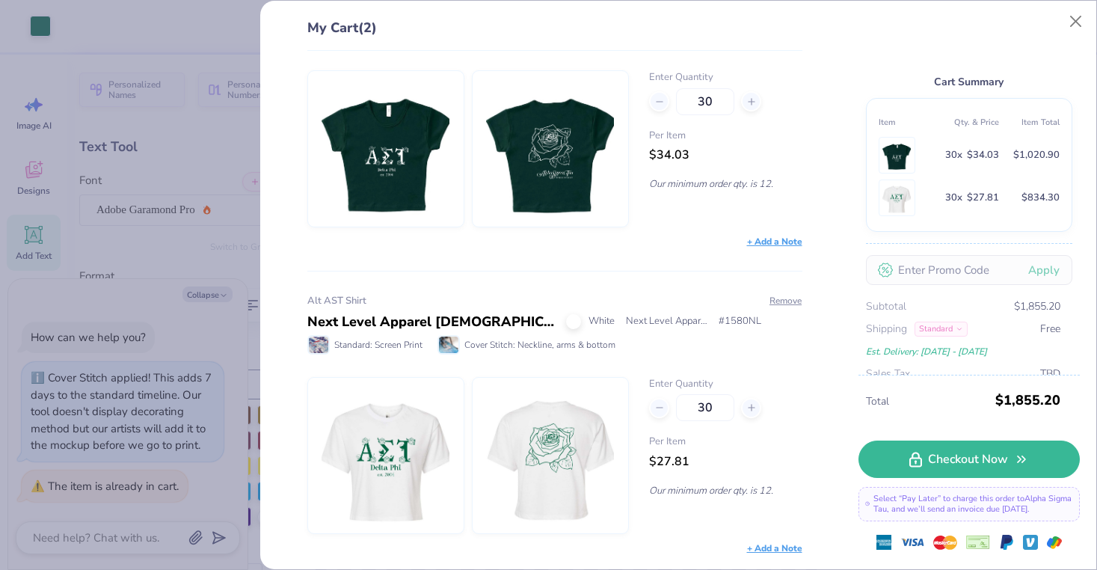
scroll to position [84, 0]
drag, startPoint x: 716, startPoint y: 407, endPoint x: 682, endPoint y: 407, distance: 33.6
click at [682, 407] on input "30" at bounding box center [705, 408] width 58 height 27
click at [649, 261] on div "AST SHIRT!!! Los Angeles Apparel Cap Sleeve Baby Rib Crop Top Forest Green [GEO…" at bounding box center [549, 310] width 544 height 519
type textarea "x"
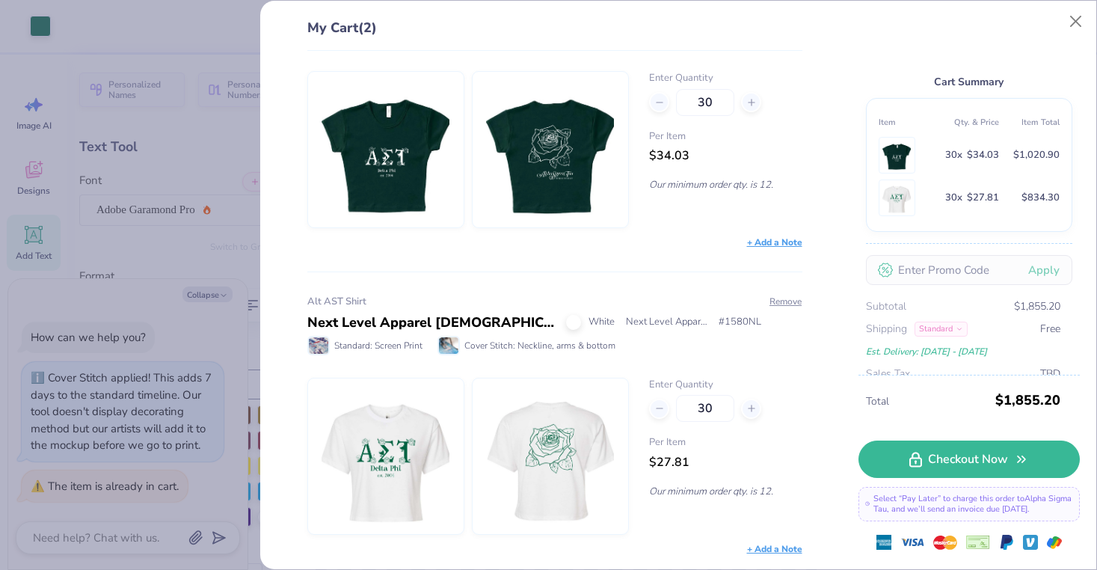
click at [156, 213] on div "My Cart (2) AST SHIRT!!! Los Angeles Apparel Cap Sleeve Baby Rib Crop Top Fores…" at bounding box center [548, 285] width 1097 height 570
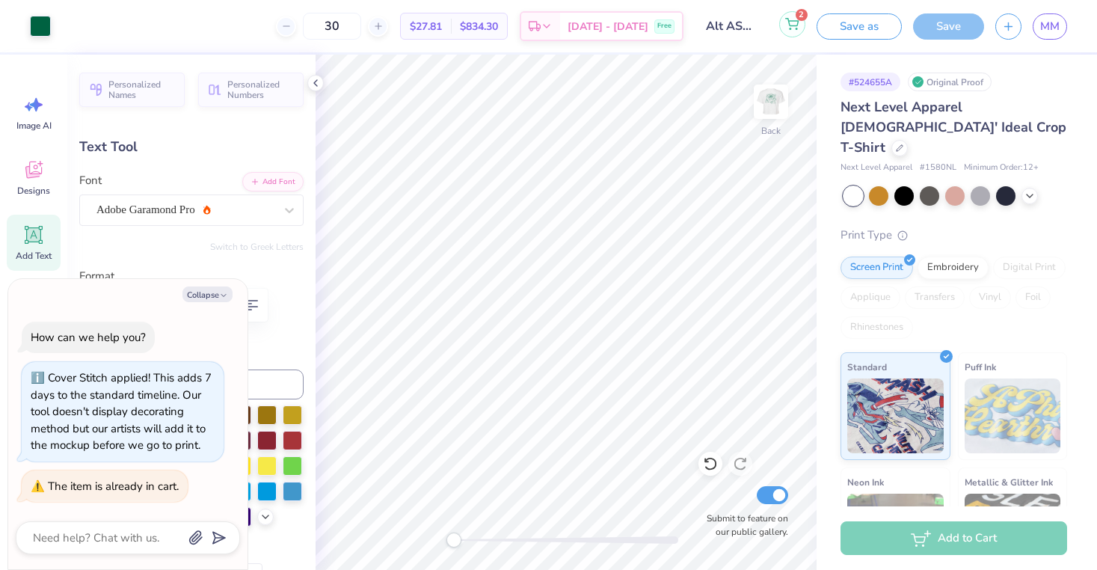
click at [783, 28] on button "2" at bounding box center [792, 24] width 26 height 26
